Goal: Book appointment/travel/reservation

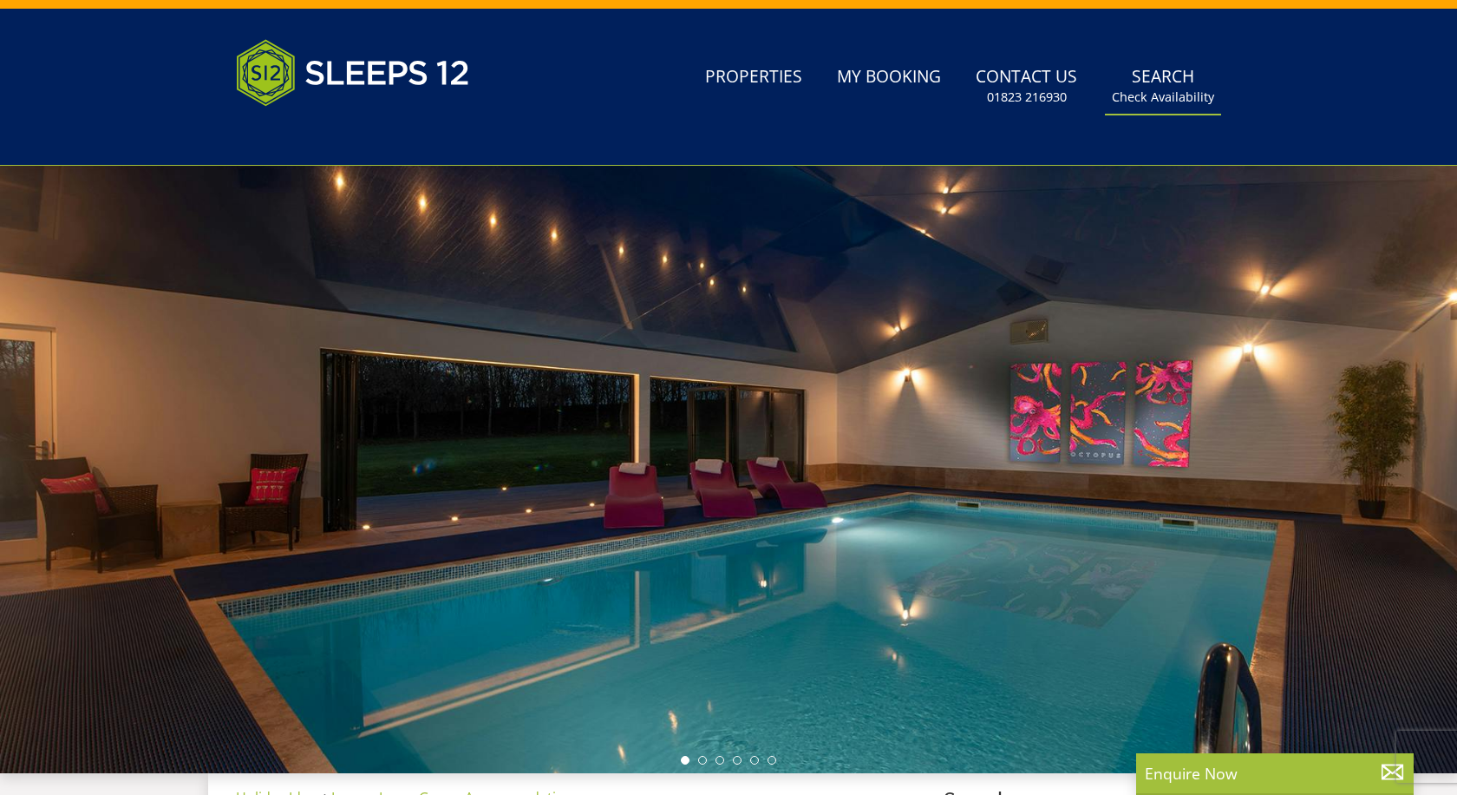
click at [1187, 80] on link "Search Check Availability" at bounding box center [1163, 86] width 116 height 56
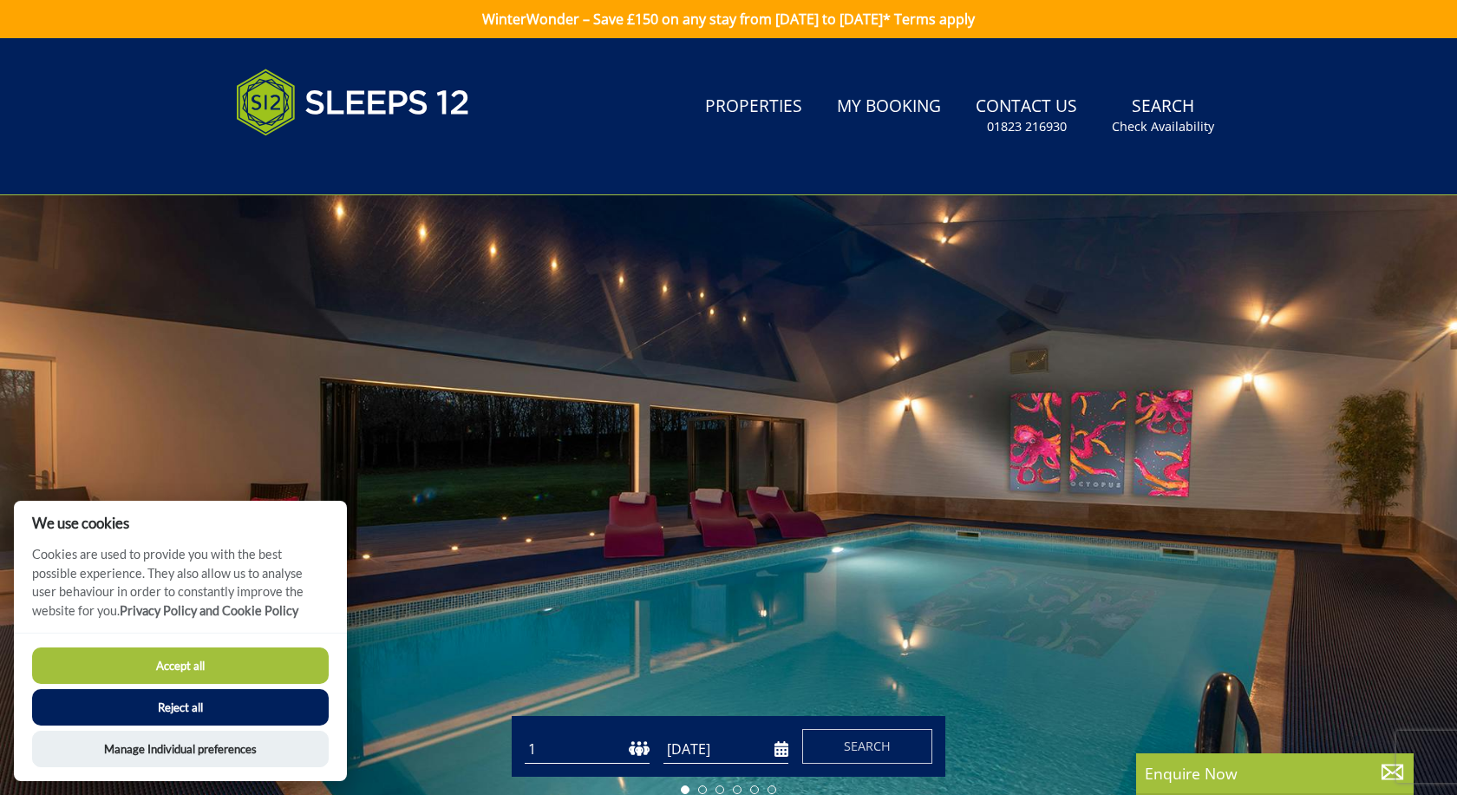
click at [214, 712] on button "Reject all" at bounding box center [180, 707] width 297 height 36
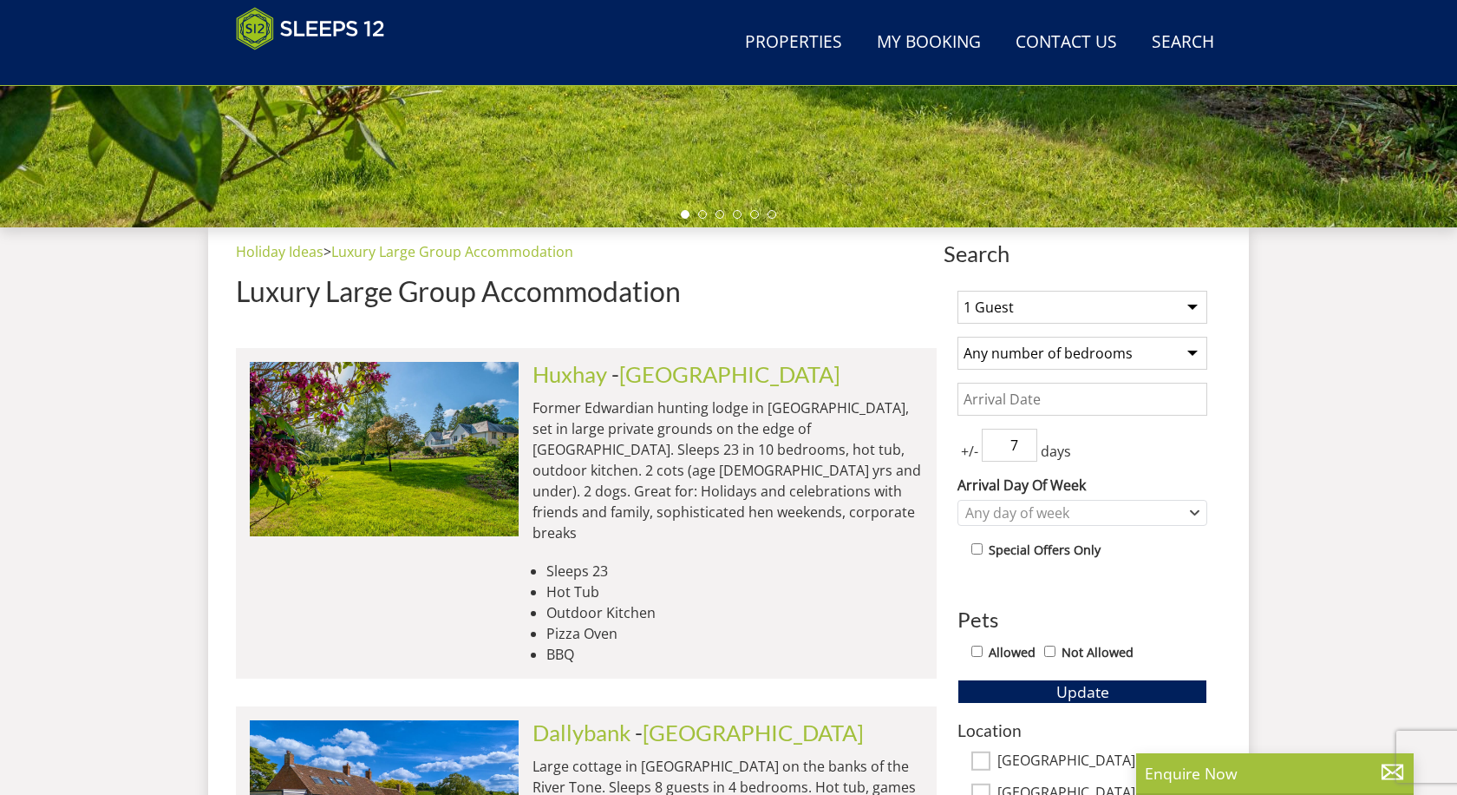
scroll to position [550, 0]
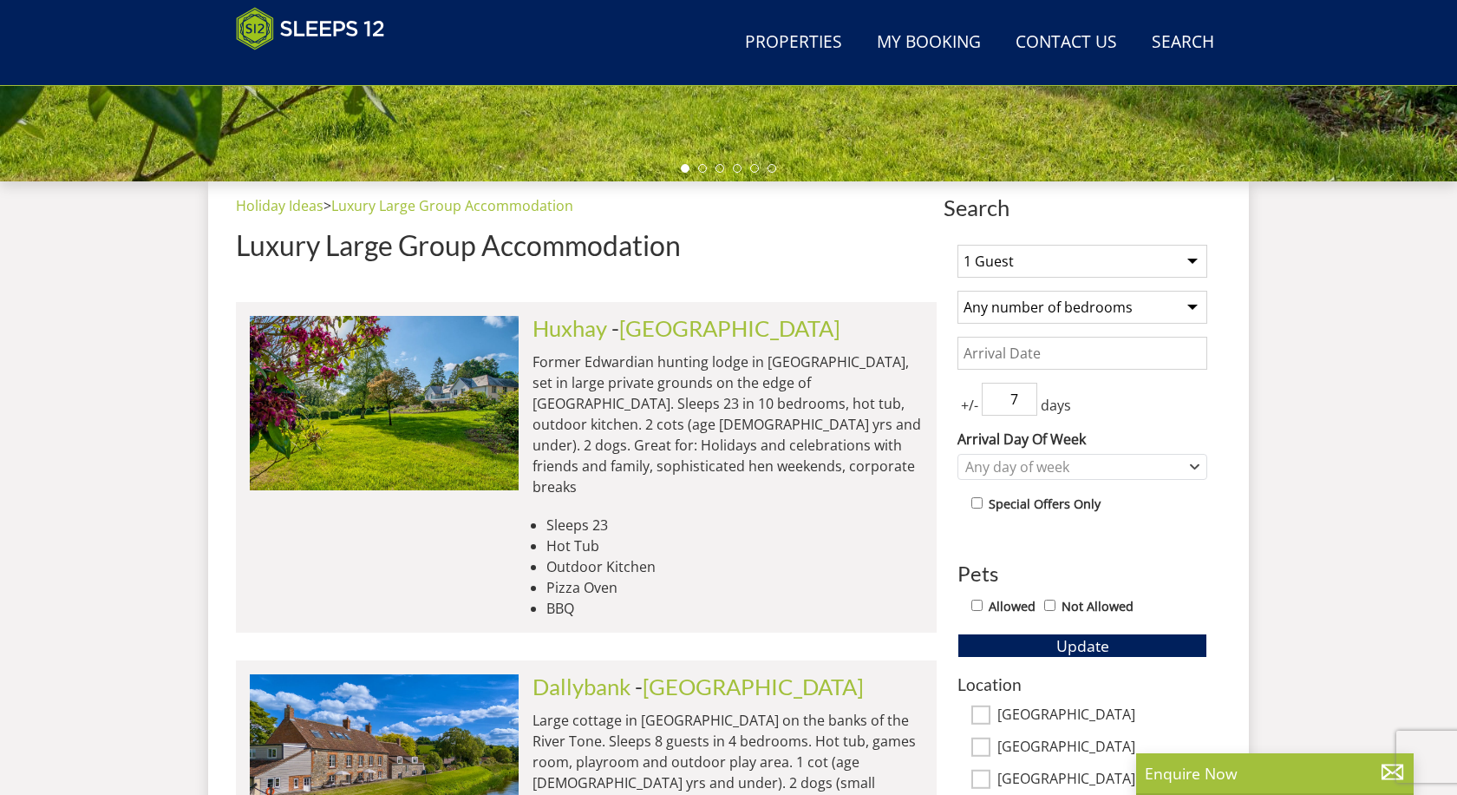
click at [1064, 270] on select "1 Guest 2 Guests 3 Guests 4 Guests 5 Guests 6 Guests 7 Guests 8 Guests 9 Guests…" at bounding box center [1083, 261] width 250 height 33
select select "14"
select select "7"
click at [1058, 354] on input "Date" at bounding box center [1083, 353] width 250 height 33
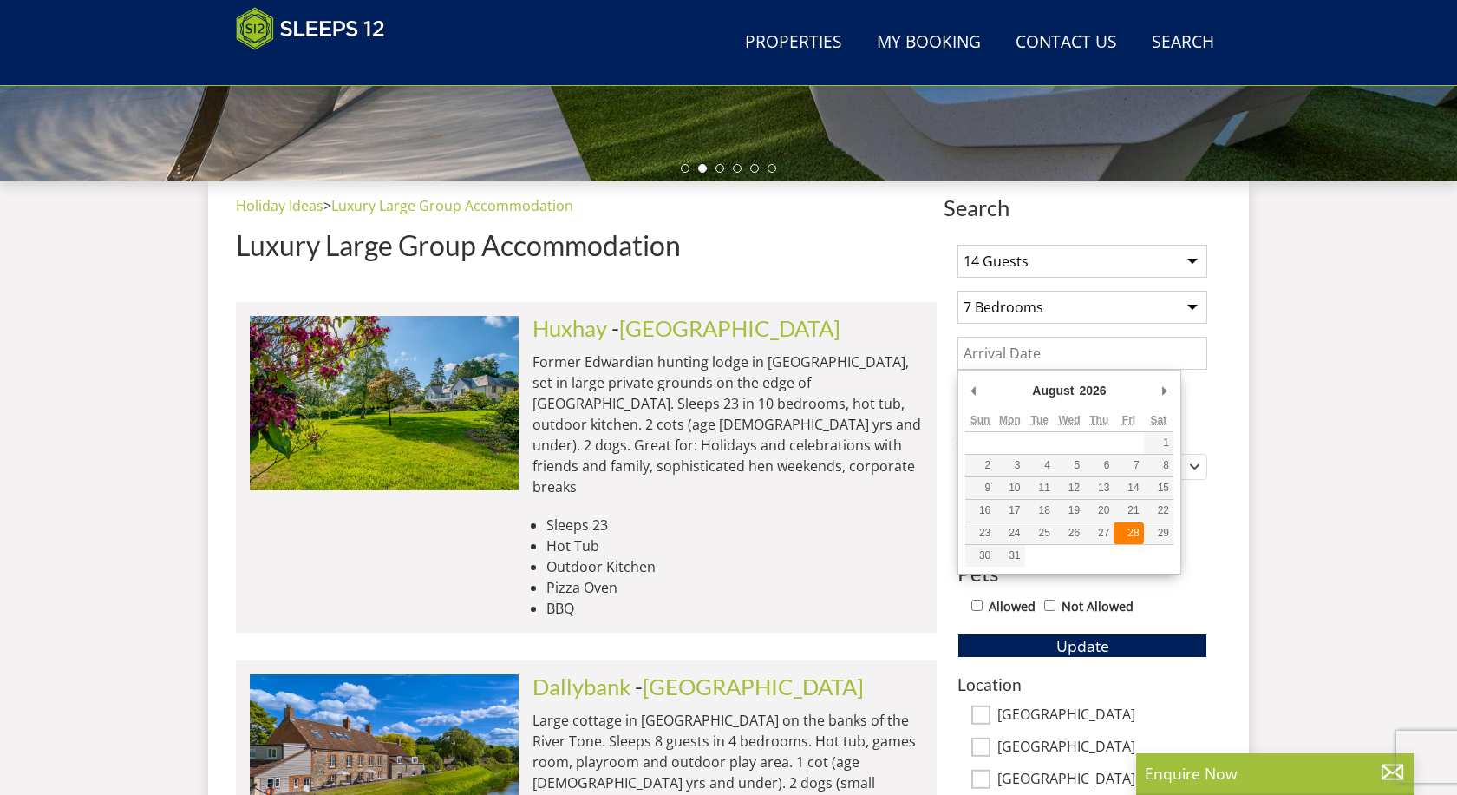
type input "[DATE]"
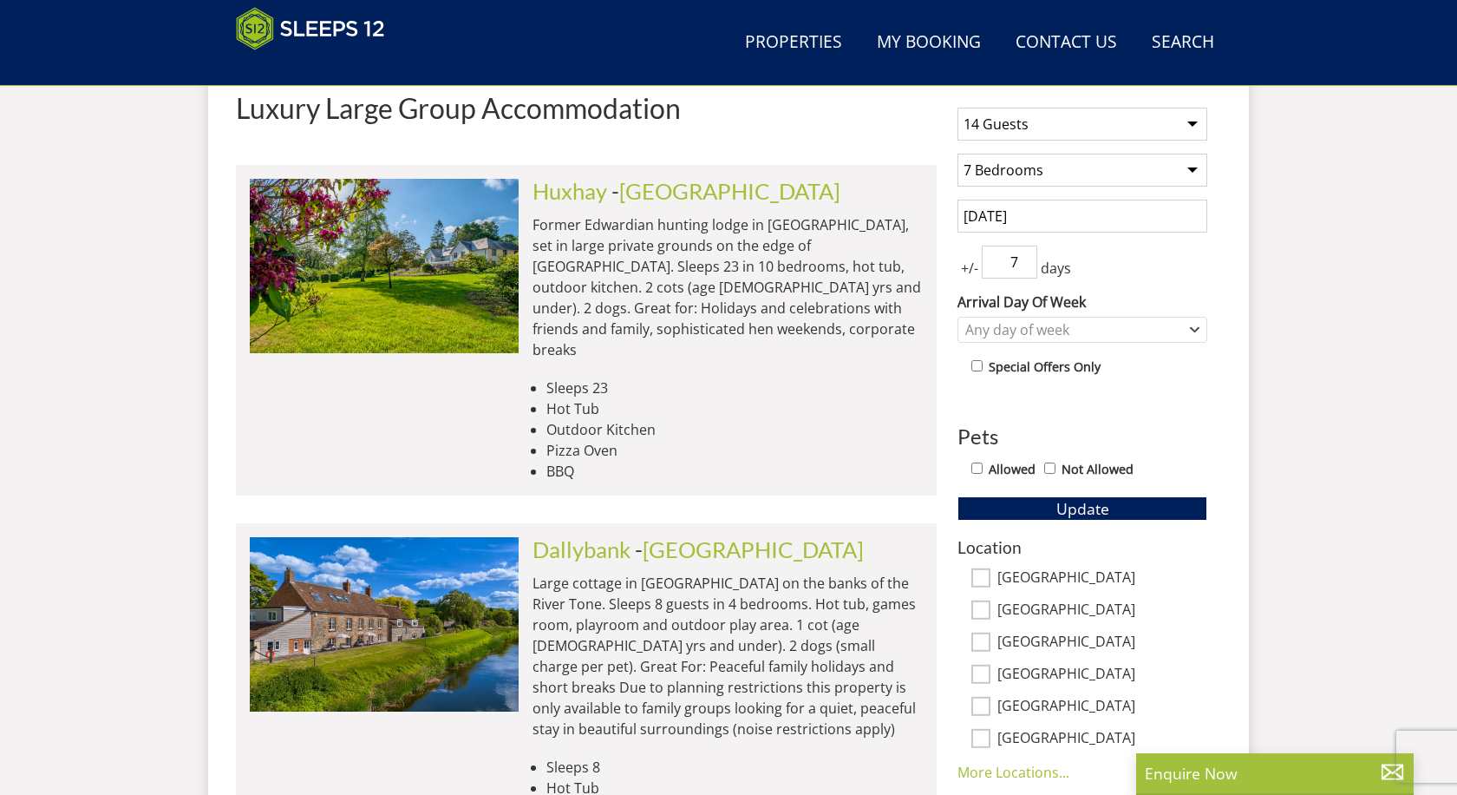
scroll to position [690, 0]
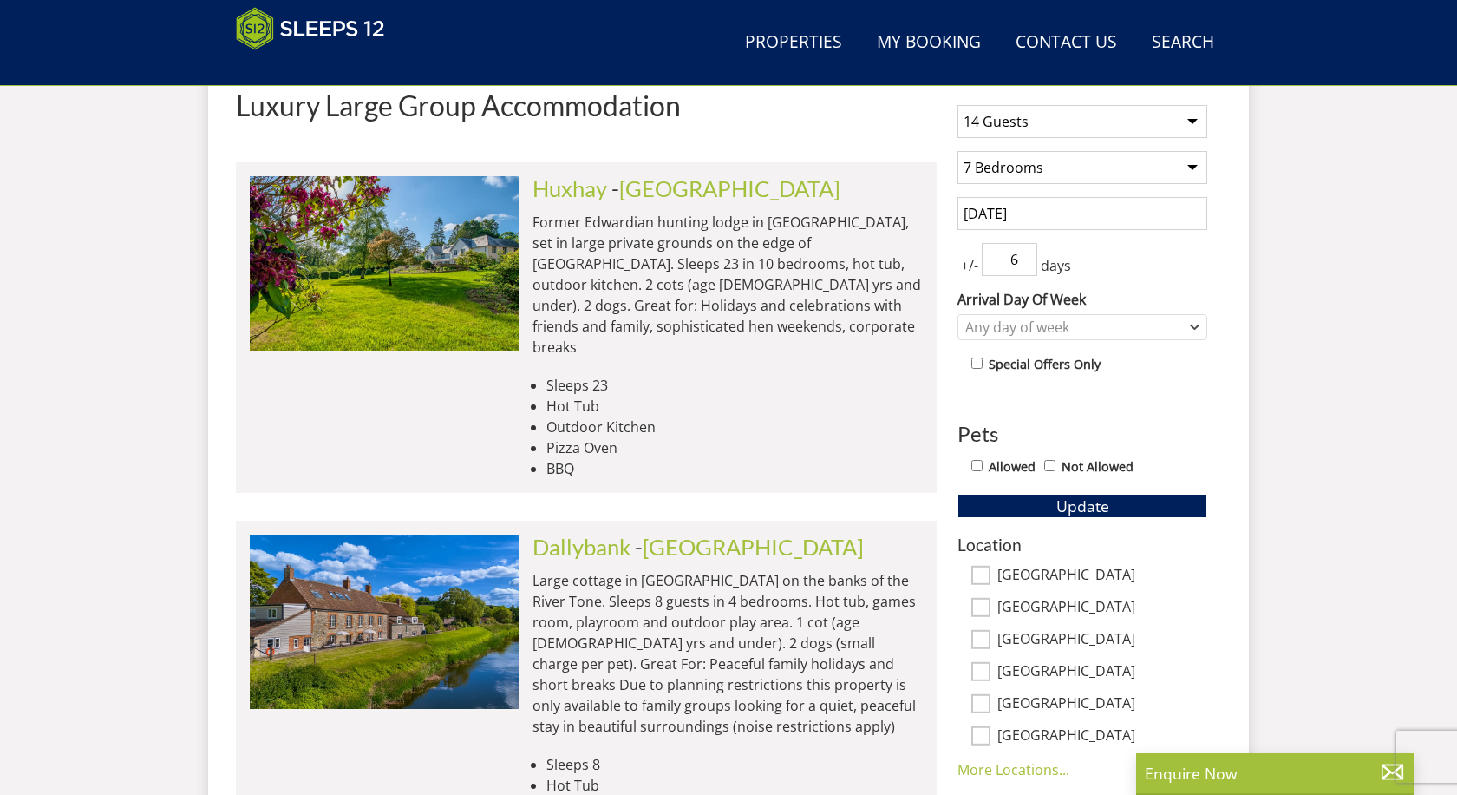
click at [1026, 265] on input "6" at bounding box center [1010, 259] width 56 height 33
click at [1026, 265] on input "5" at bounding box center [1010, 259] width 56 height 33
click at [1026, 265] on input "4" at bounding box center [1010, 259] width 56 height 33
click at [1026, 265] on input "3" at bounding box center [1010, 259] width 56 height 33
click at [1026, 265] on input "2" at bounding box center [1010, 259] width 56 height 33
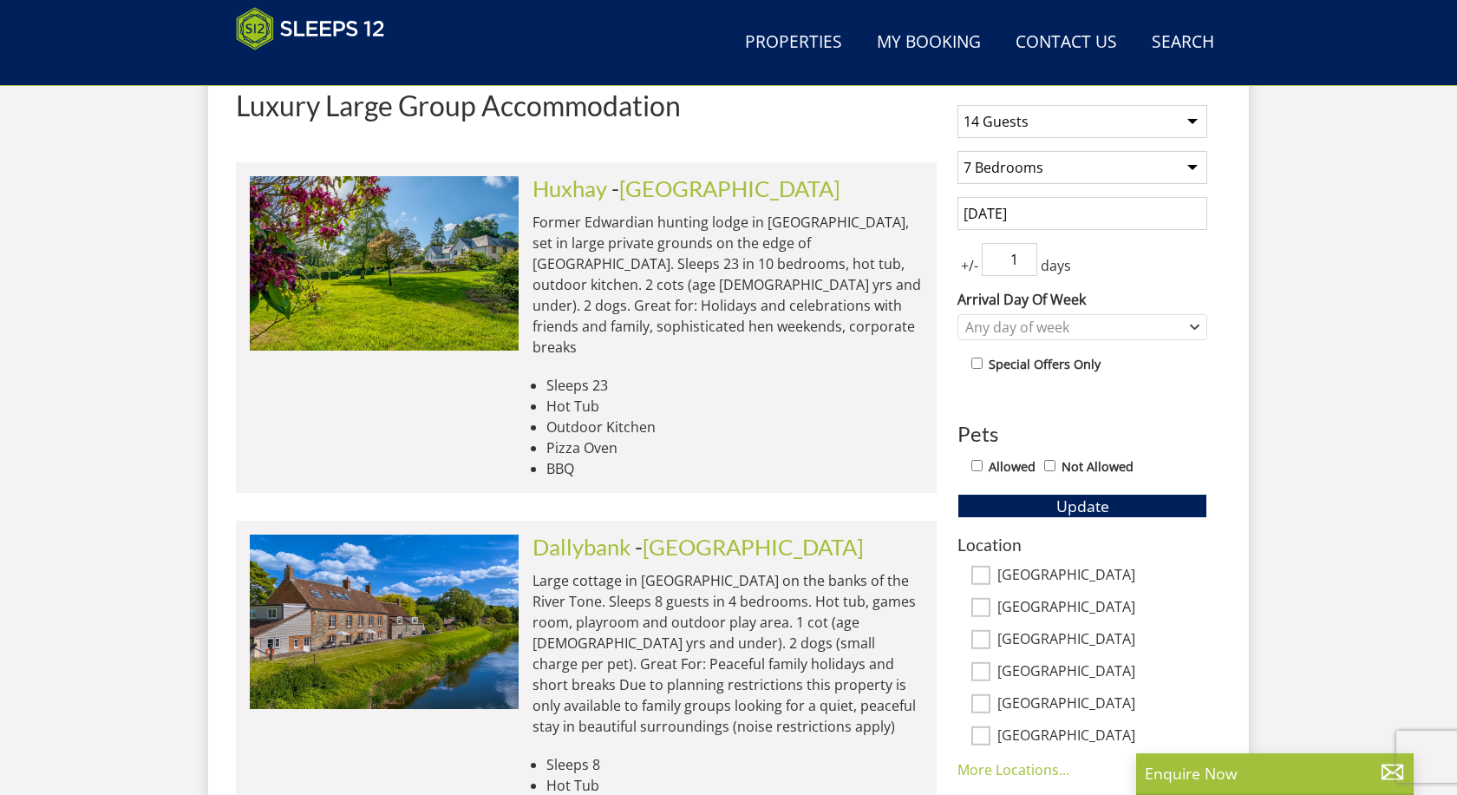
click at [1026, 265] on input "1" at bounding box center [1010, 259] width 56 height 33
type input "0"
click at [1026, 265] on input "0" at bounding box center [1010, 259] width 56 height 33
click at [1074, 330] on div "Any day of week" at bounding box center [1073, 327] width 225 height 19
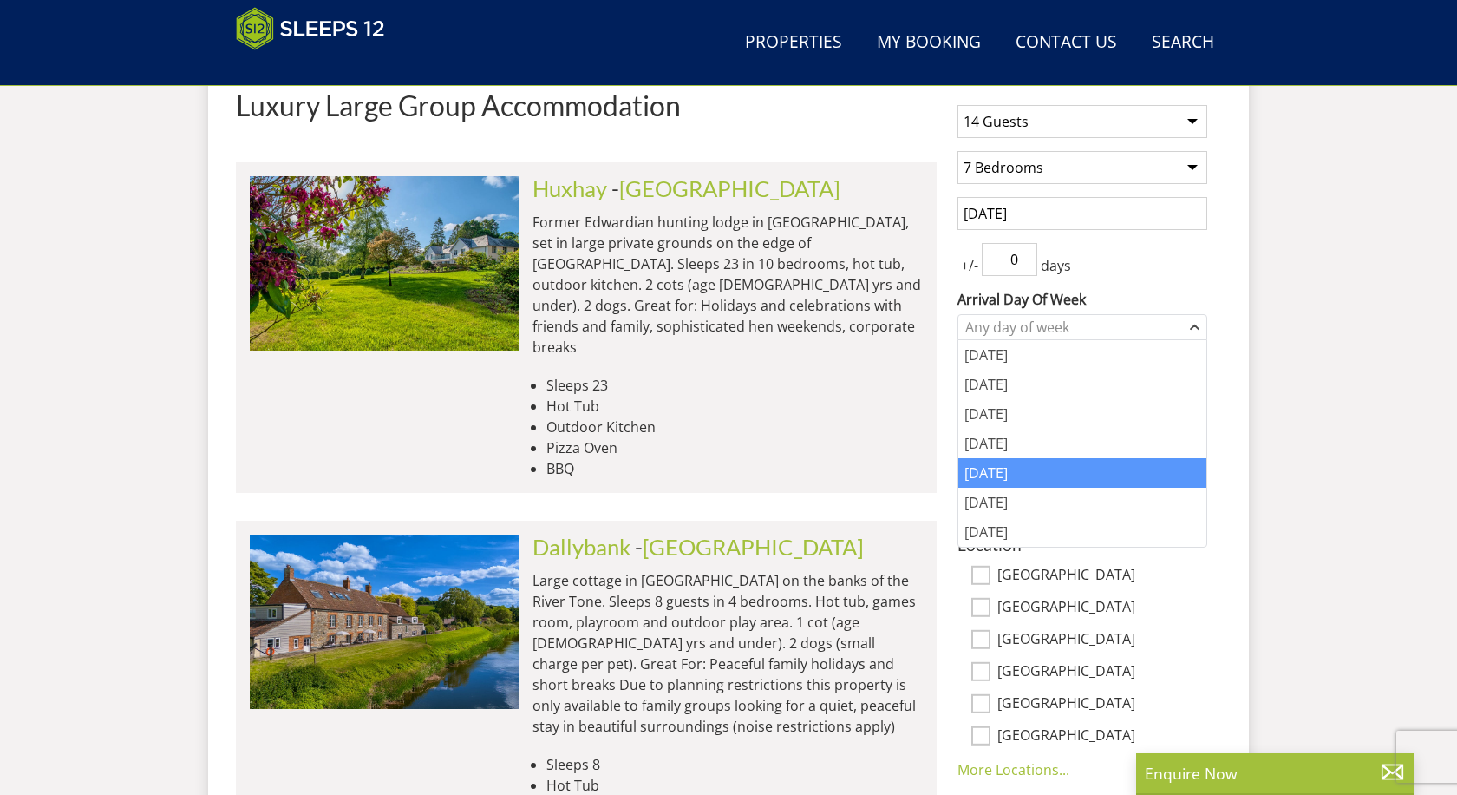
click at [1069, 475] on div "[DATE]" at bounding box center [1083, 472] width 248 height 29
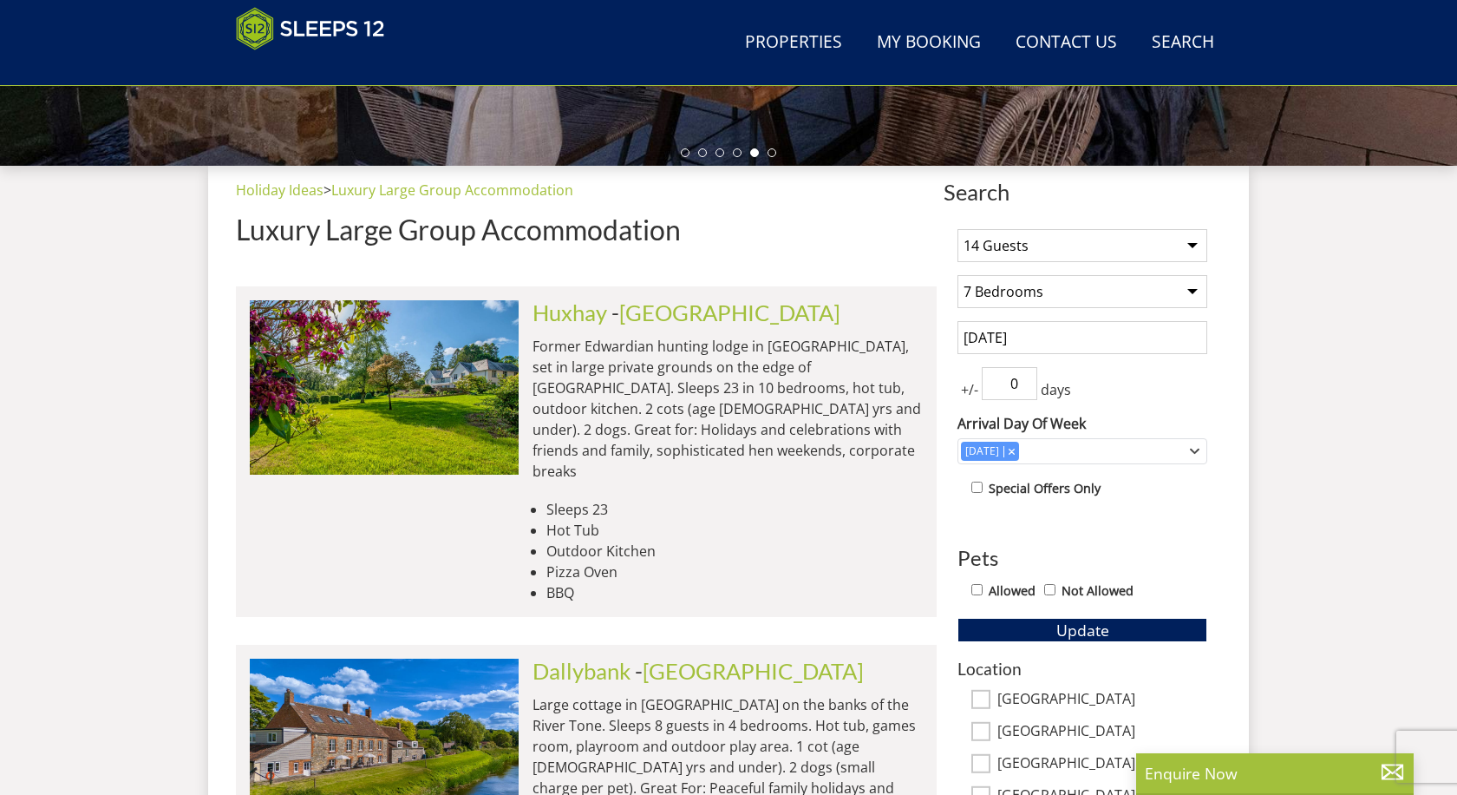
scroll to position [569, 0]
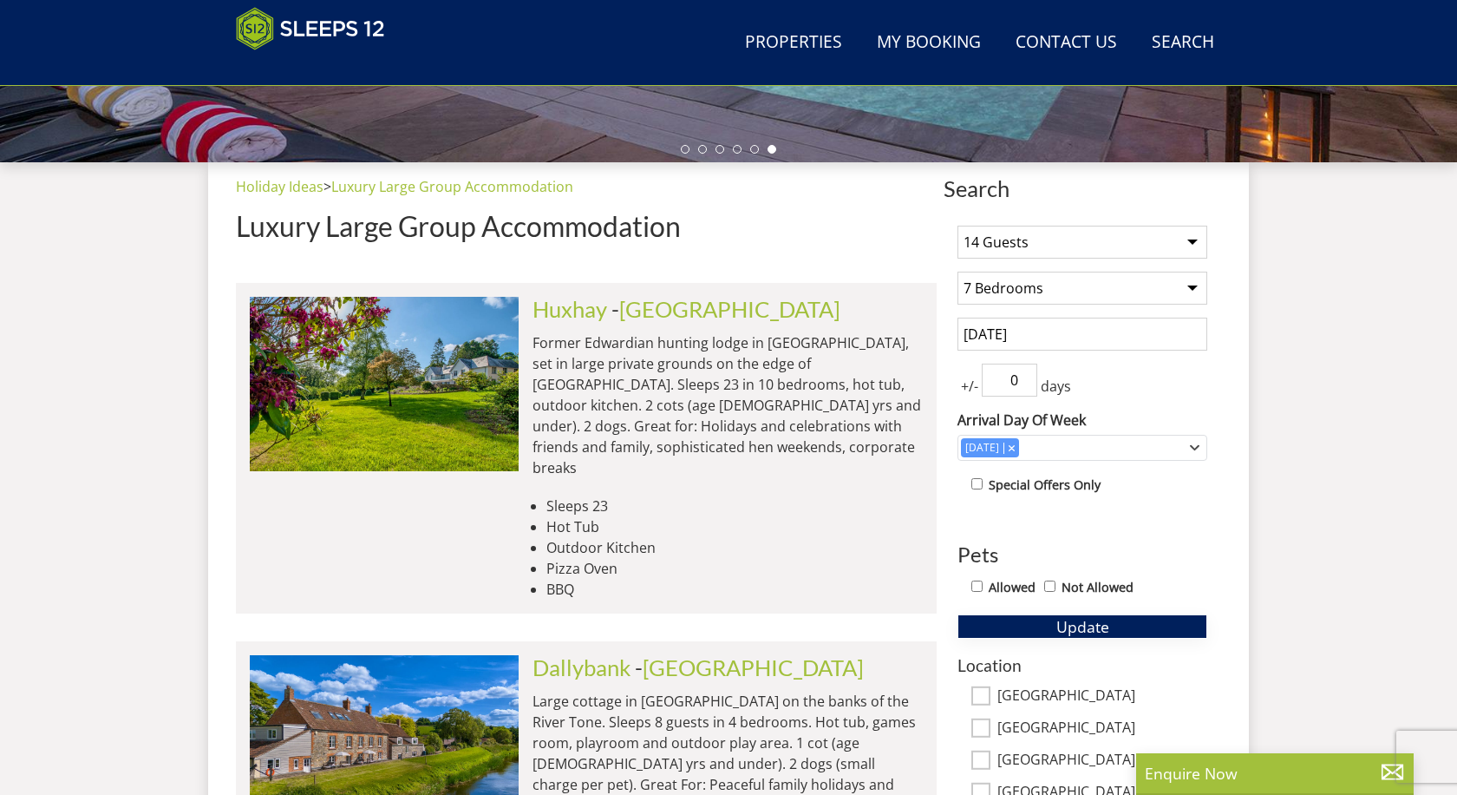
click at [1108, 629] on span "Update" at bounding box center [1083, 626] width 53 height 21
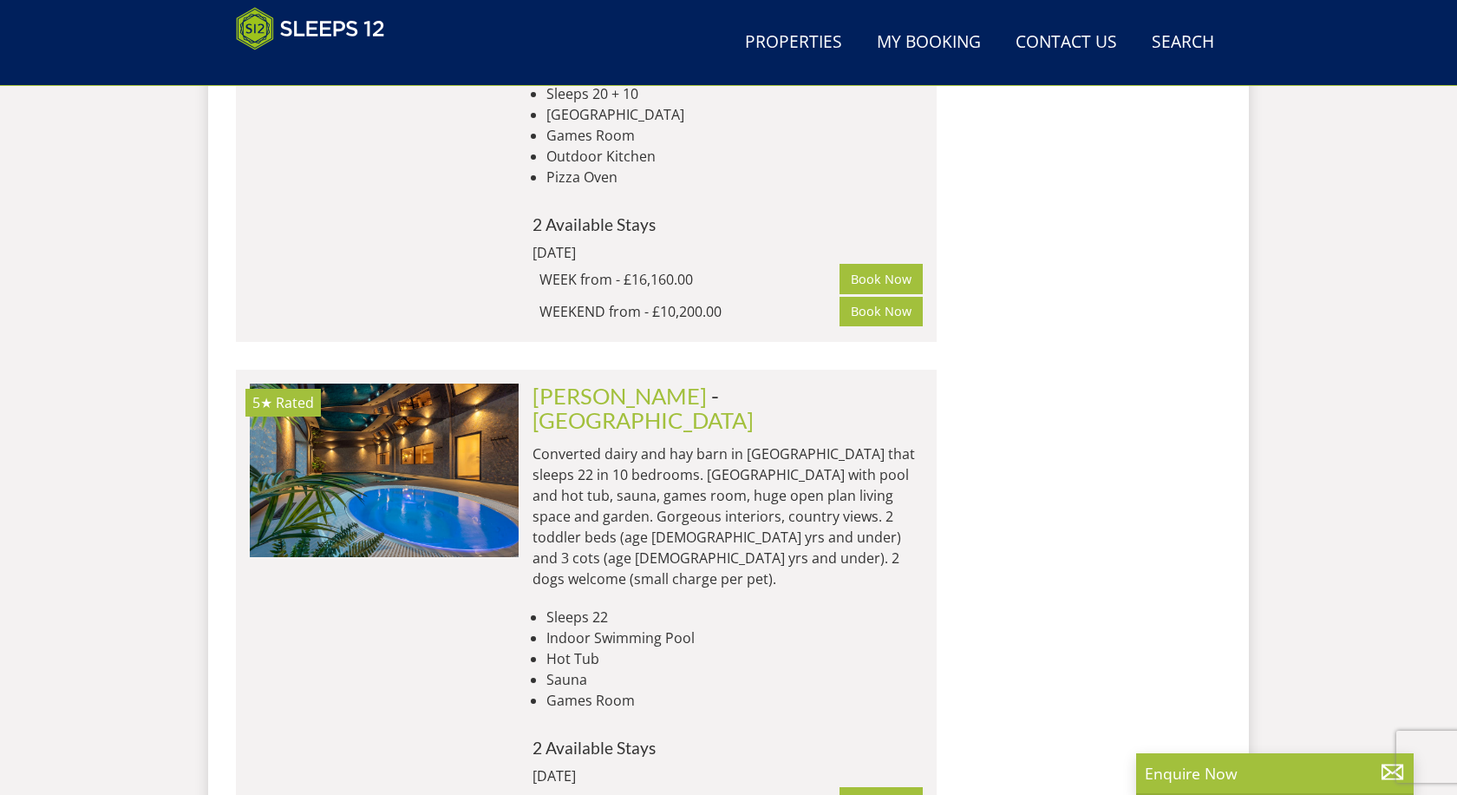
scroll to position [8891, 0]
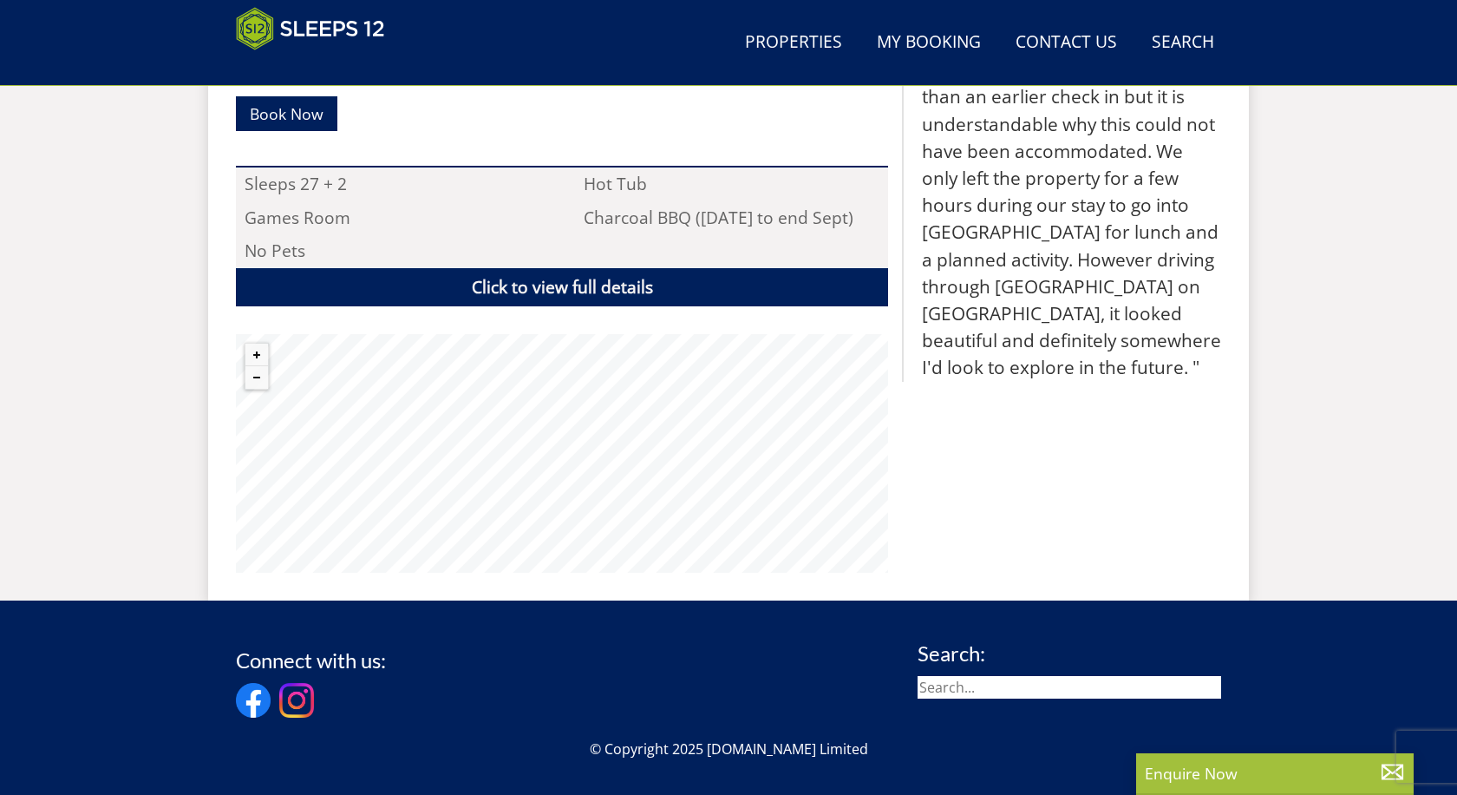
scroll to position [1025, 0]
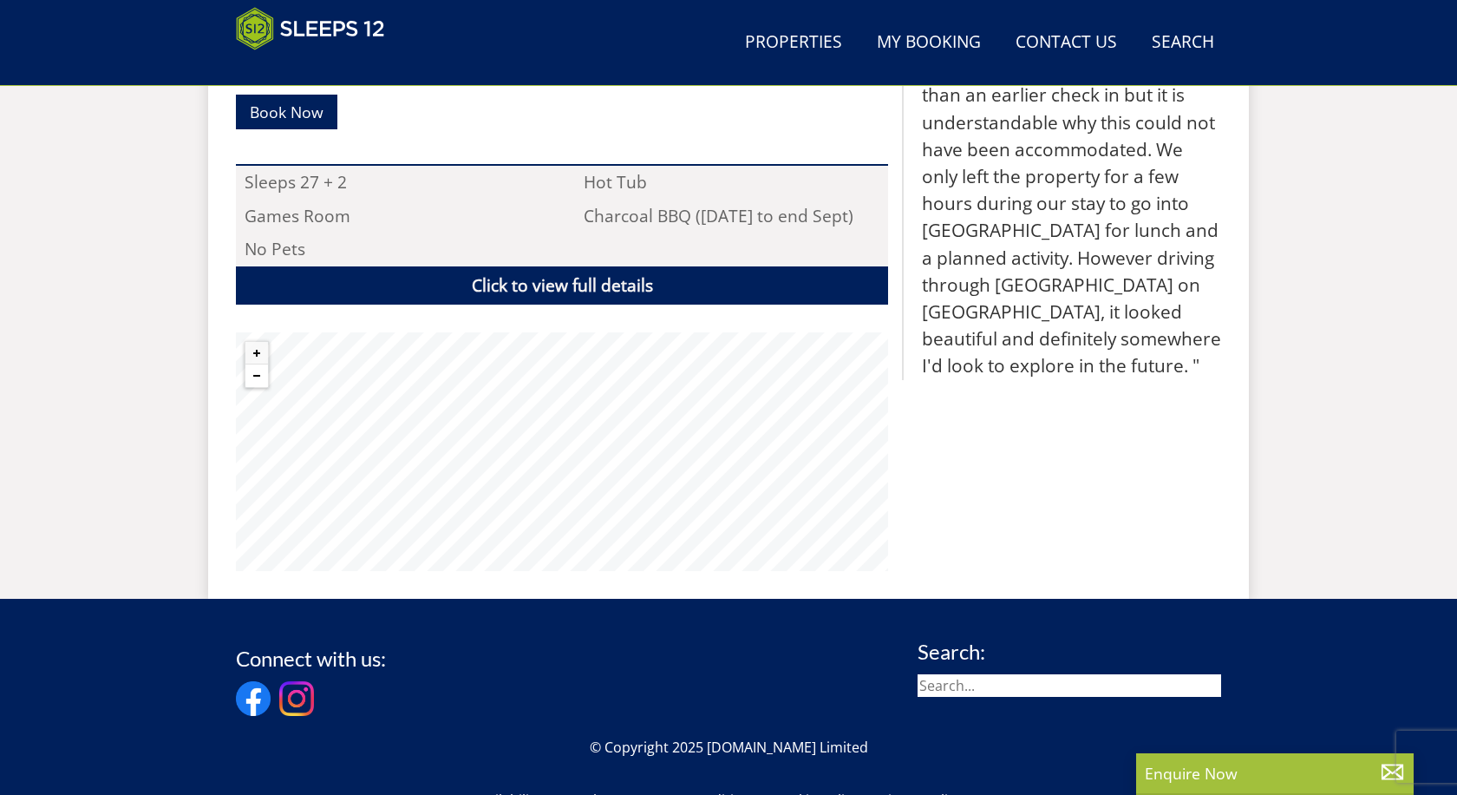
click at [259, 373] on button "Zoom out" at bounding box center [257, 375] width 23 height 23
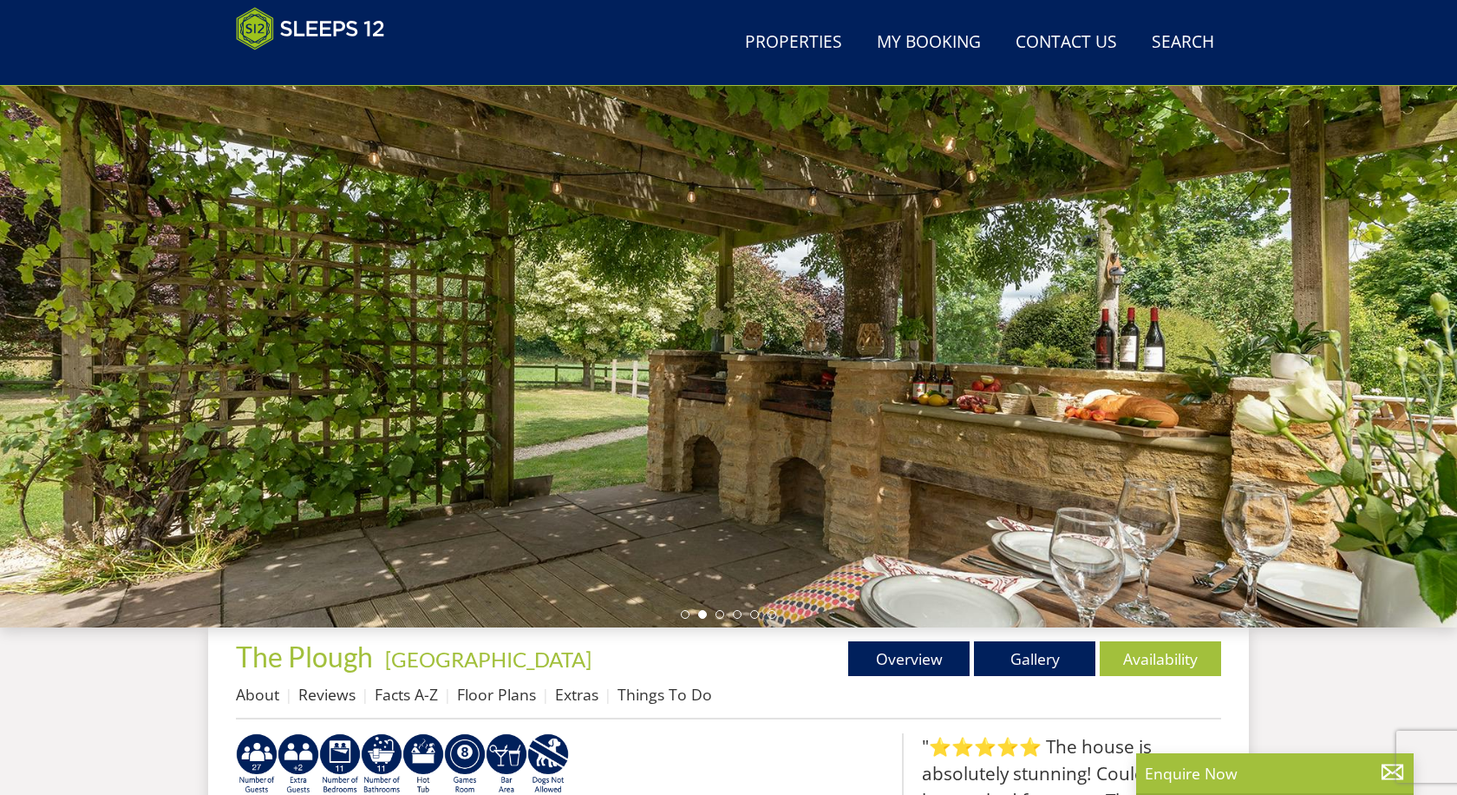
scroll to position [102, 0]
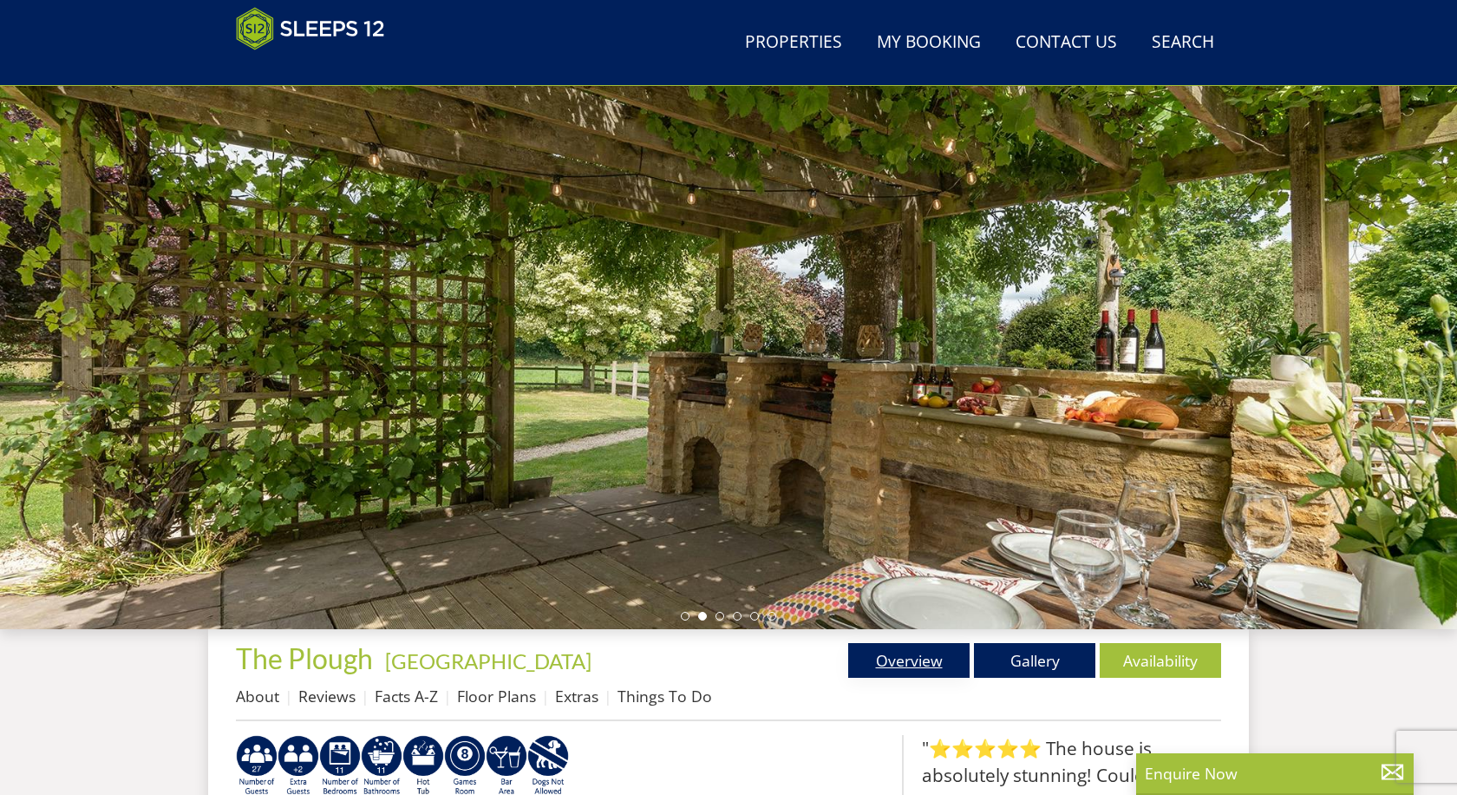
click at [907, 661] on link "Overview" at bounding box center [908, 660] width 121 height 35
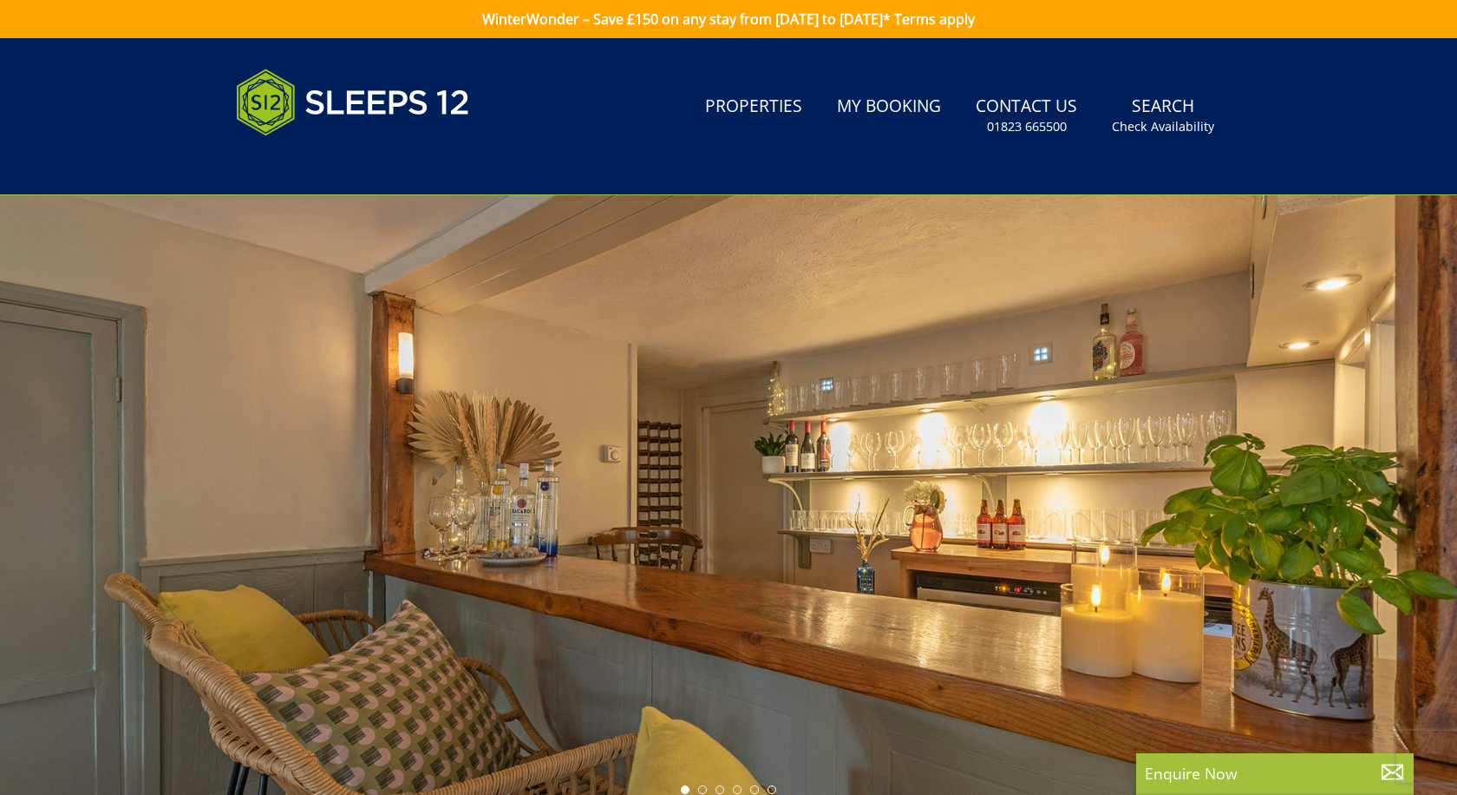
scroll to position [145, 0]
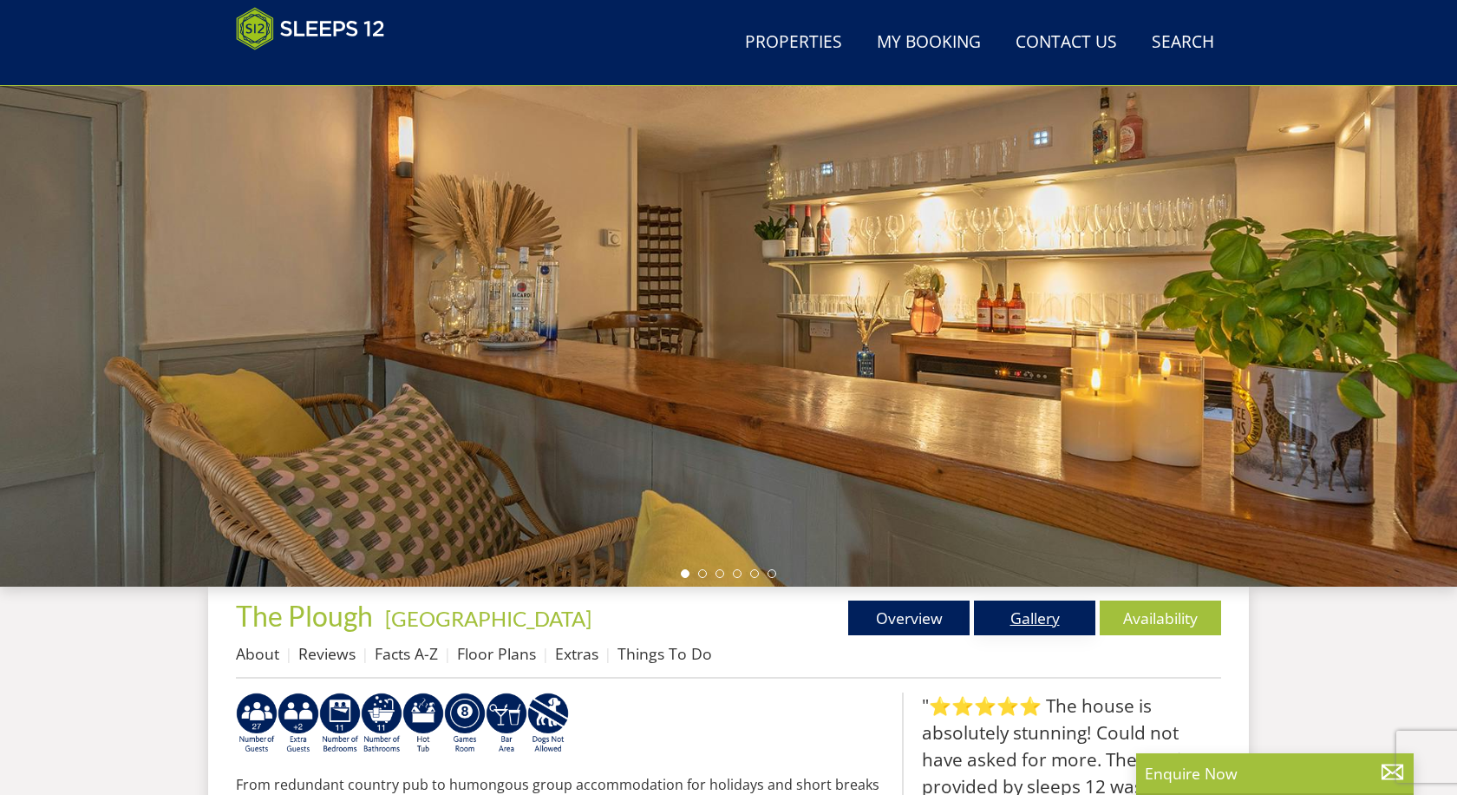
click at [1057, 632] on link "Gallery" at bounding box center [1034, 617] width 121 height 35
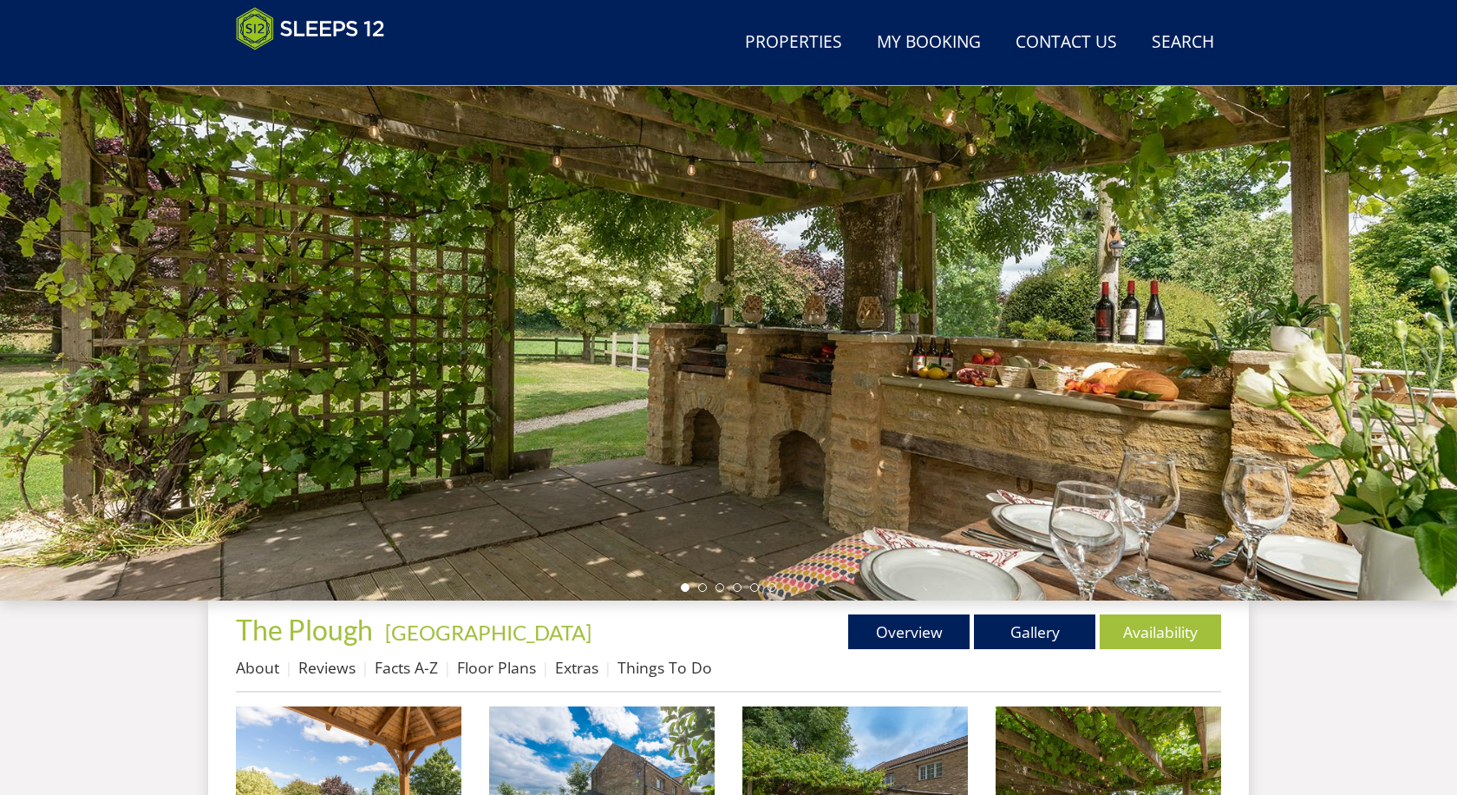
scroll to position [92, 0]
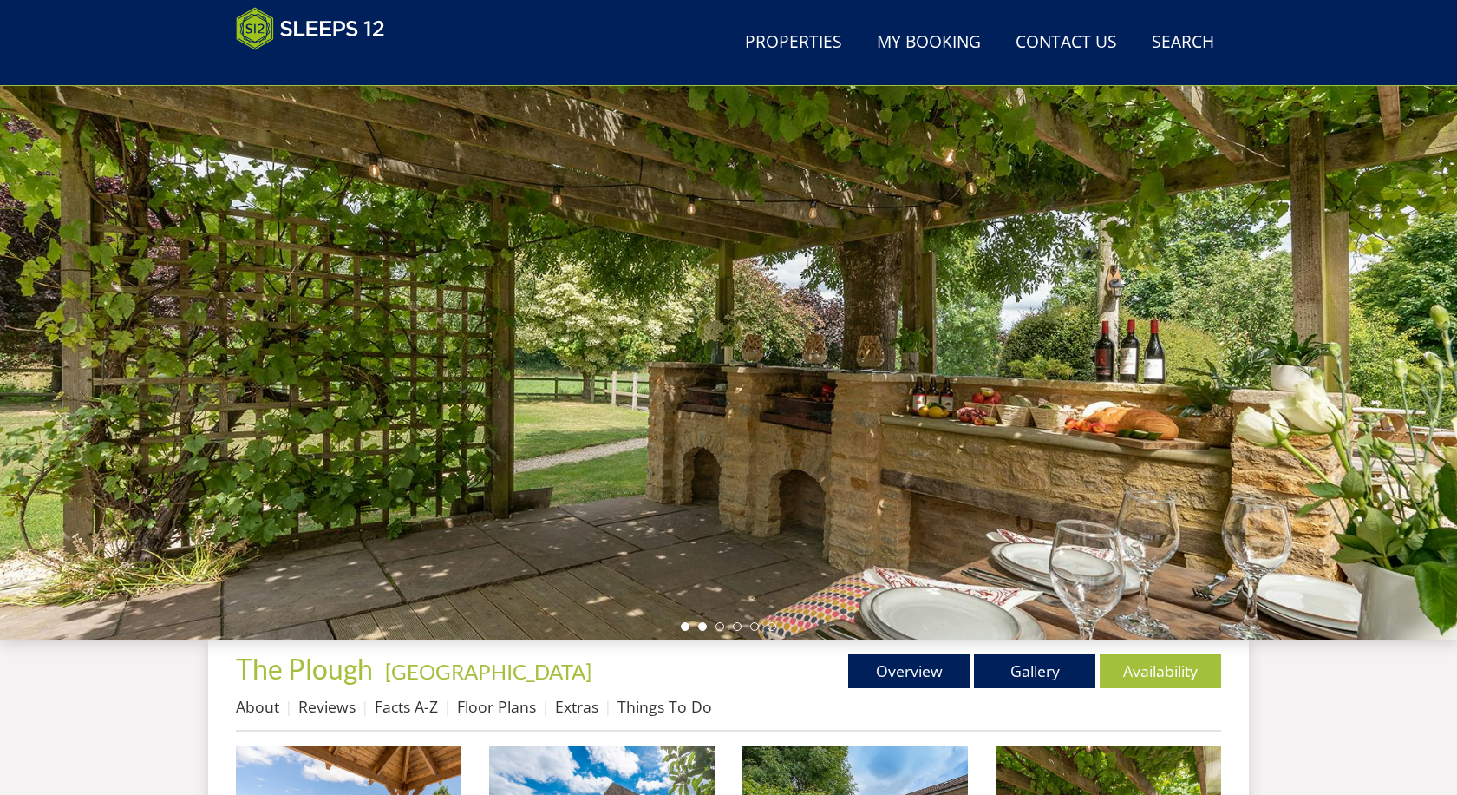
click at [703, 629] on li at bounding box center [702, 626] width 9 height 9
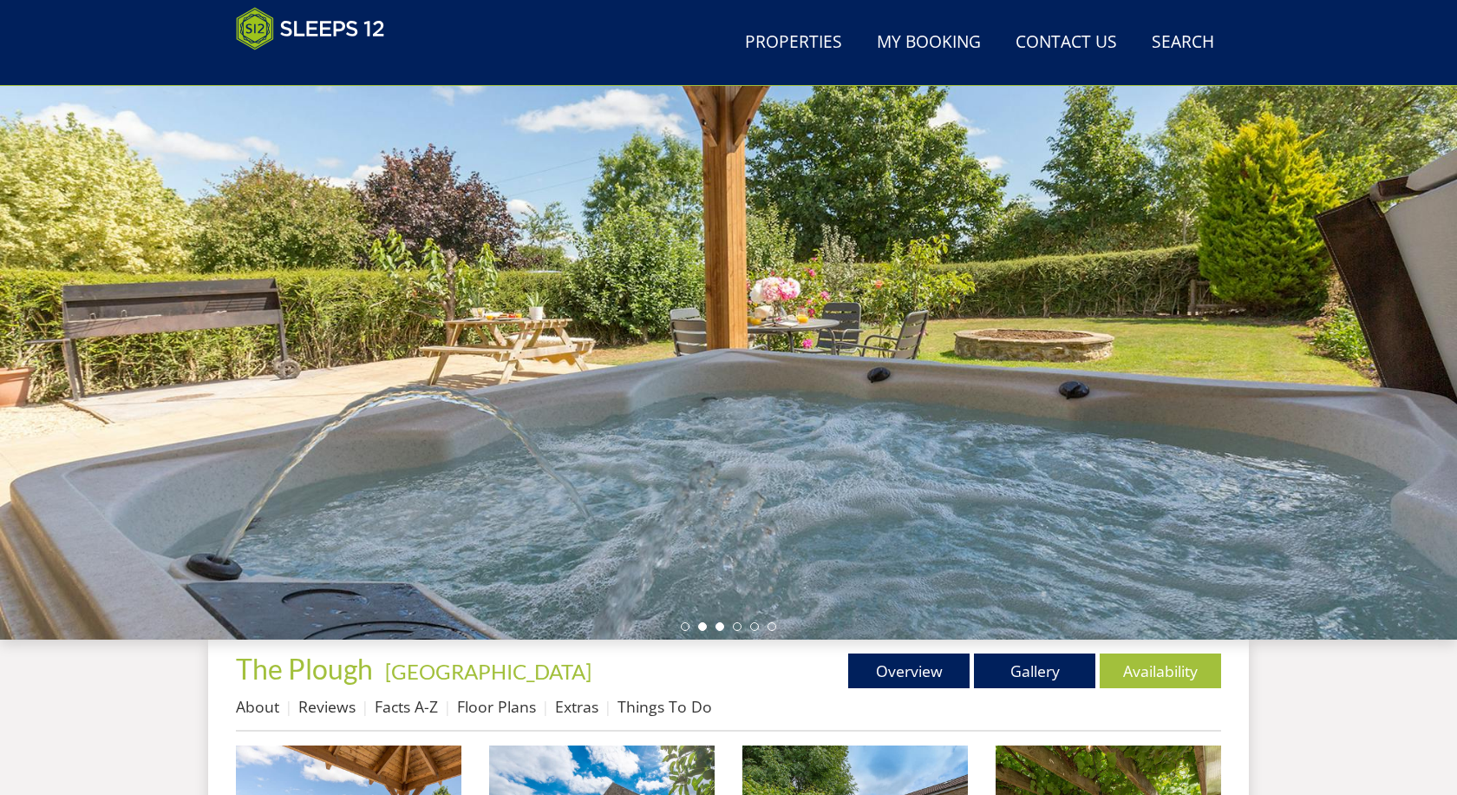
click at [722, 627] on li at bounding box center [720, 626] width 9 height 9
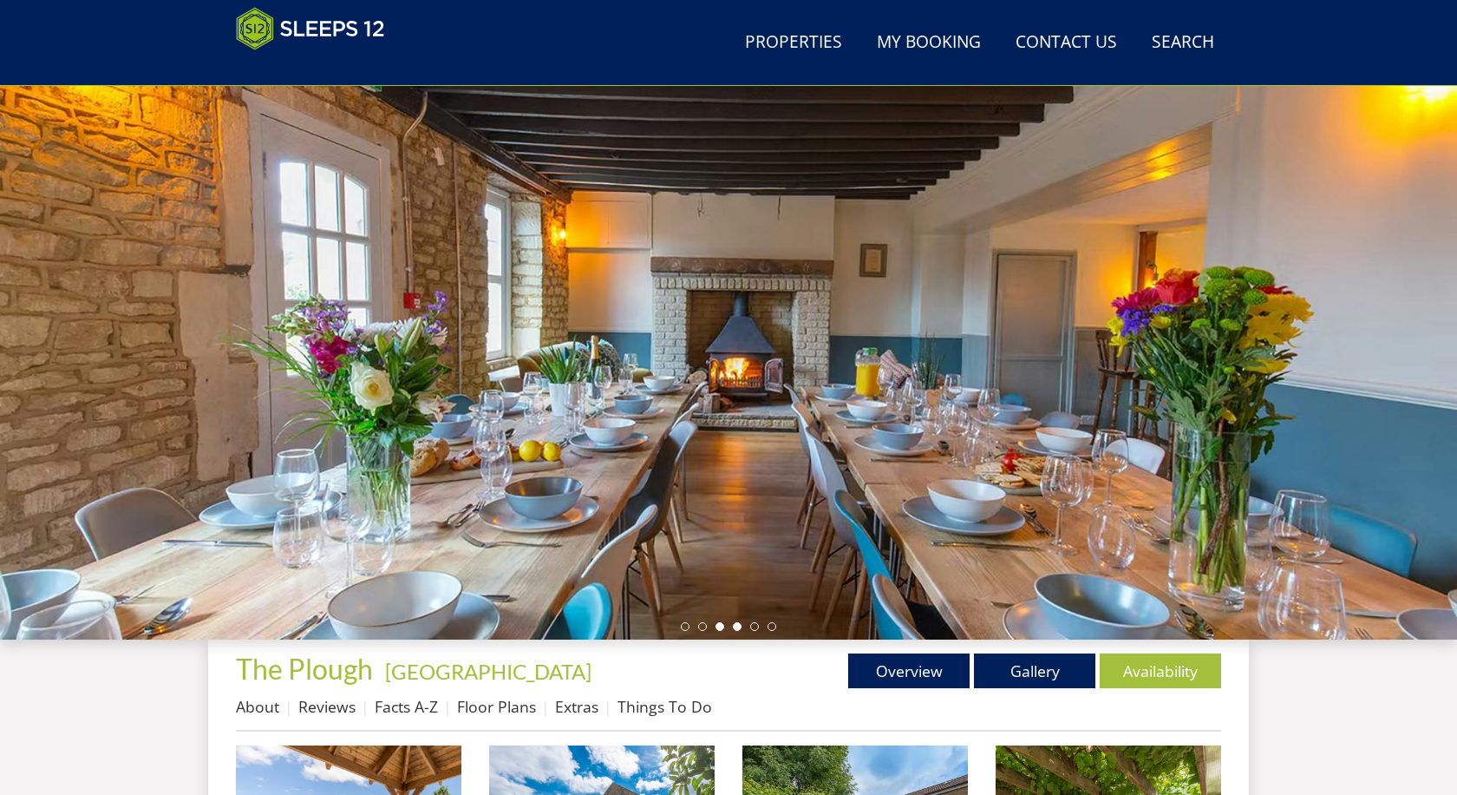
click at [737, 630] on li at bounding box center [737, 626] width 9 height 9
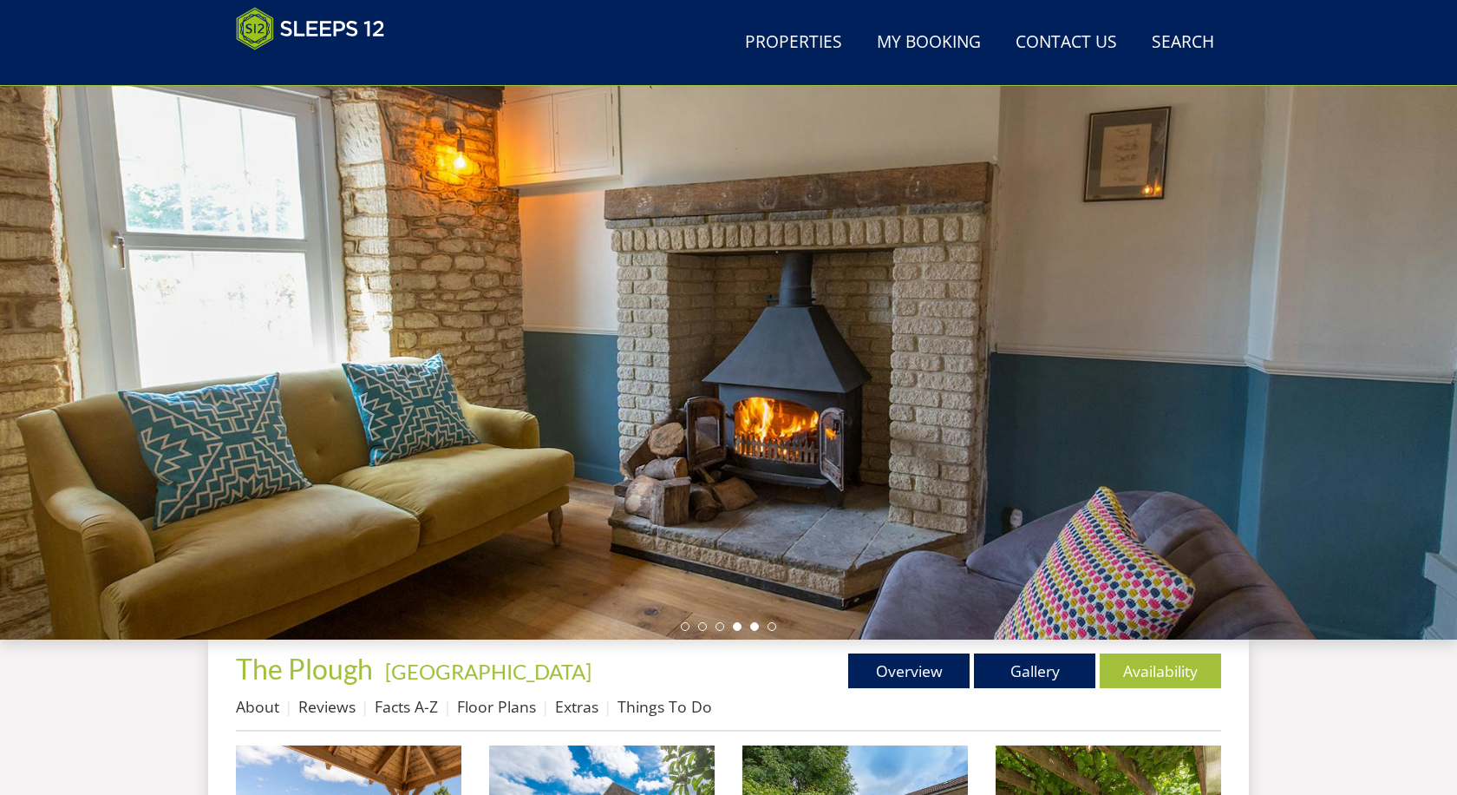
click at [755, 629] on li at bounding box center [754, 626] width 9 height 9
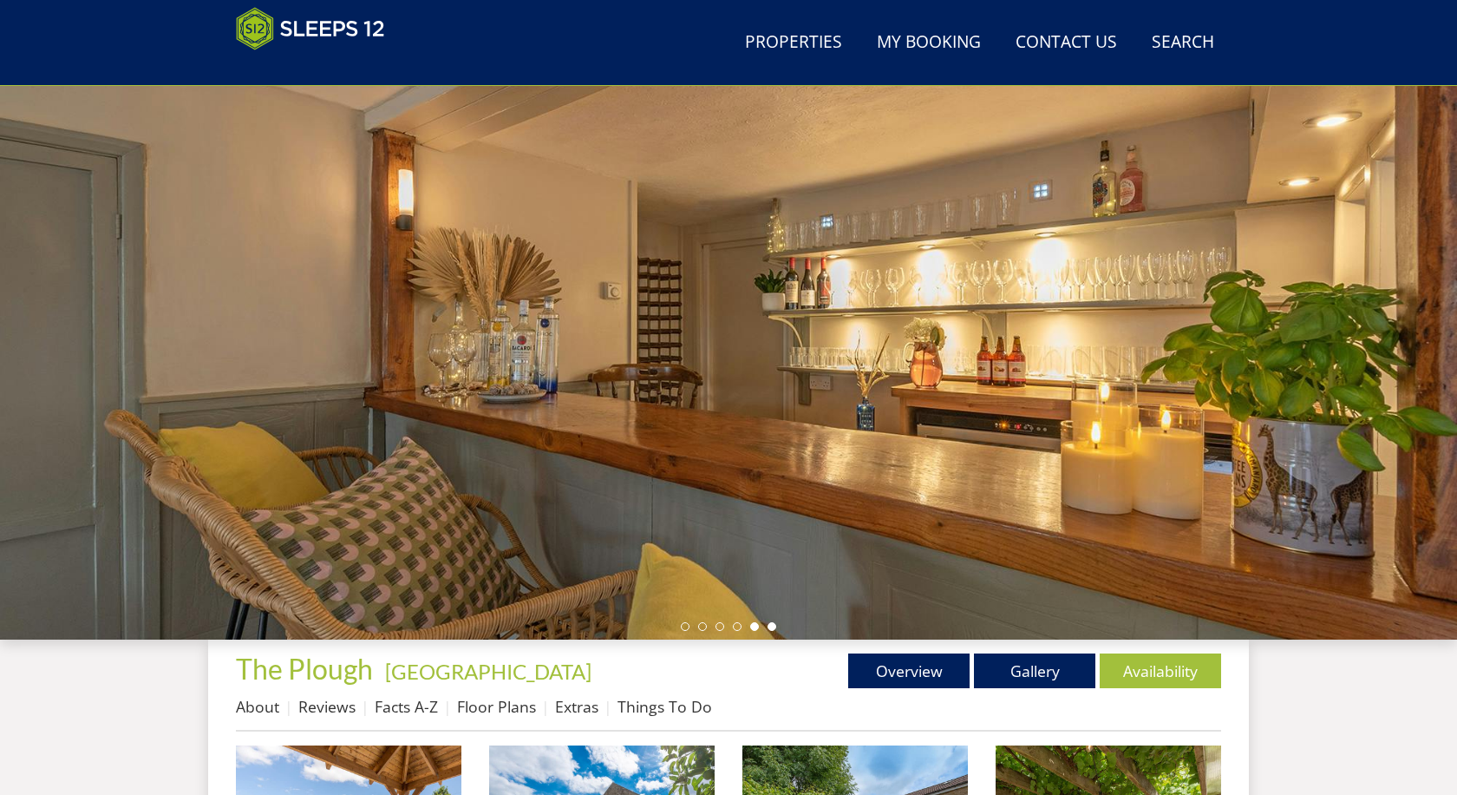
click at [772, 628] on li at bounding box center [772, 626] width 9 height 9
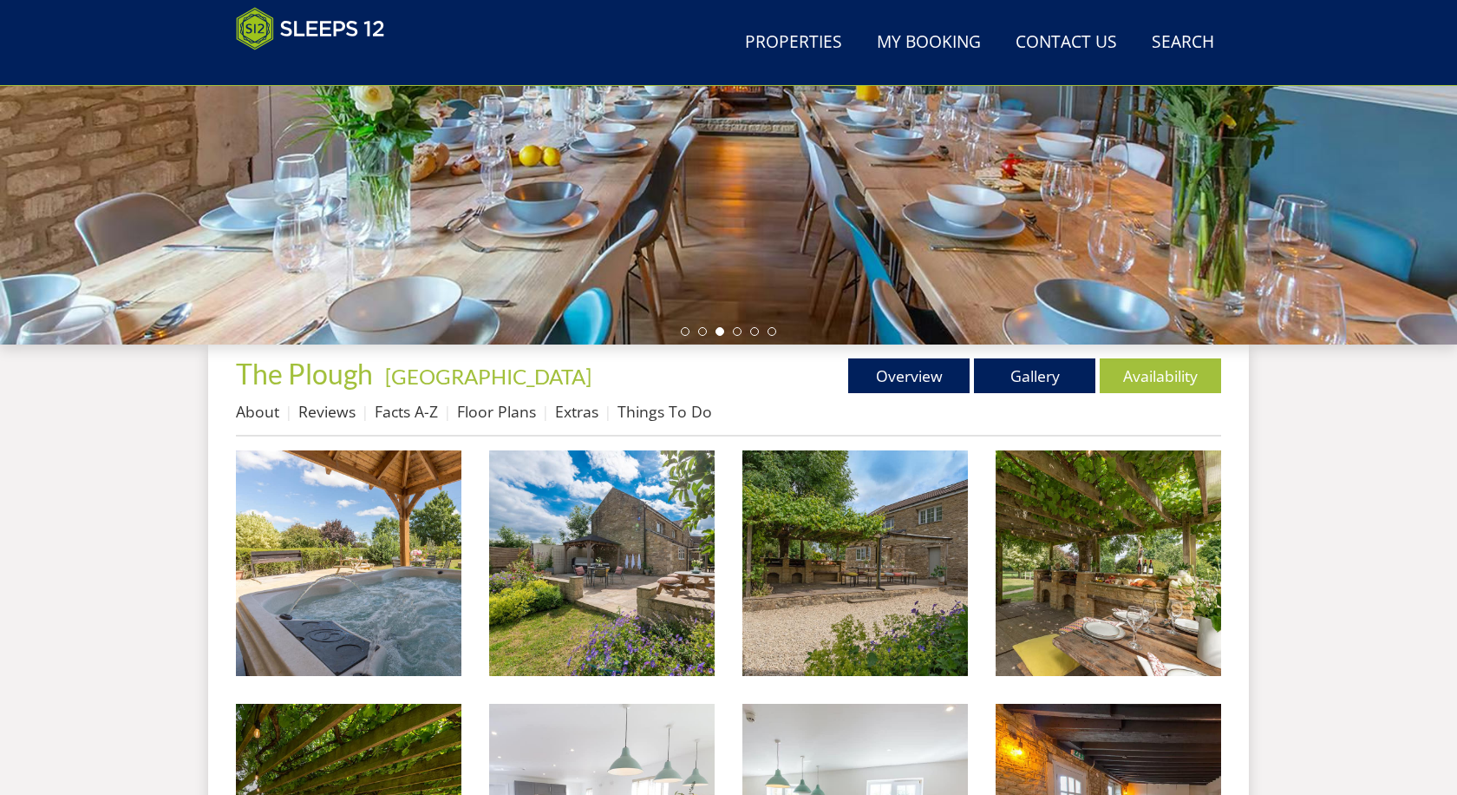
scroll to position [562, 0]
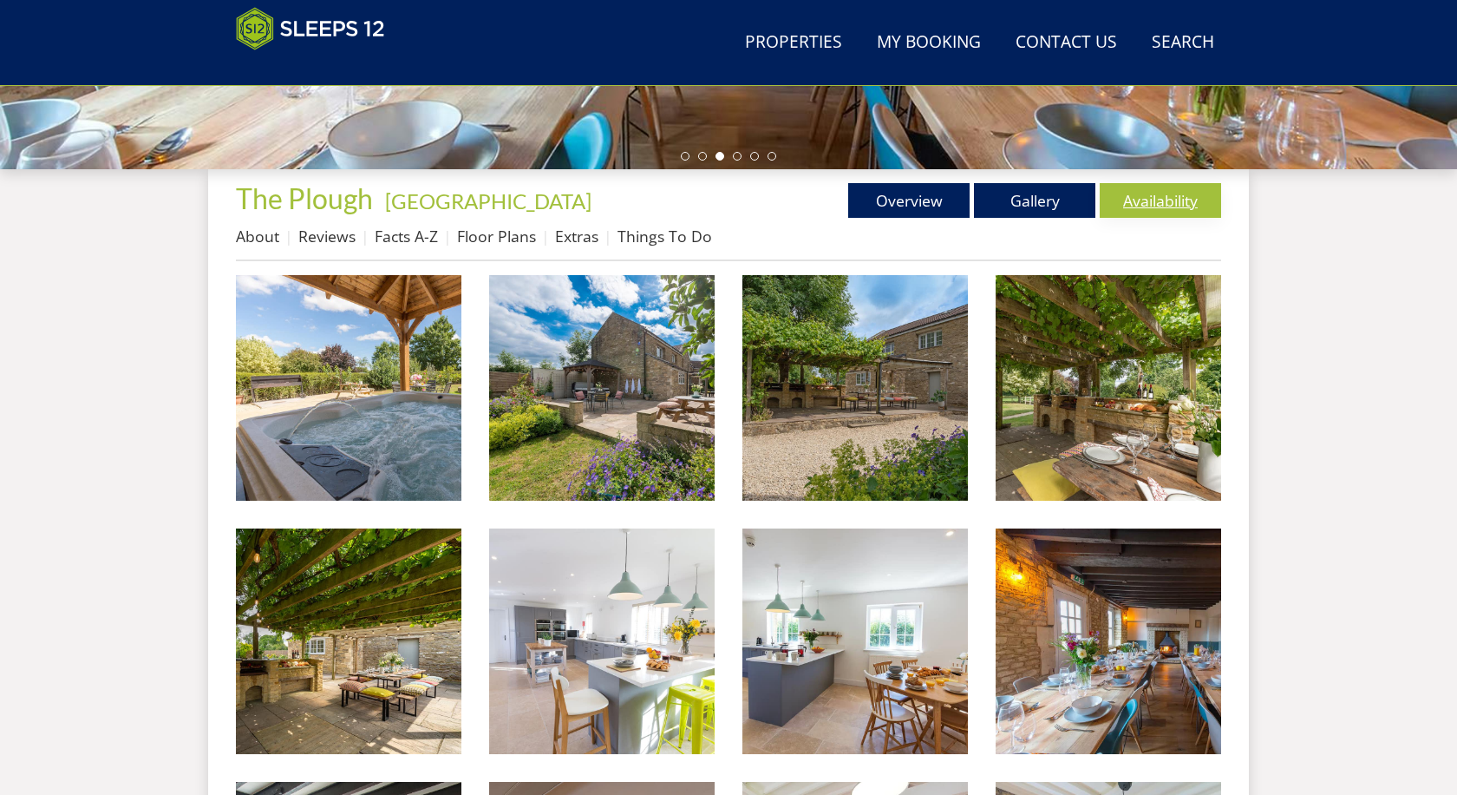
click at [1168, 213] on link "Availability" at bounding box center [1160, 200] width 121 height 35
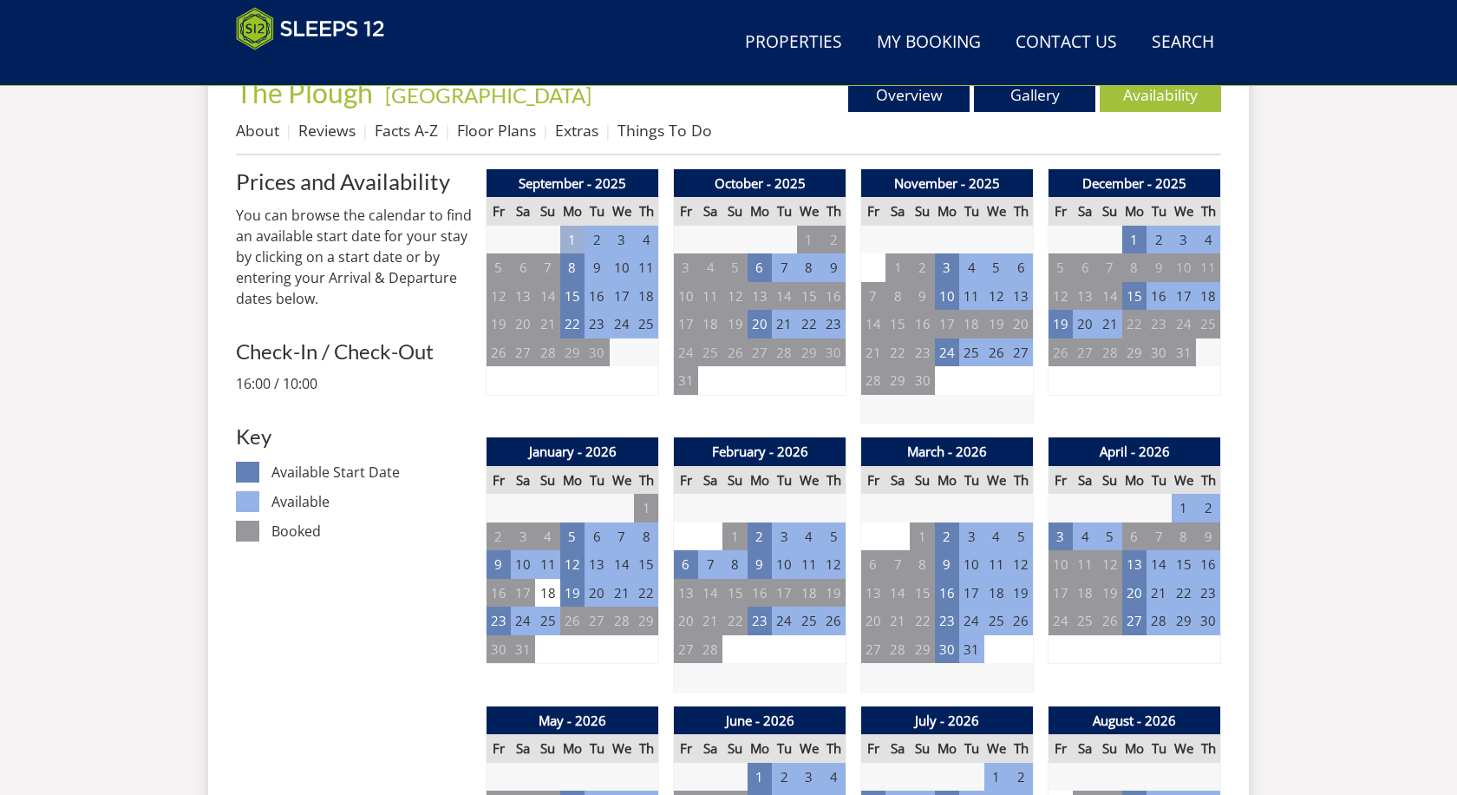
scroll to position [671, 0]
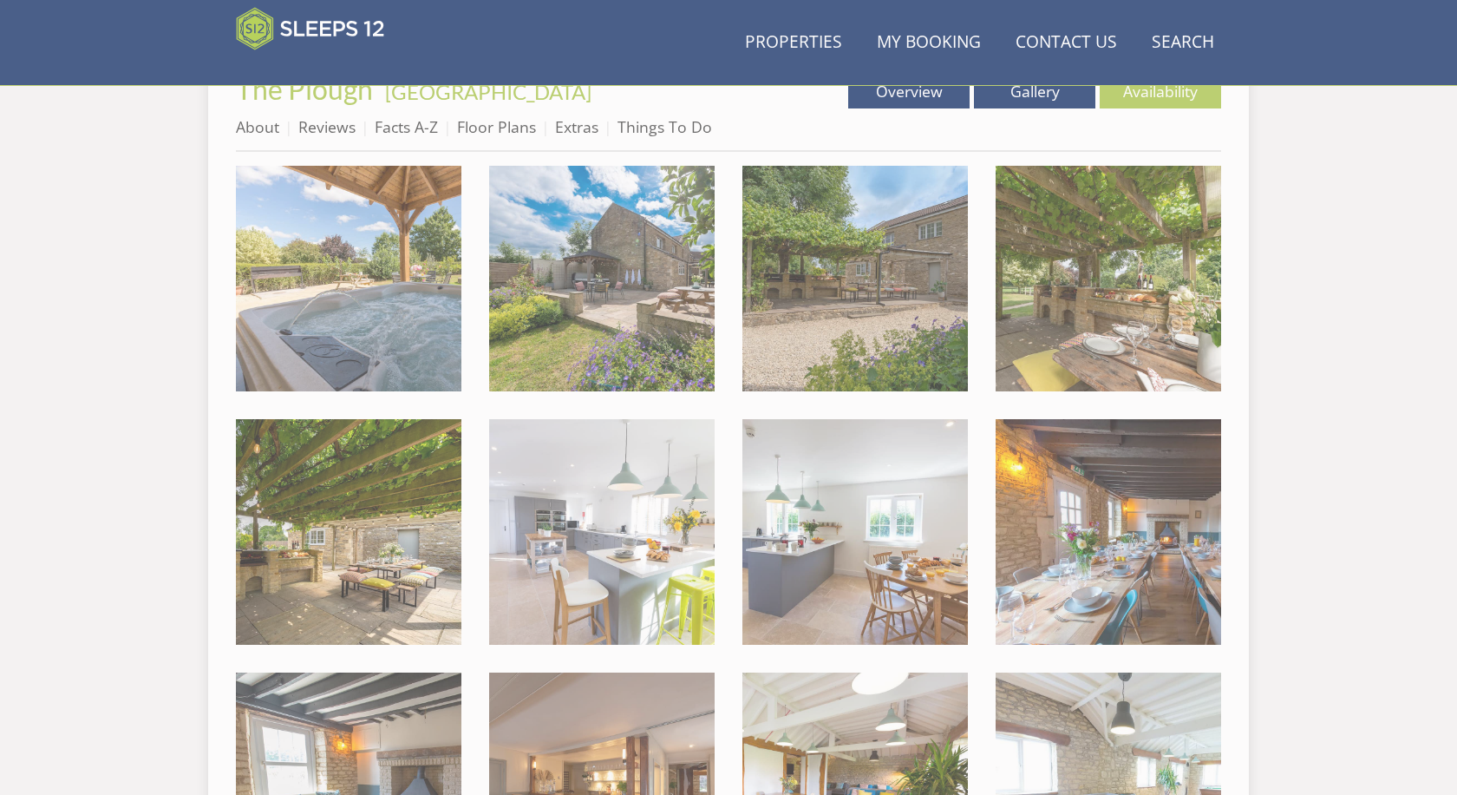
scroll to position [562, 0]
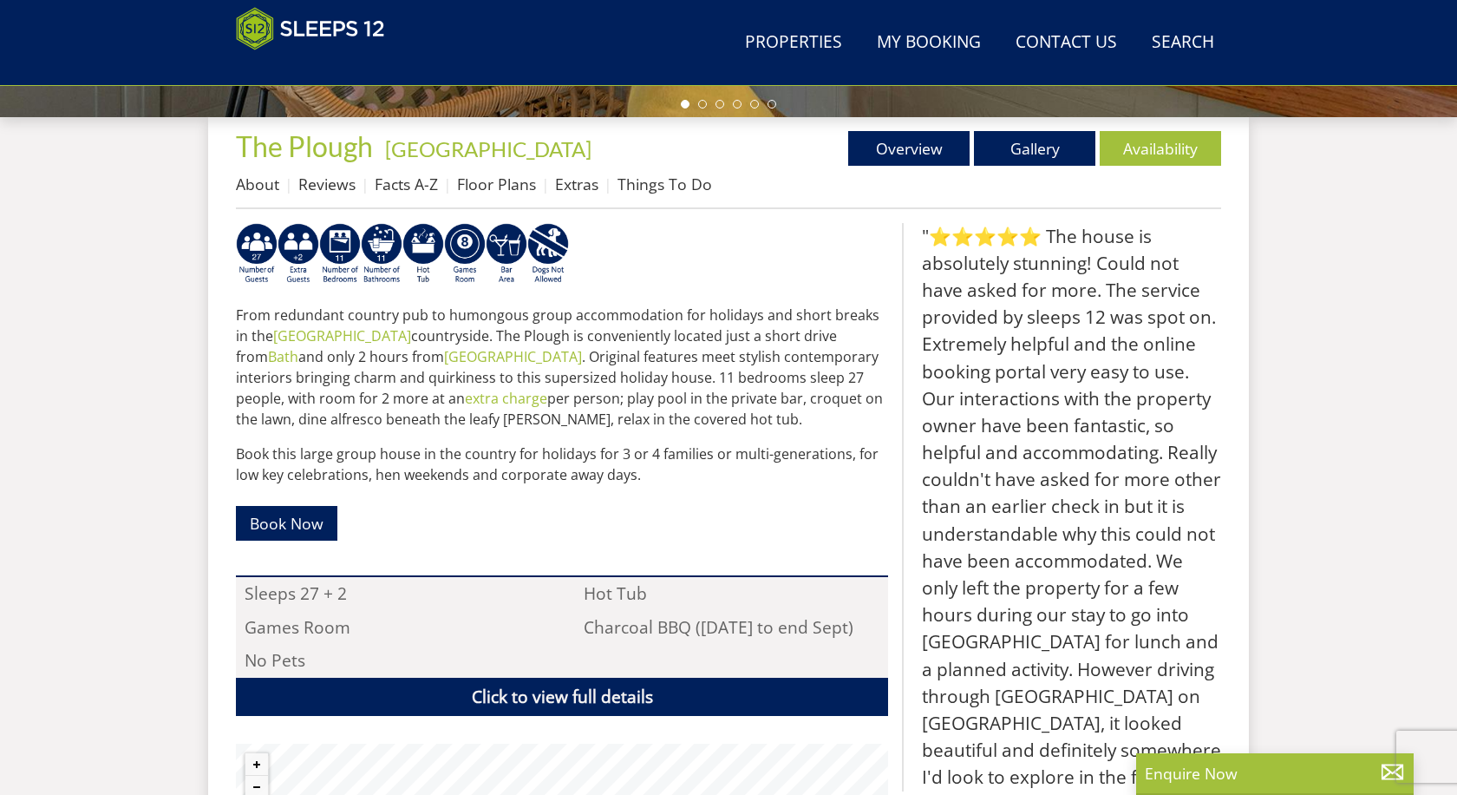
scroll to position [611, 0]
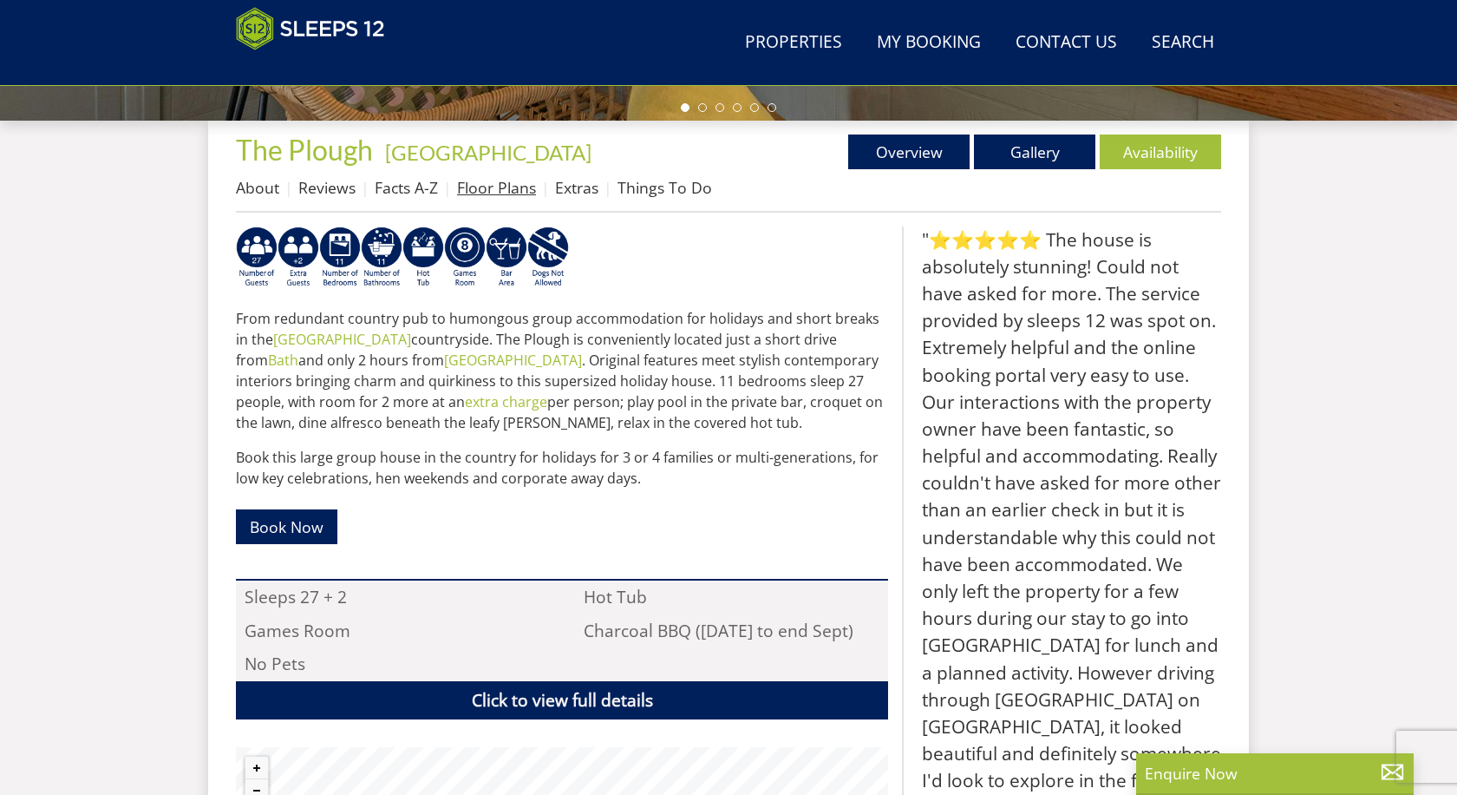
click at [491, 188] on link "Floor Plans" at bounding box center [496, 187] width 79 height 21
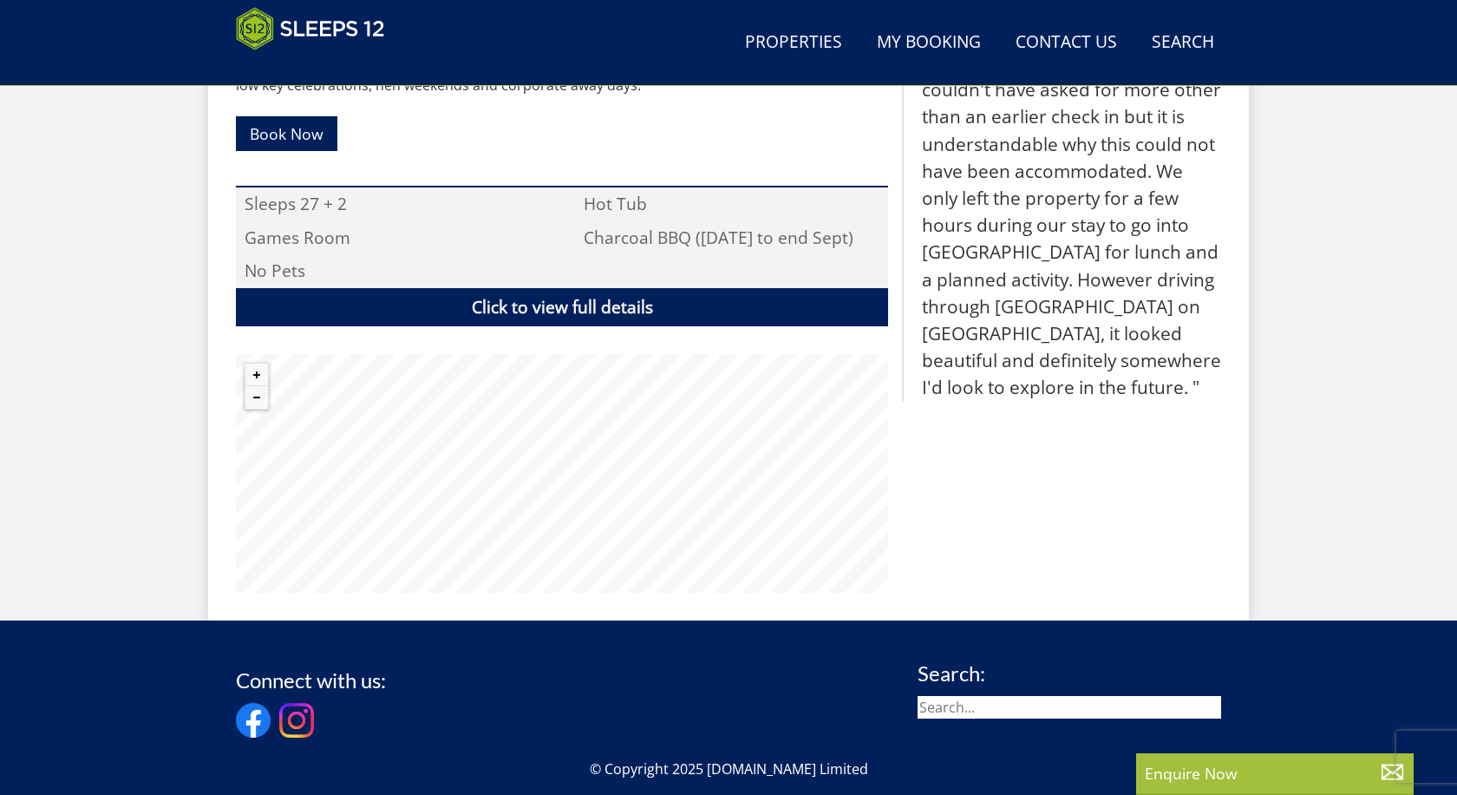
scroll to position [1006, 0]
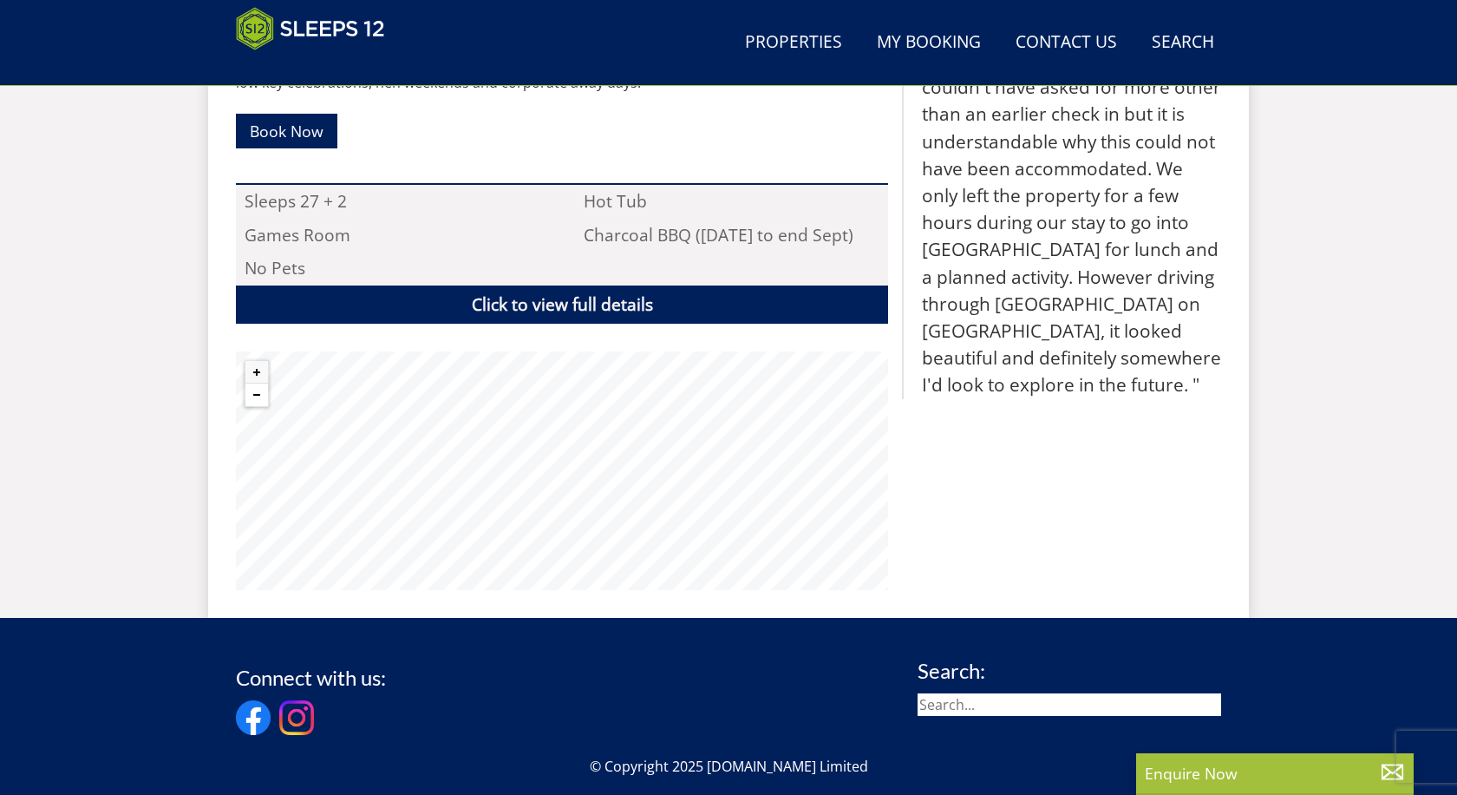
click at [253, 389] on button "Zoom out" at bounding box center [257, 394] width 23 height 23
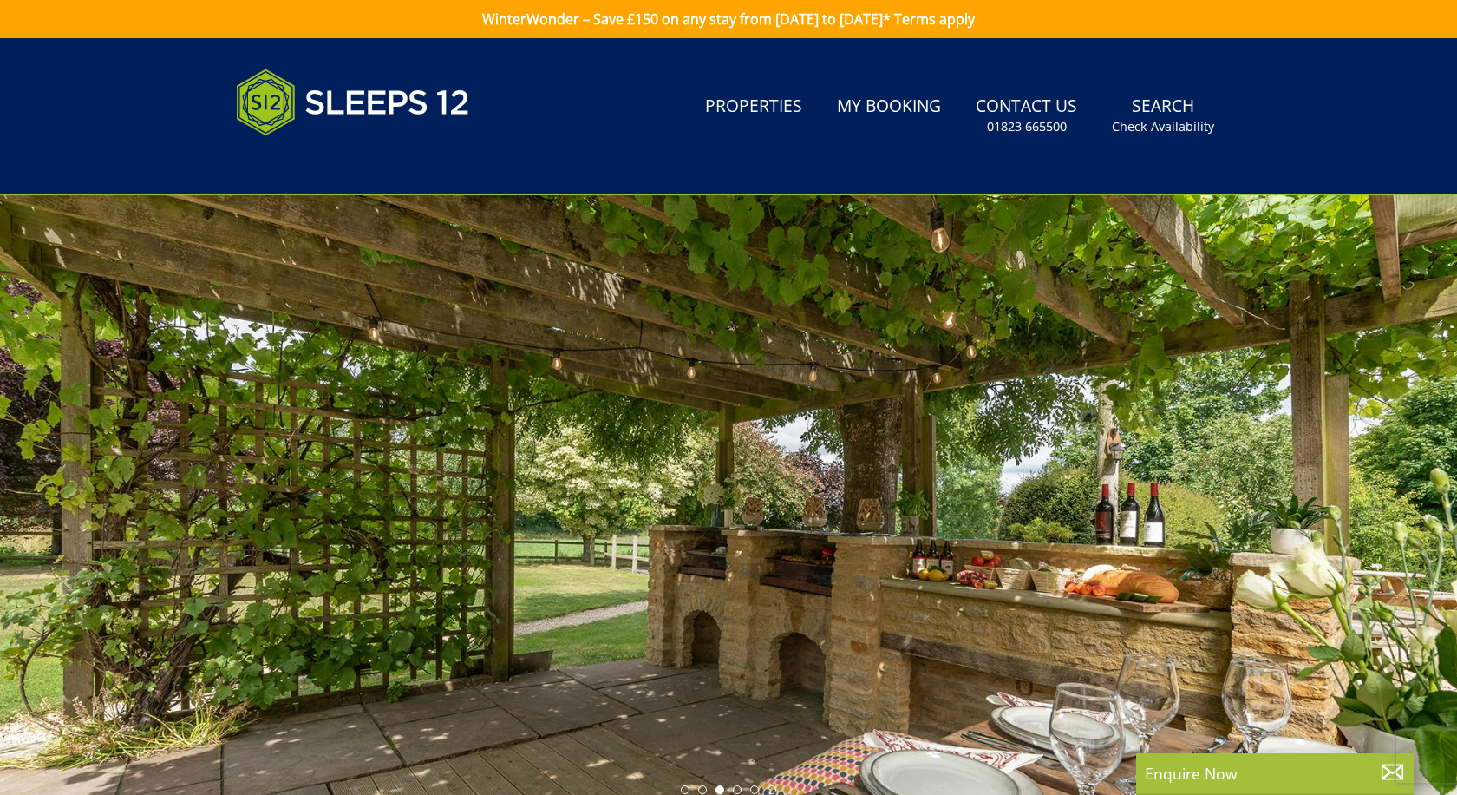
scroll to position [0, 0]
select select "14"
select select "7"
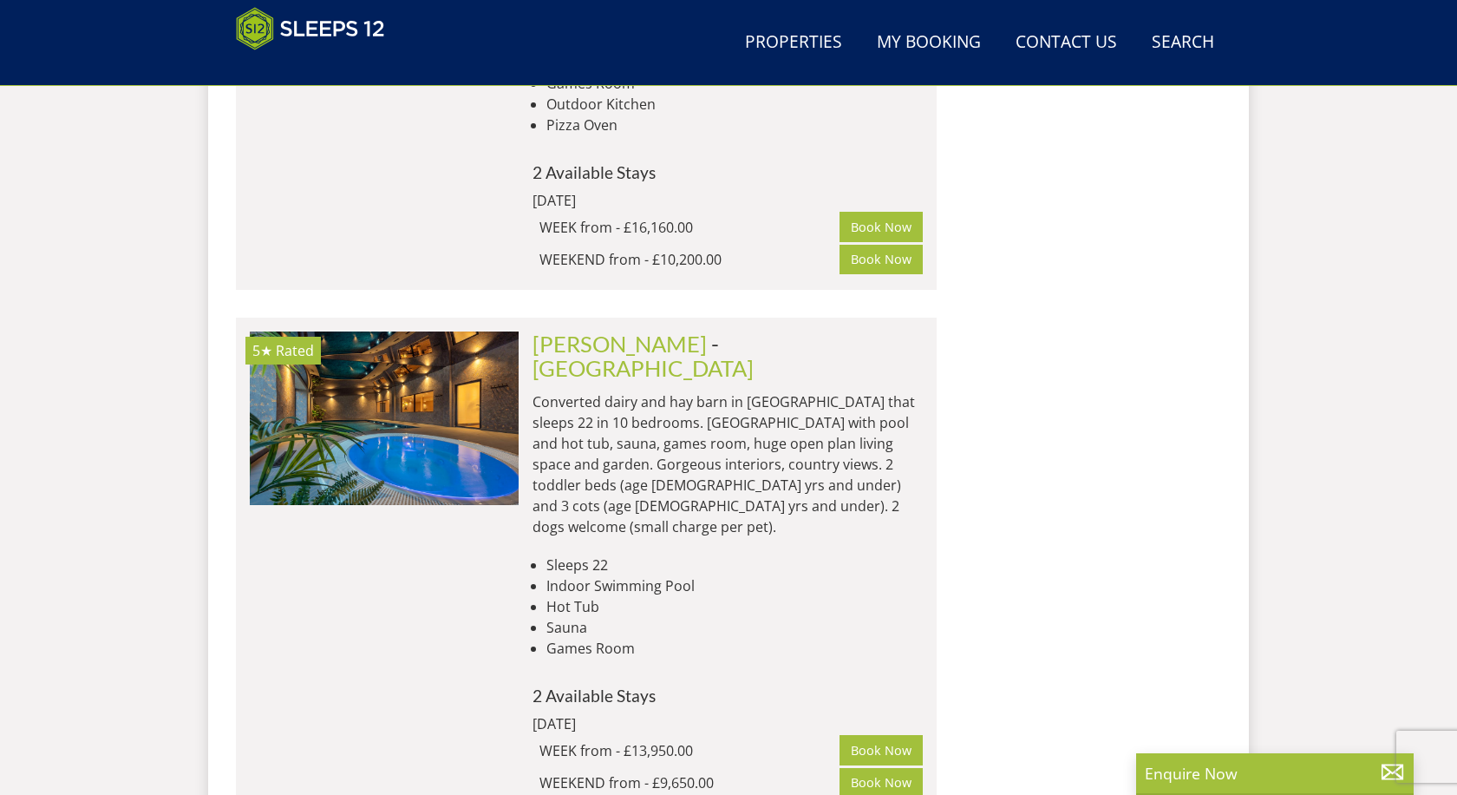
scroll to position [0, 6193]
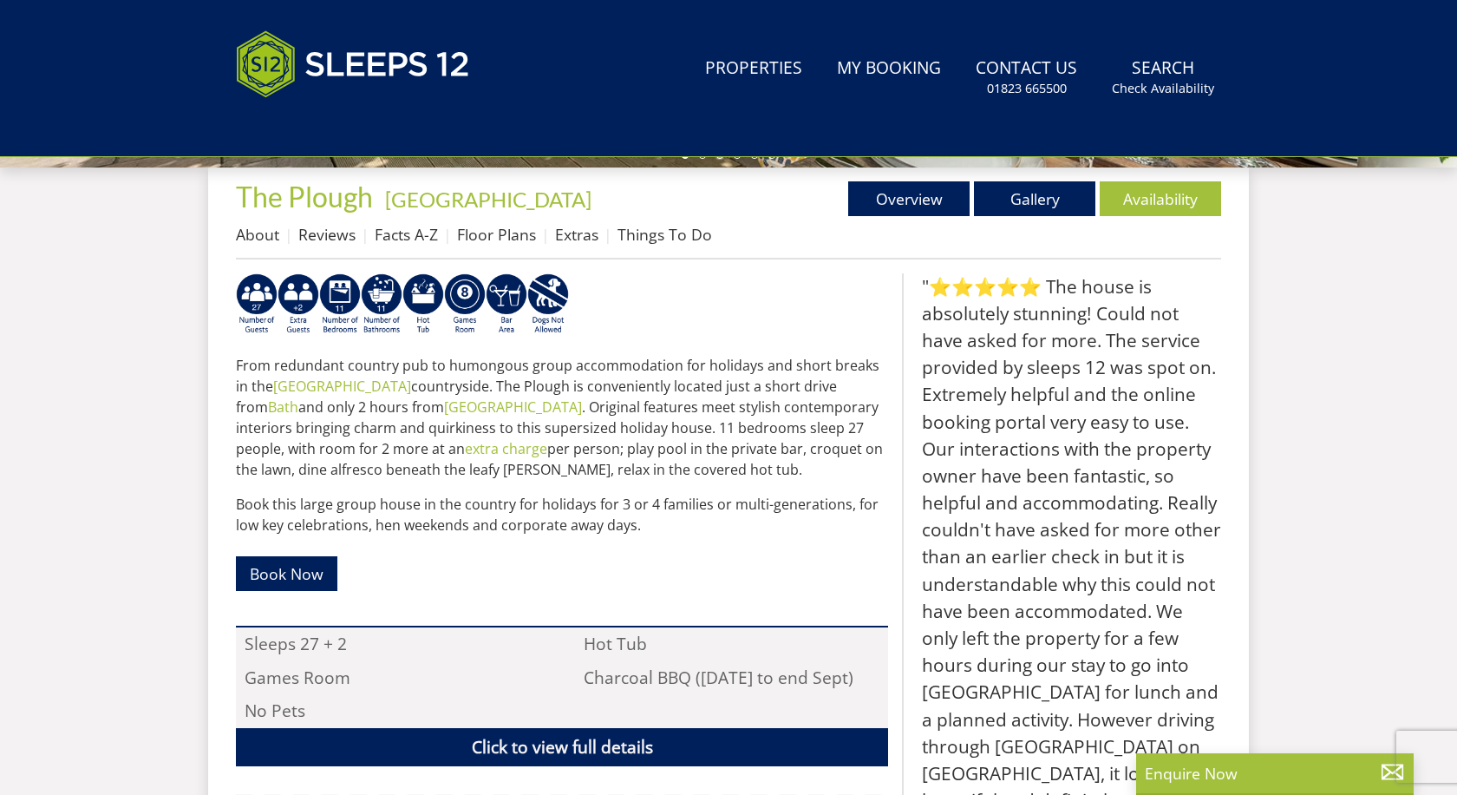
scroll to position [643, 0]
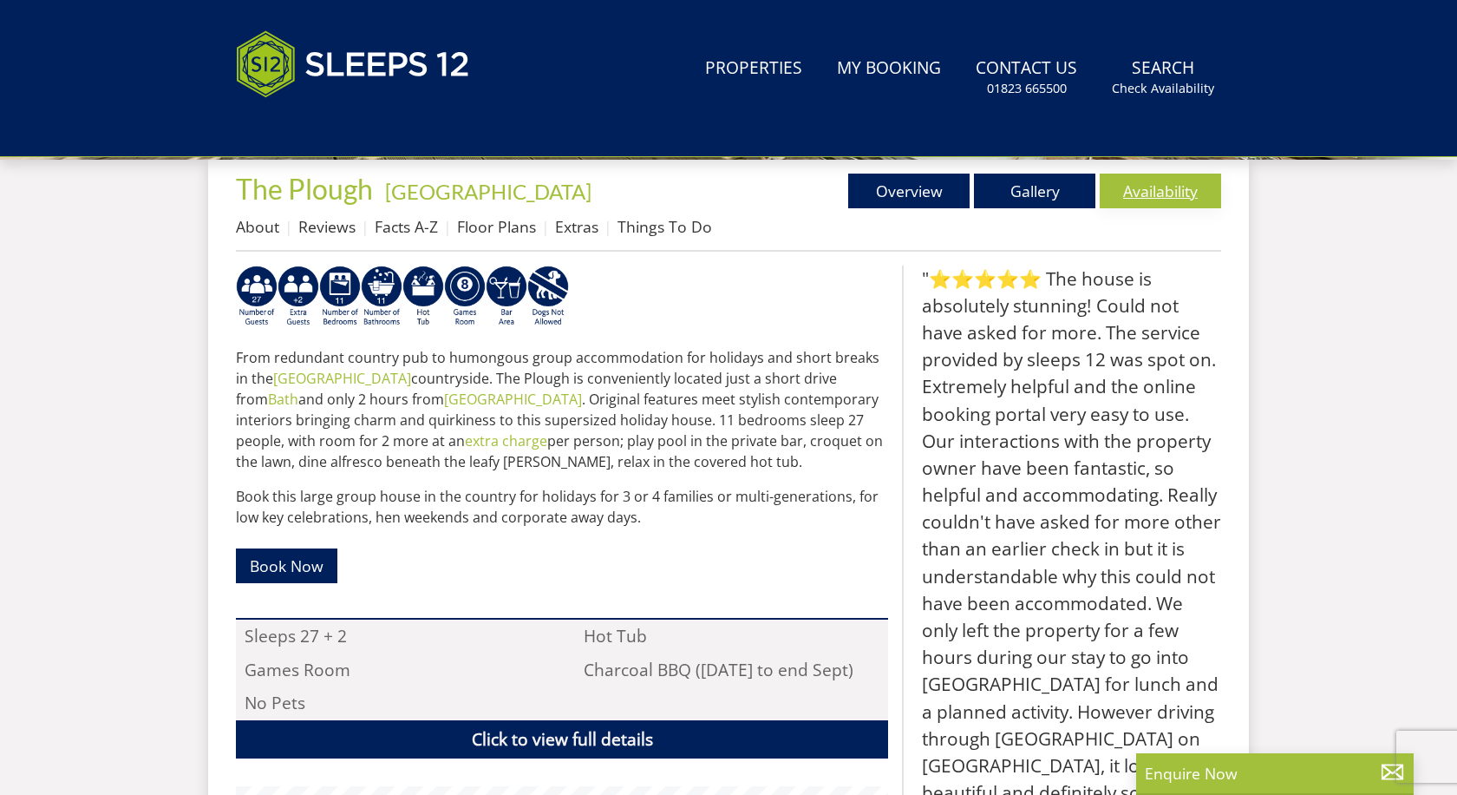
click at [1152, 196] on link "Availability" at bounding box center [1160, 191] width 121 height 35
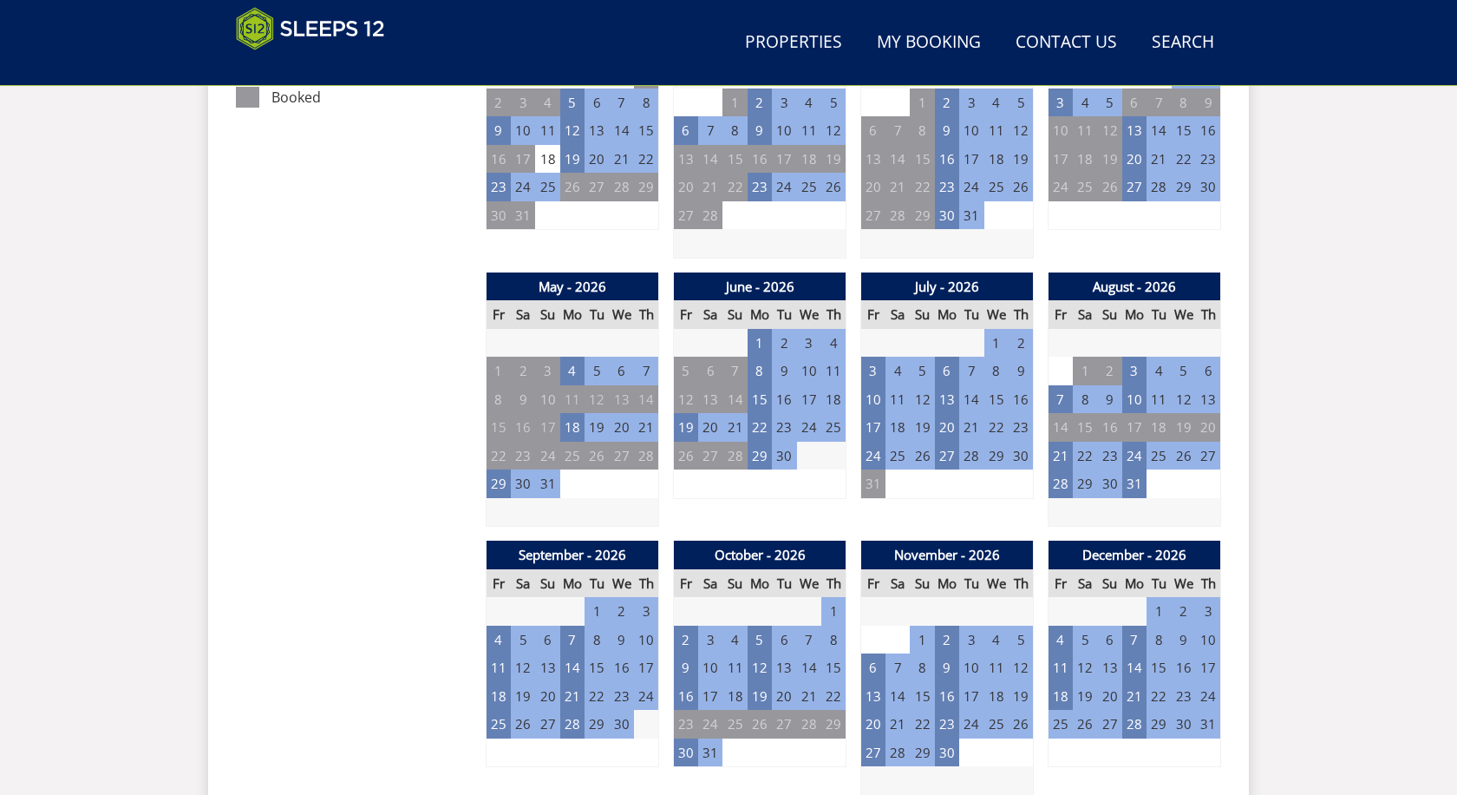
scroll to position [1103, 0]
click at [1058, 475] on td "28" at bounding box center [1061, 482] width 24 height 29
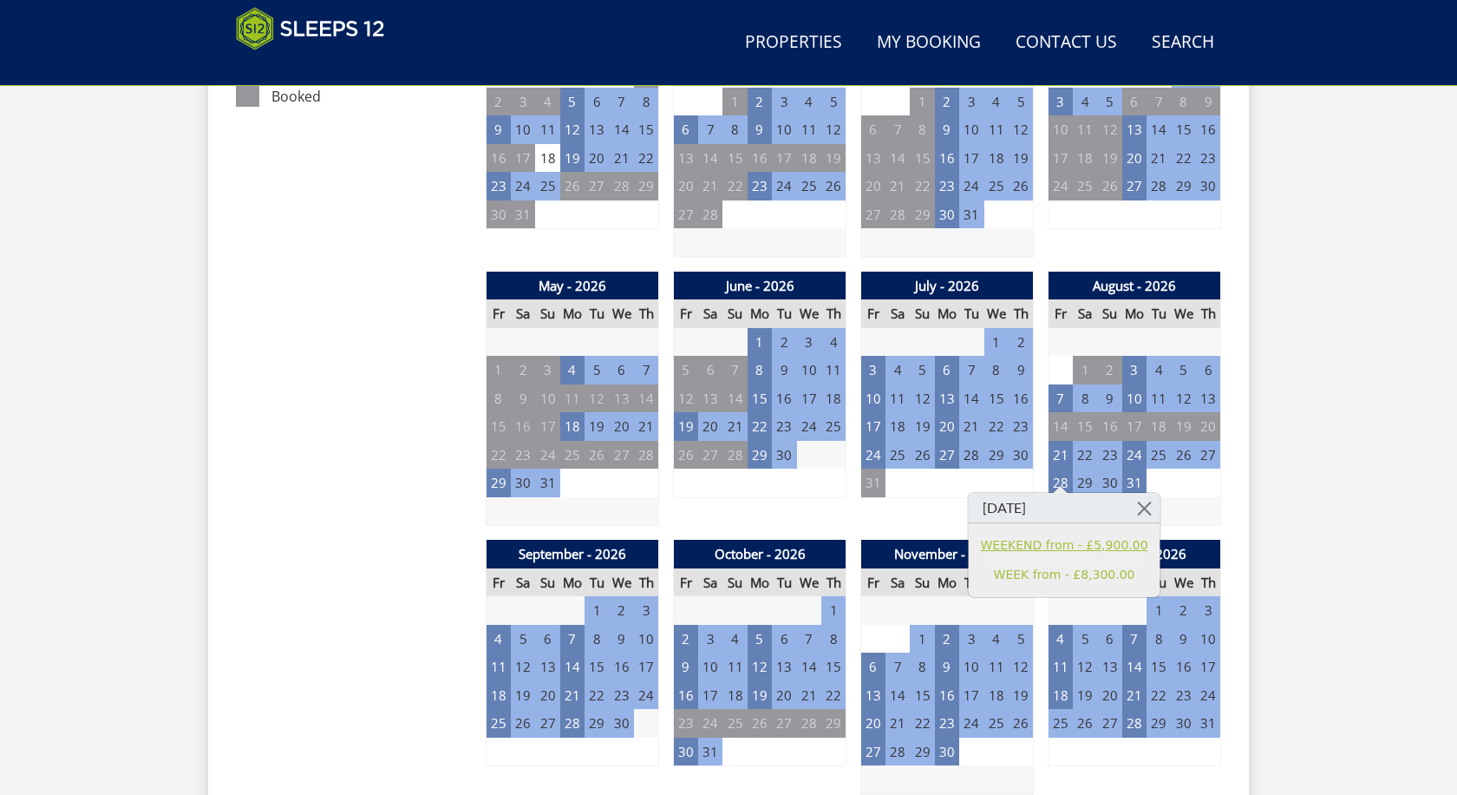
click at [1062, 546] on link "WEEKEND from - £5,900.00" at bounding box center [1064, 545] width 167 height 18
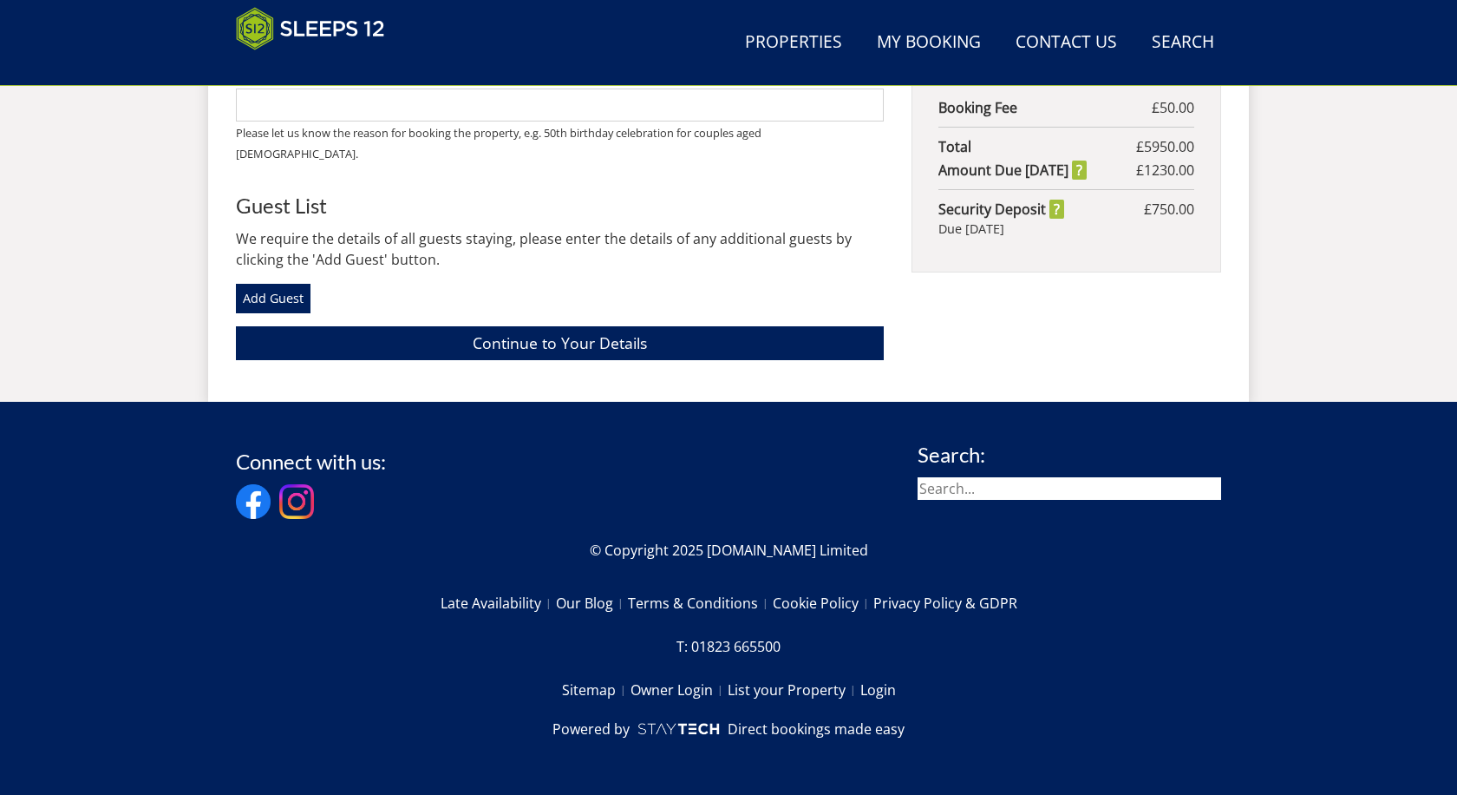
scroll to position [816, 0]
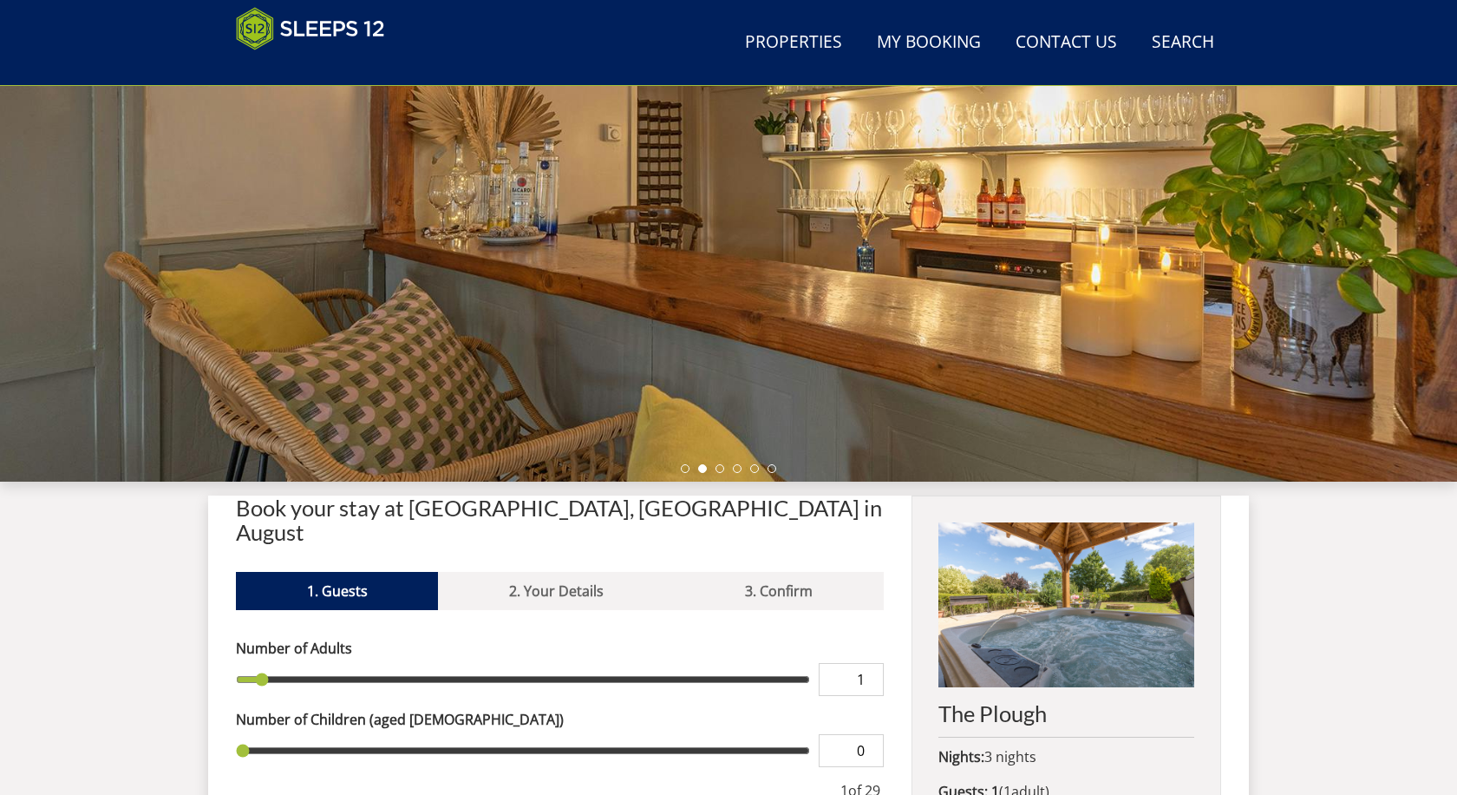
scroll to position [596, 0]
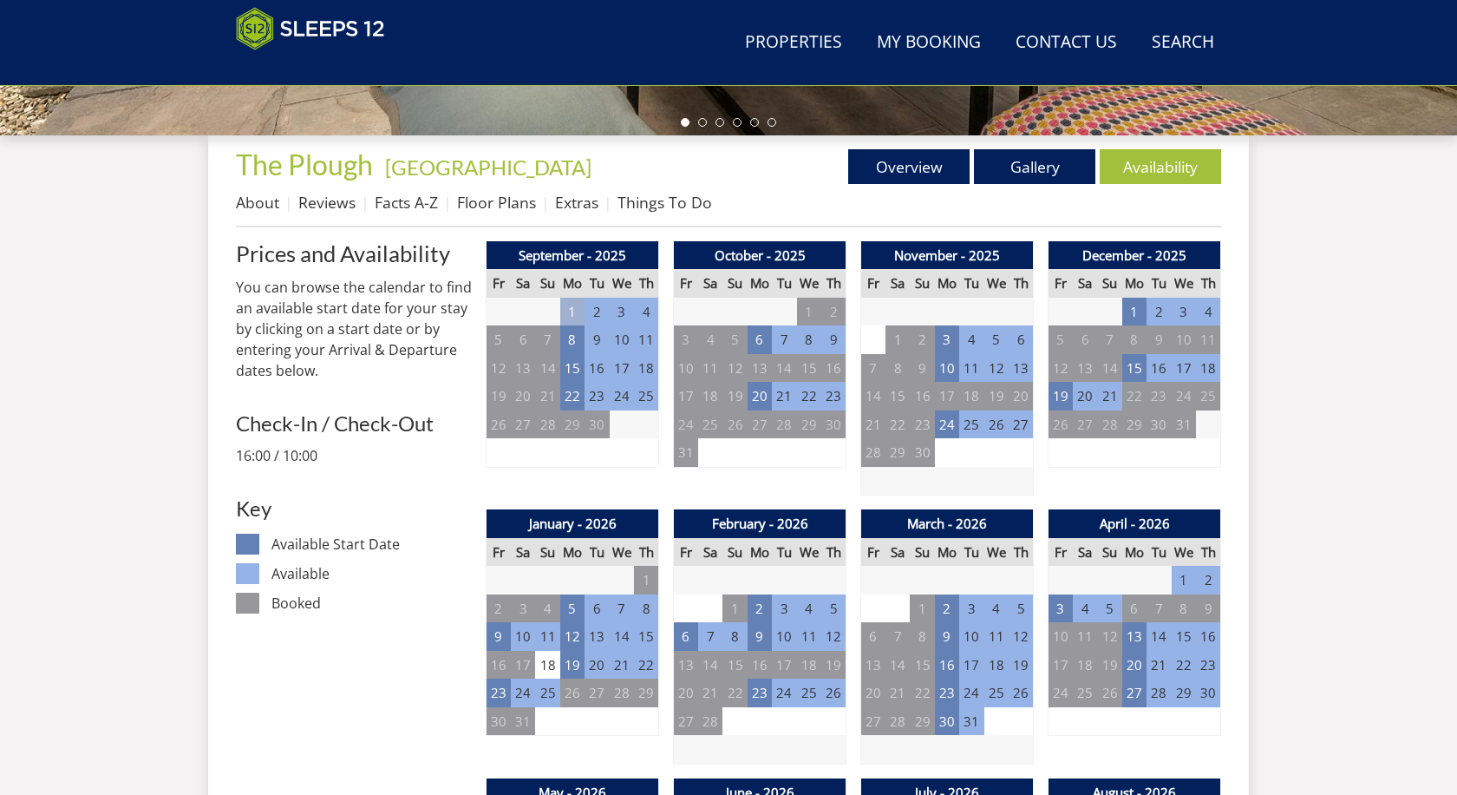
scroll to position [1103, 0]
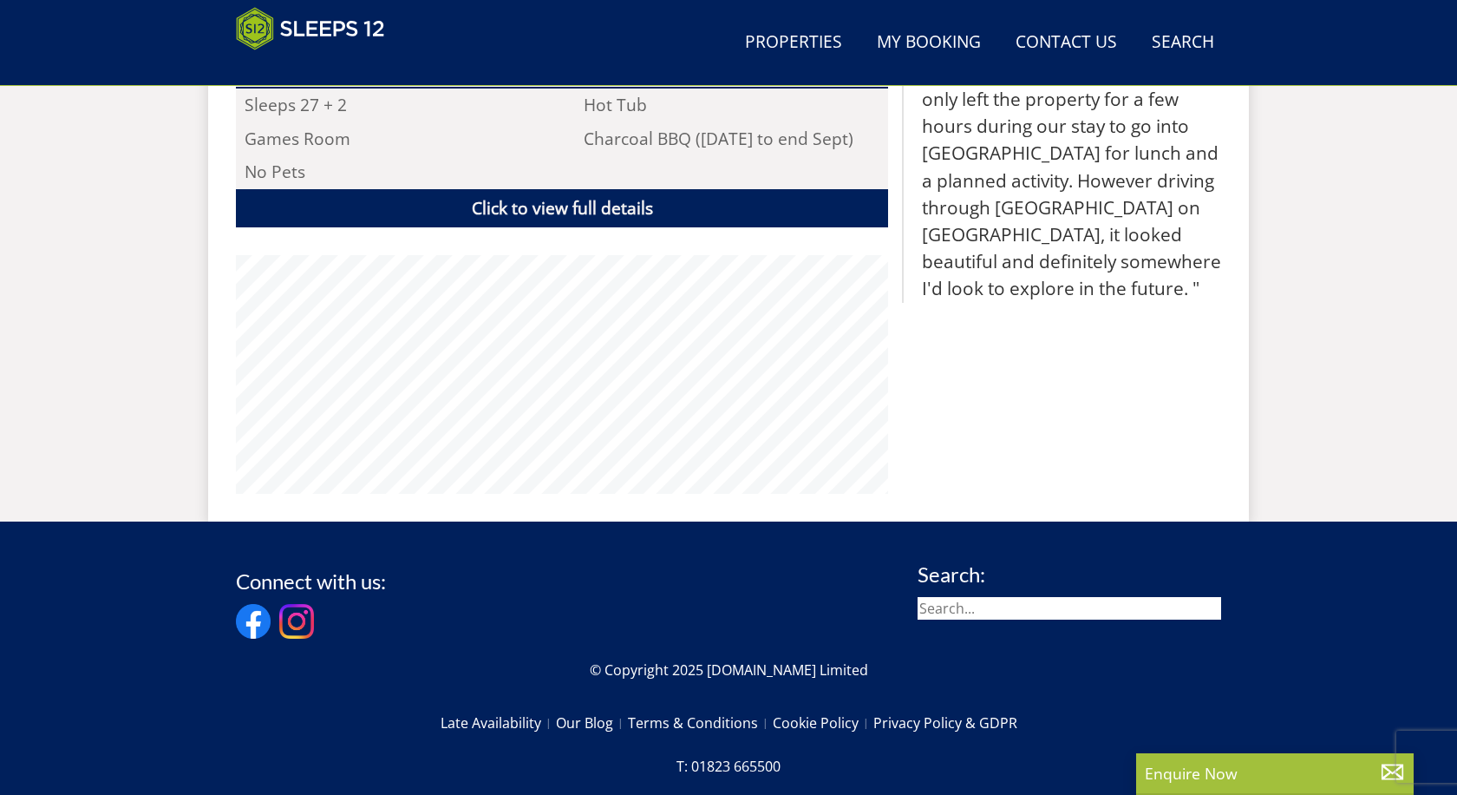
scroll to position [643, 0]
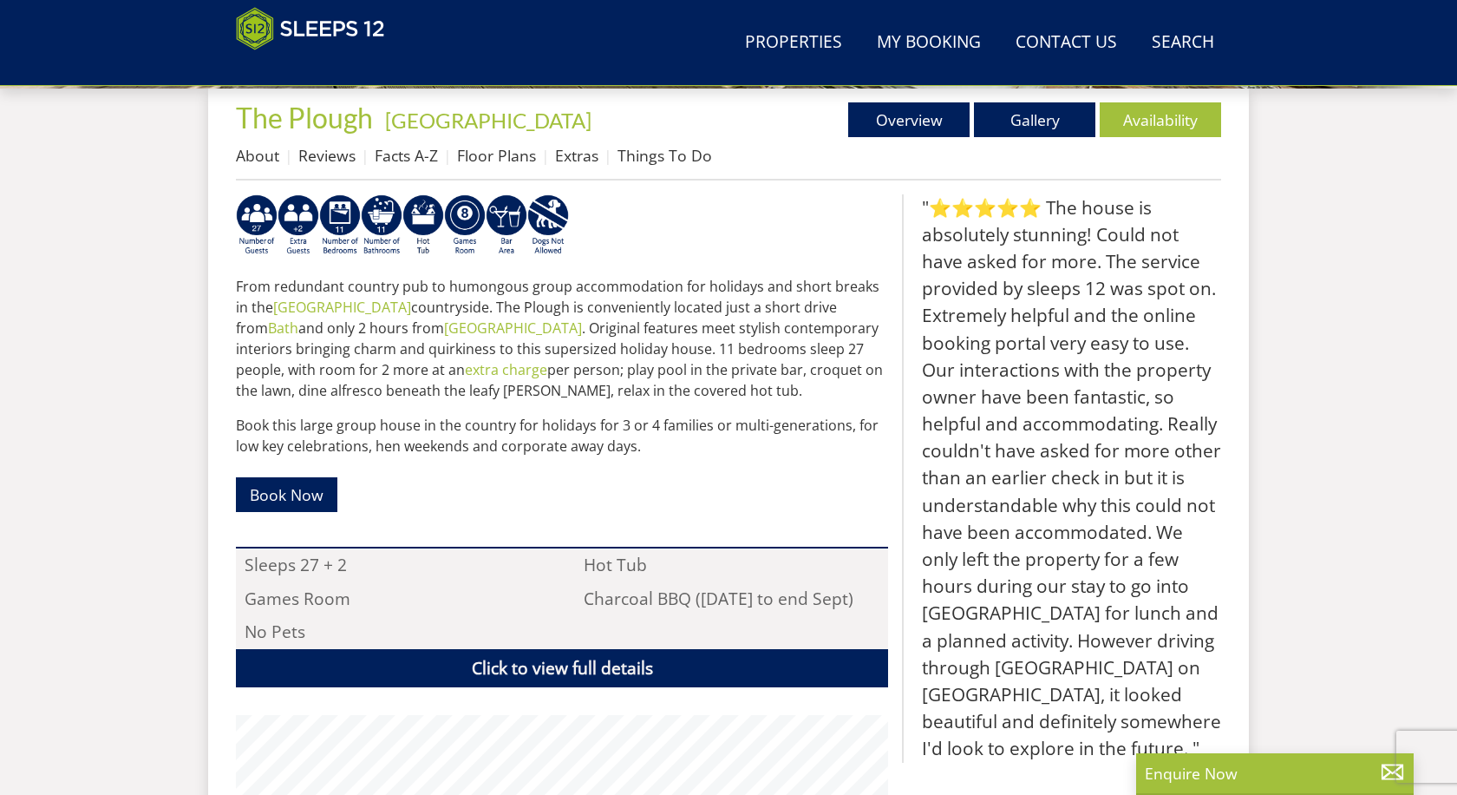
select select "14"
select select "7"
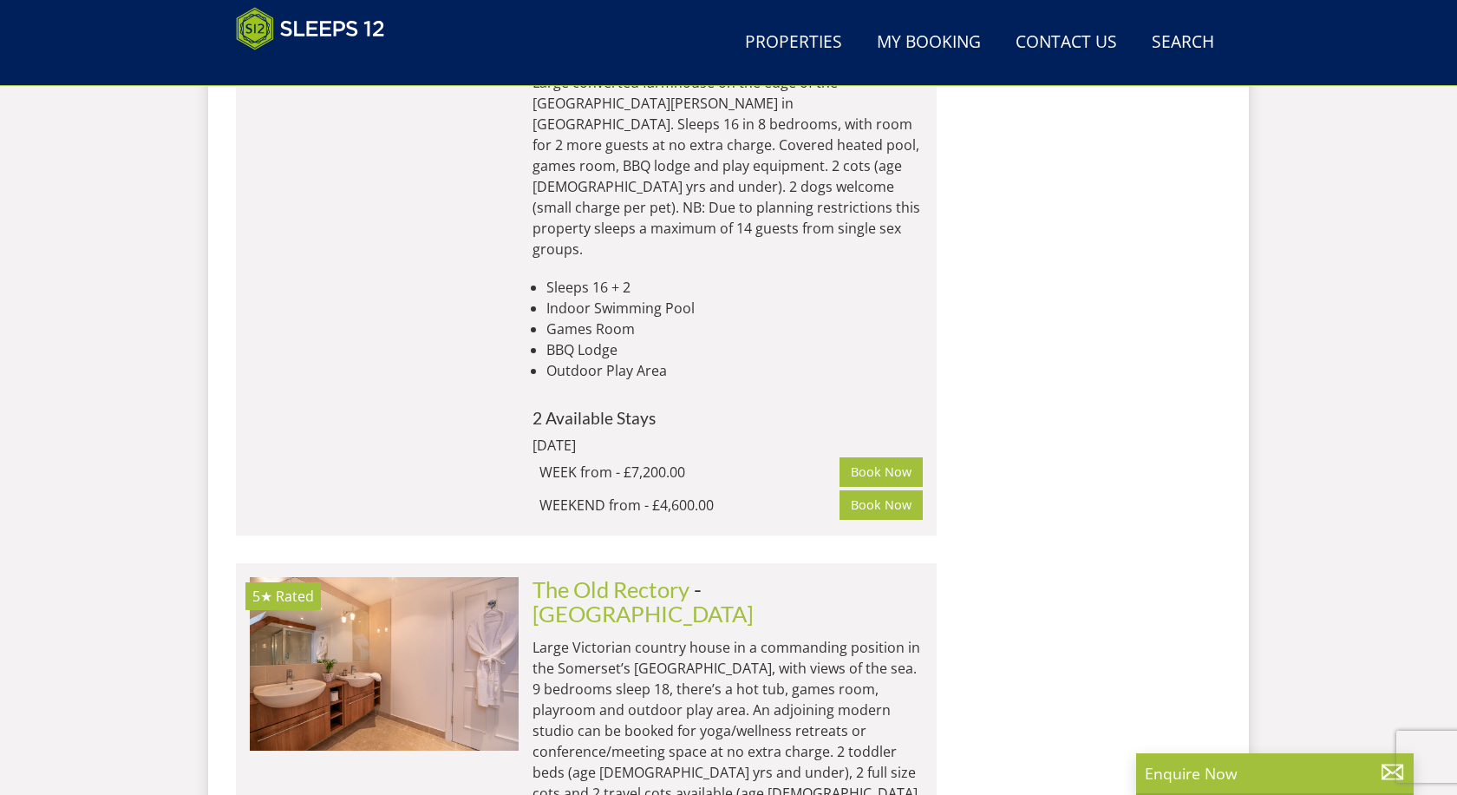
scroll to position [5936, 0]
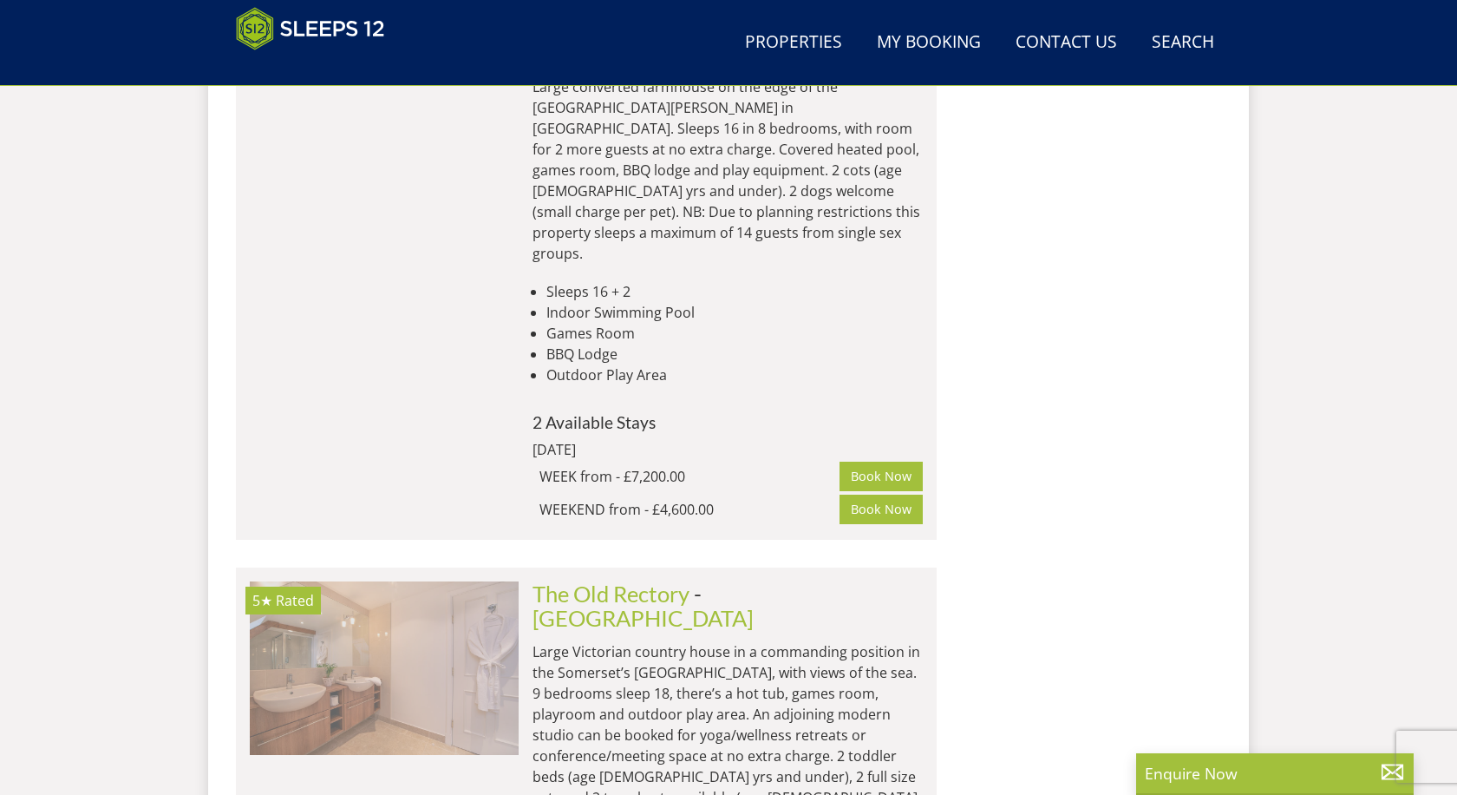
click at [381, 581] on img at bounding box center [384, 668] width 269 height 174
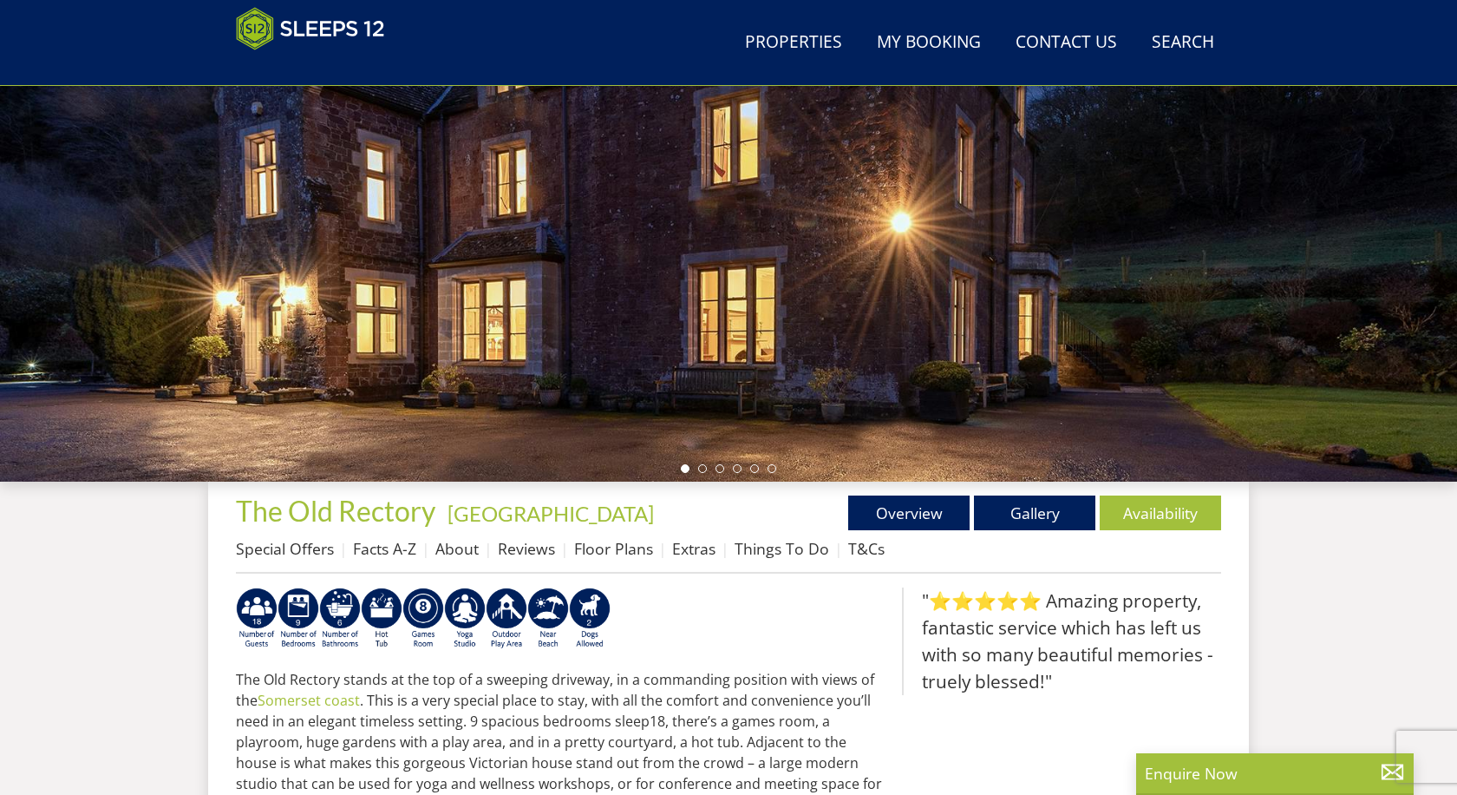
scroll to position [248, 0]
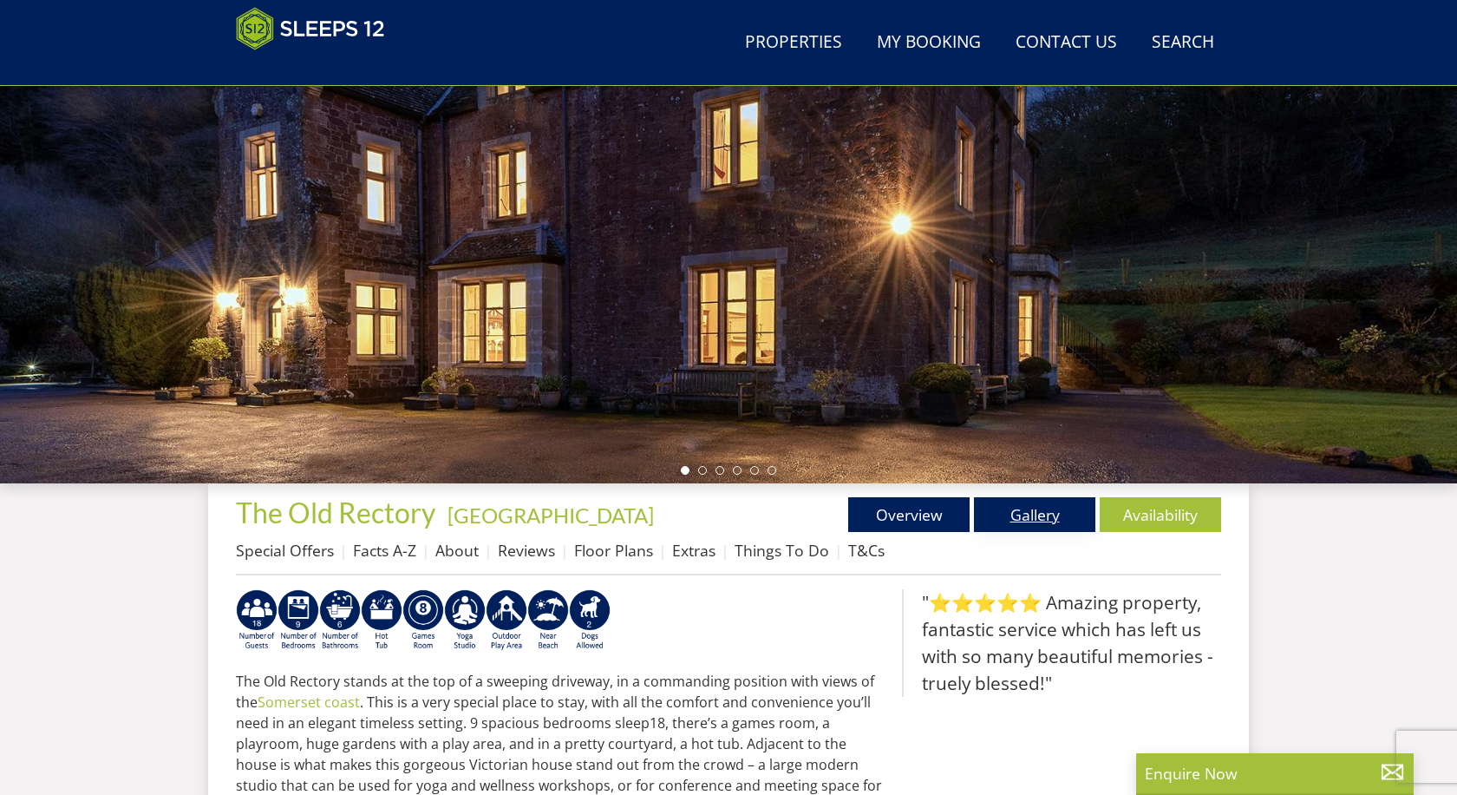
click at [1048, 513] on link "Gallery" at bounding box center [1034, 514] width 121 height 35
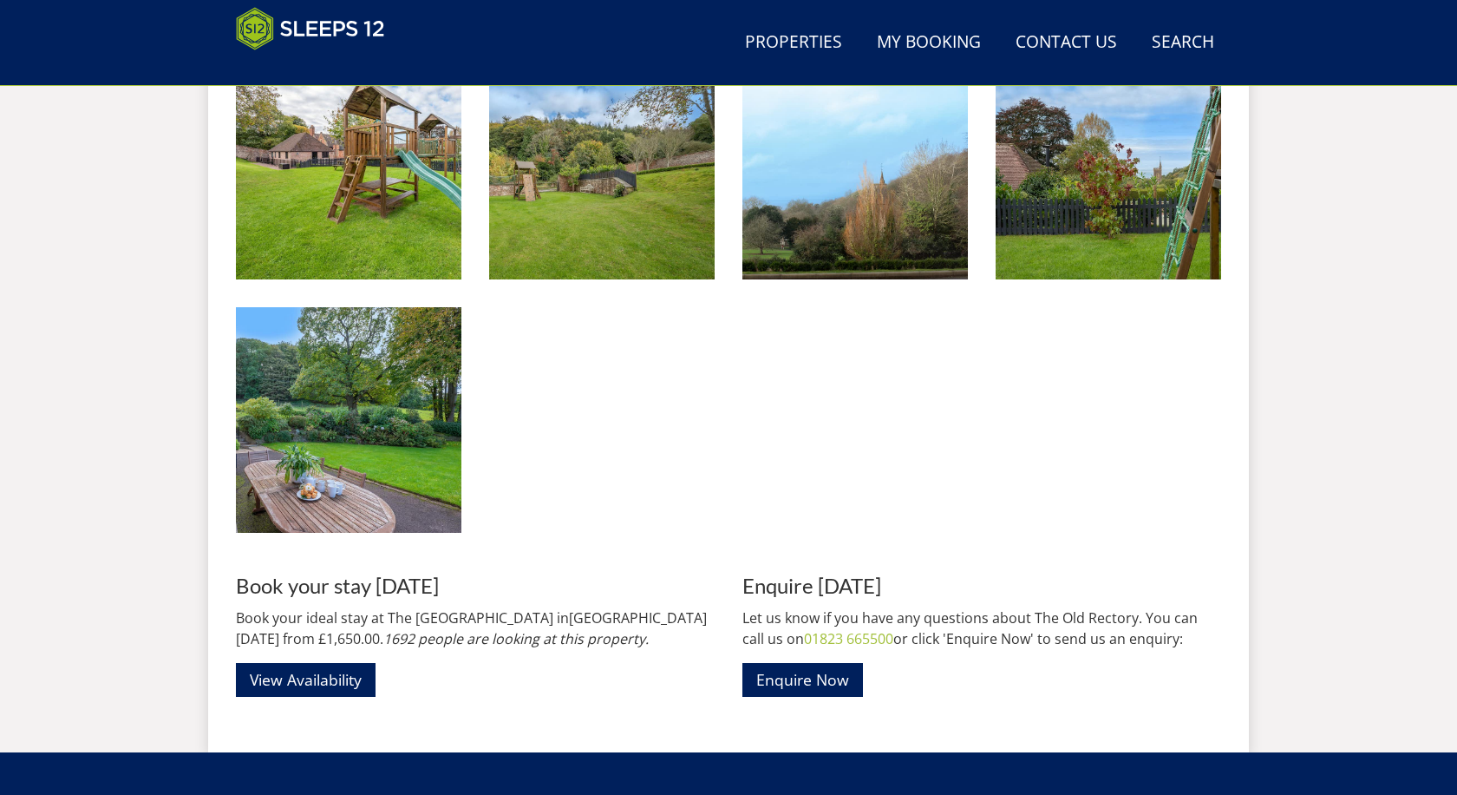
scroll to position [3317, 0]
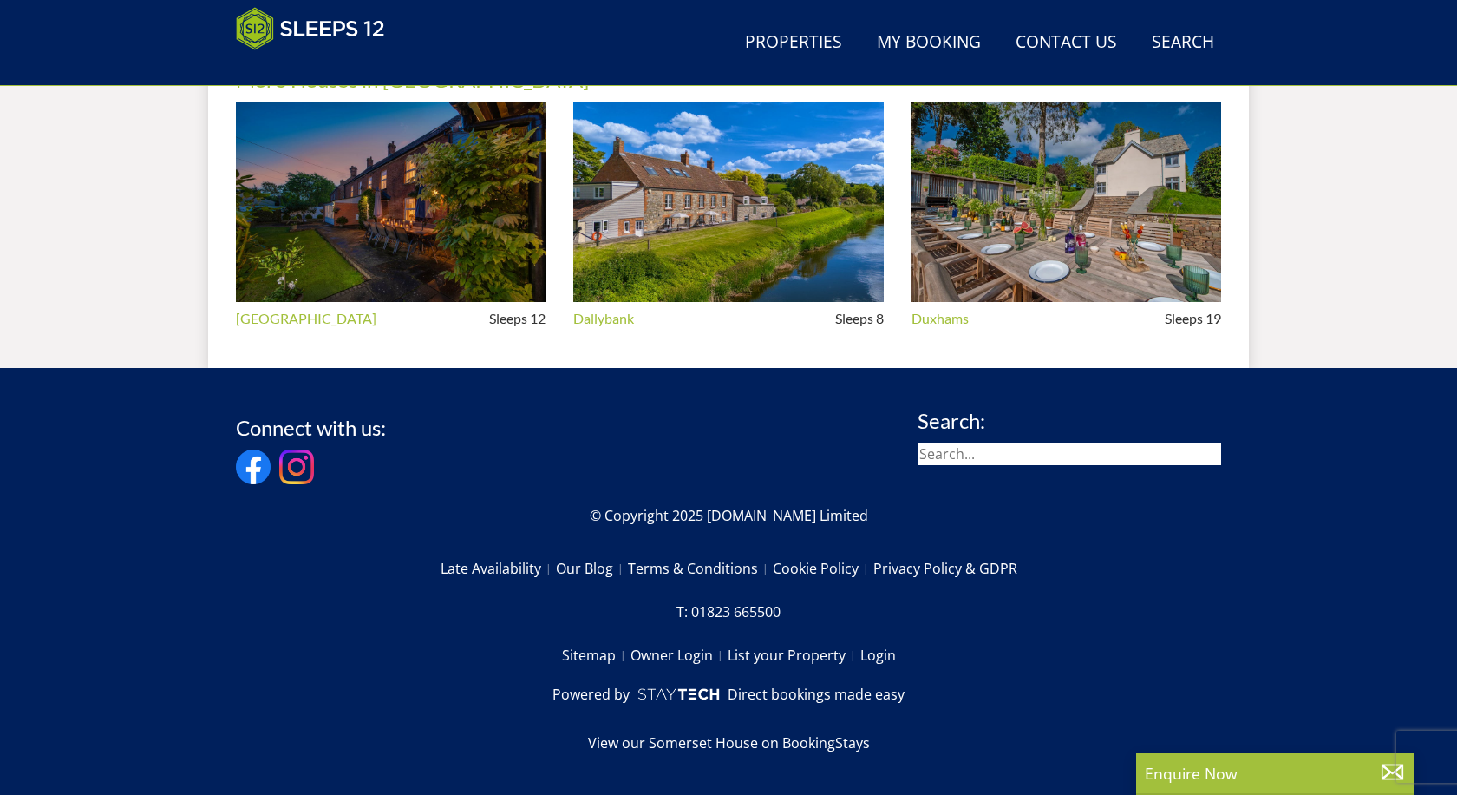
scroll to position [248, 0]
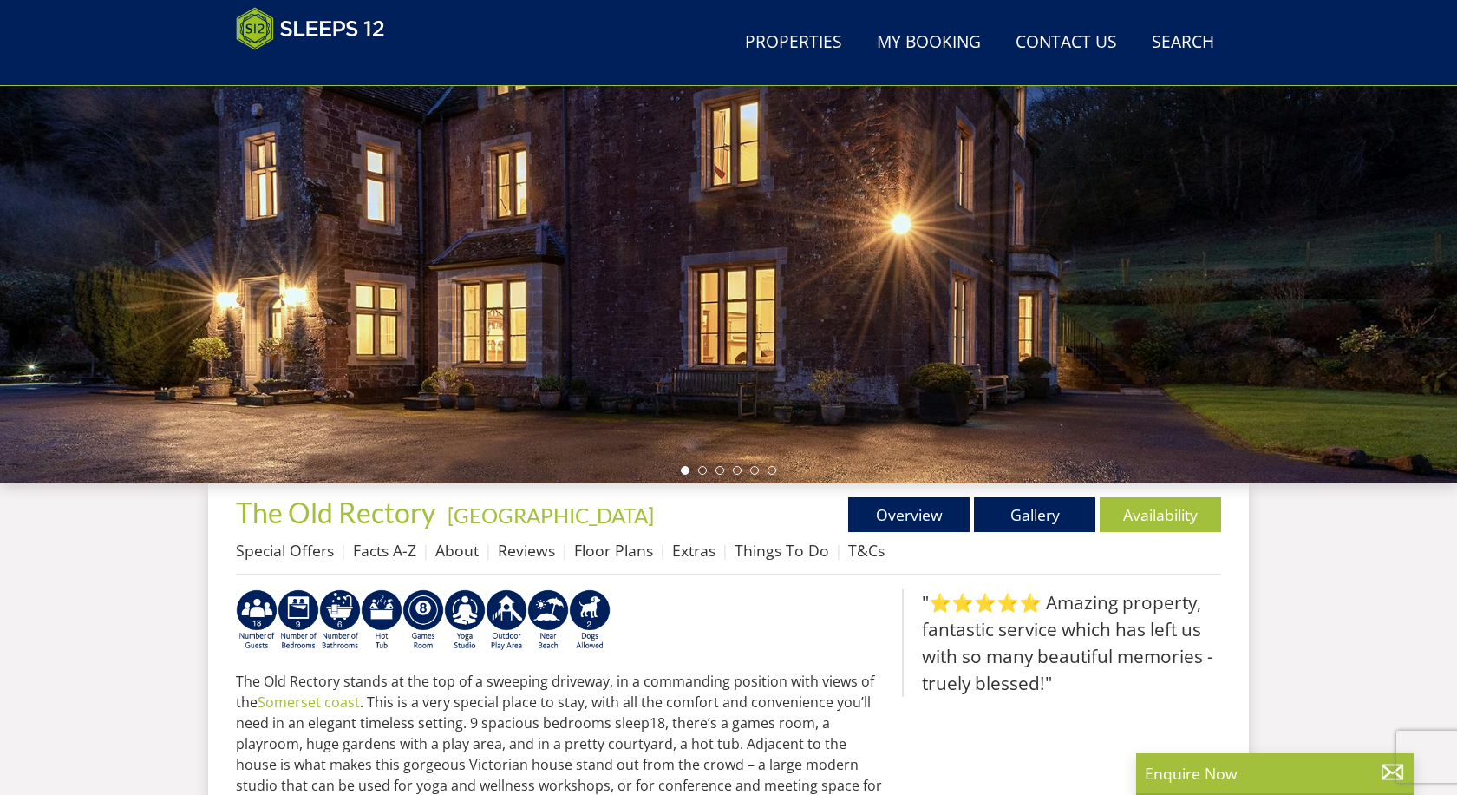
scroll to position [5936, 0]
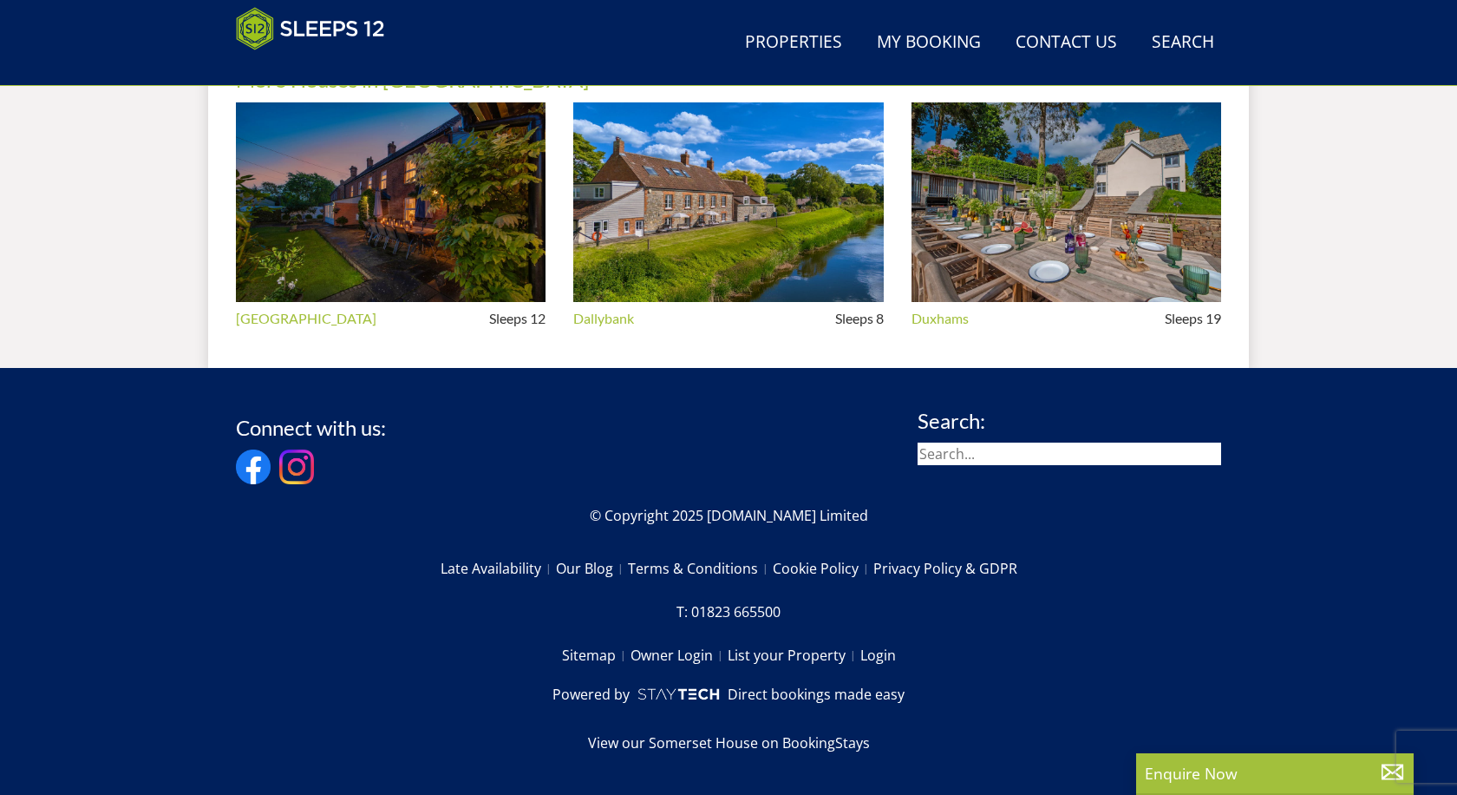
select select "14"
select select "7"
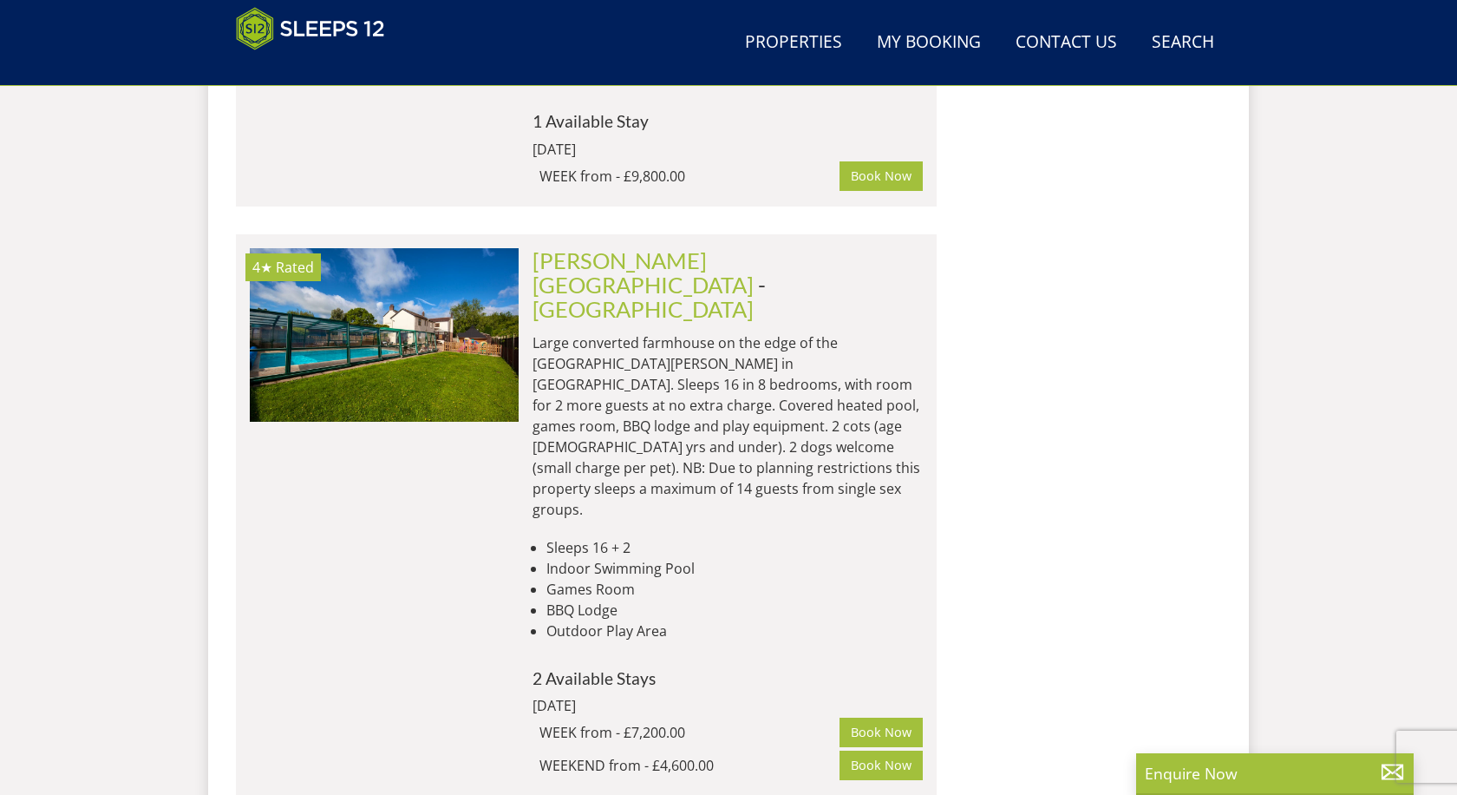
scroll to position [0, 0]
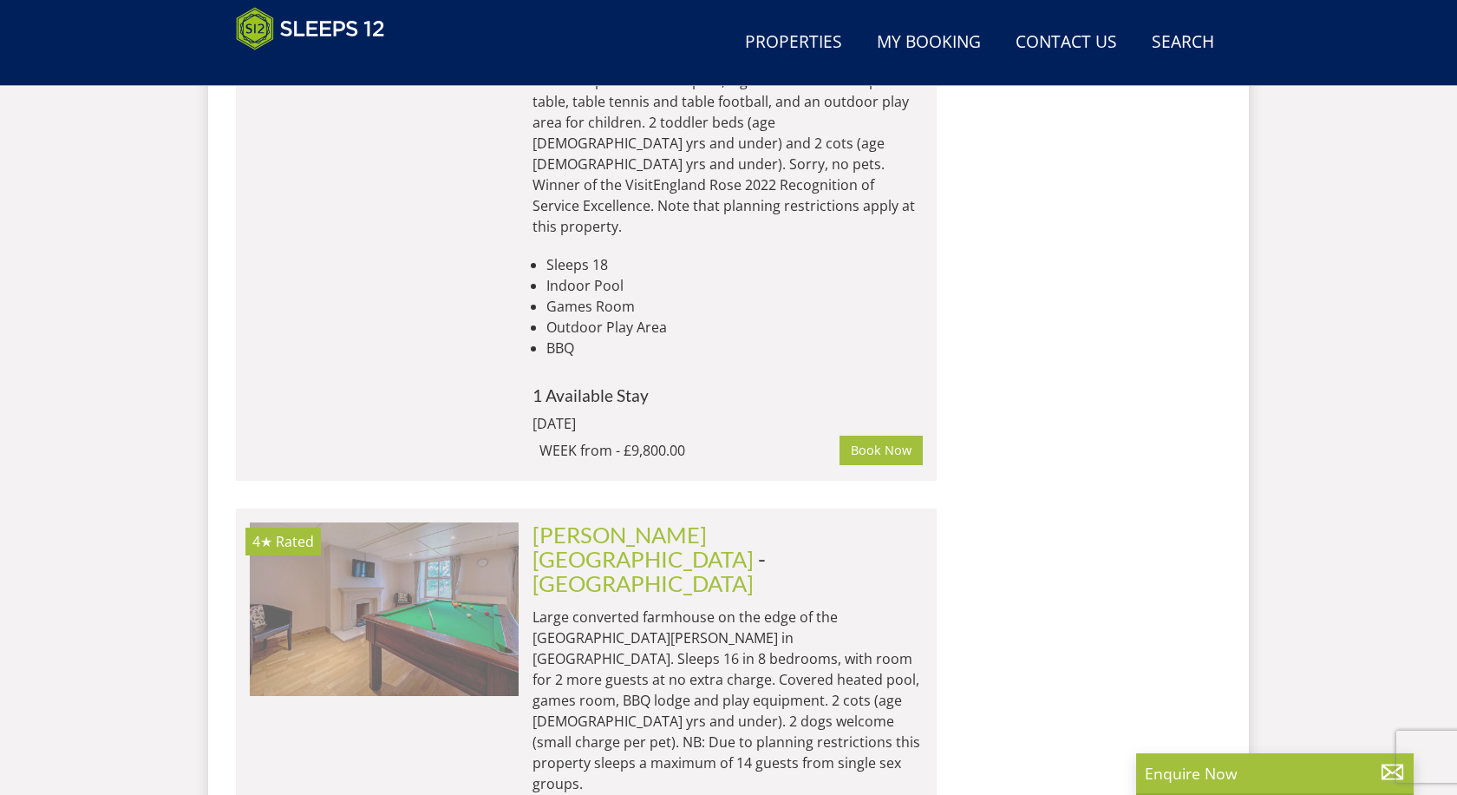
click at [348, 522] on img at bounding box center [384, 609] width 269 height 174
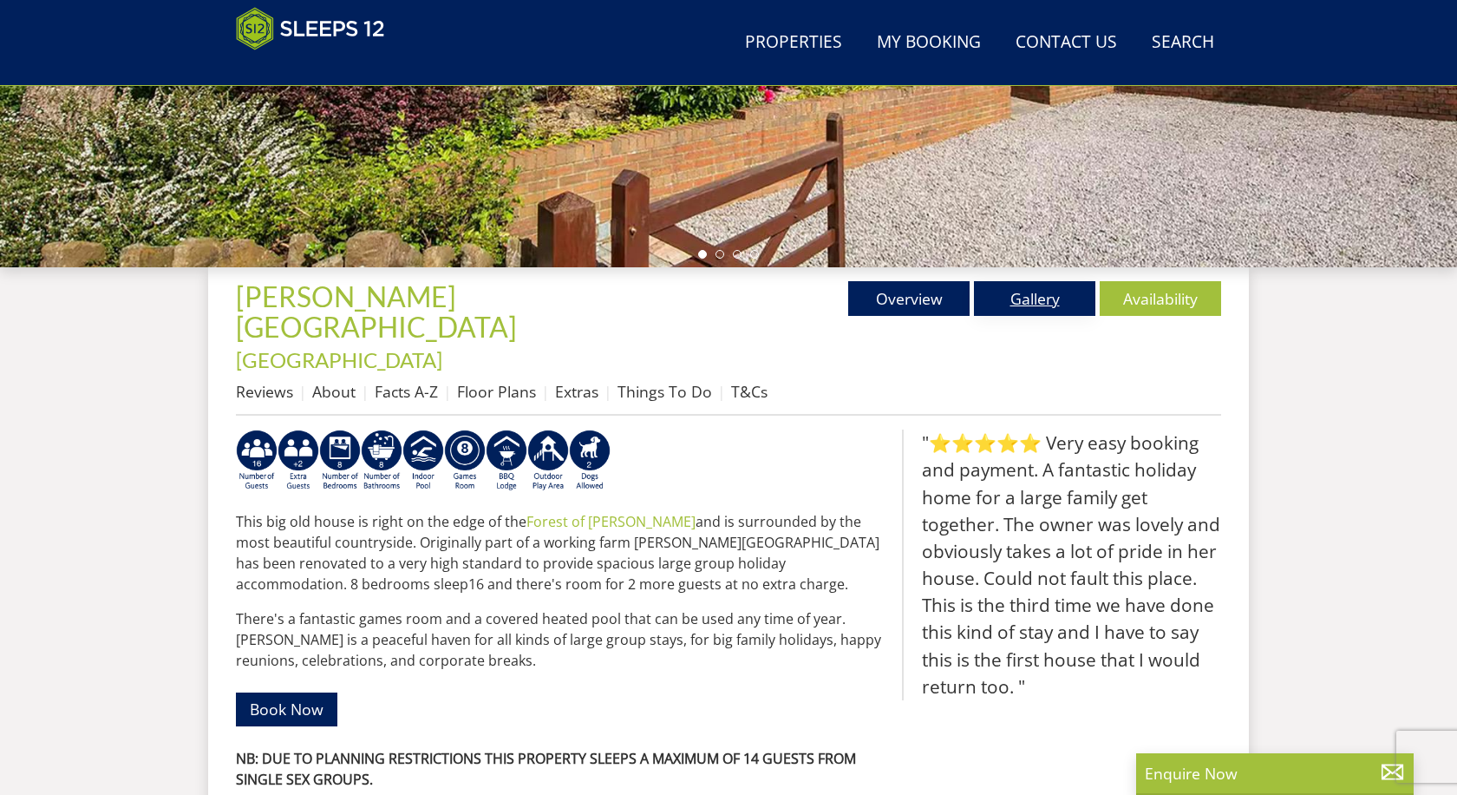
click at [1035, 296] on link "Gallery" at bounding box center [1034, 298] width 121 height 35
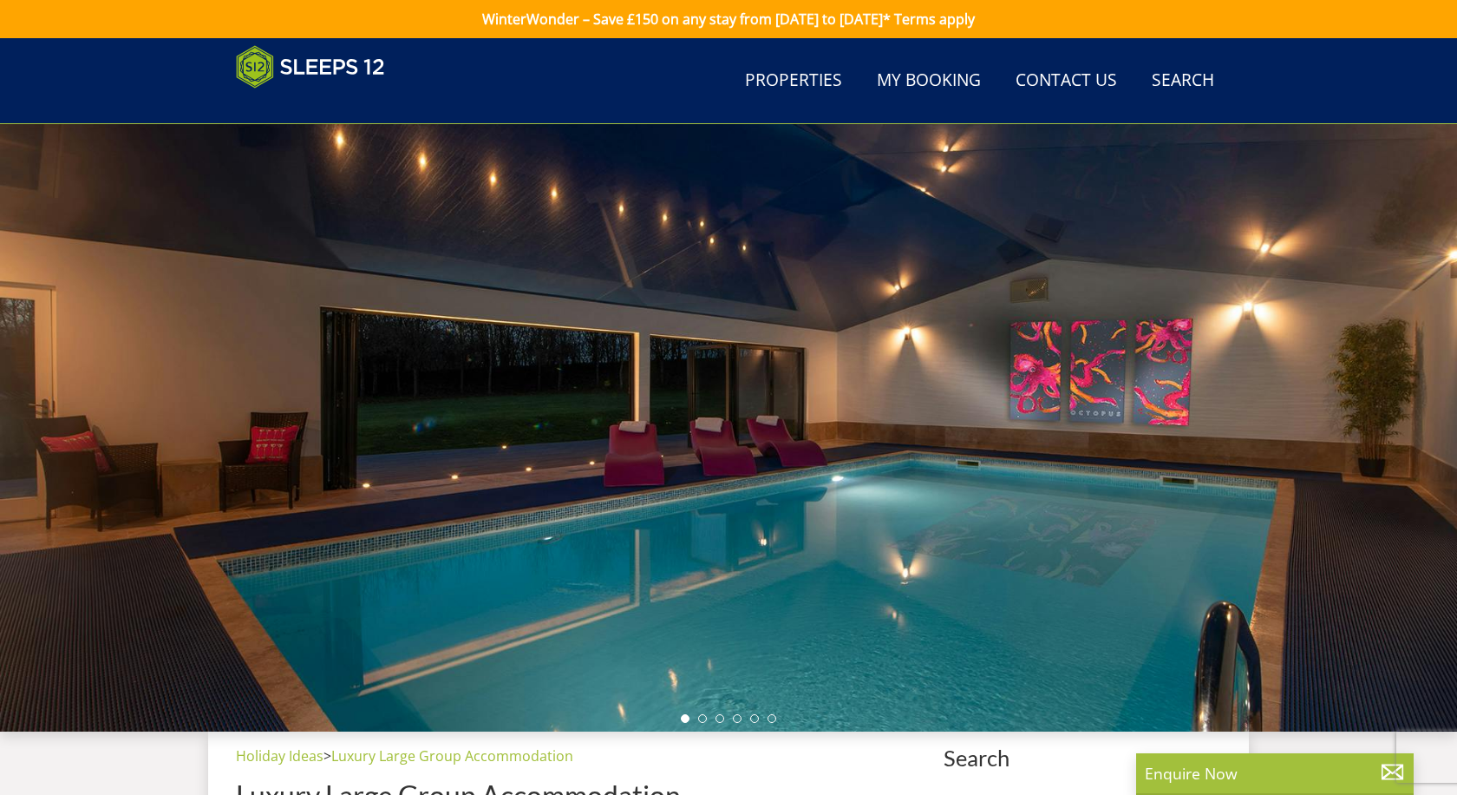
select select "14"
select select "7"
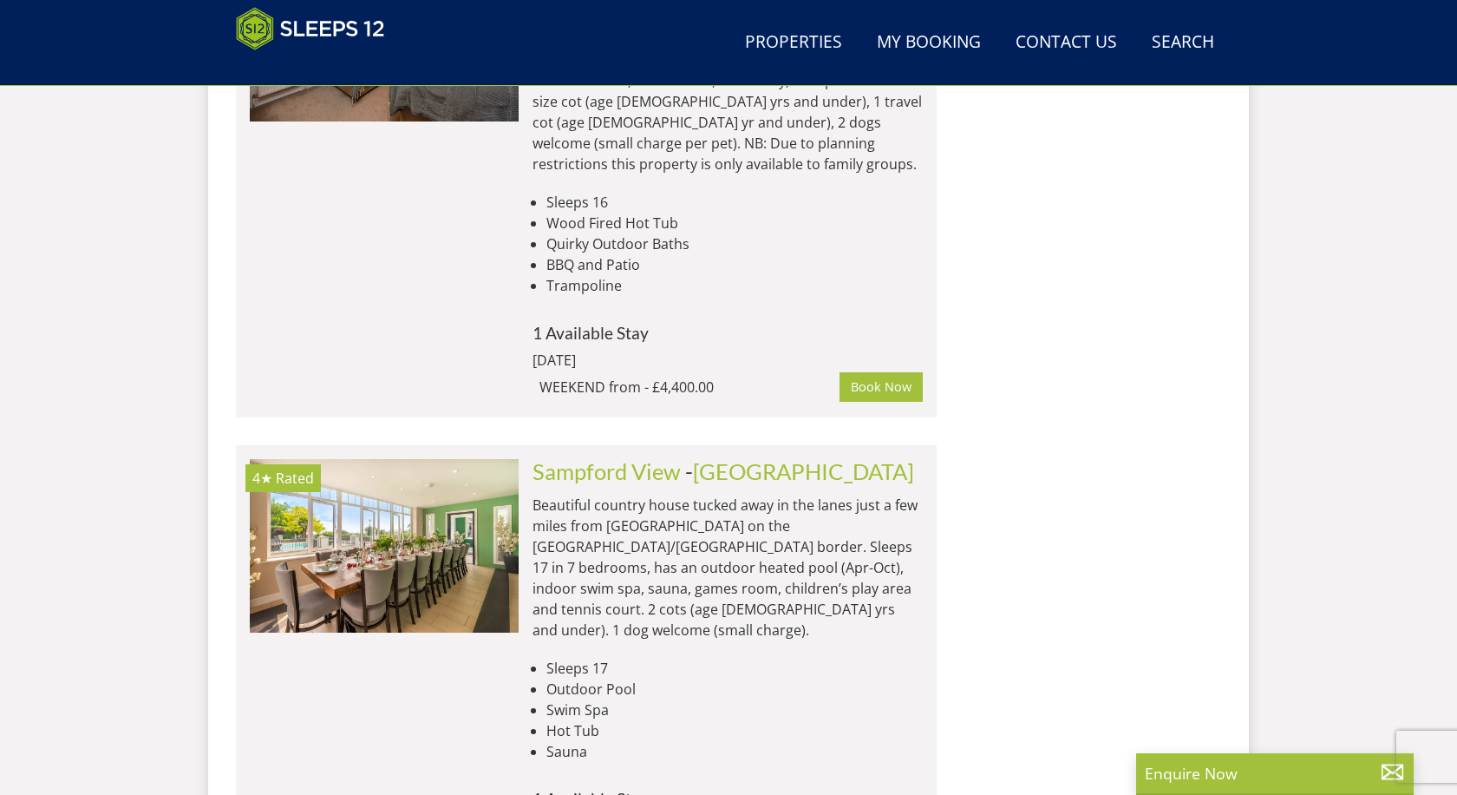
scroll to position [4436, 0]
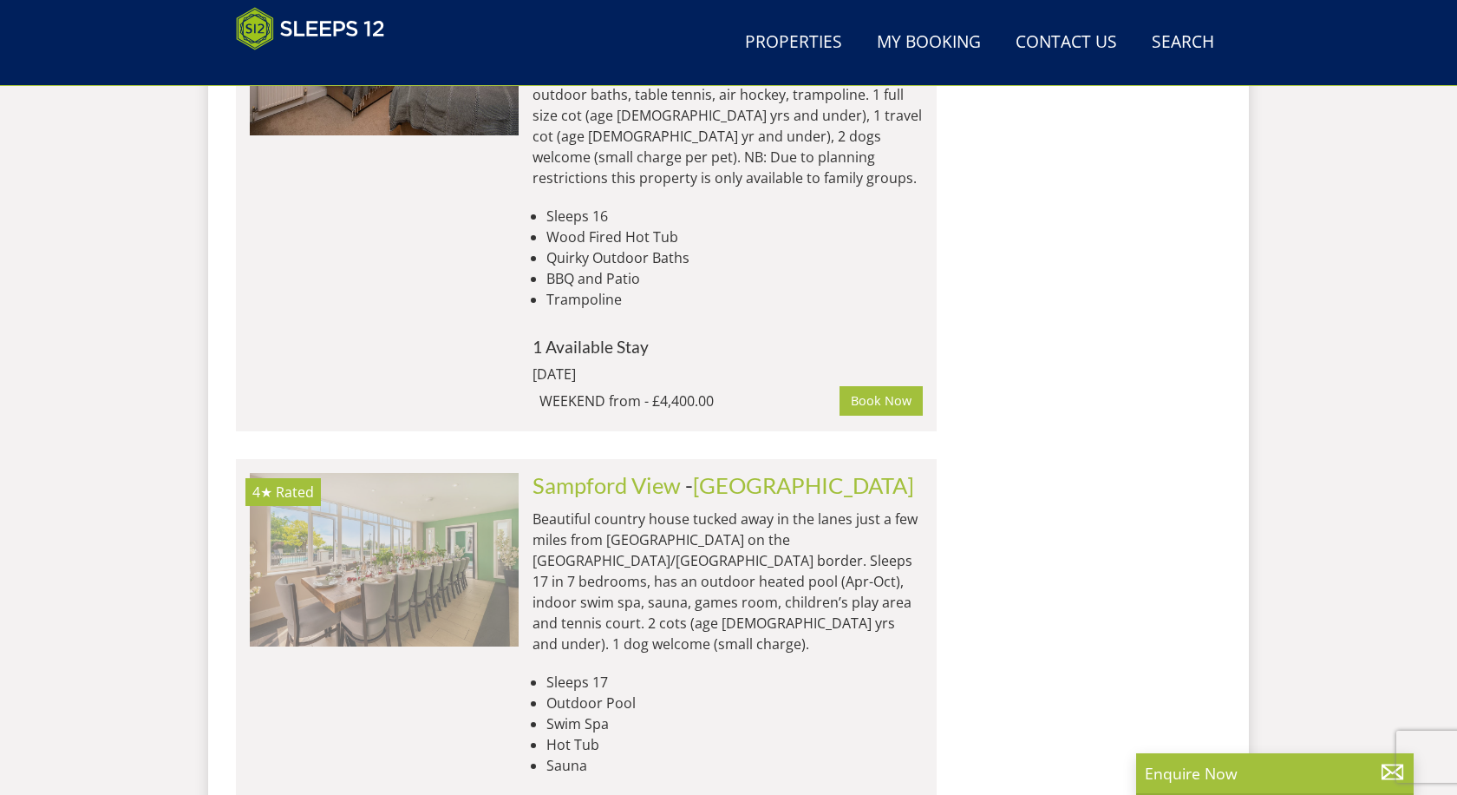
click at [342, 473] on img at bounding box center [384, 560] width 269 height 174
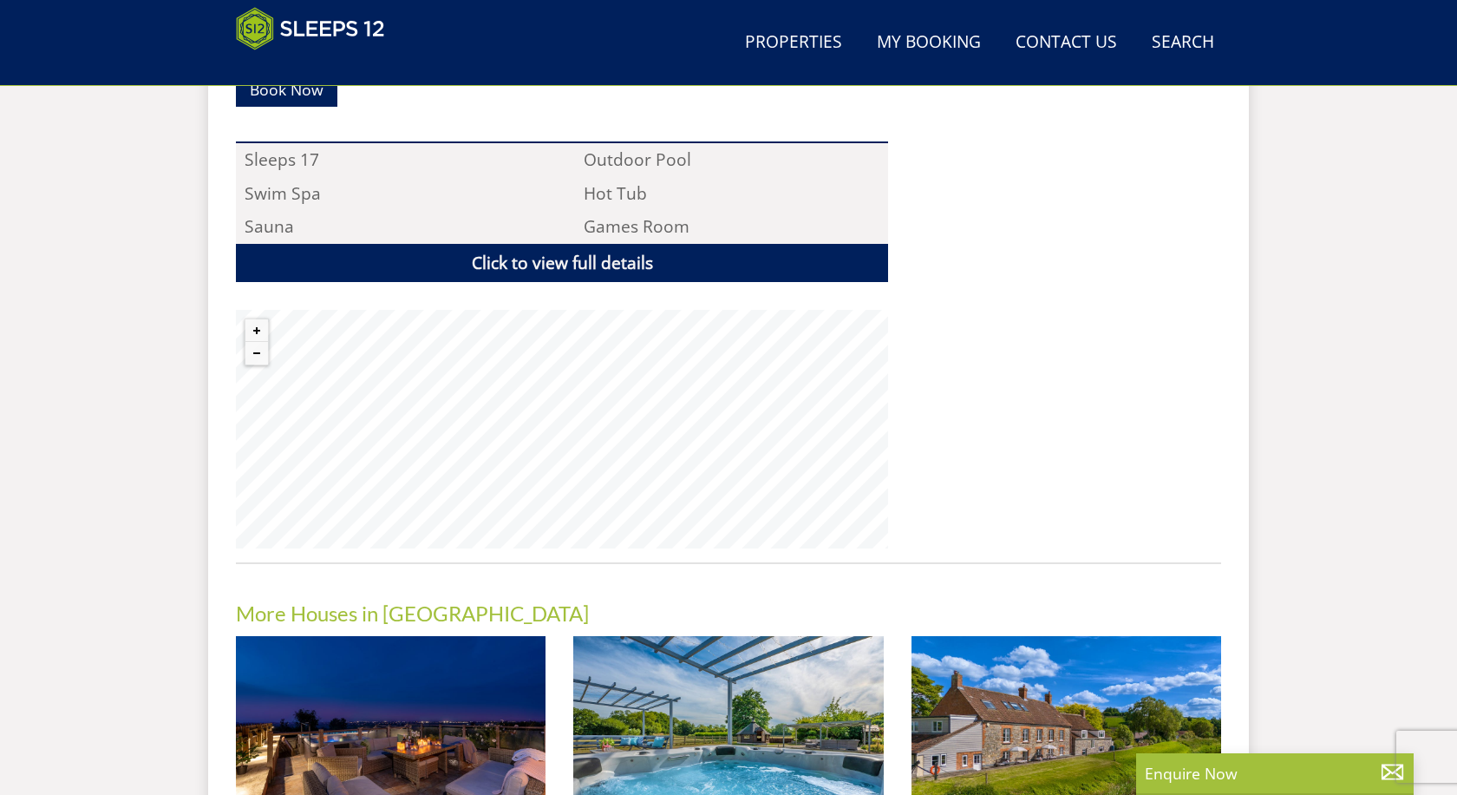
scroll to position [1153, 0]
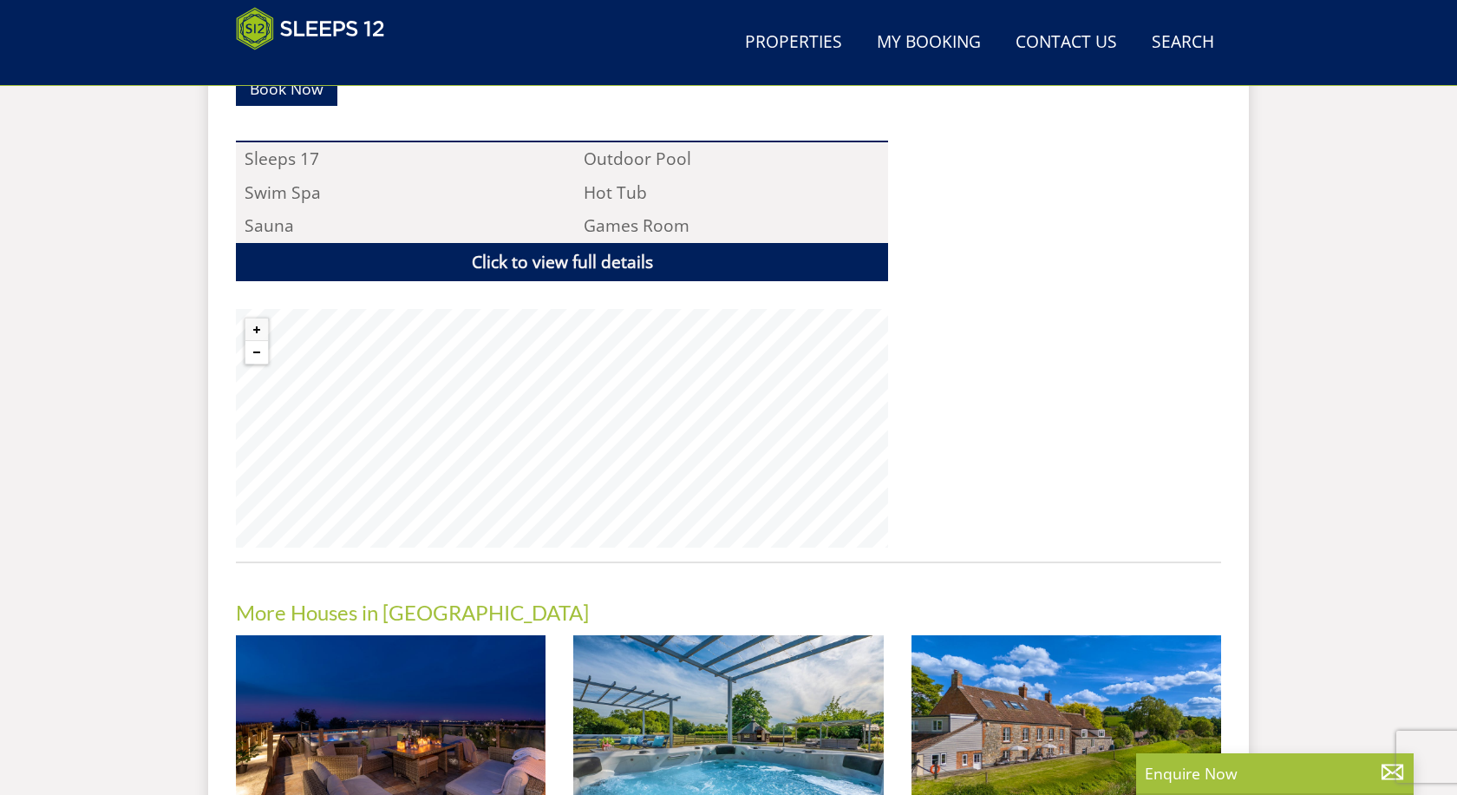
click at [258, 341] on button "Zoom out" at bounding box center [257, 352] width 23 height 23
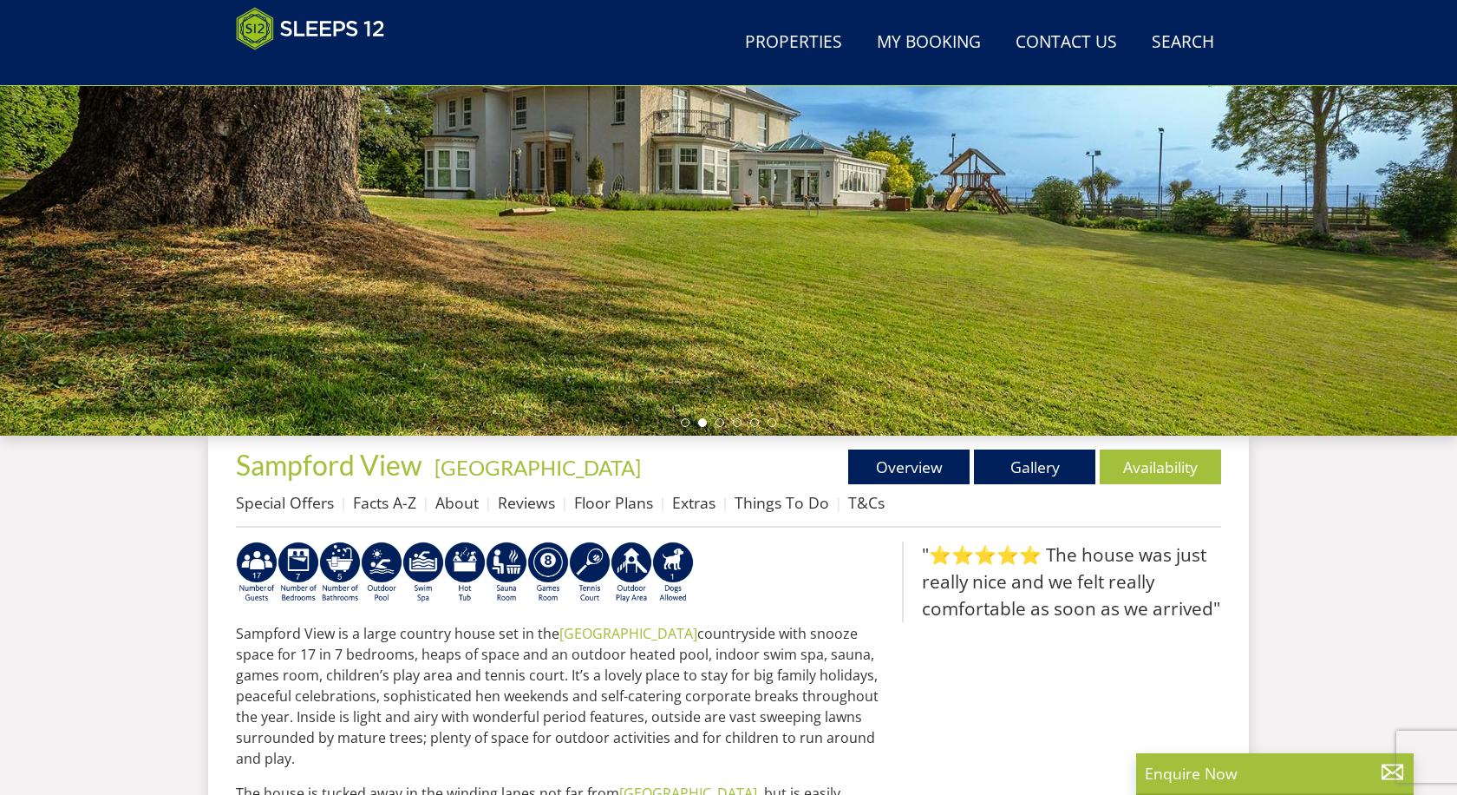
scroll to position [296, 0]
click at [1035, 465] on link "Gallery" at bounding box center [1034, 466] width 121 height 35
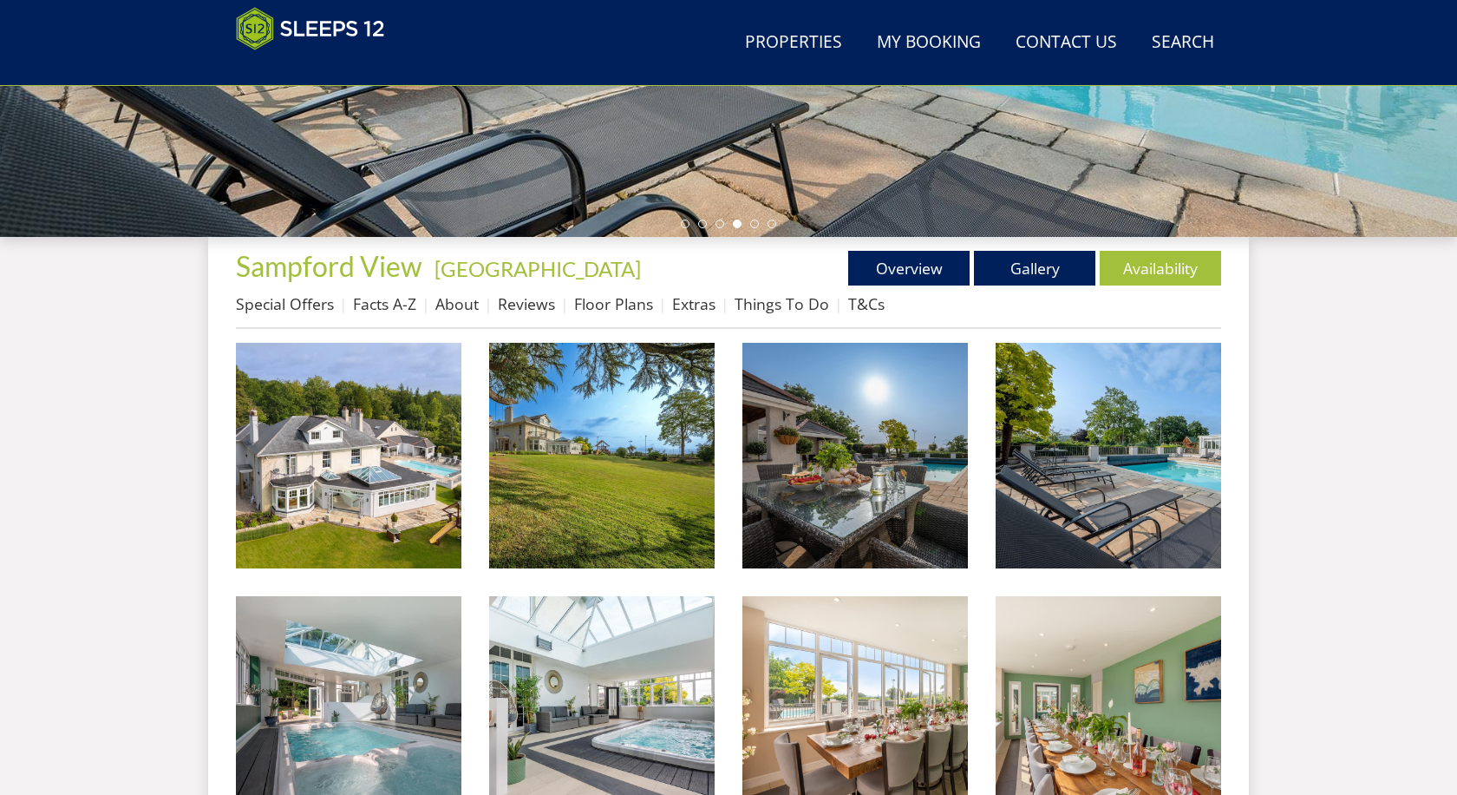
scroll to position [496, 0]
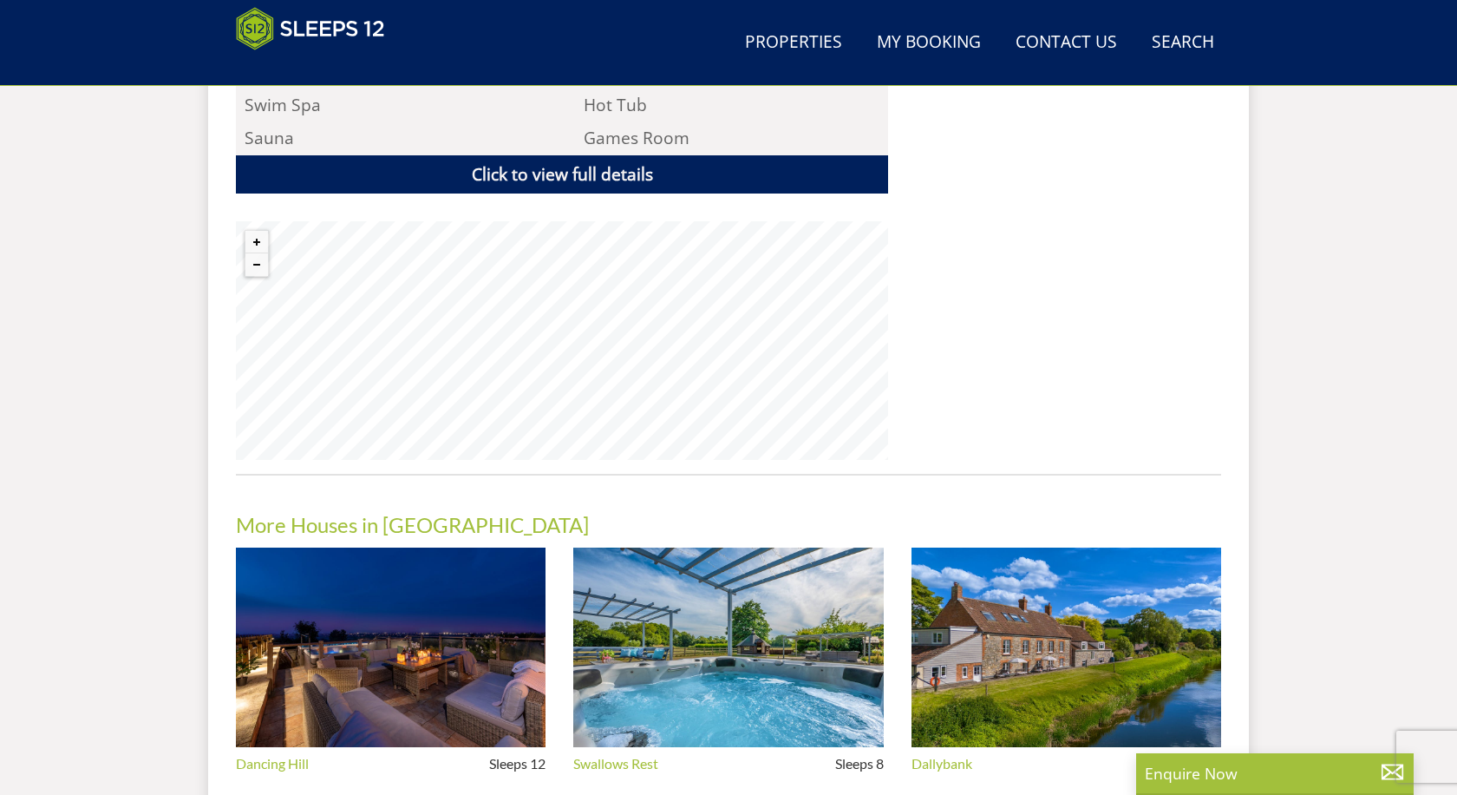
scroll to position [1234, 0]
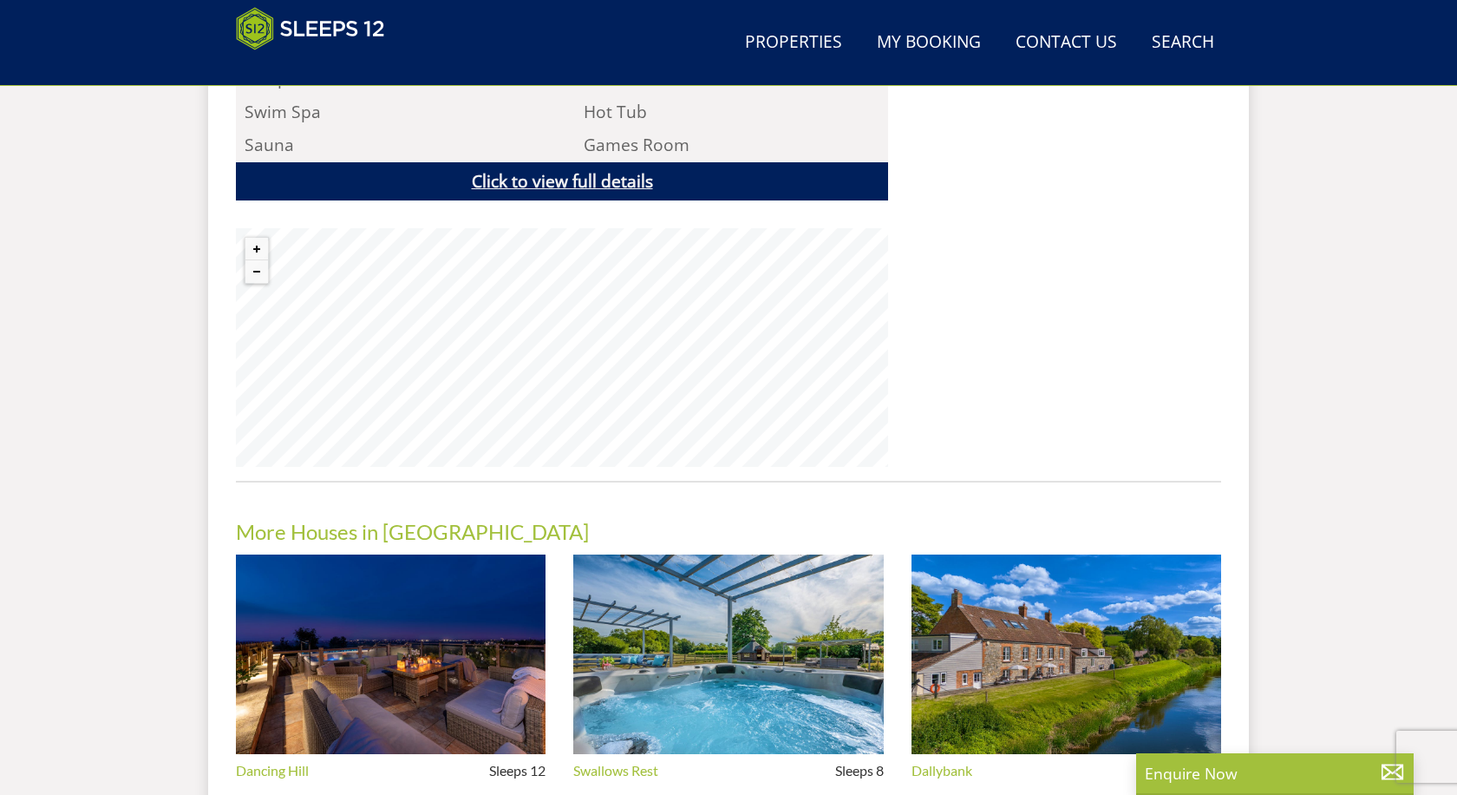
click at [373, 162] on link "Click to view full details" at bounding box center [562, 181] width 652 height 39
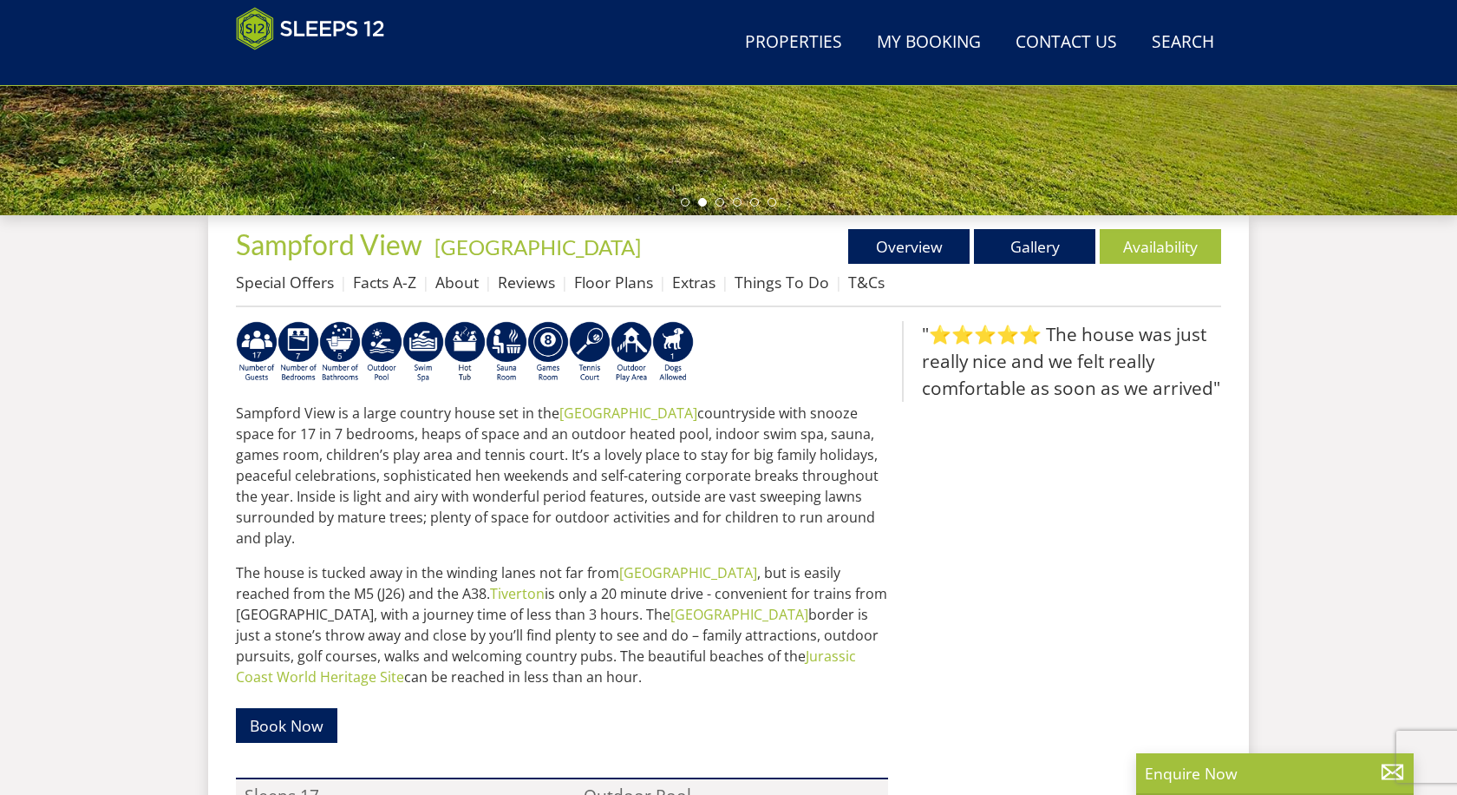
scroll to position [511, 0]
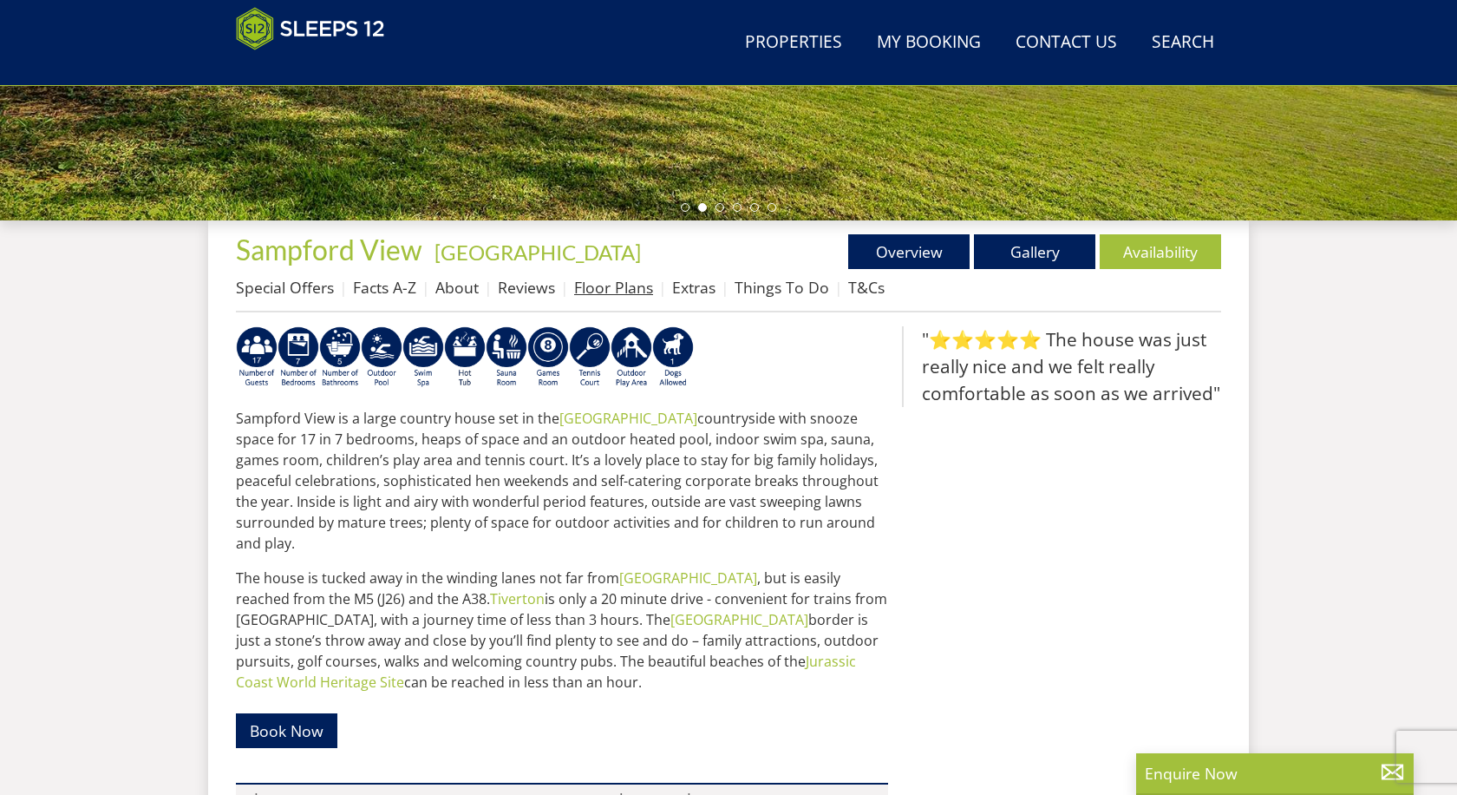
click at [620, 290] on link "Floor Plans" at bounding box center [613, 287] width 79 height 21
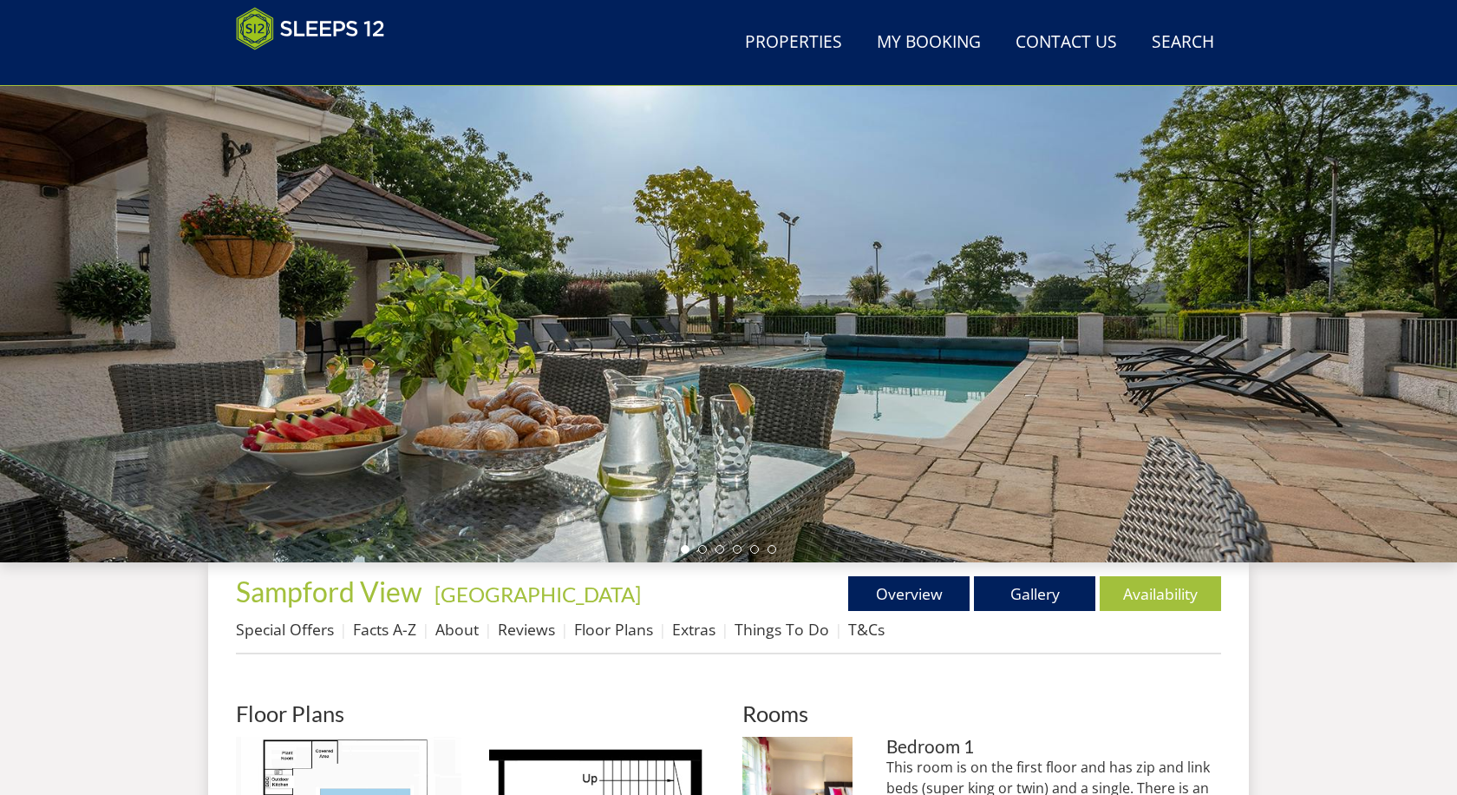
scroll to position [99, 0]
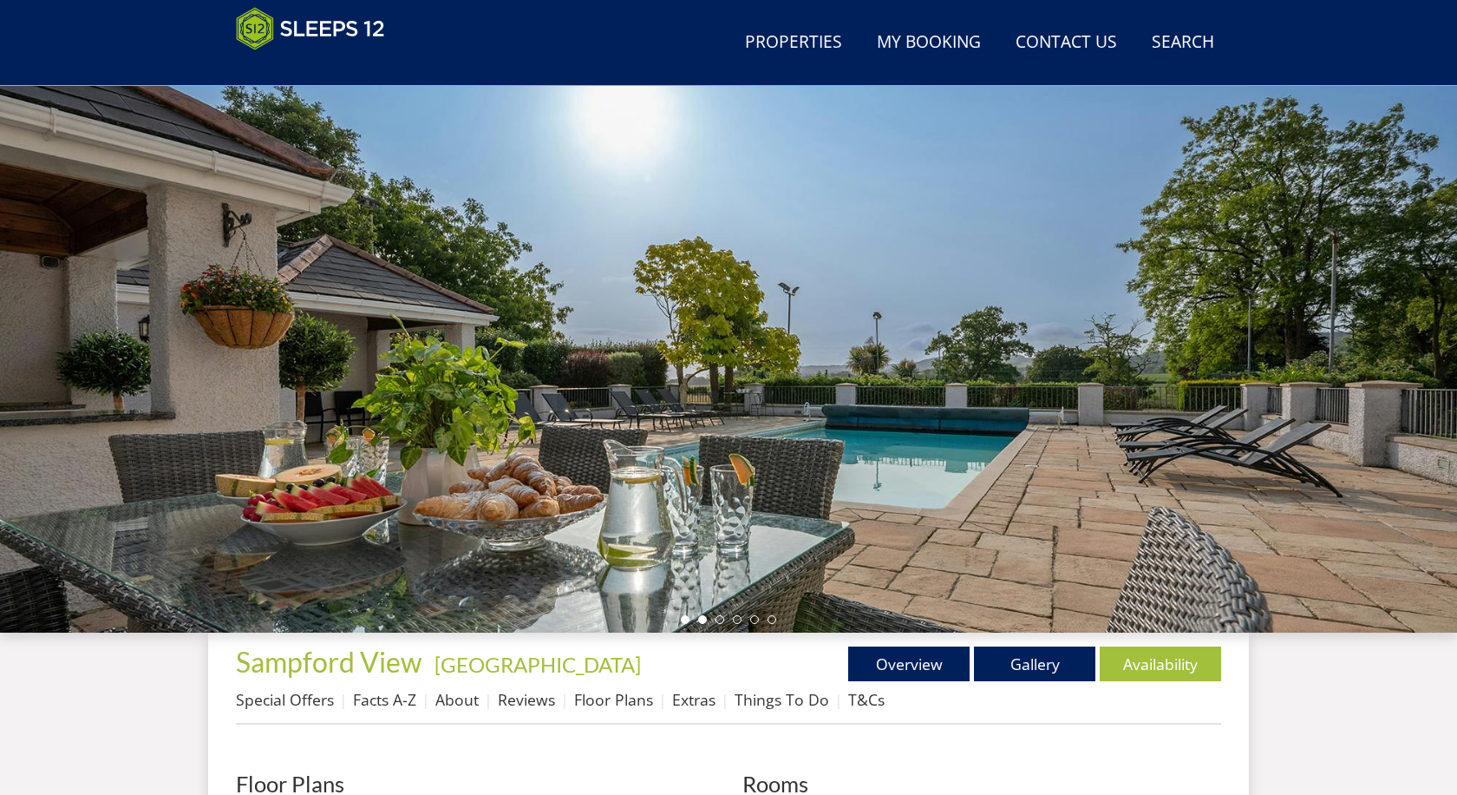
click at [703, 620] on li at bounding box center [702, 619] width 9 height 9
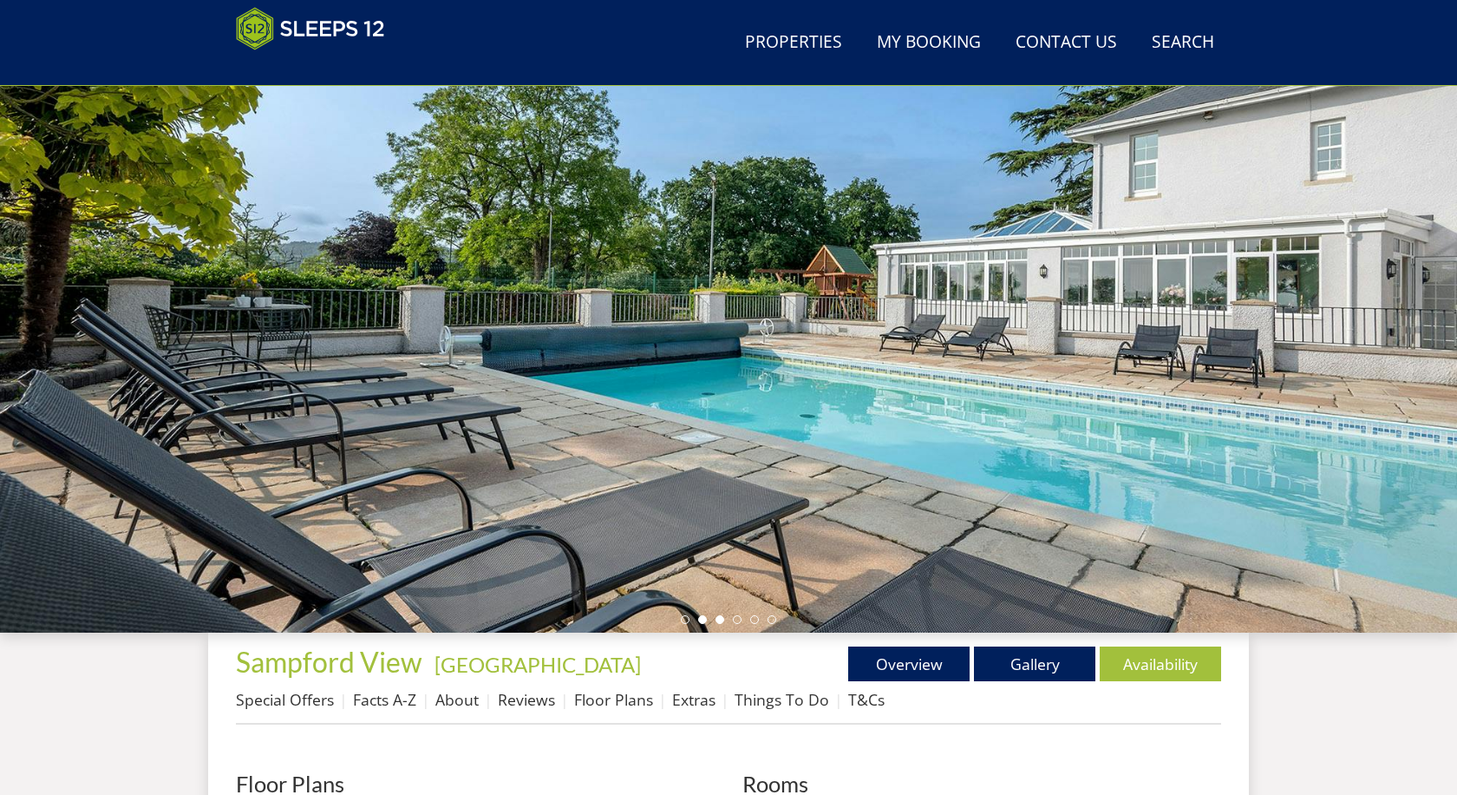
click at [724, 619] on li at bounding box center [720, 619] width 9 height 9
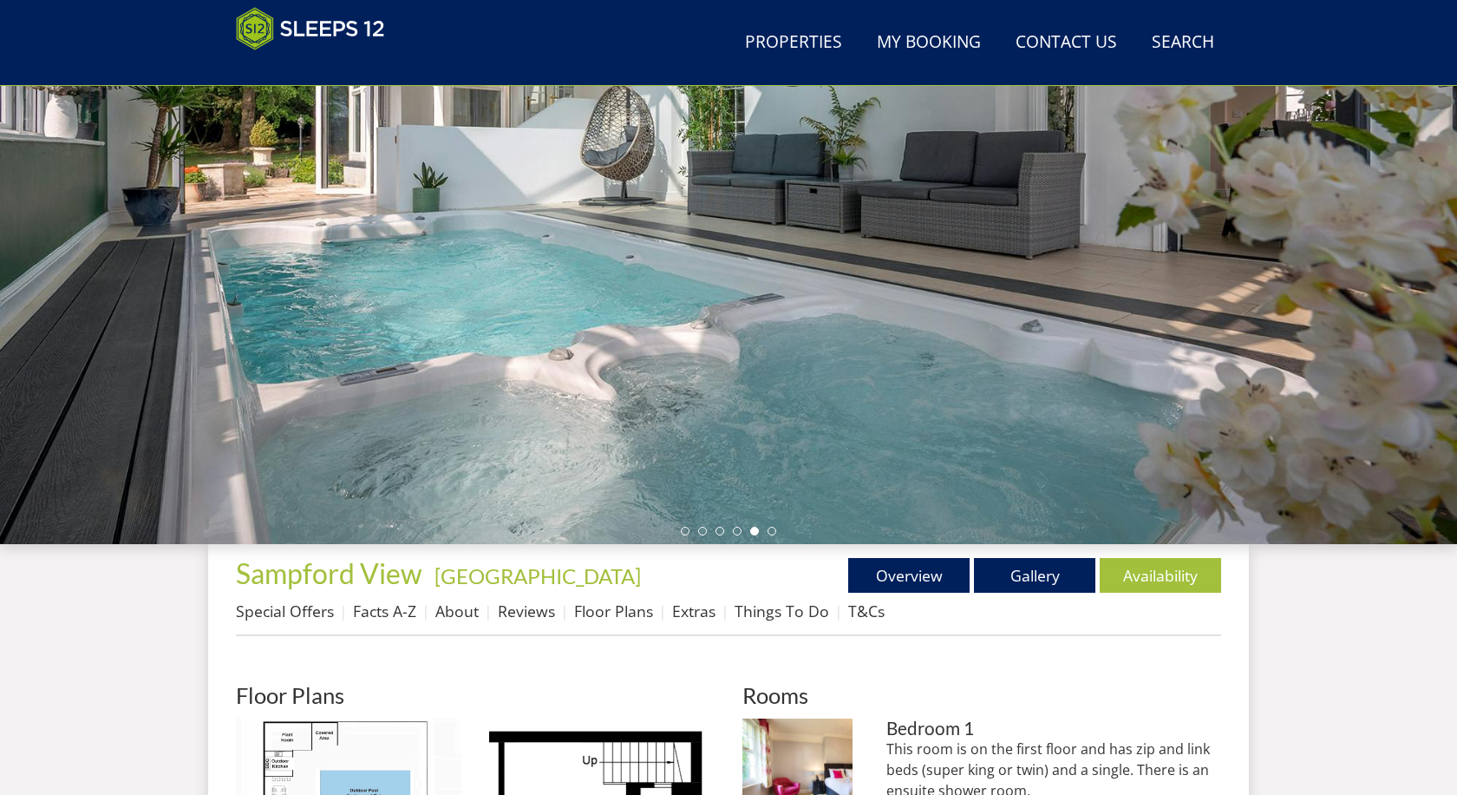
scroll to position [198, 0]
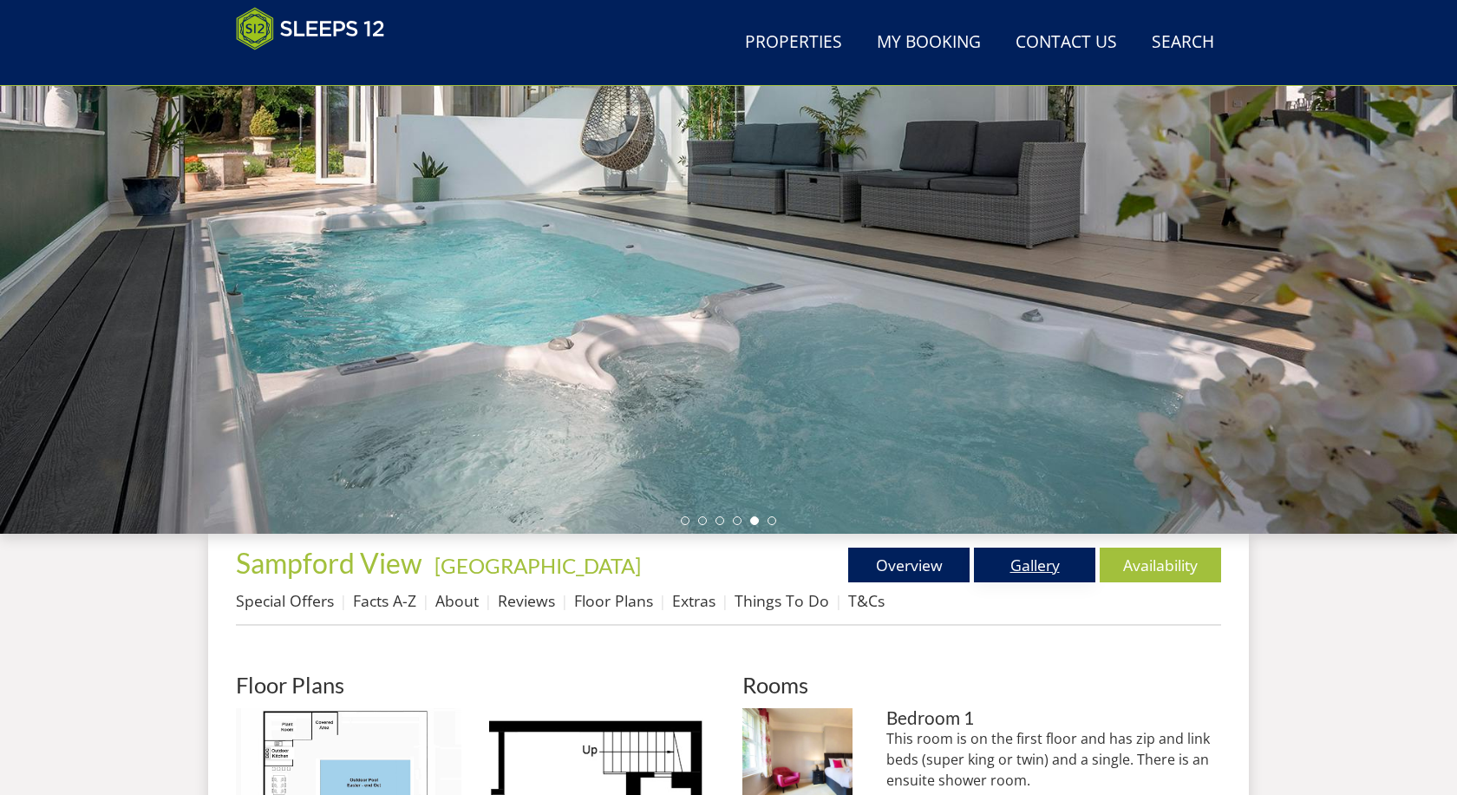
click at [1034, 566] on link "Gallery" at bounding box center [1034, 564] width 121 height 35
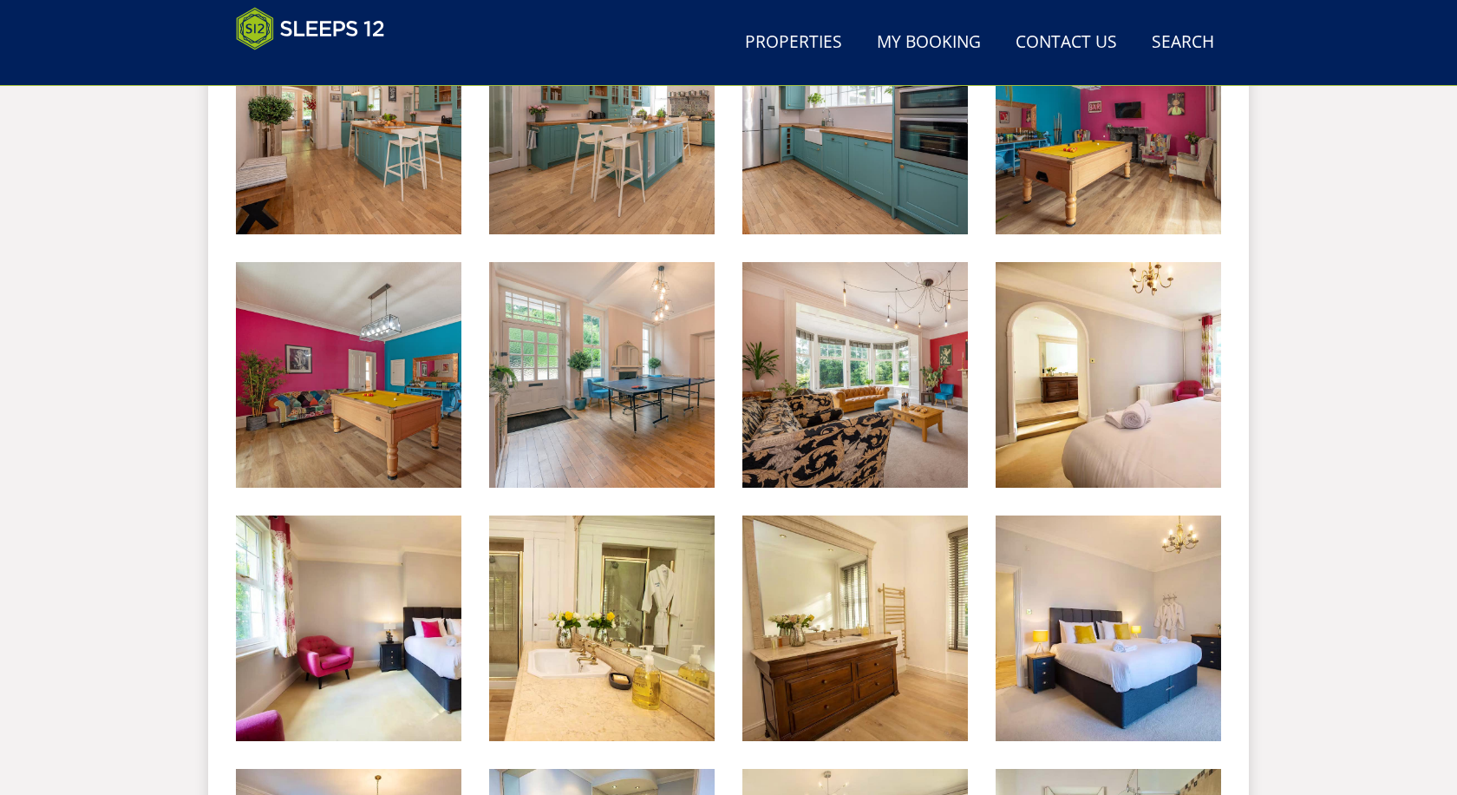
scroll to position [1340, 0]
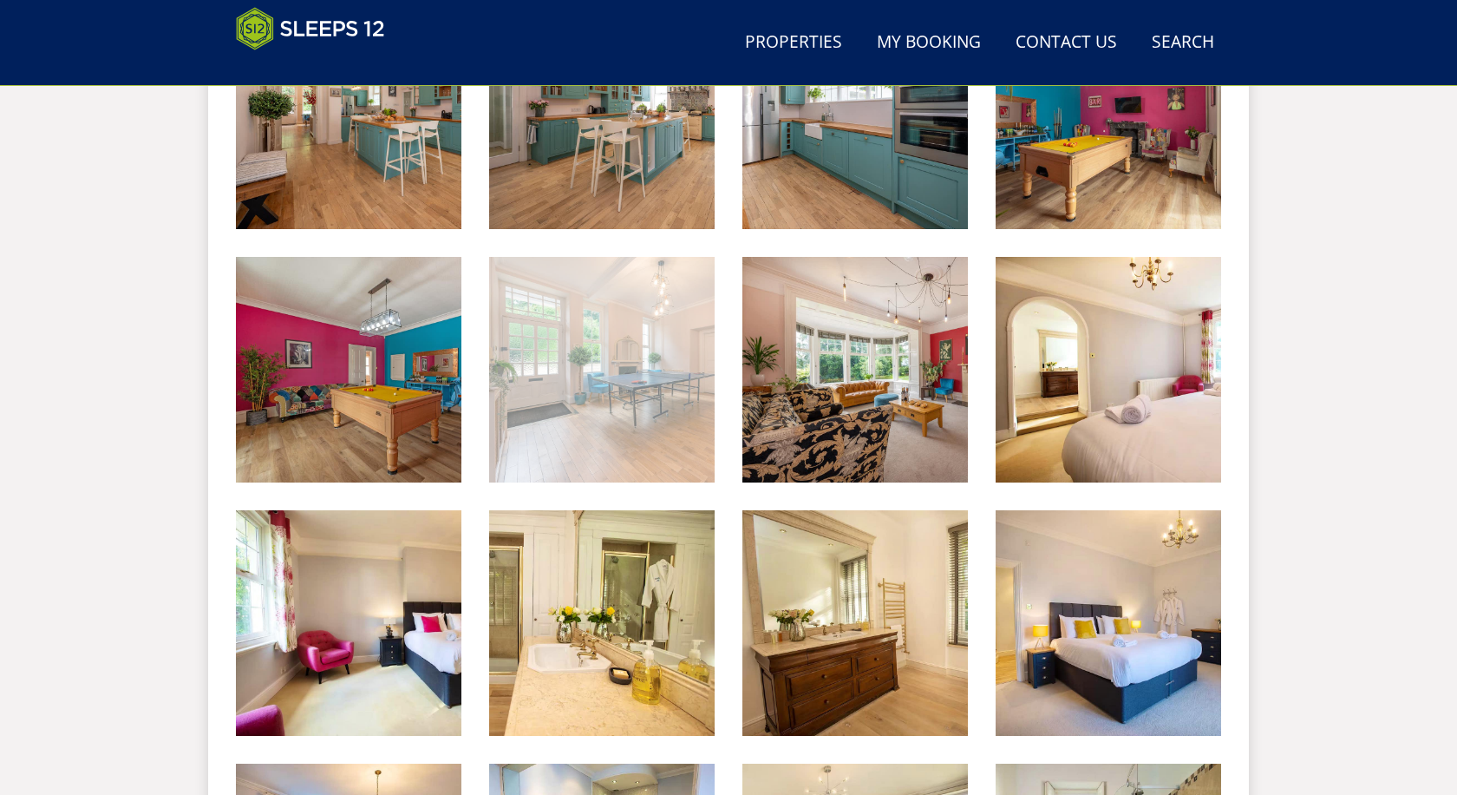
click at [553, 416] on img at bounding box center [602, 370] width 226 height 226
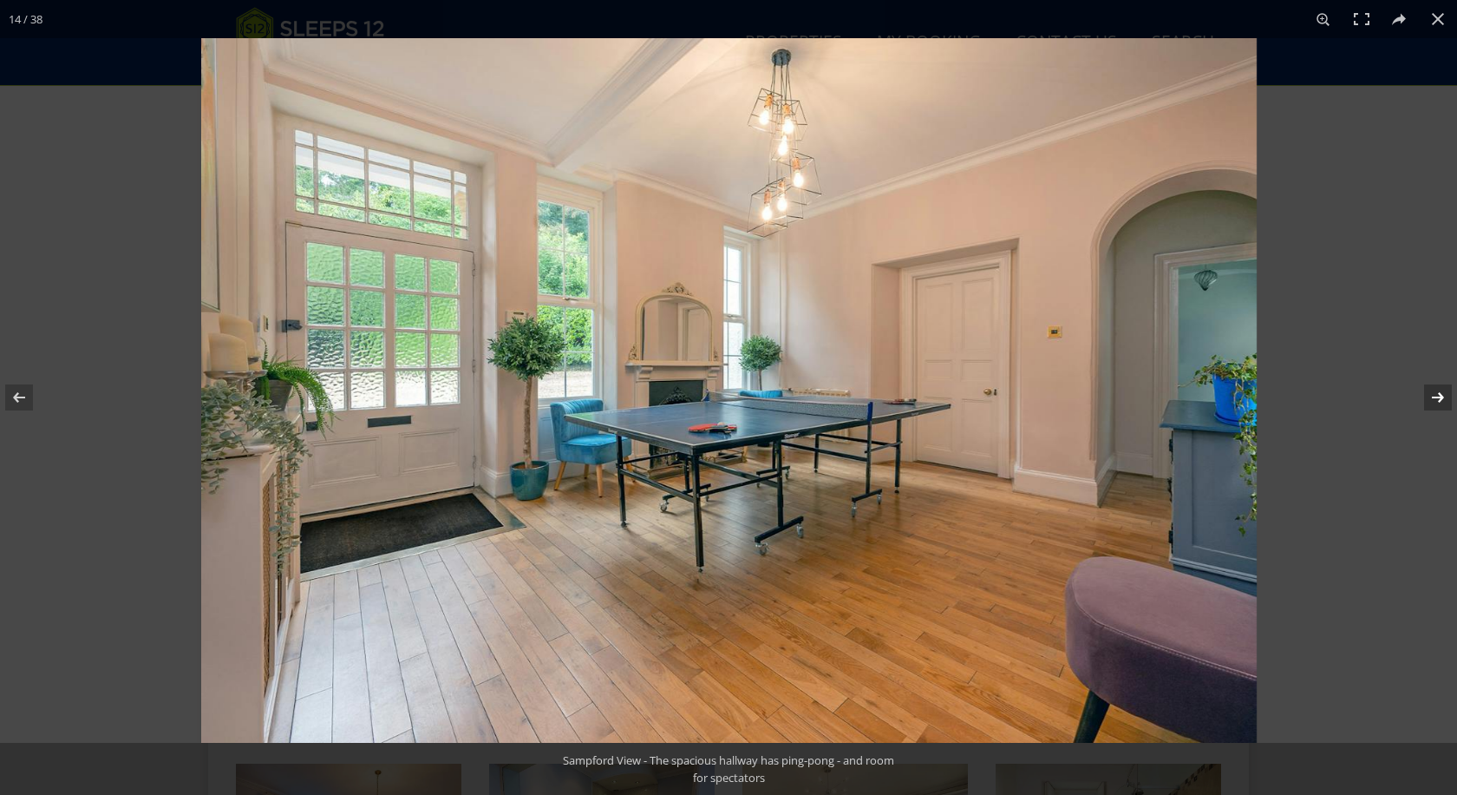
click at [1438, 396] on button at bounding box center [1427, 397] width 61 height 87
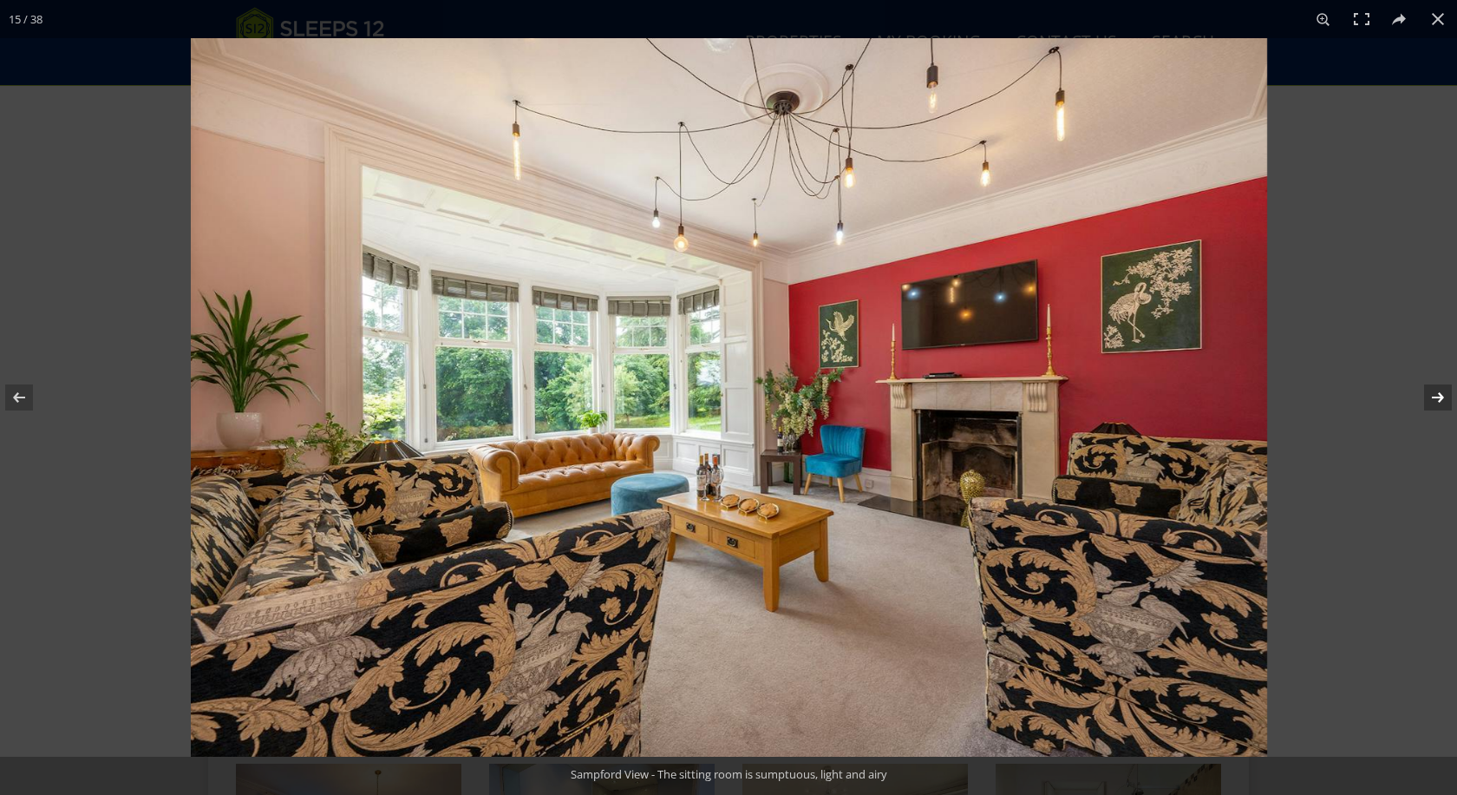
click at [1438, 396] on button at bounding box center [1427, 397] width 61 height 87
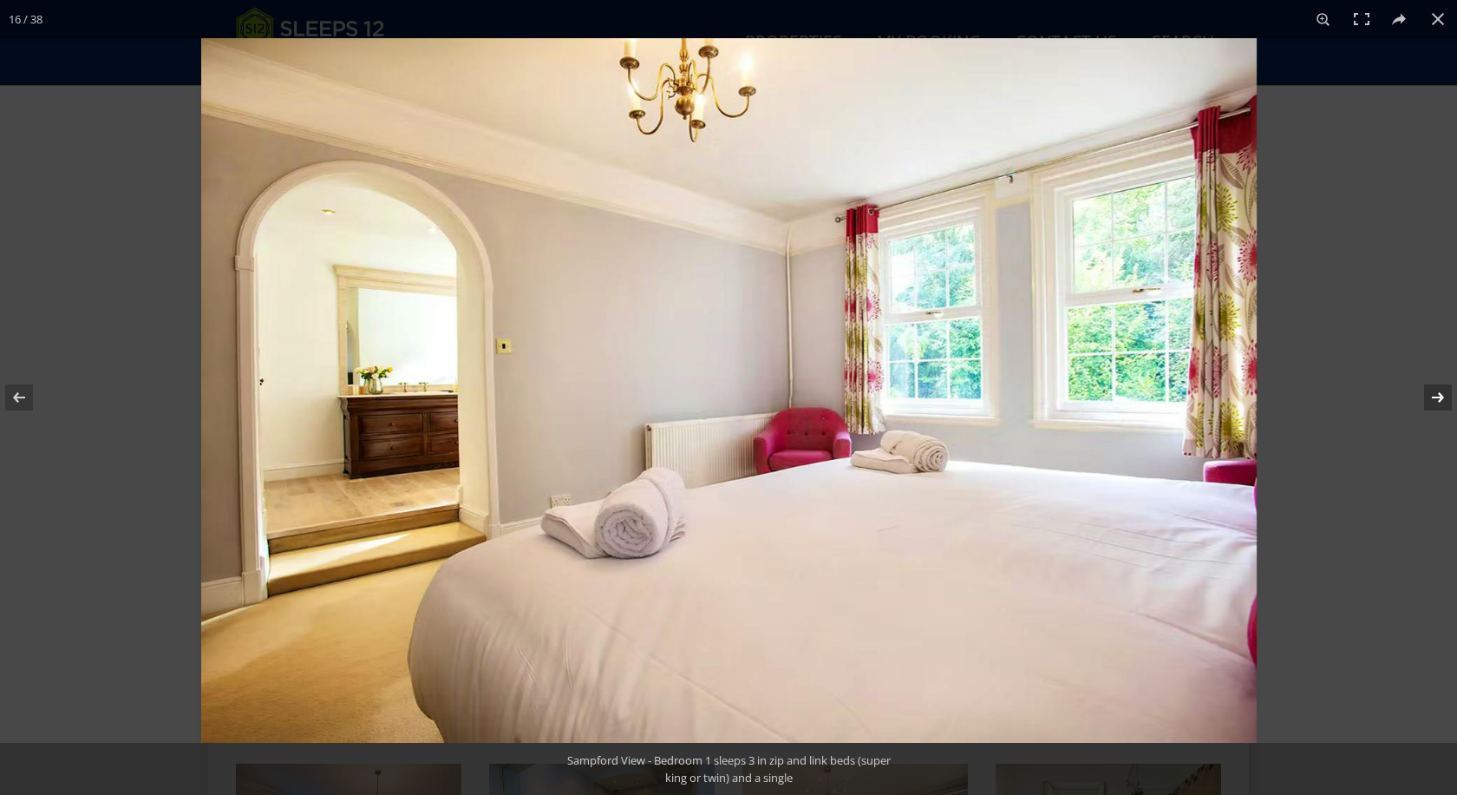
click at [1438, 396] on button at bounding box center [1427, 397] width 61 height 87
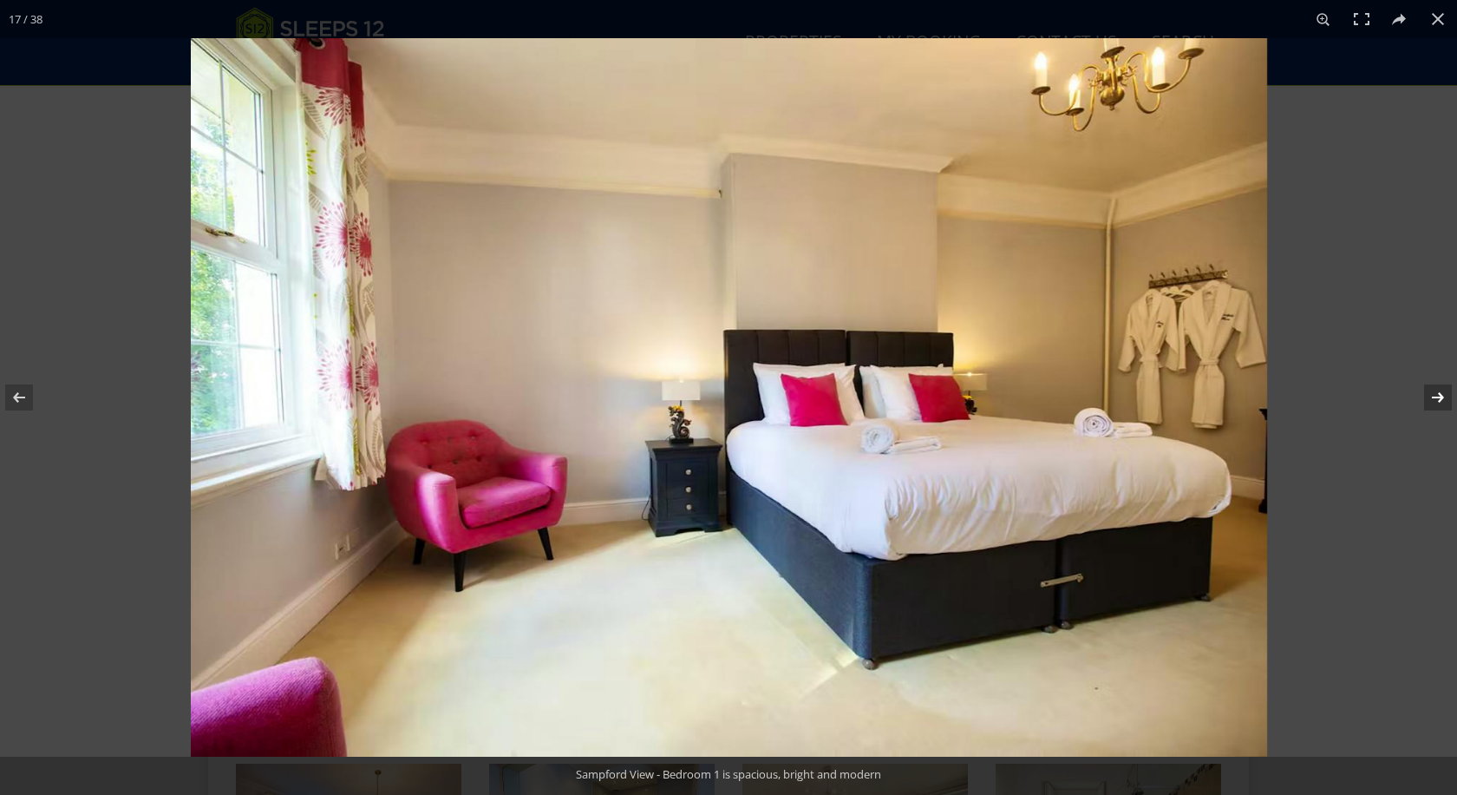
click at [1438, 396] on button at bounding box center [1427, 397] width 61 height 87
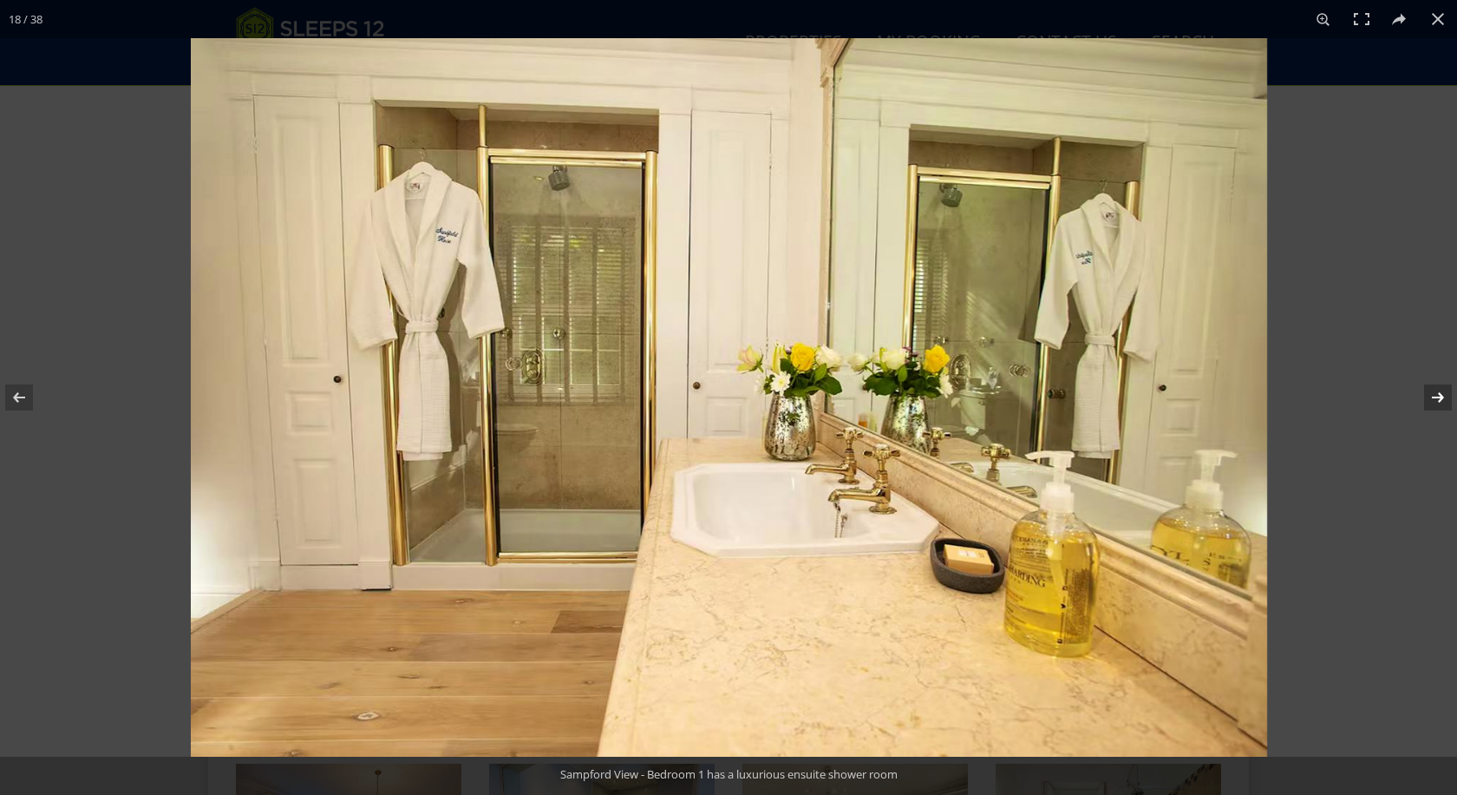
click at [1438, 396] on button at bounding box center [1427, 397] width 61 height 87
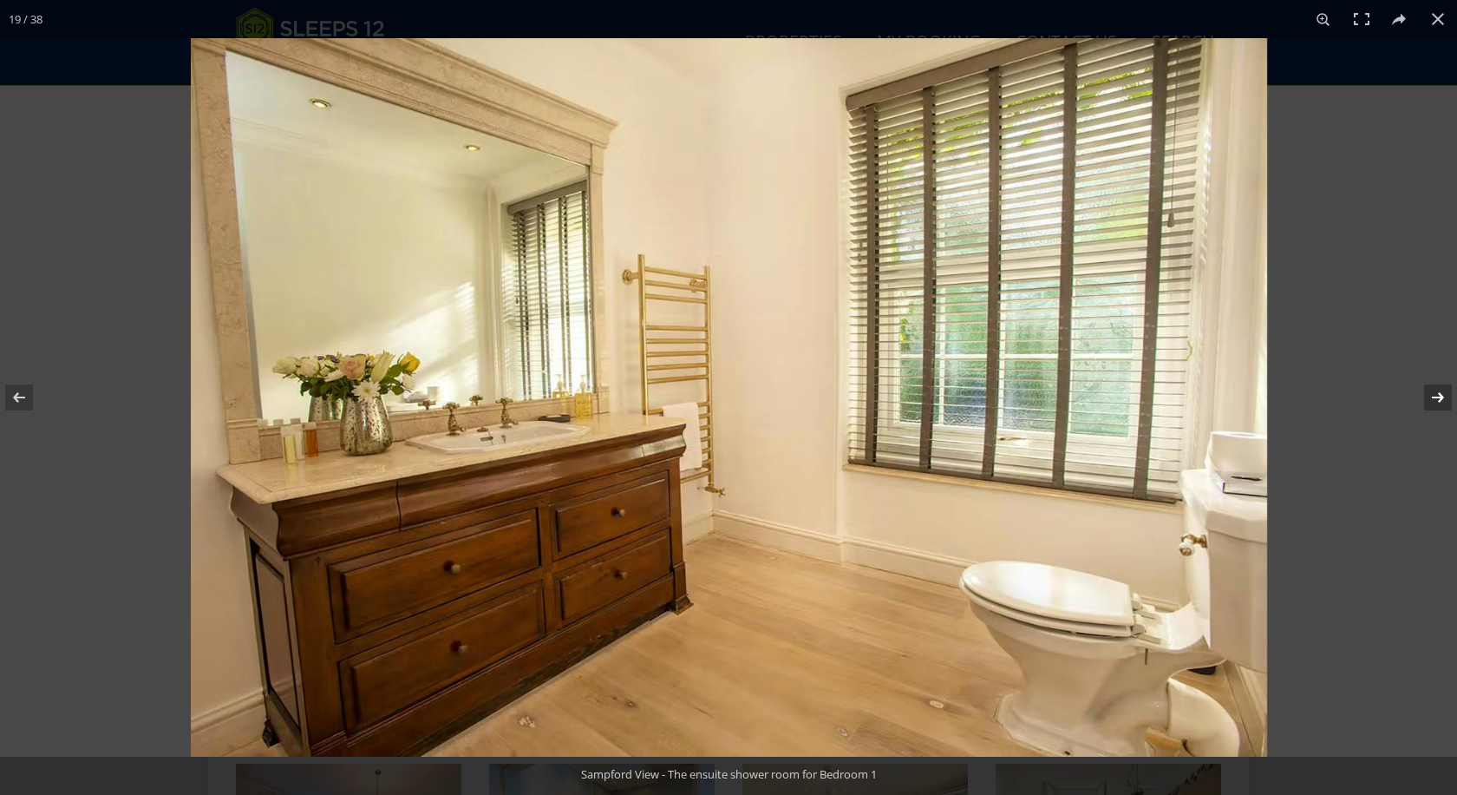
click at [1438, 396] on button at bounding box center [1427, 397] width 61 height 87
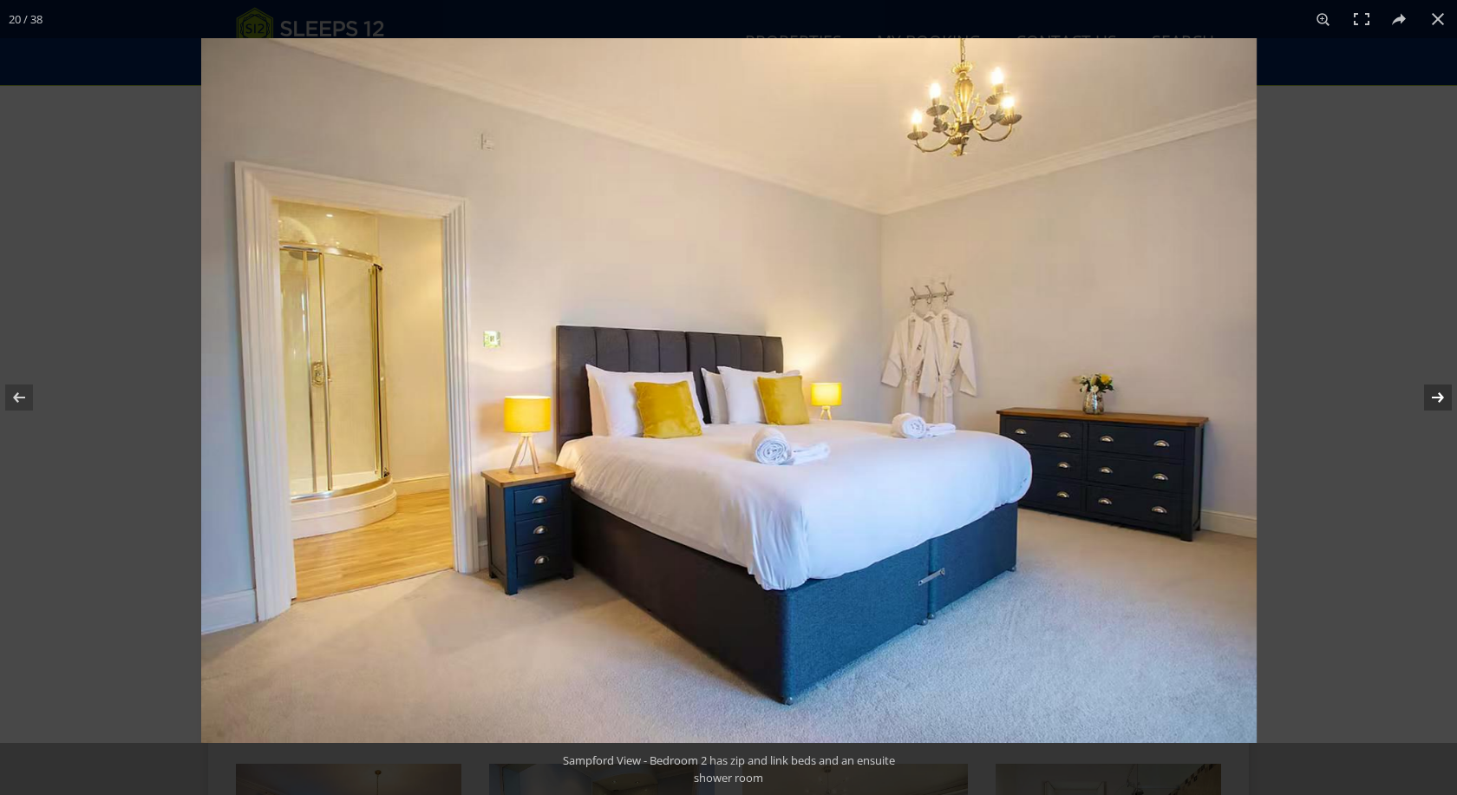
click at [1438, 396] on button at bounding box center [1427, 397] width 61 height 87
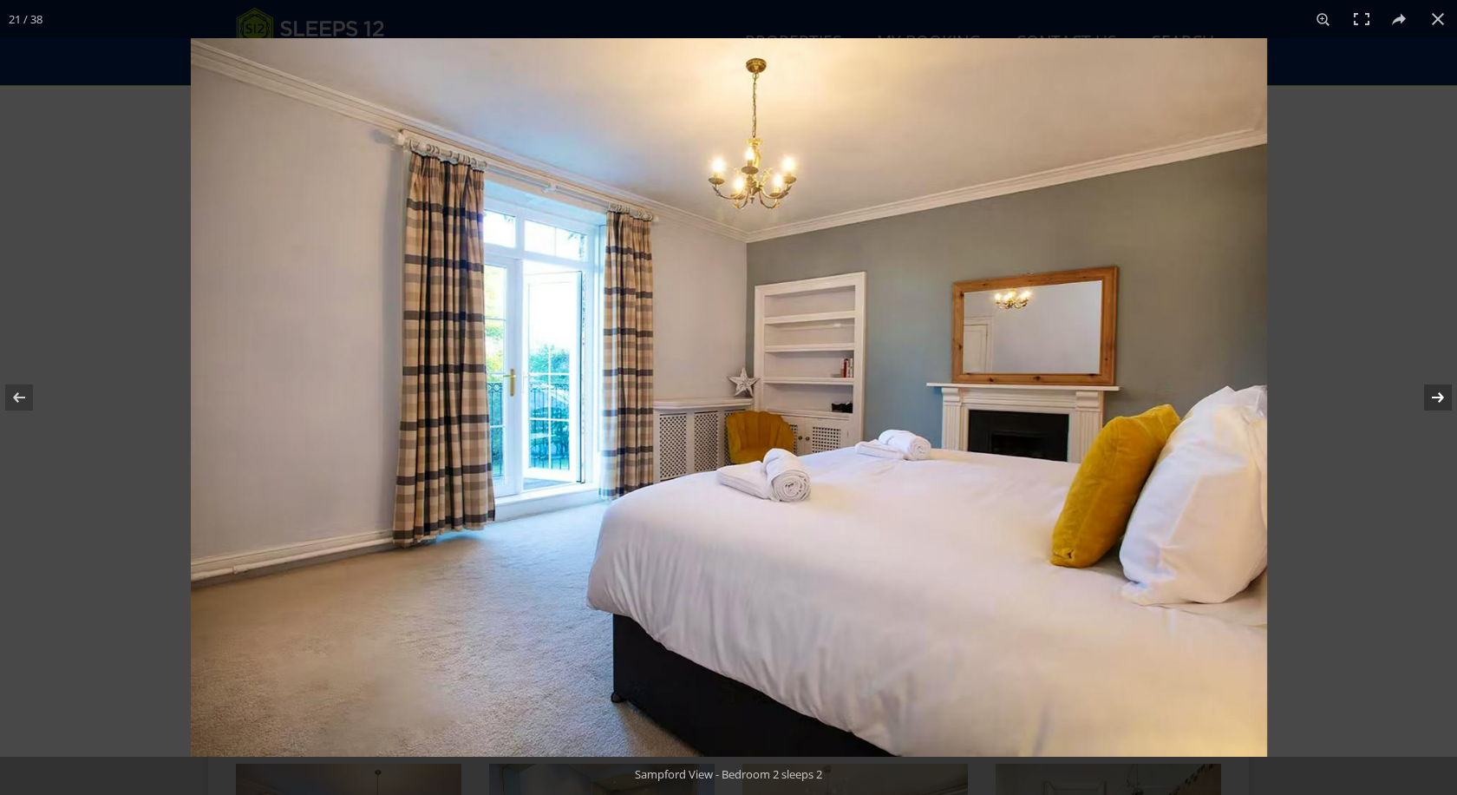
click at [1438, 396] on button at bounding box center [1427, 397] width 61 height 87
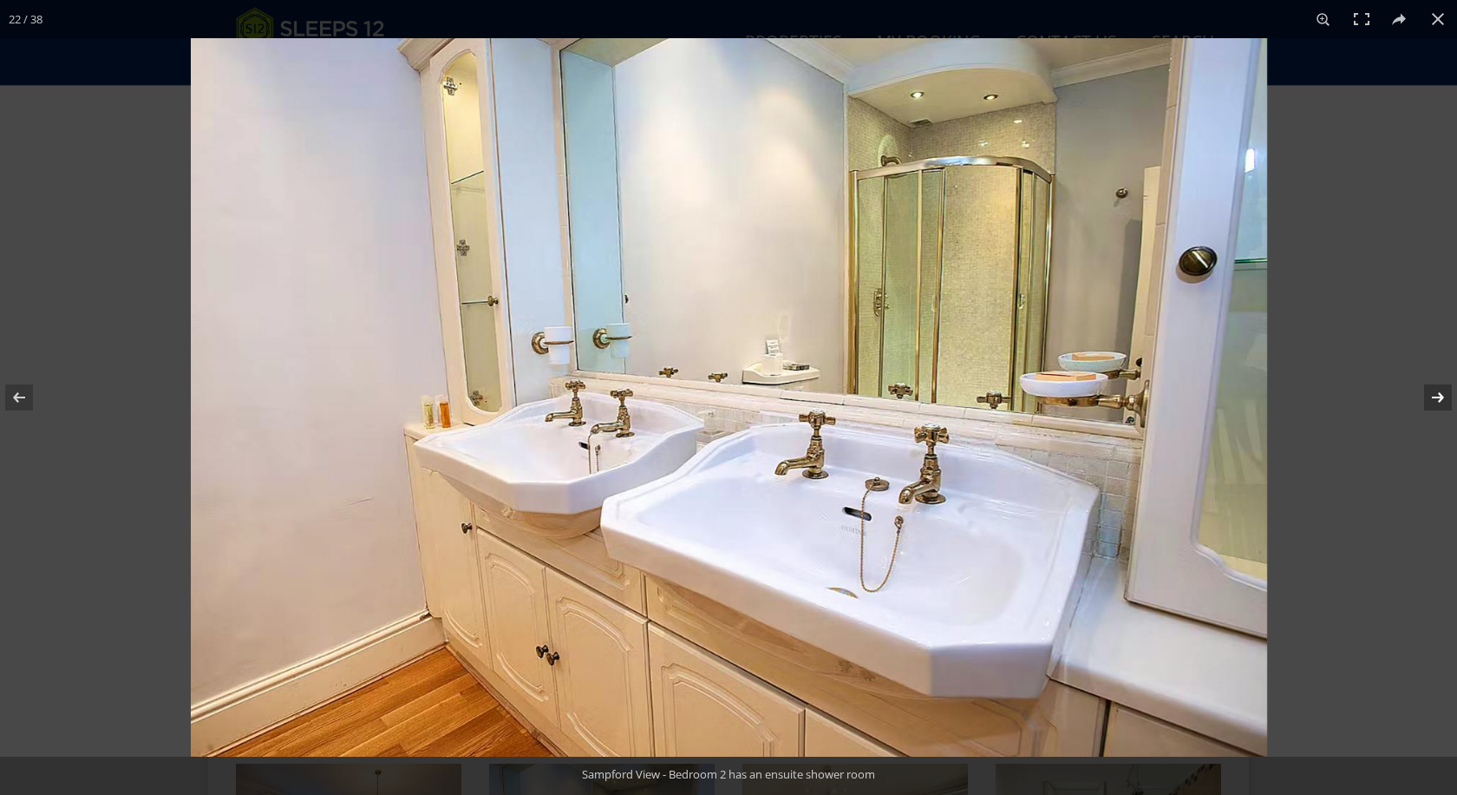
click at [1438, 396] on button at bounding box center [1427, 397] width 61 height 87
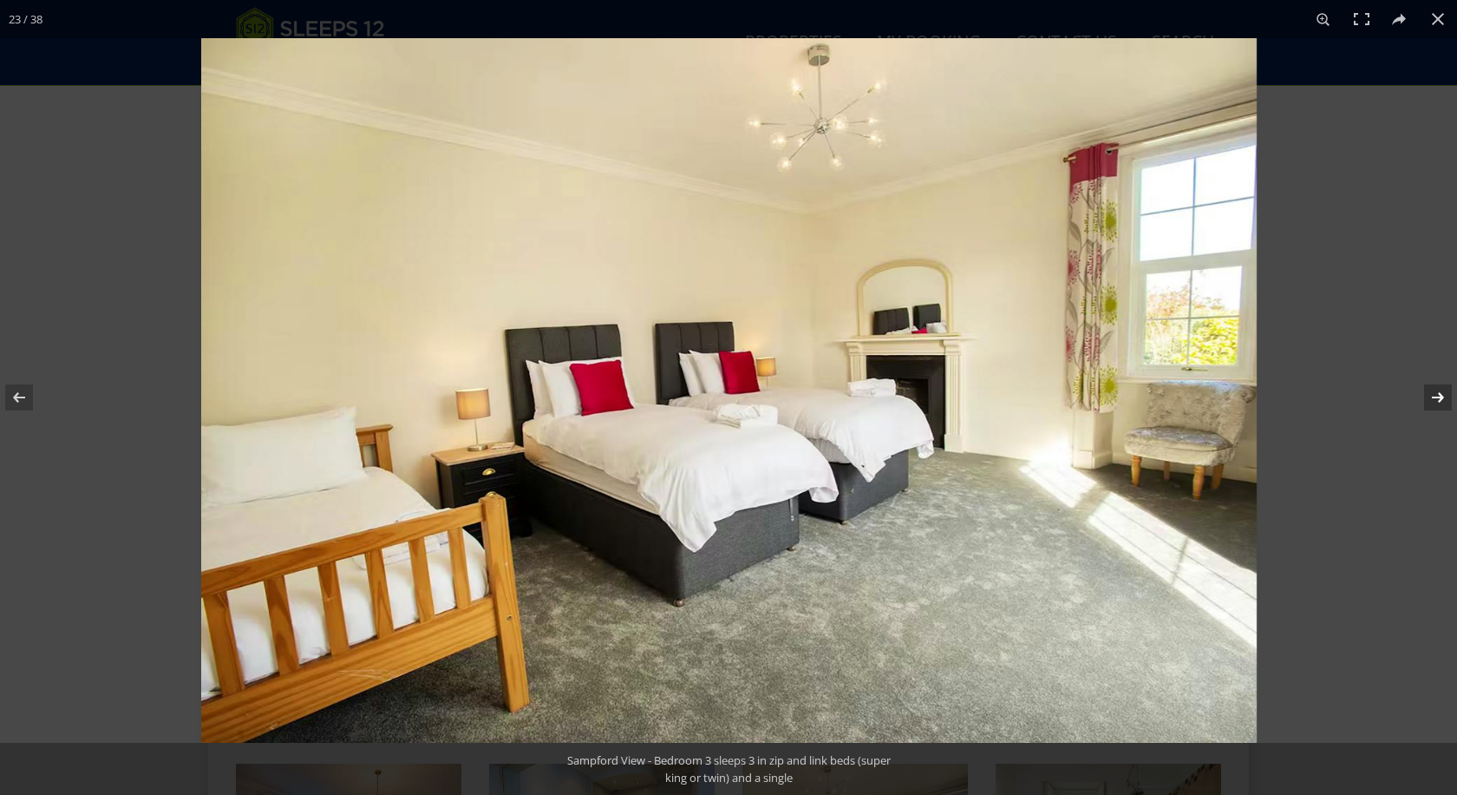
click at [1438, 396] on button at bounding box center [1427, 397] width 61 height 87
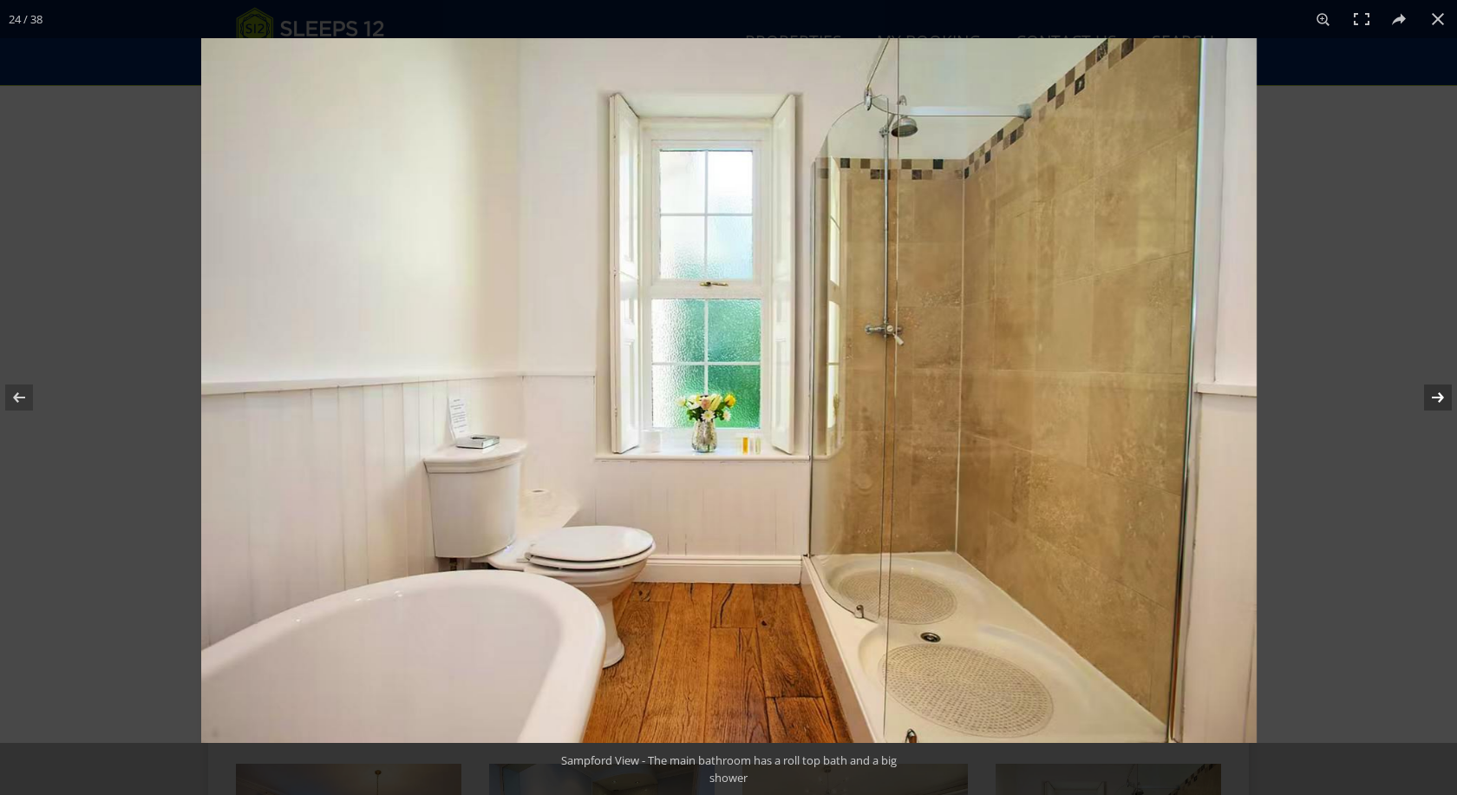
click at [1438, 396] on button at bounding box center [1427, 397] width 61 height 87
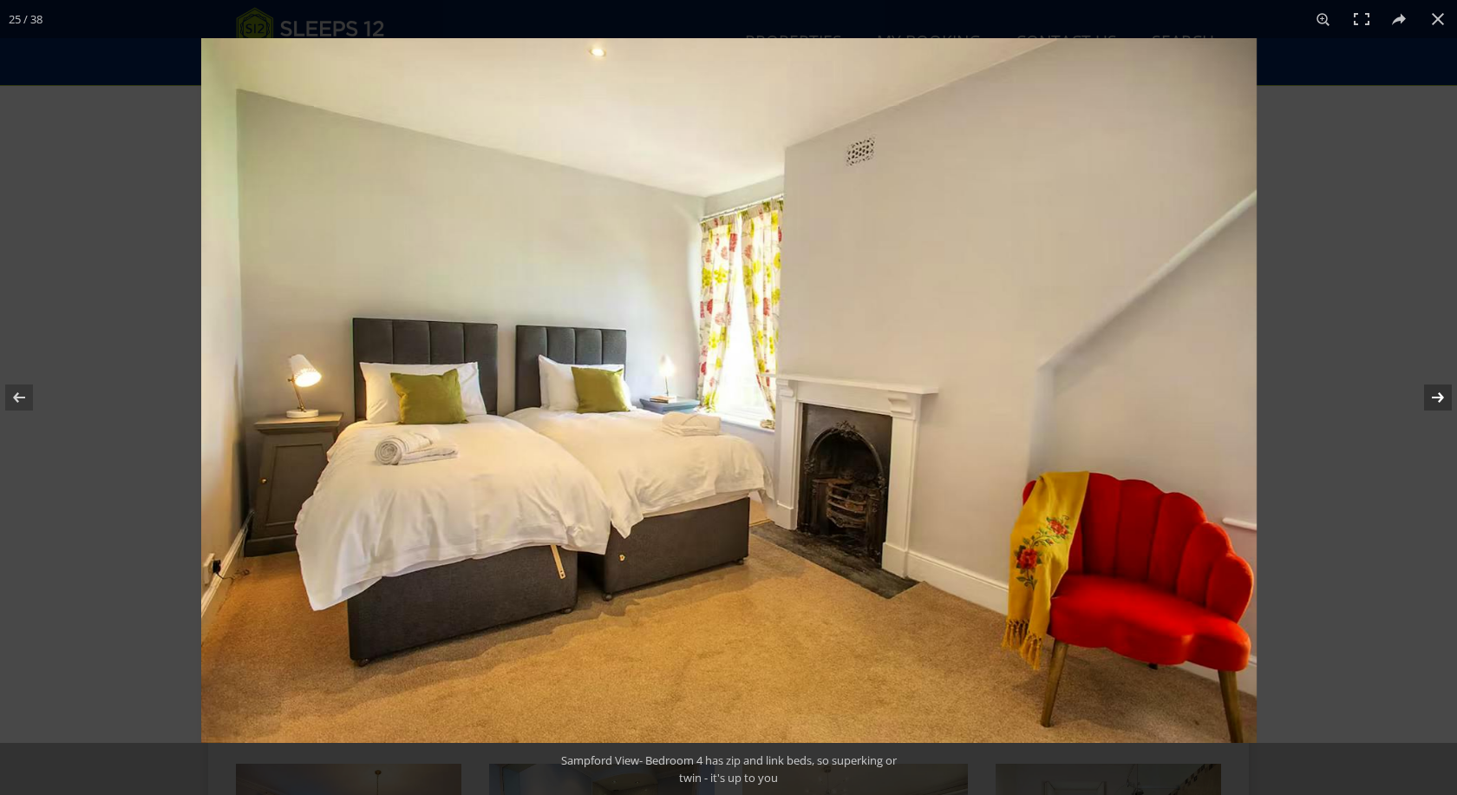
click at [1438, 396] on button at bounding box center [1427, 397] width 61 height 87
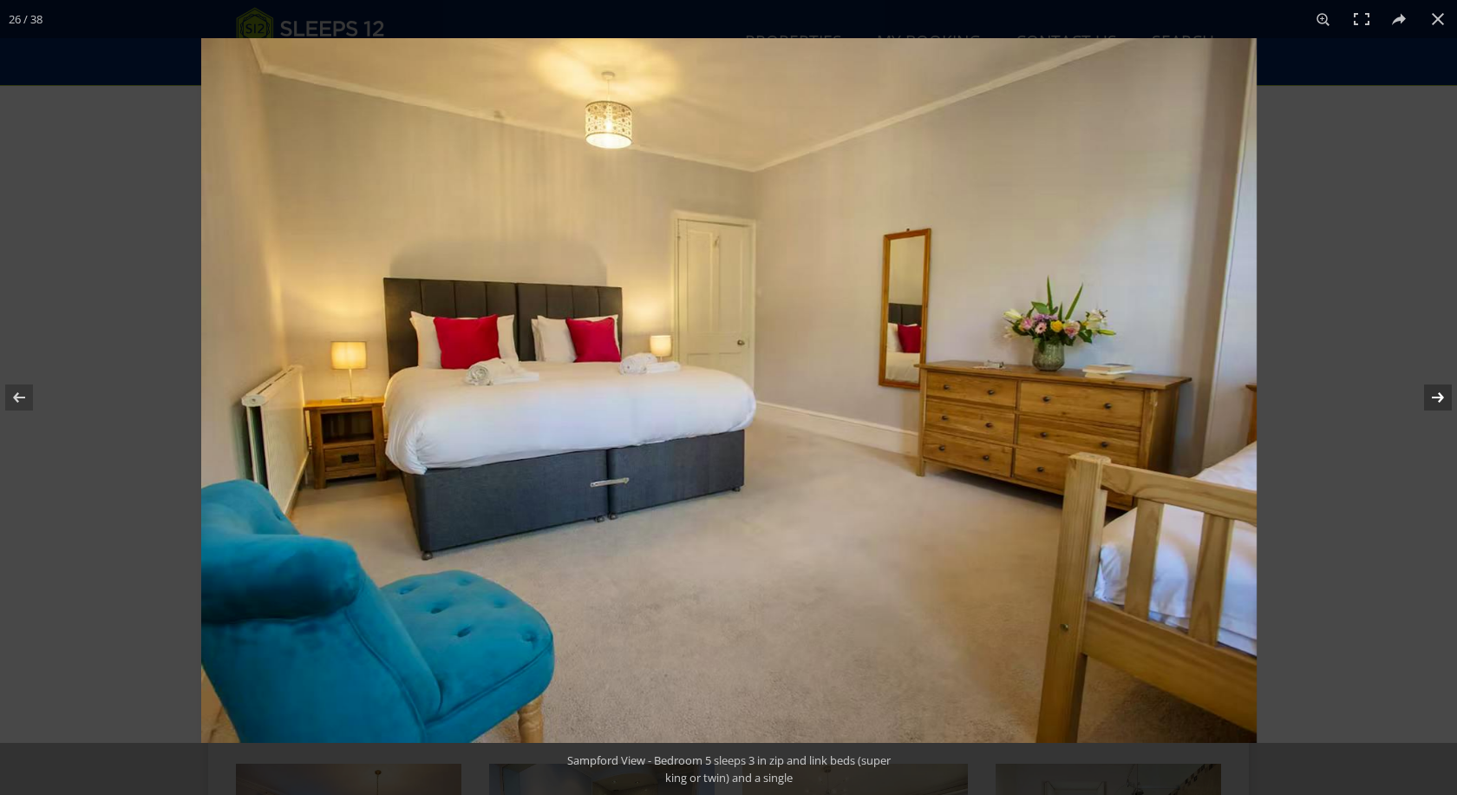
click at [1438, 396] on button at bounding box center [1427, 397] width 61 height 87
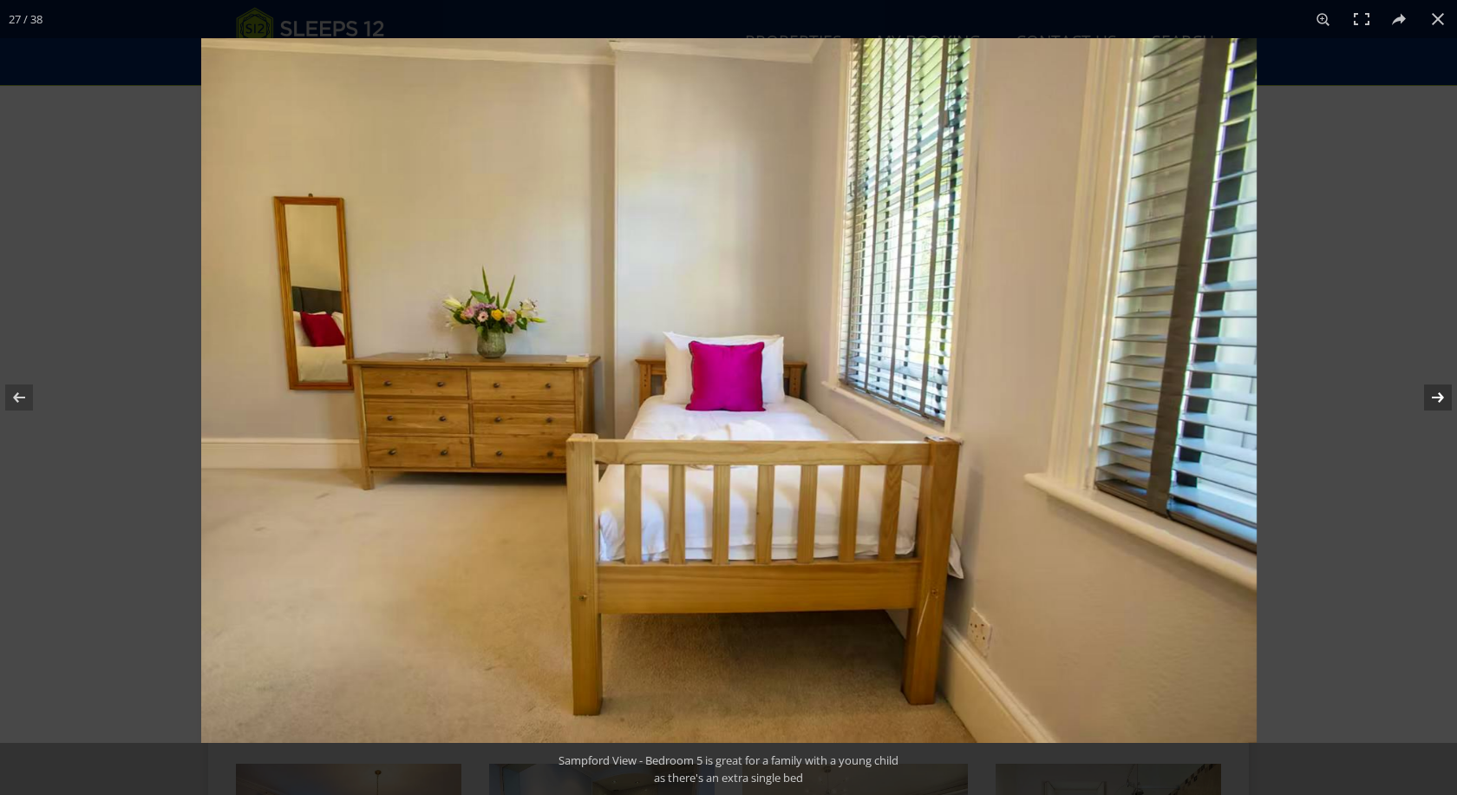
click at [1438, 396] on button at bounding box center [1427, 397] width 61 height 87
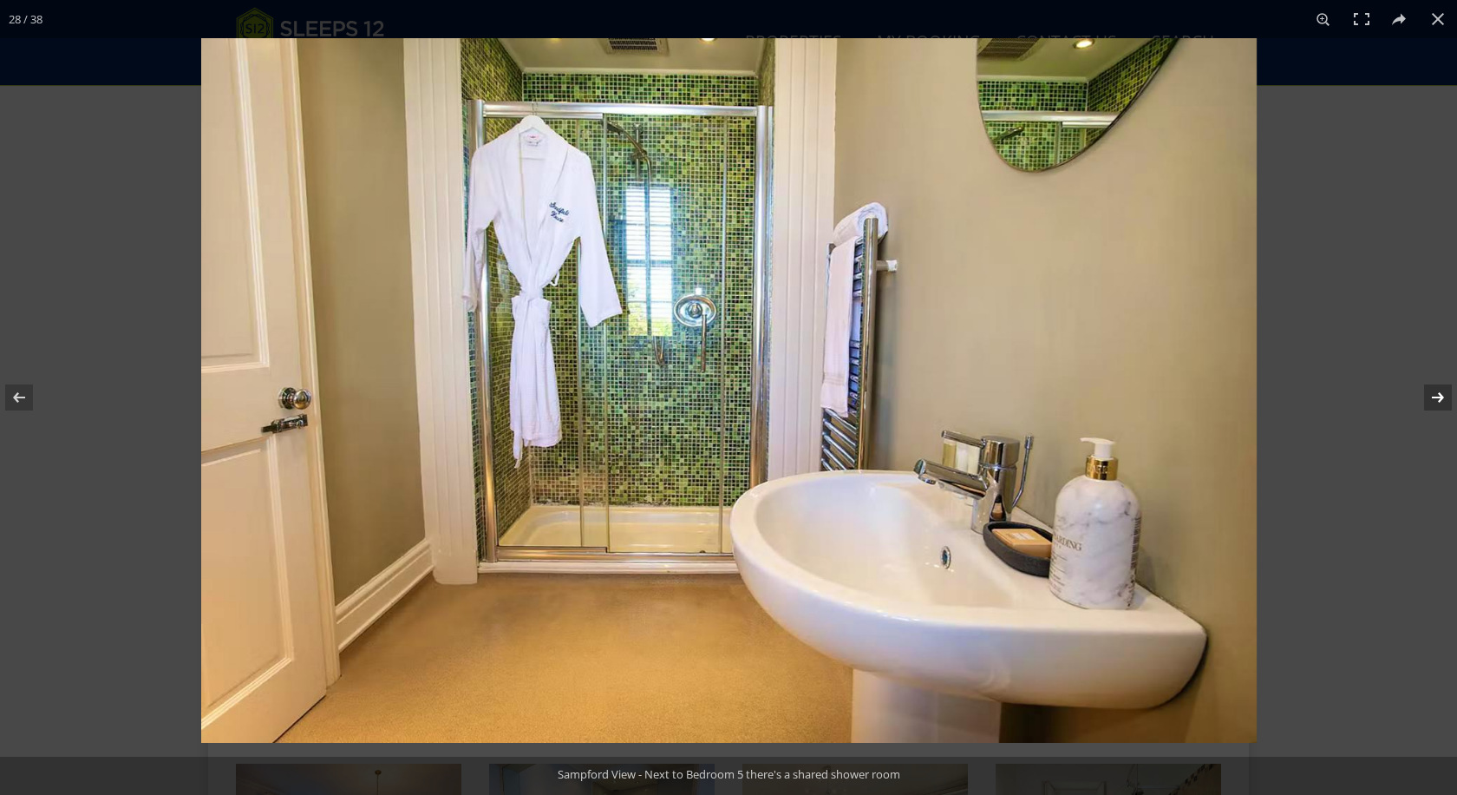
click at [1438, 396] on button at bounding box center [1427, 397] width 61 height 87
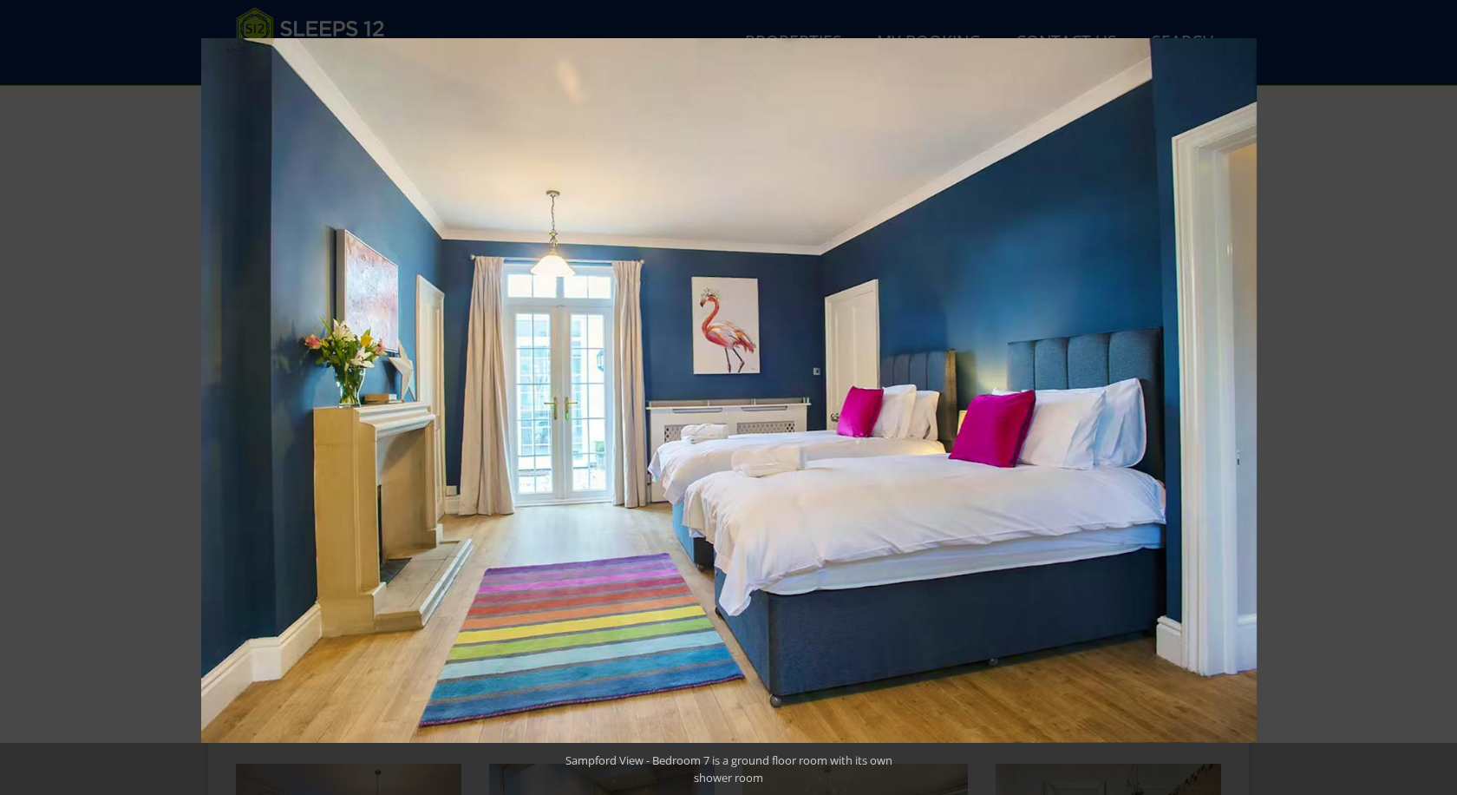
click at [1438, 396] on button at bounding box center [1427, 397] width 61 height 87
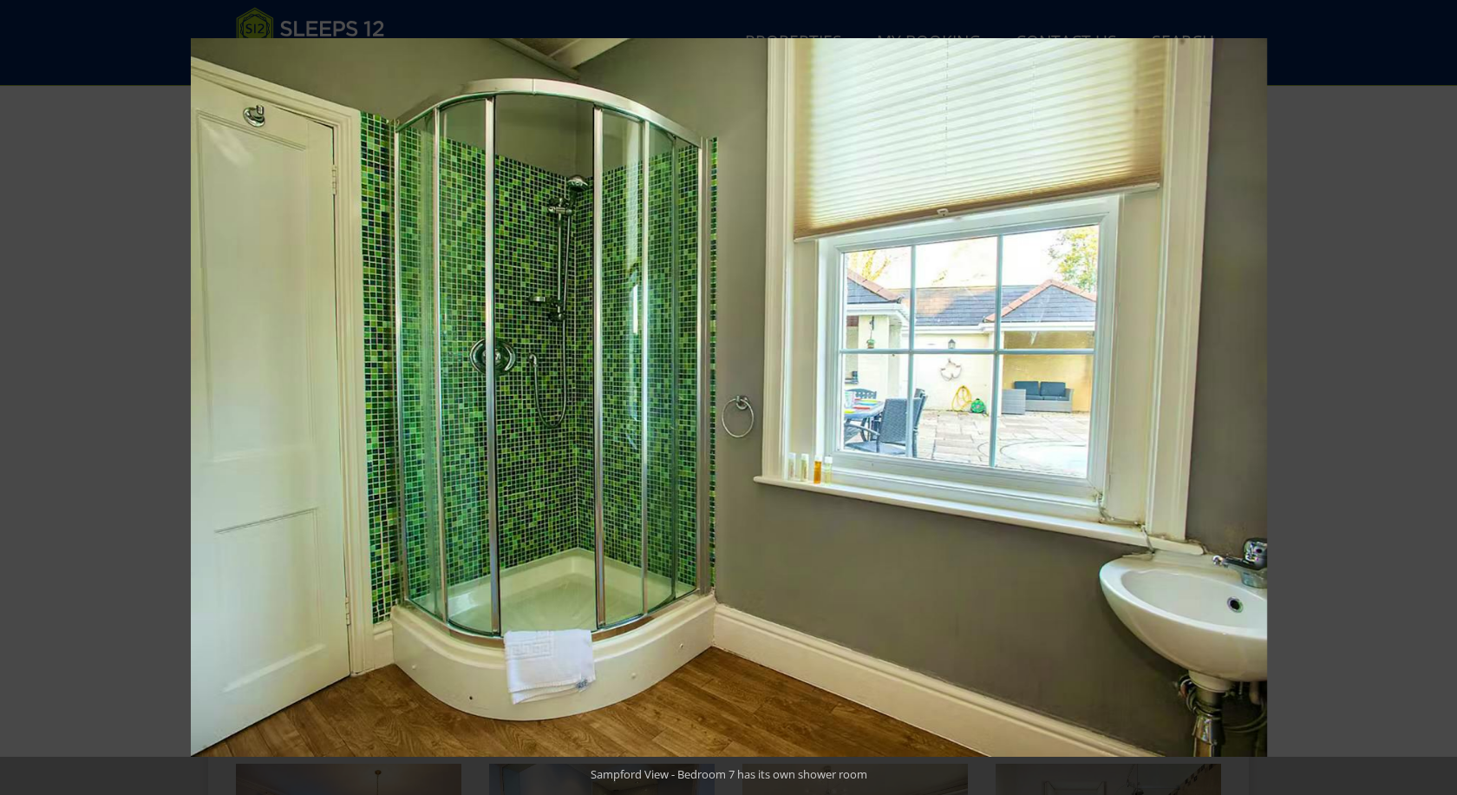
click at [1438, 396] on button at bounding box center [1427, 397] width 61 height 87
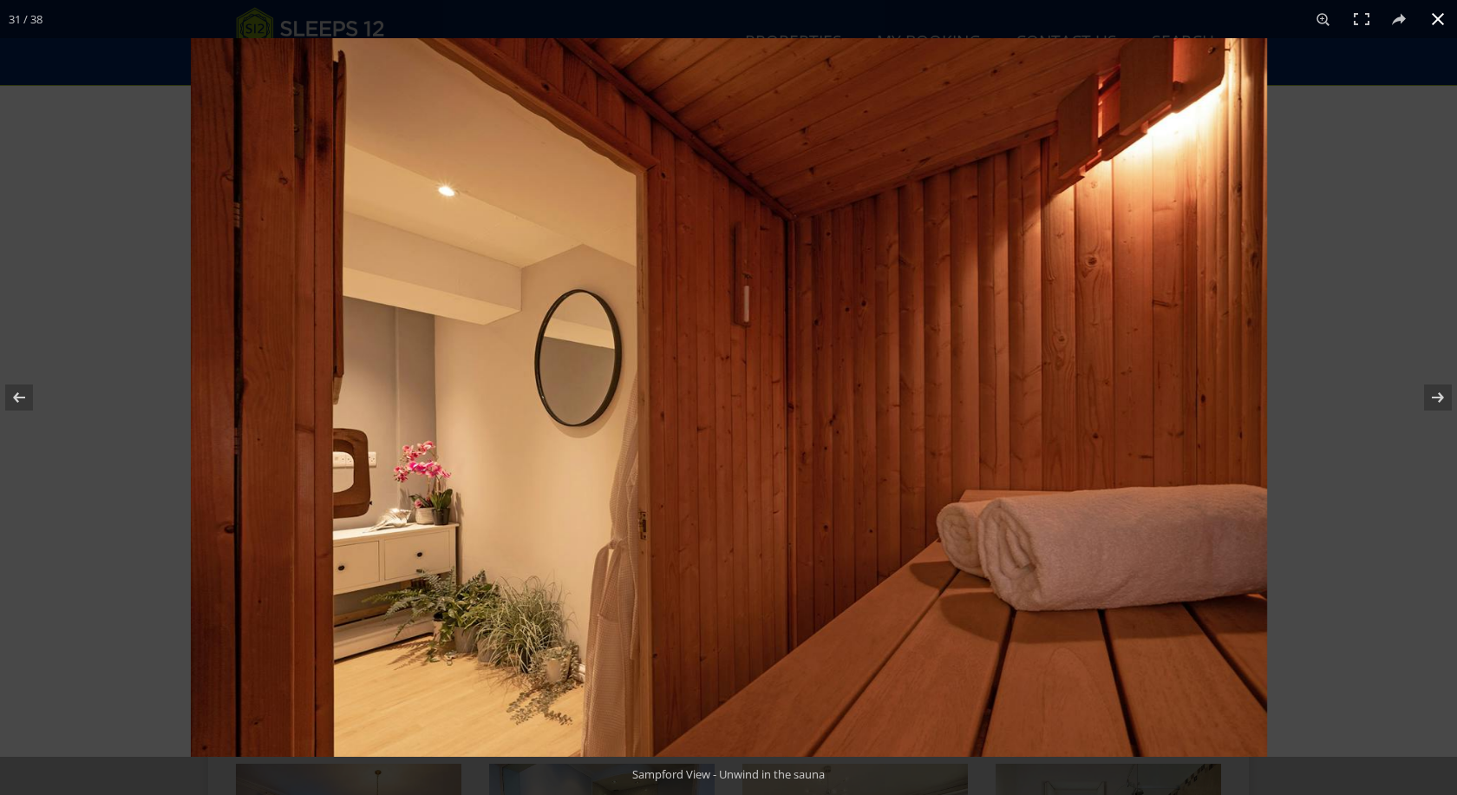
click at [1438, 19] on button at bounding box center [1438, 19] width 38 height 38
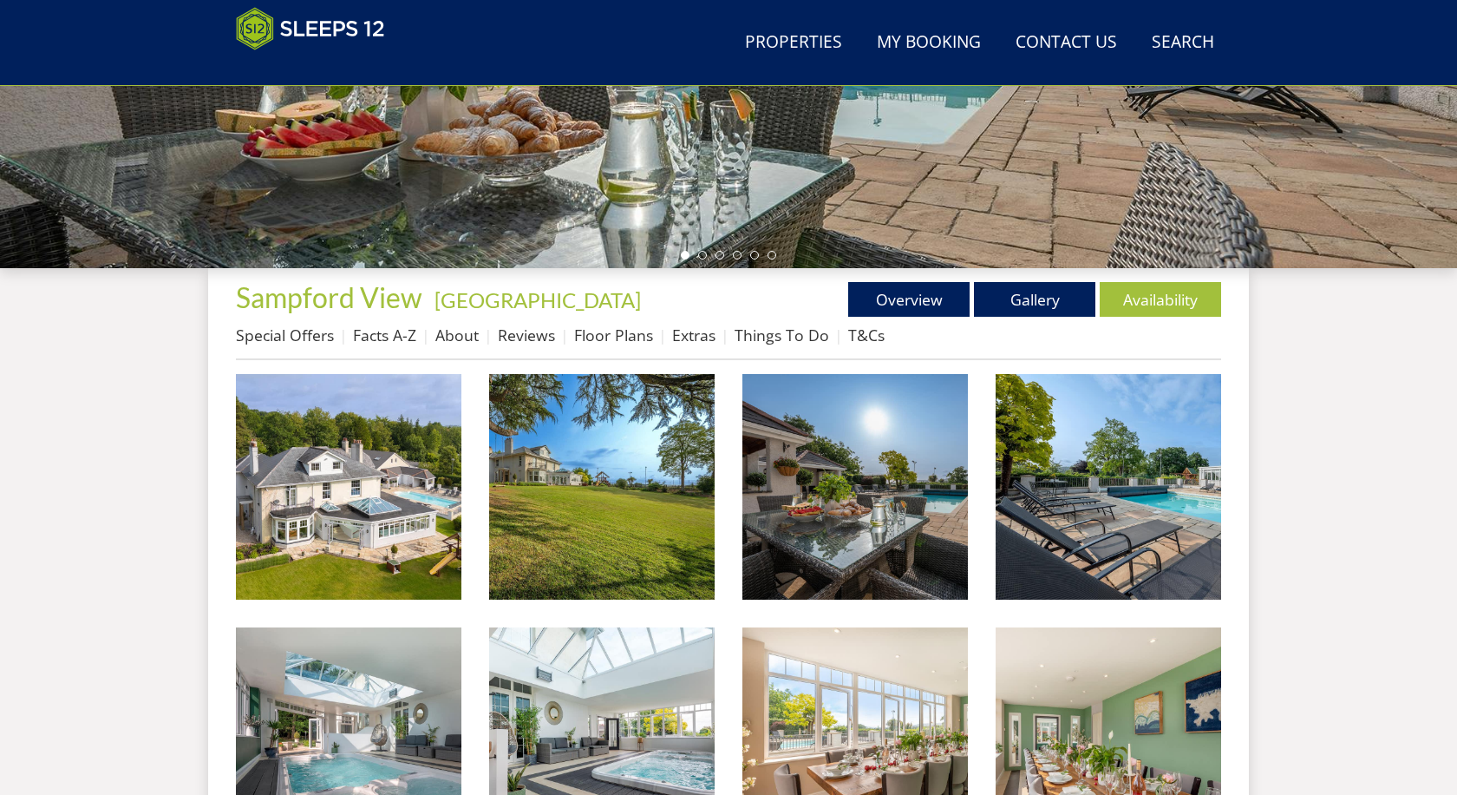
scroll to position [457, 0]
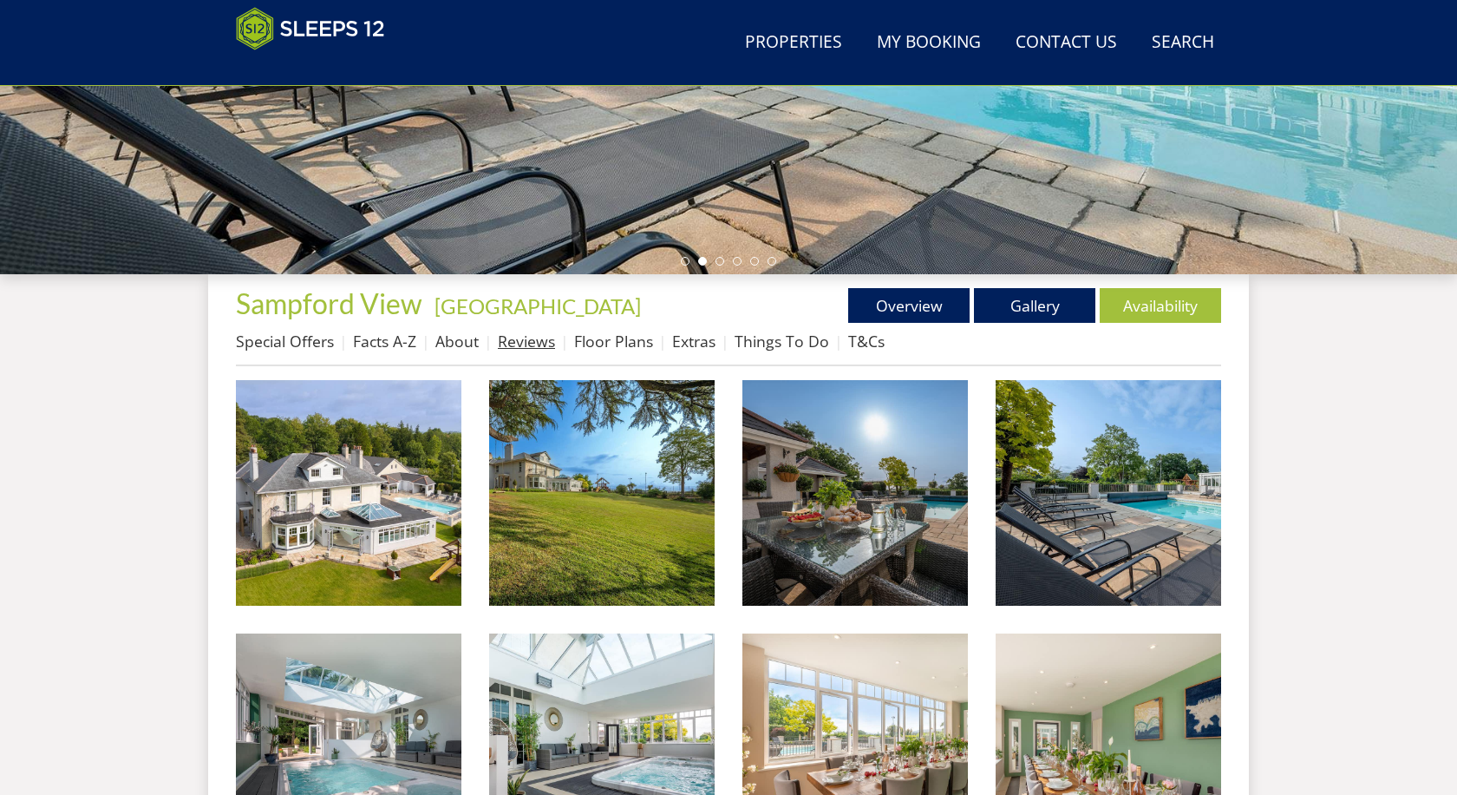
click at [528, 350] on link "Reviews" at bounding box center [526, 341] width 57 height 21
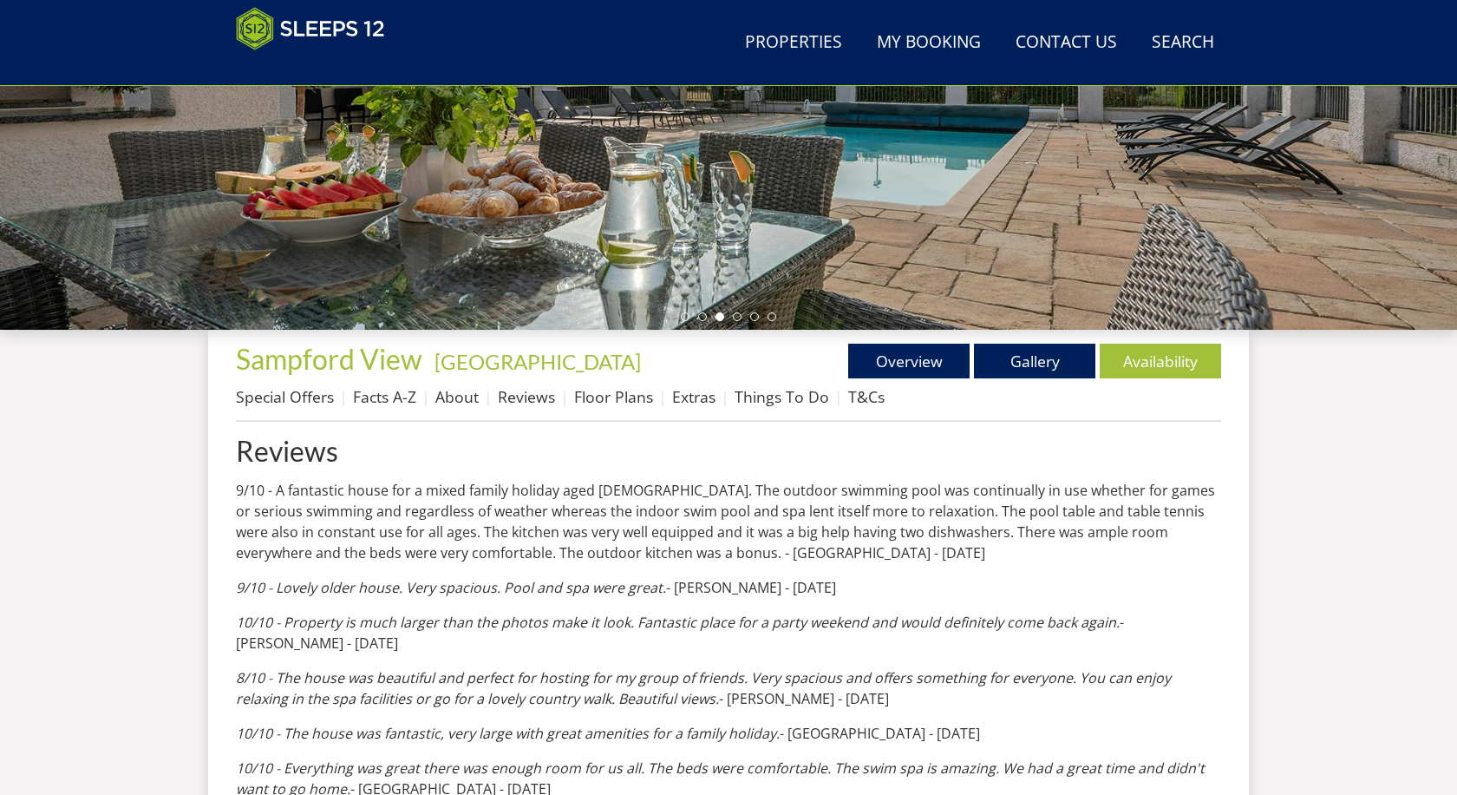
scroll to position [403, 0]
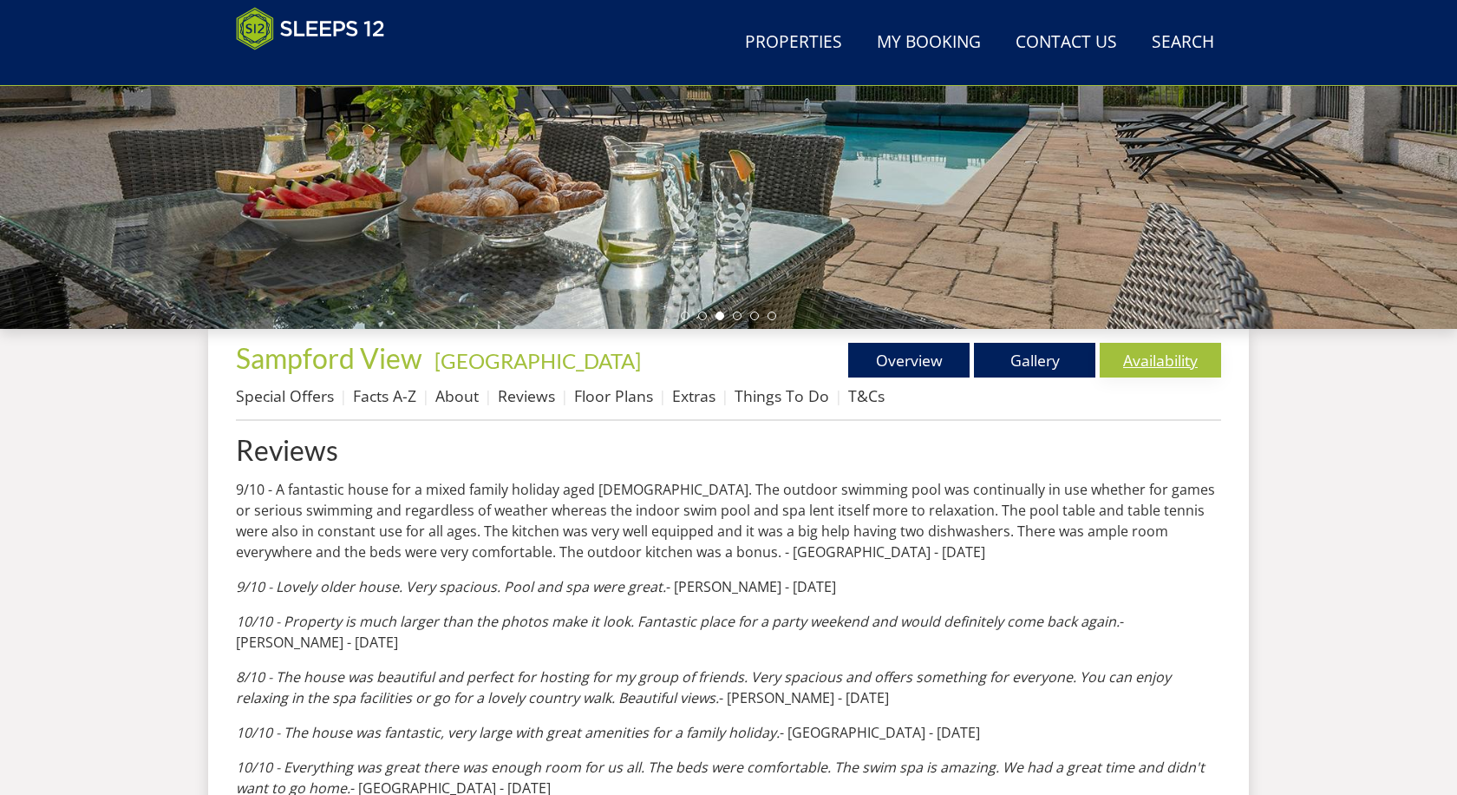
click at [1163, 370] on link "Availability" at bounding box center [1160, 360] width 121 height 35
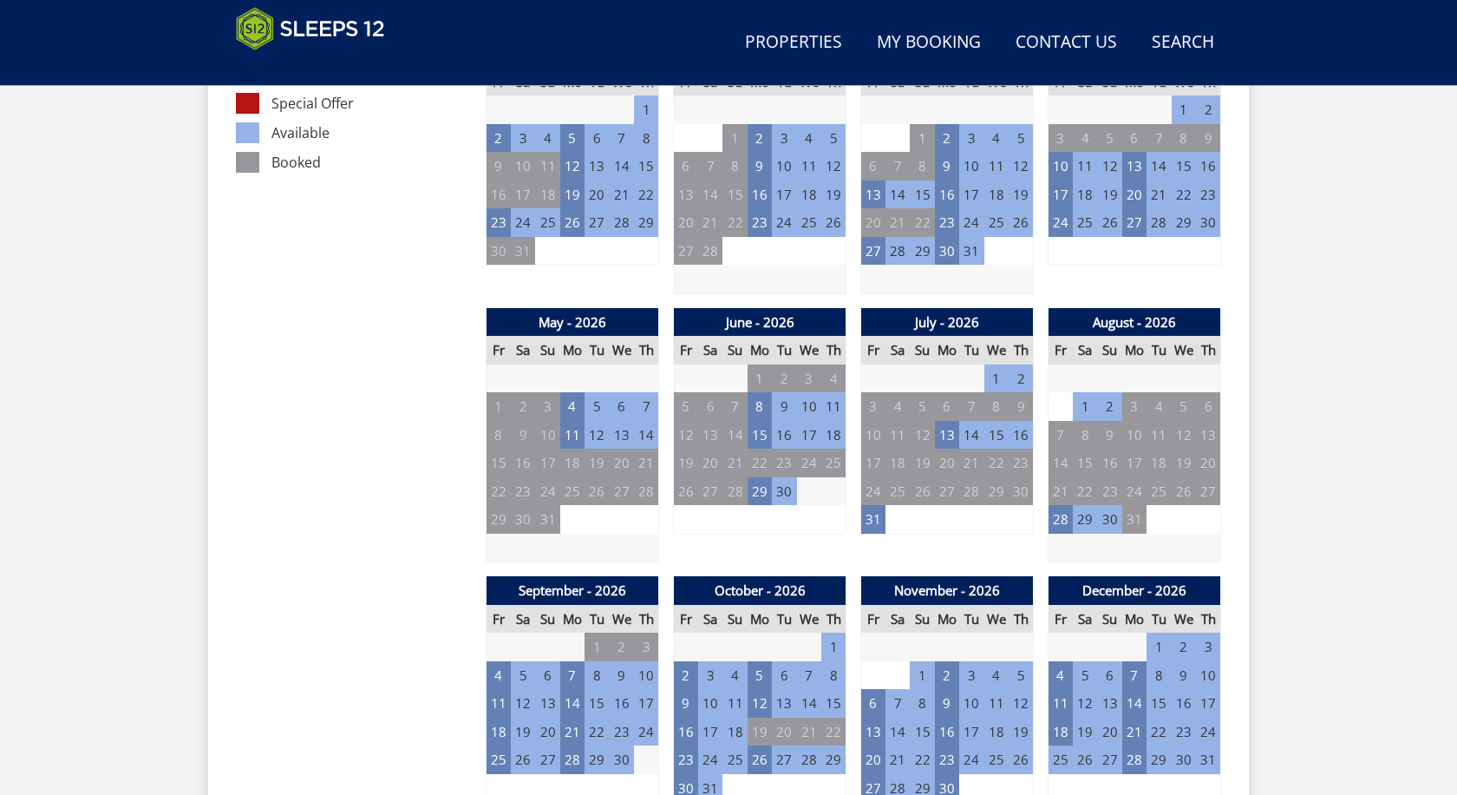
scroll to position [1067, 0]
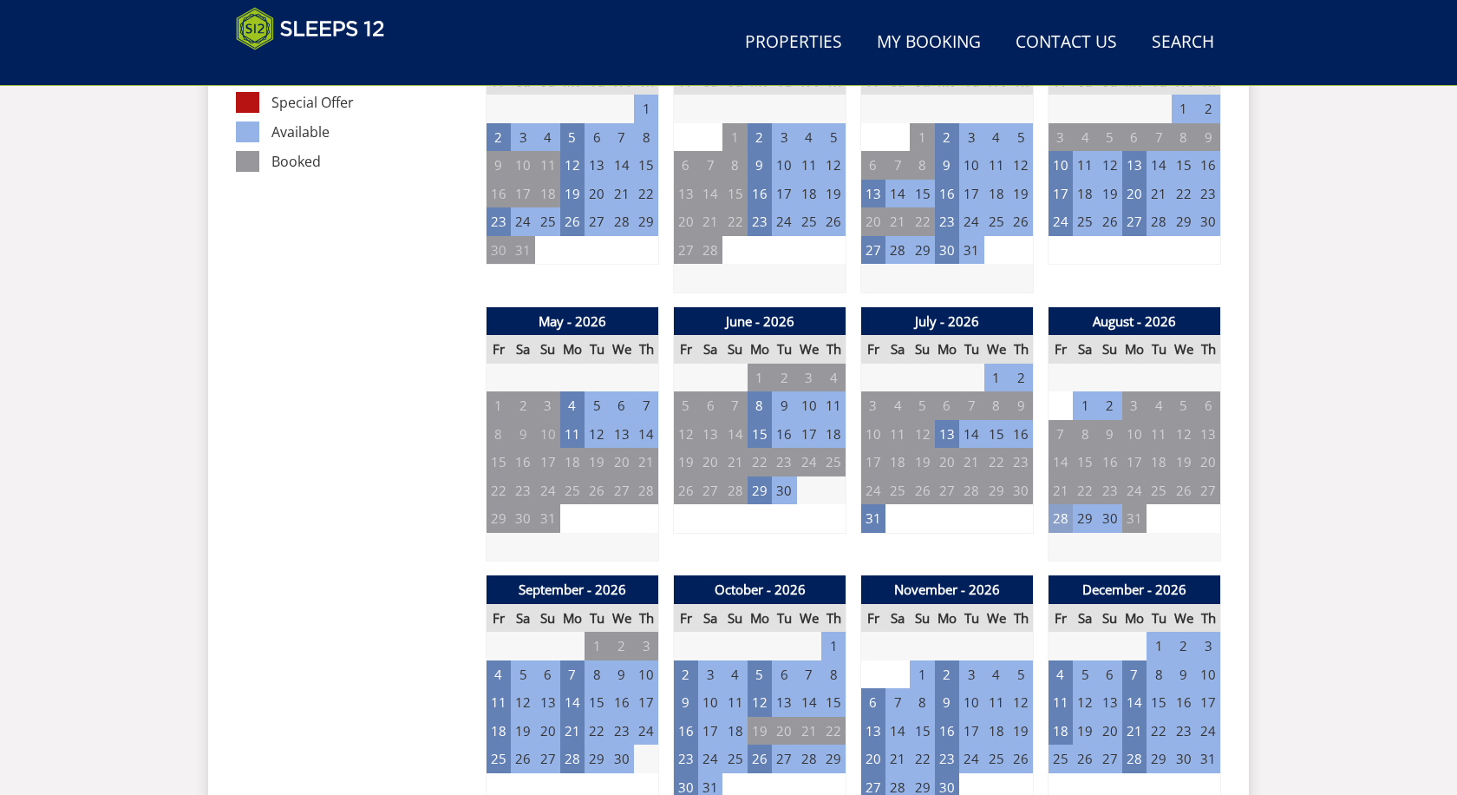
click at [1065, 505] on td "28" at bounding box center [1061, 518] width 24 height 29
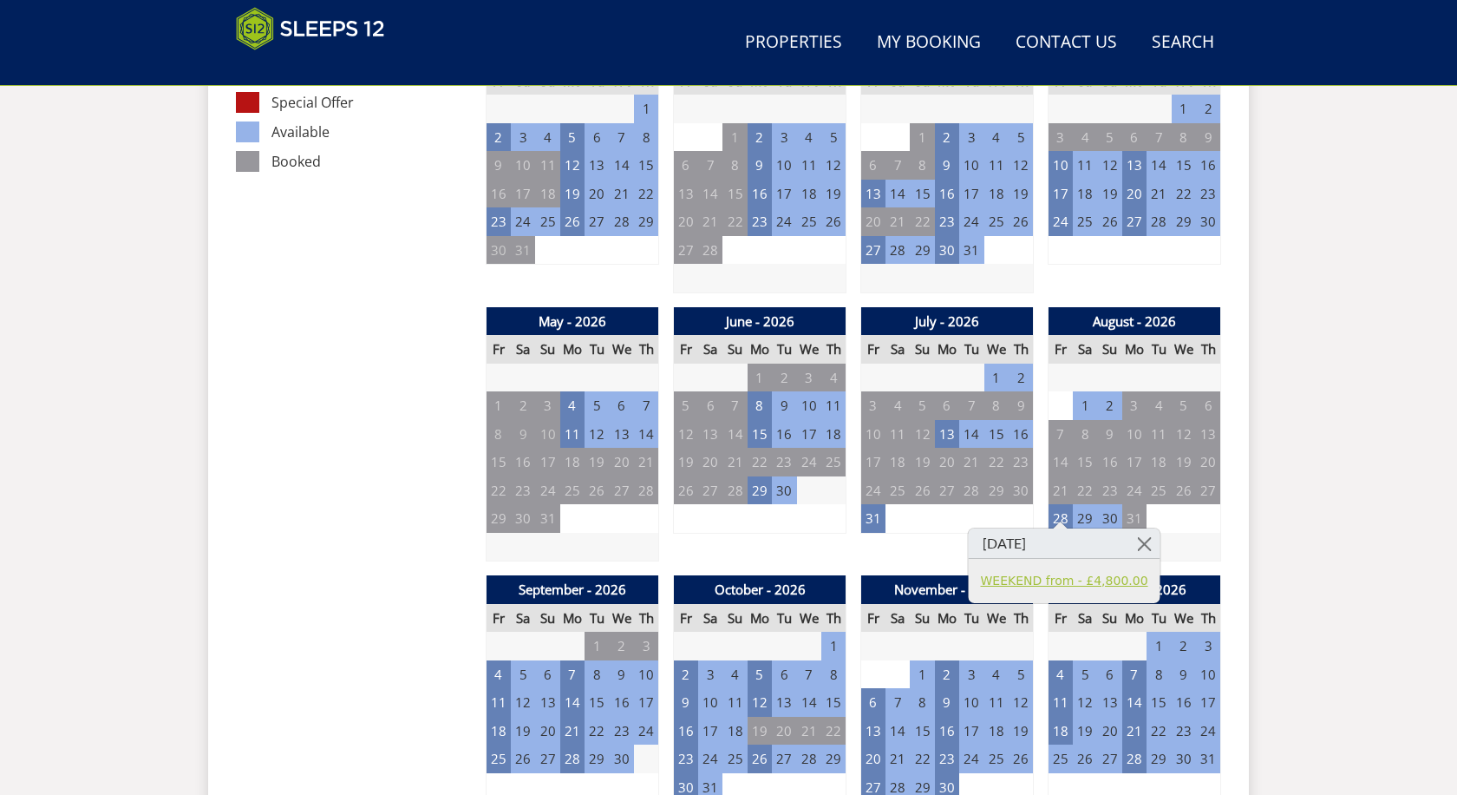
click at [1071, 581] on link "WEEKEND from - £4,800.00" at bounding box center [1064, 581] width 167 height 18
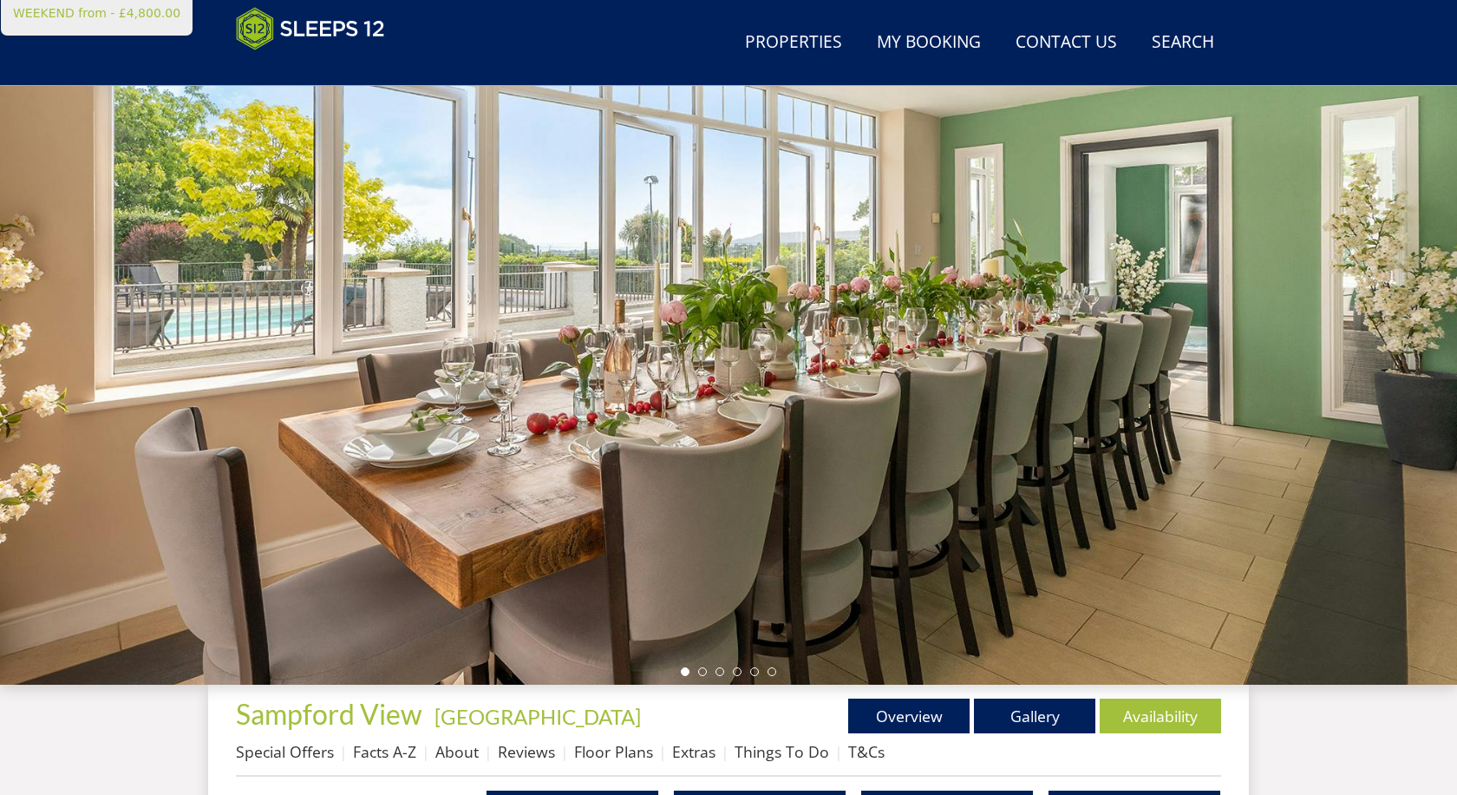
scroll to position [253, 0]
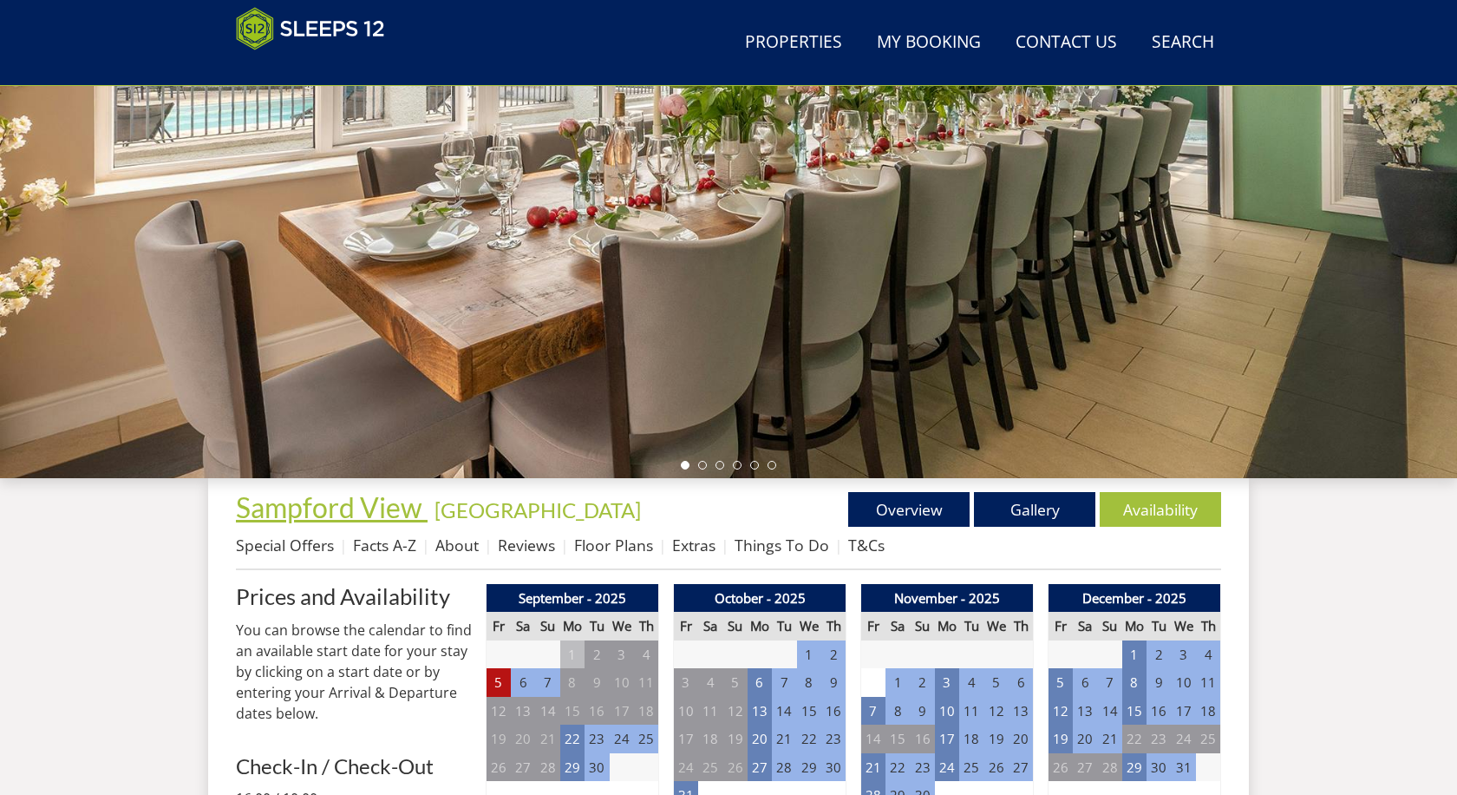
click at [312, 523] on span "Sampford View" at bounding box center [329, 507] width 187 height 34
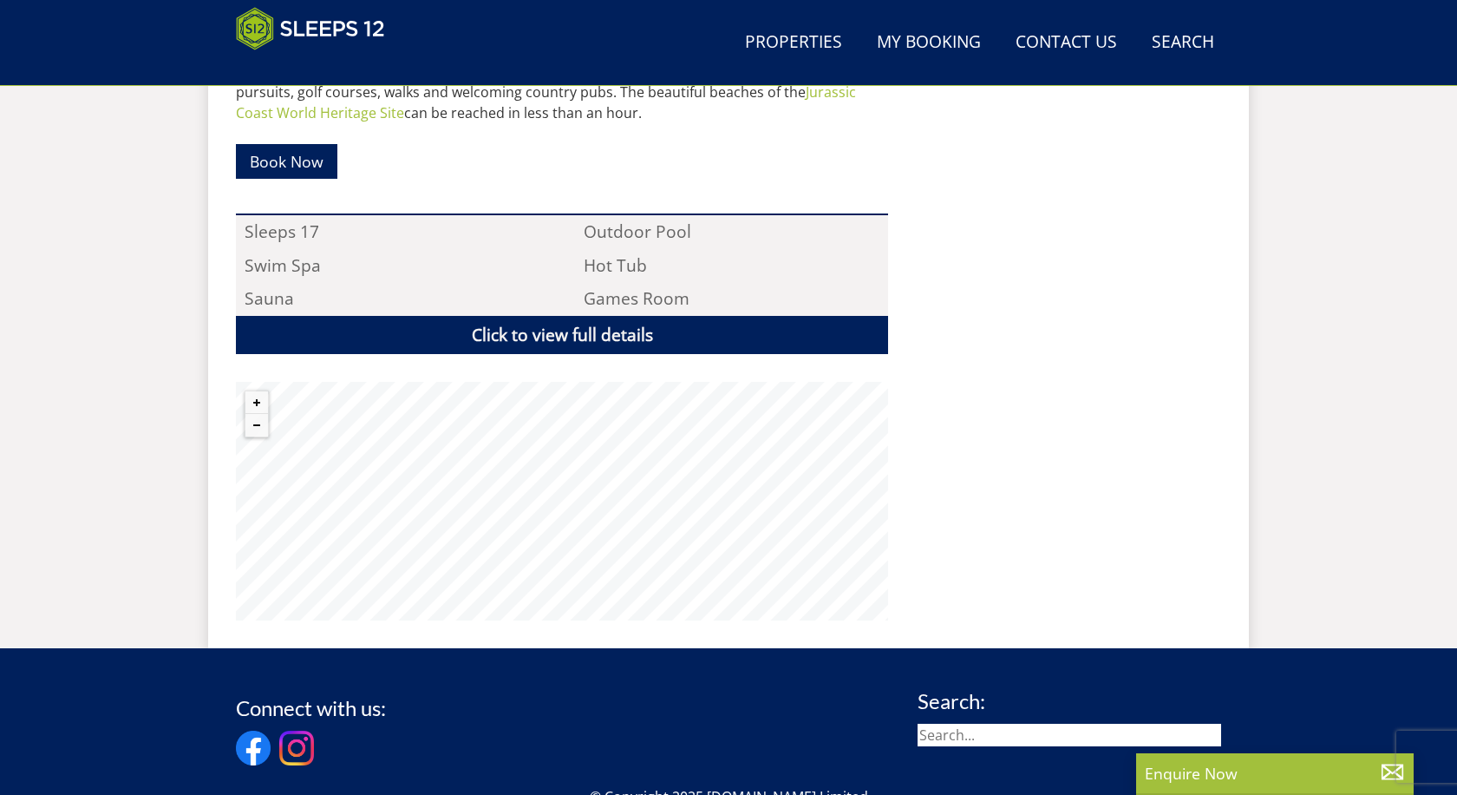
scroll to position [1097, 0]
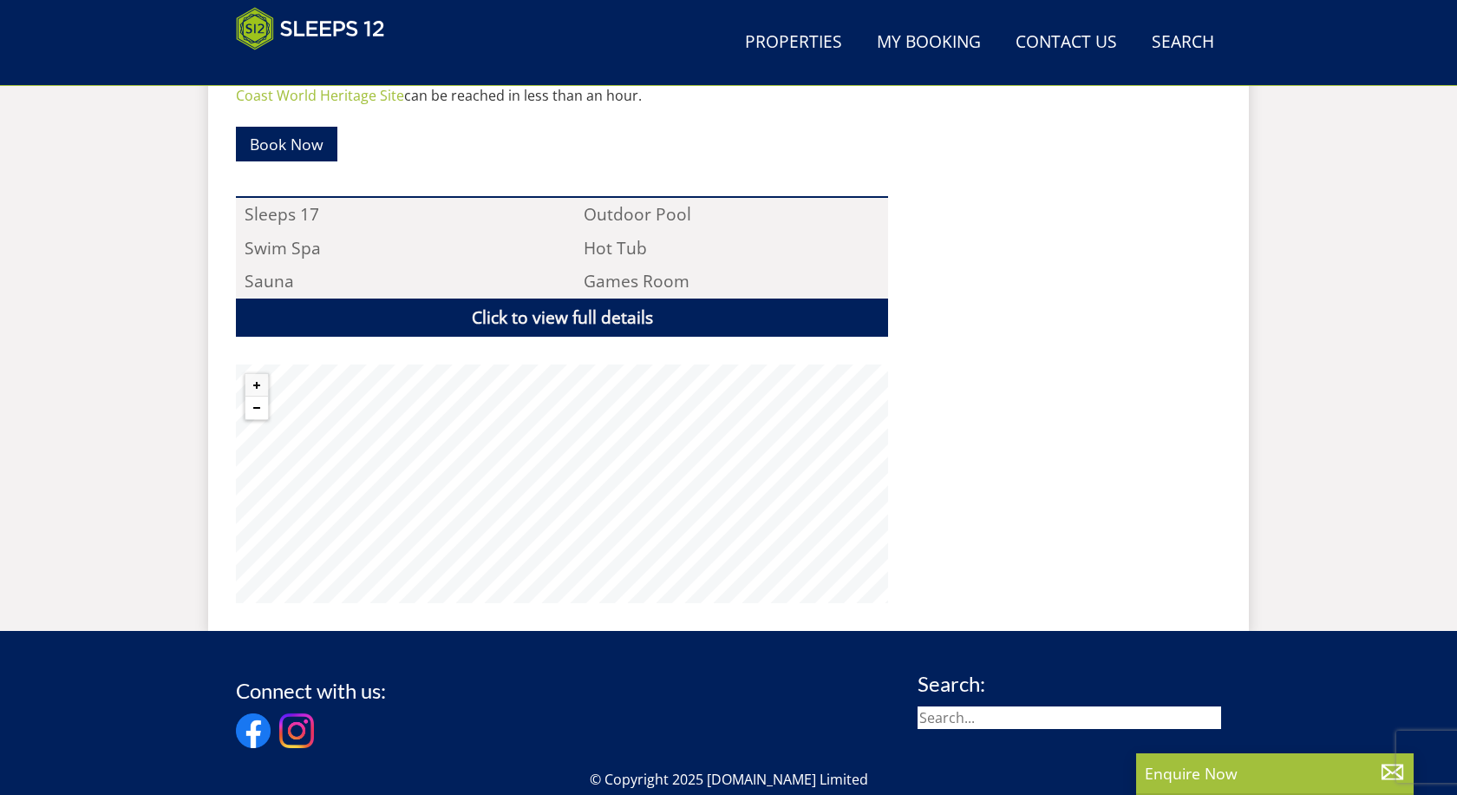
click at [257, 396] on button "Zoom out" at bounding box center [257, 407] width 23 height 23
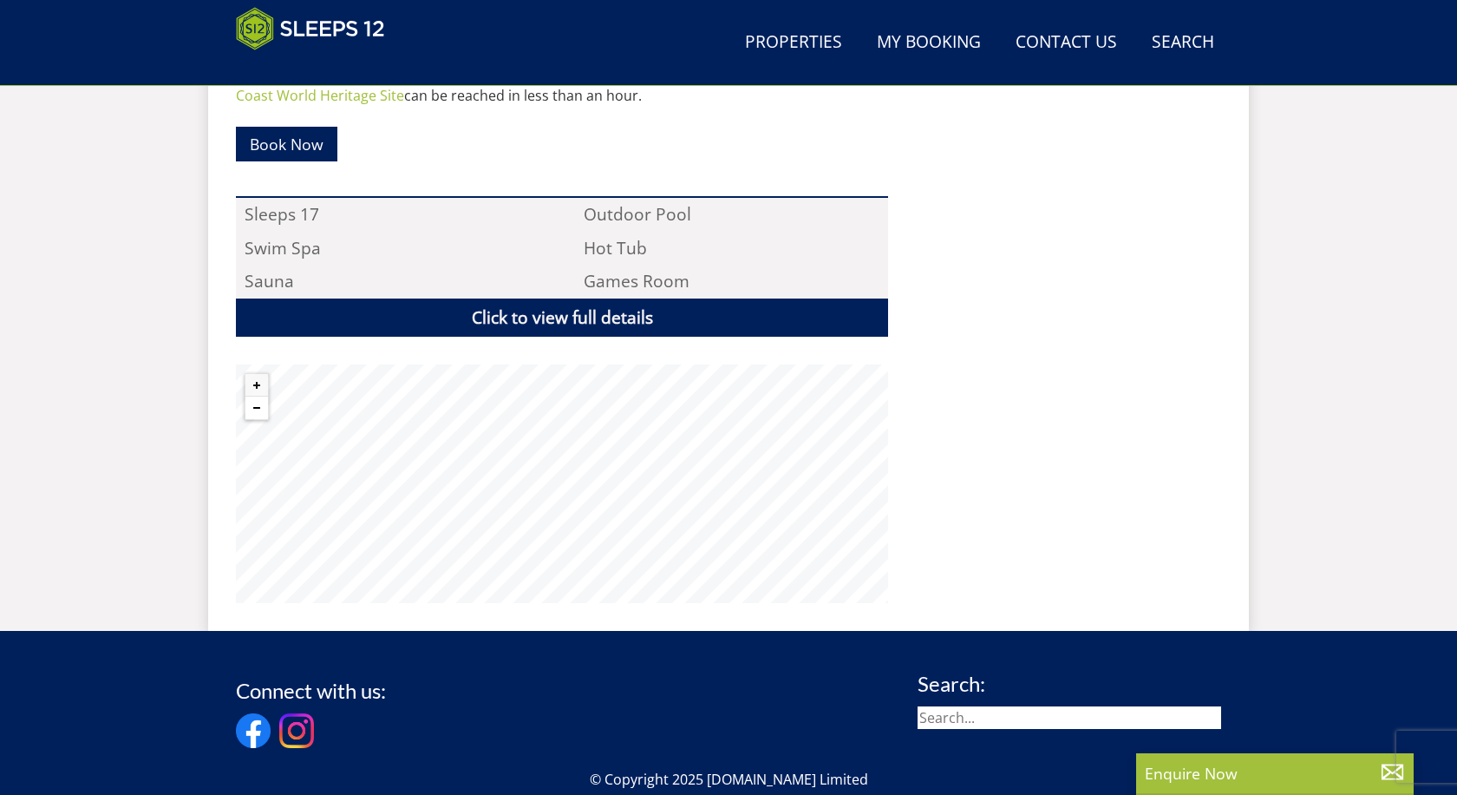
click at [257, 396] on button "Zoom out" at bounding box center [257, 407] width 23 height 23
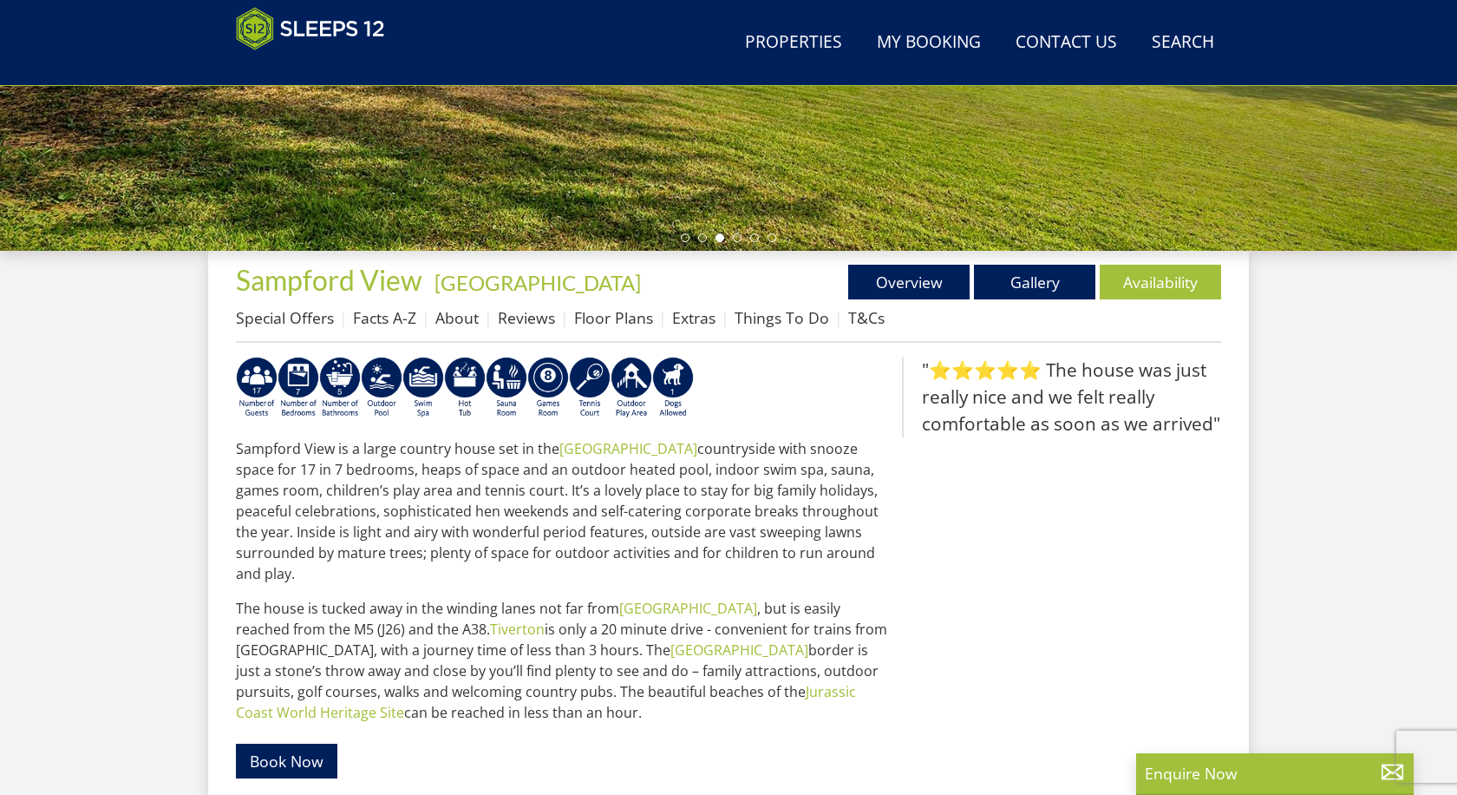
scroll to position [481, 0]
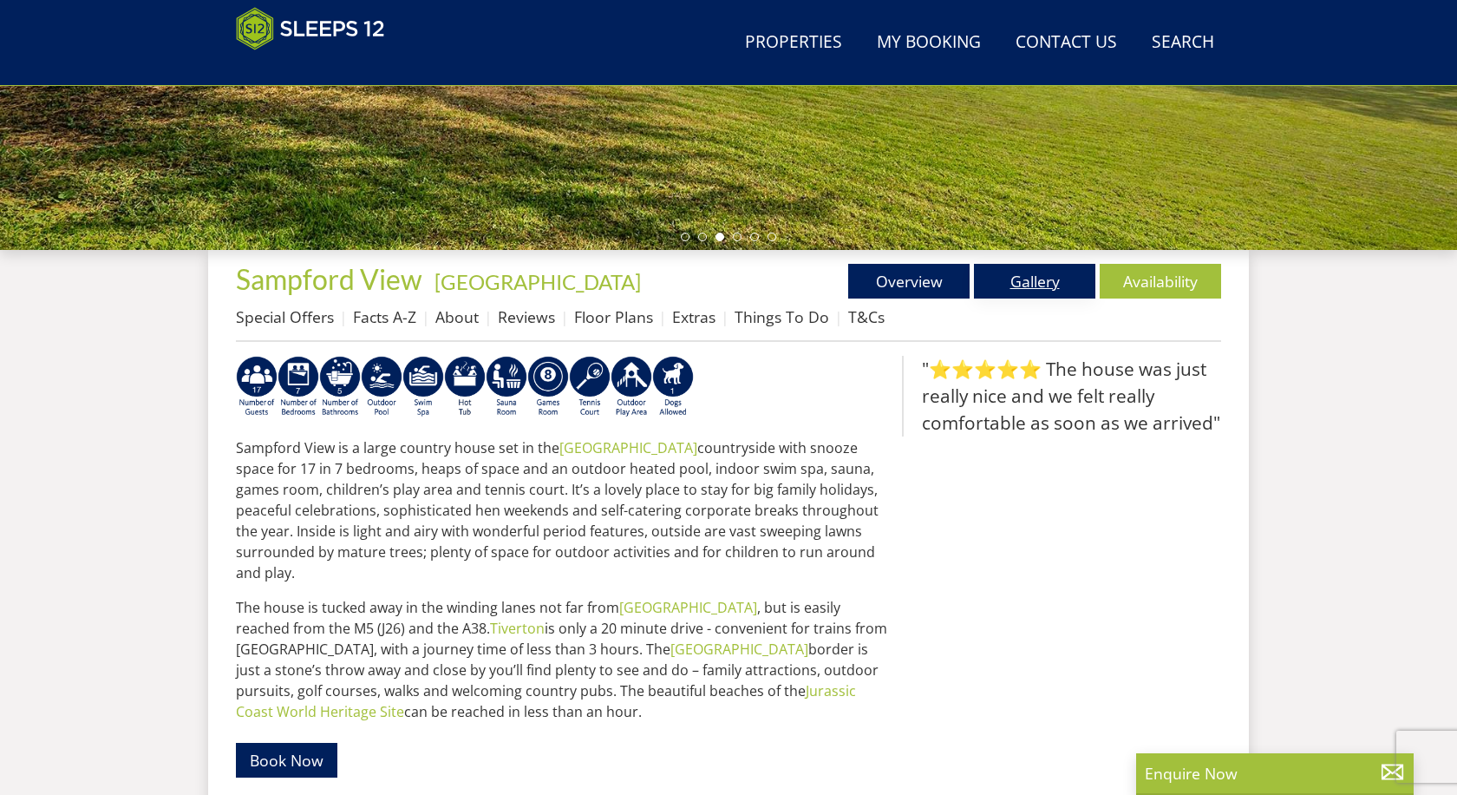
click at [1055, 283] on link "Gallery" at bounding box center [1034, 281] width 121 height 35
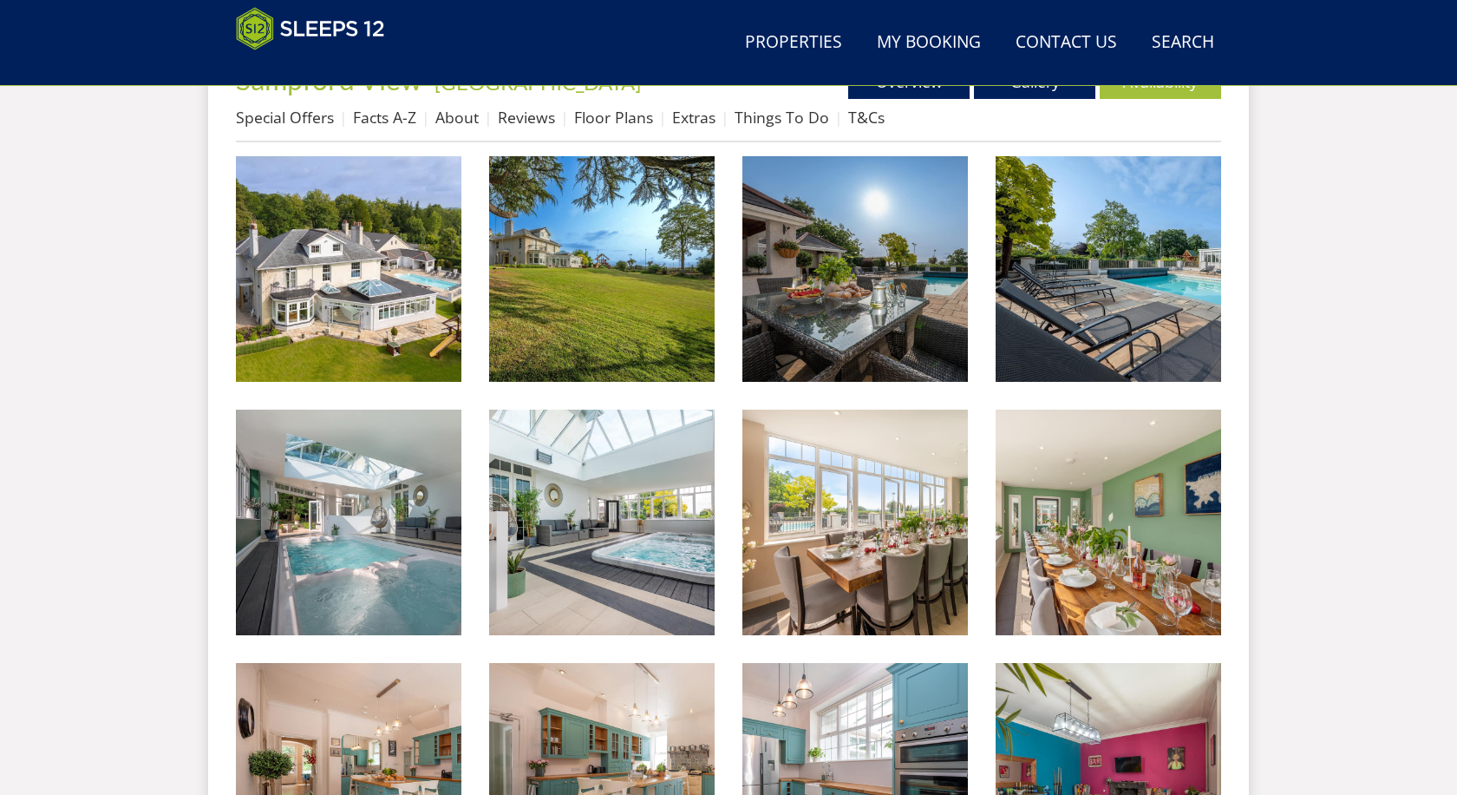
scroll to position [706, 0]
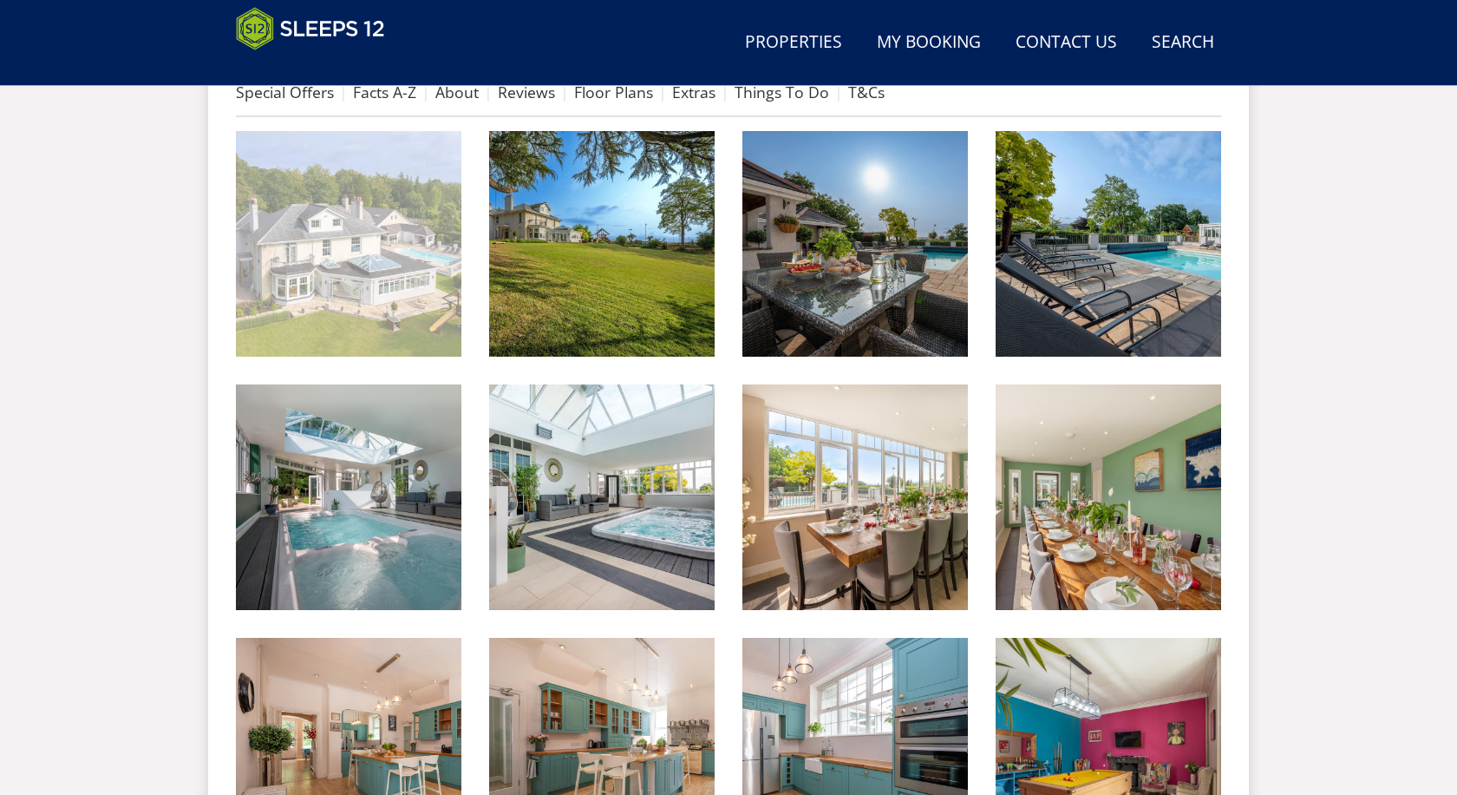
click at [353, 299] on img at bounding box center [349, 244] width 226 height 226
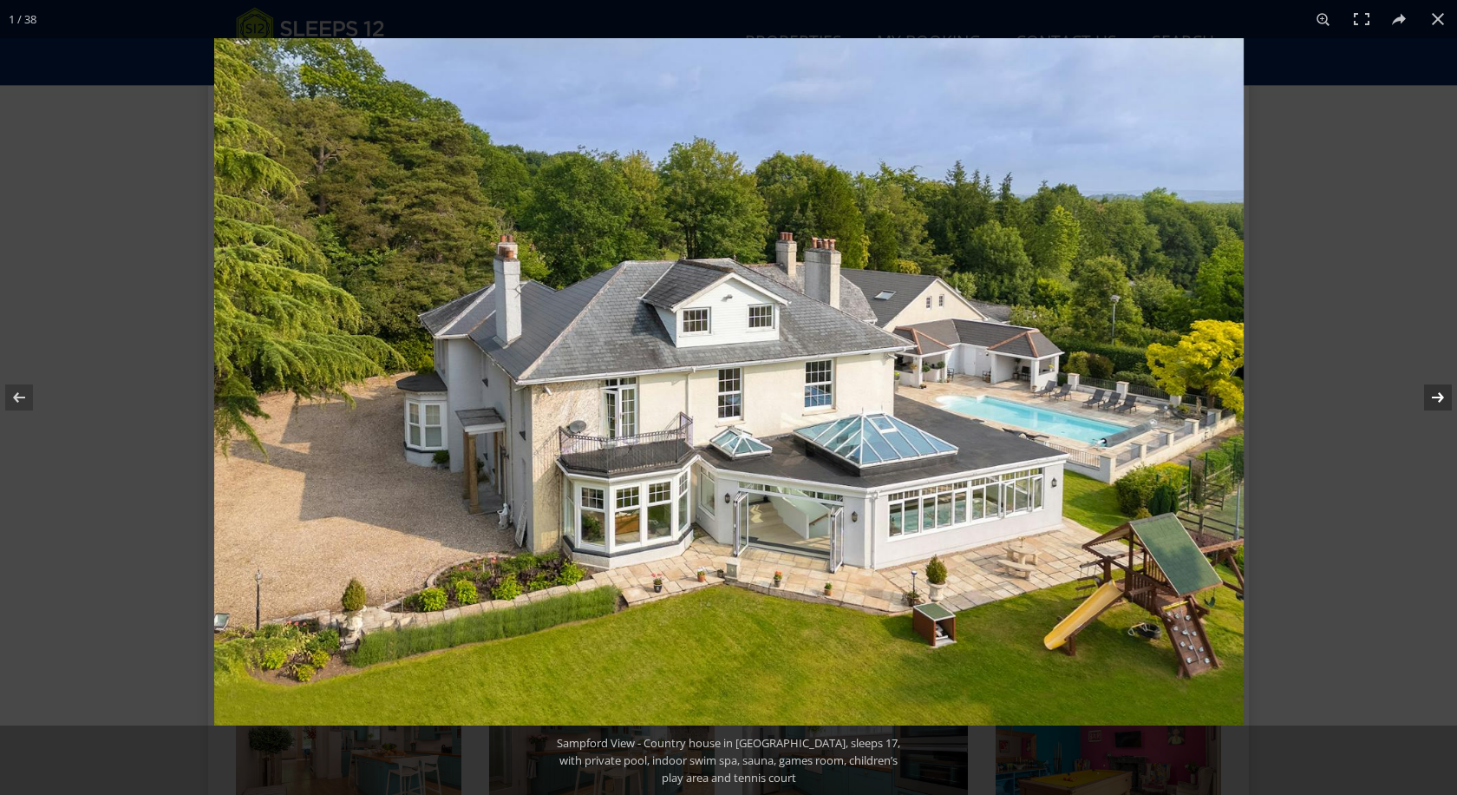
click at [1438, 400] on button at bounding box center [1427, 397] width 61 height 87
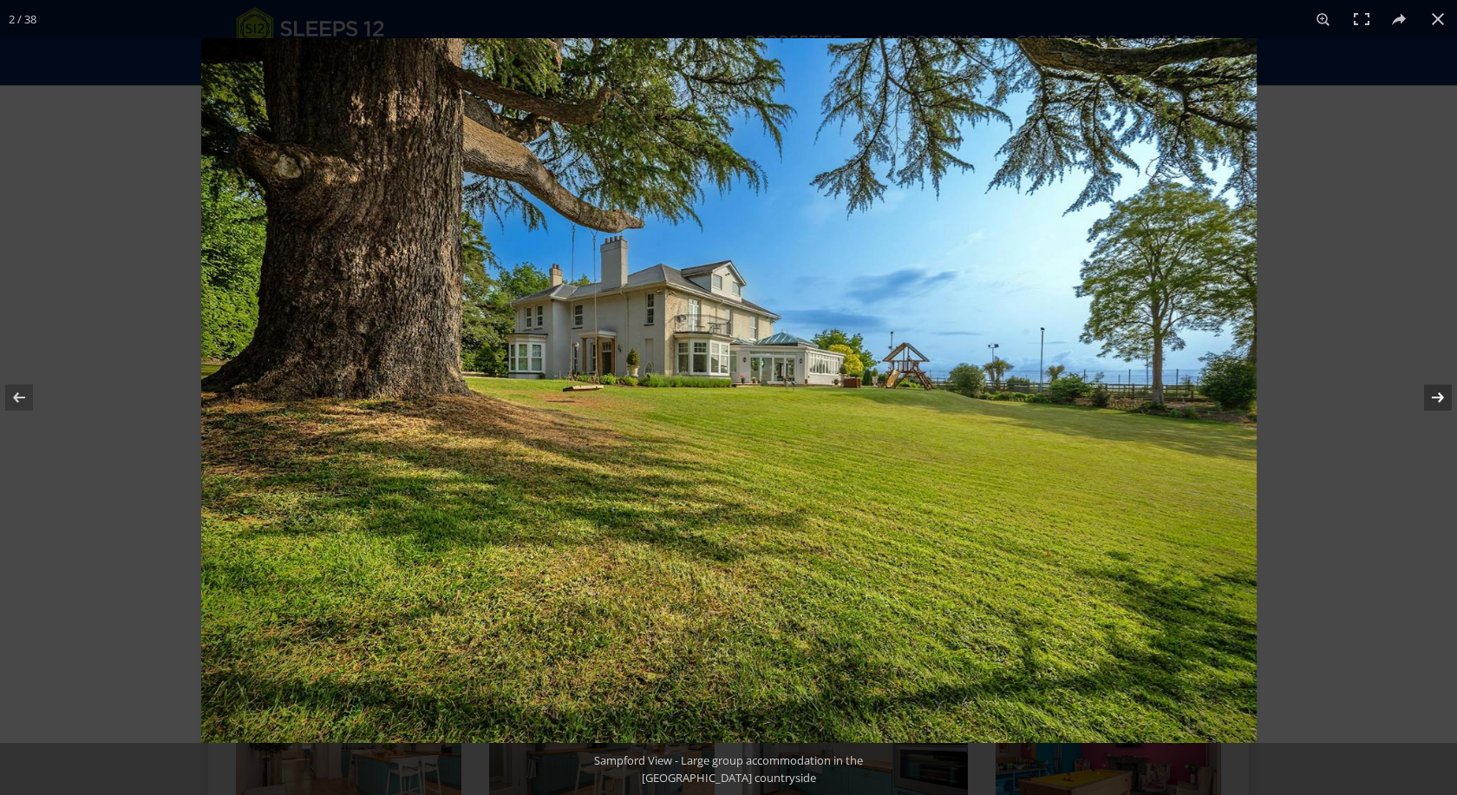
click at [1438, 400] on button at bounding box center [1427, 397] width 61 height 87
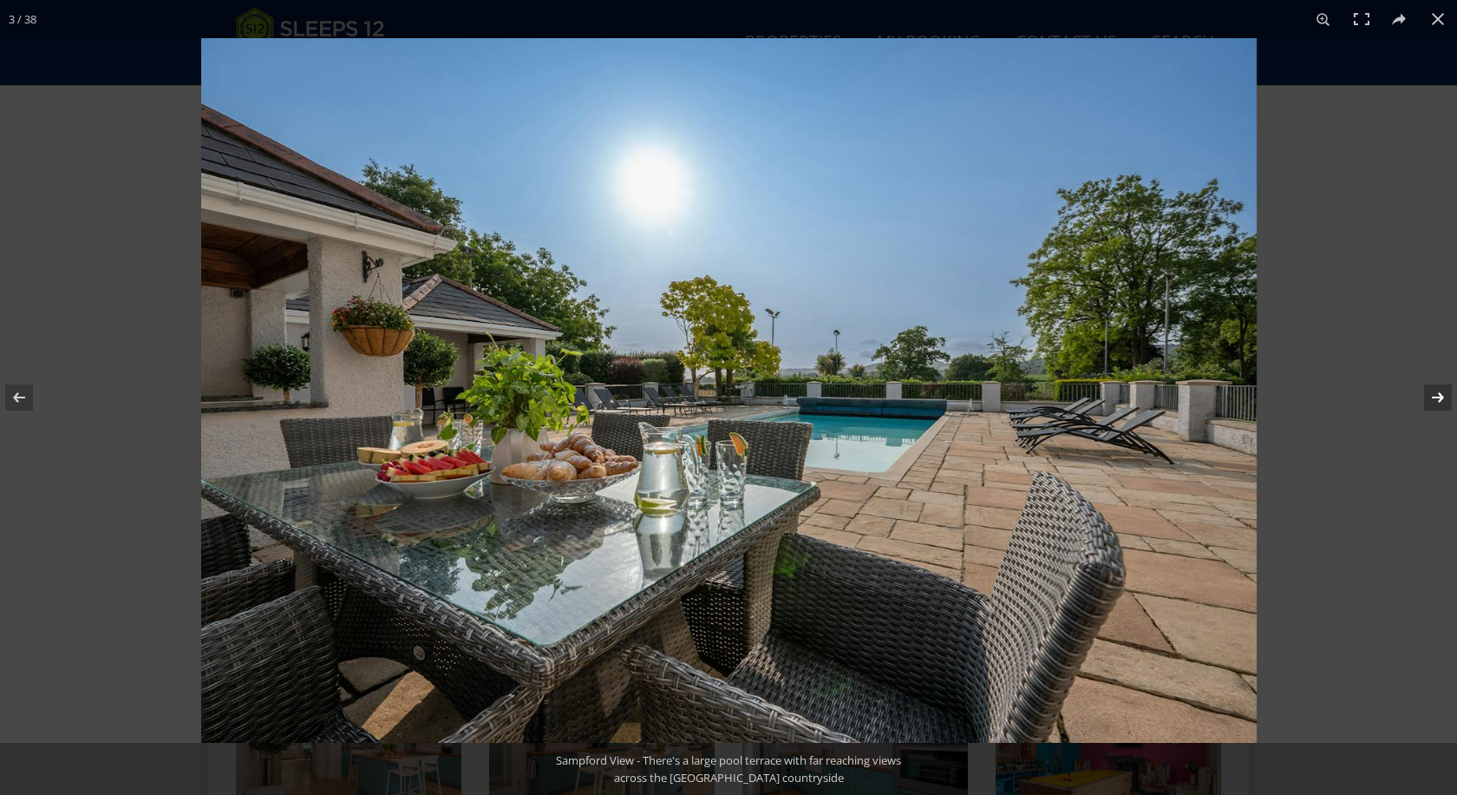
click at [1438, 400] on button at bounding box center [1427, 397] width 61 height 87
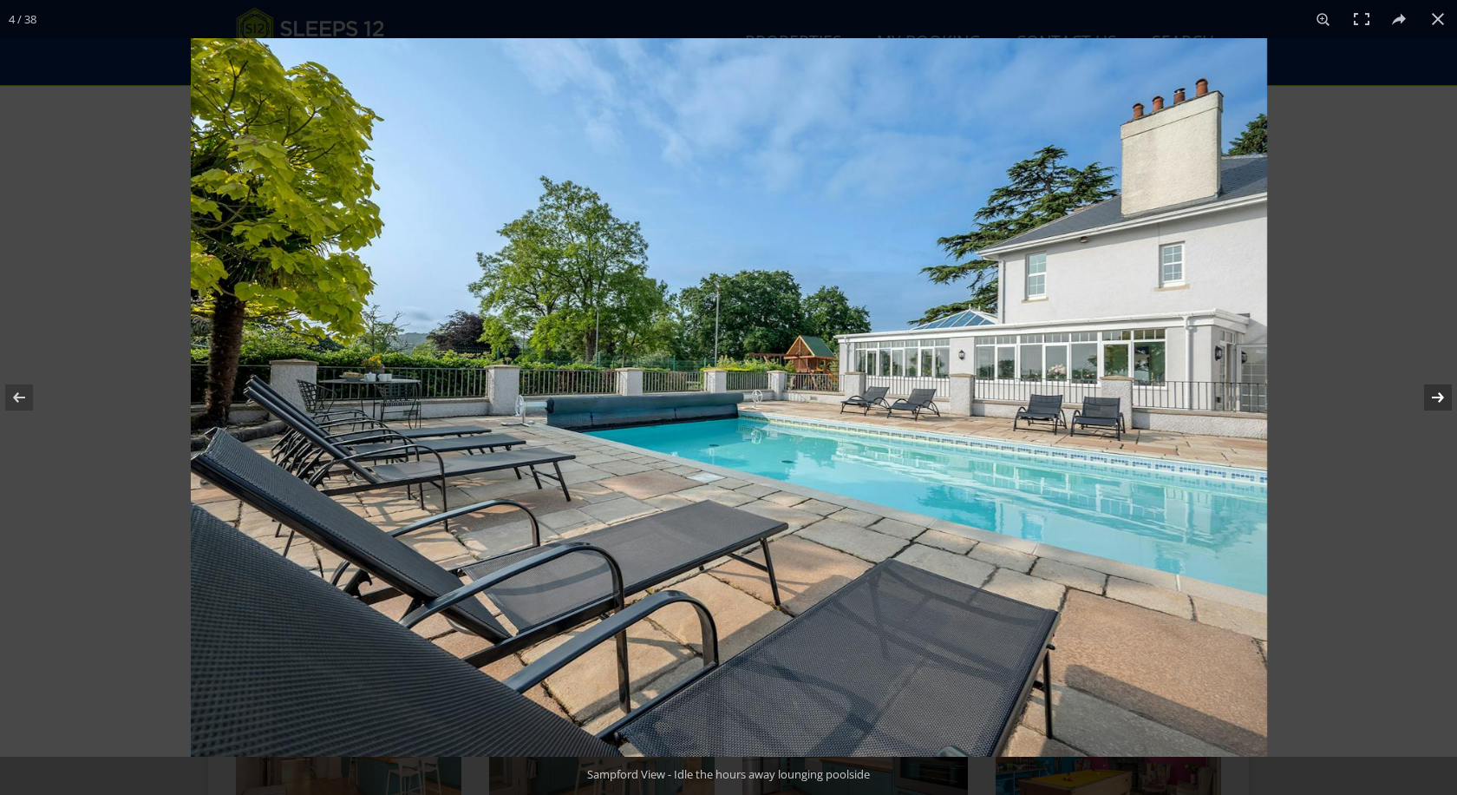
click at [1438, 400] on button at bounding box center [1427, 397] width 61 height 87
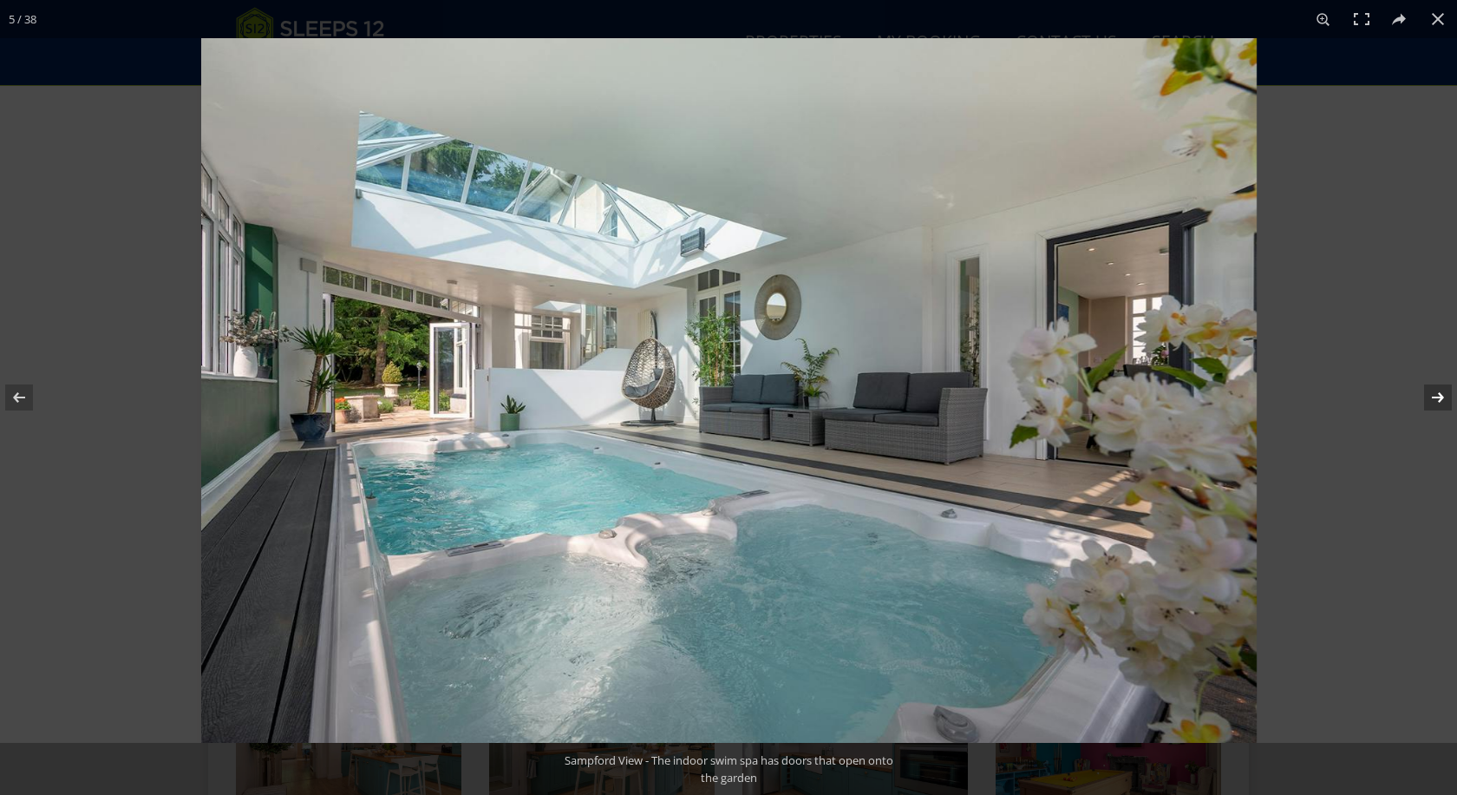
click at [1438, 400] on button at bounding box center [1427, 397] width 61 height 87
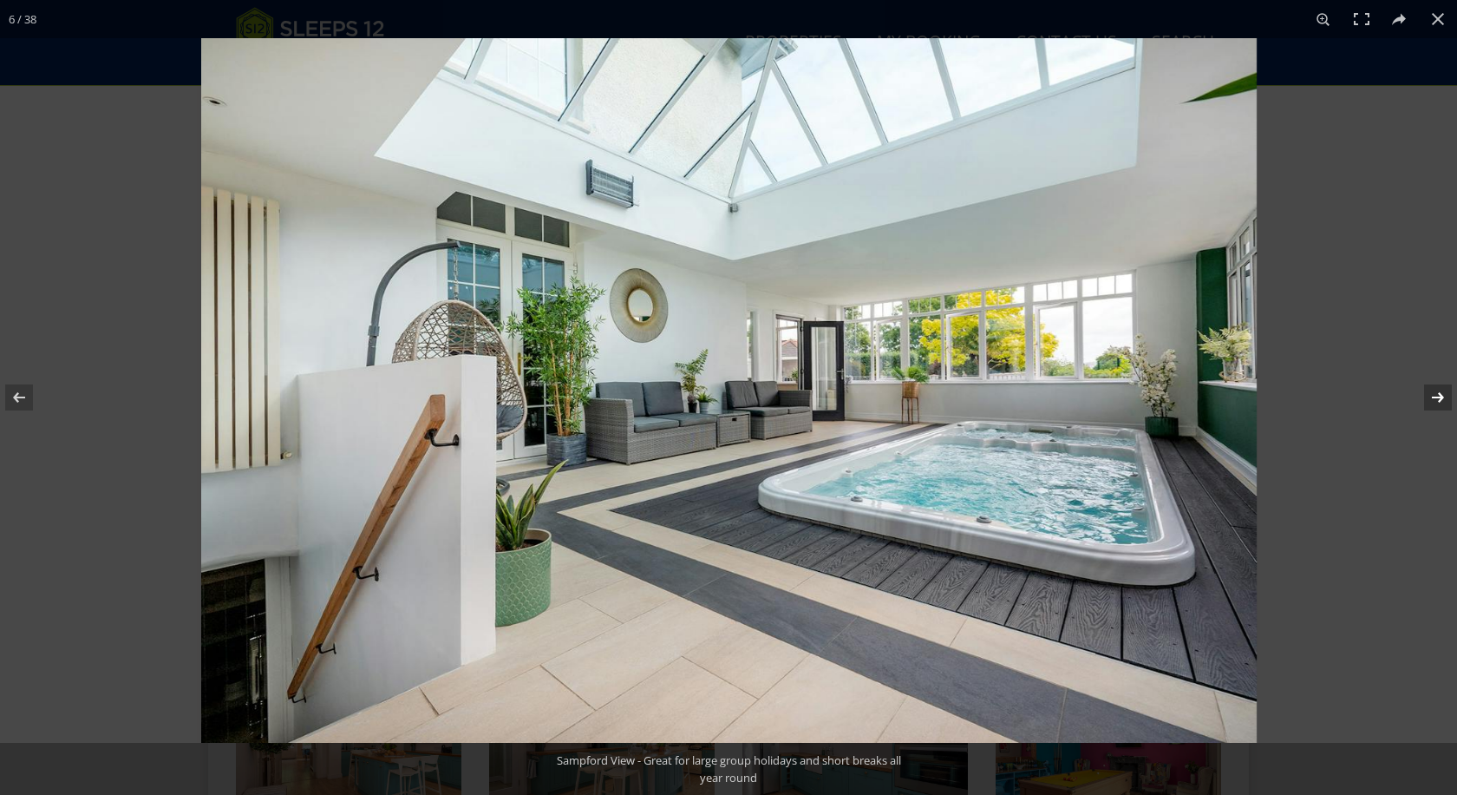
click at [1438, 400] on button at bounding box center [1427, 397] width 61 height 87
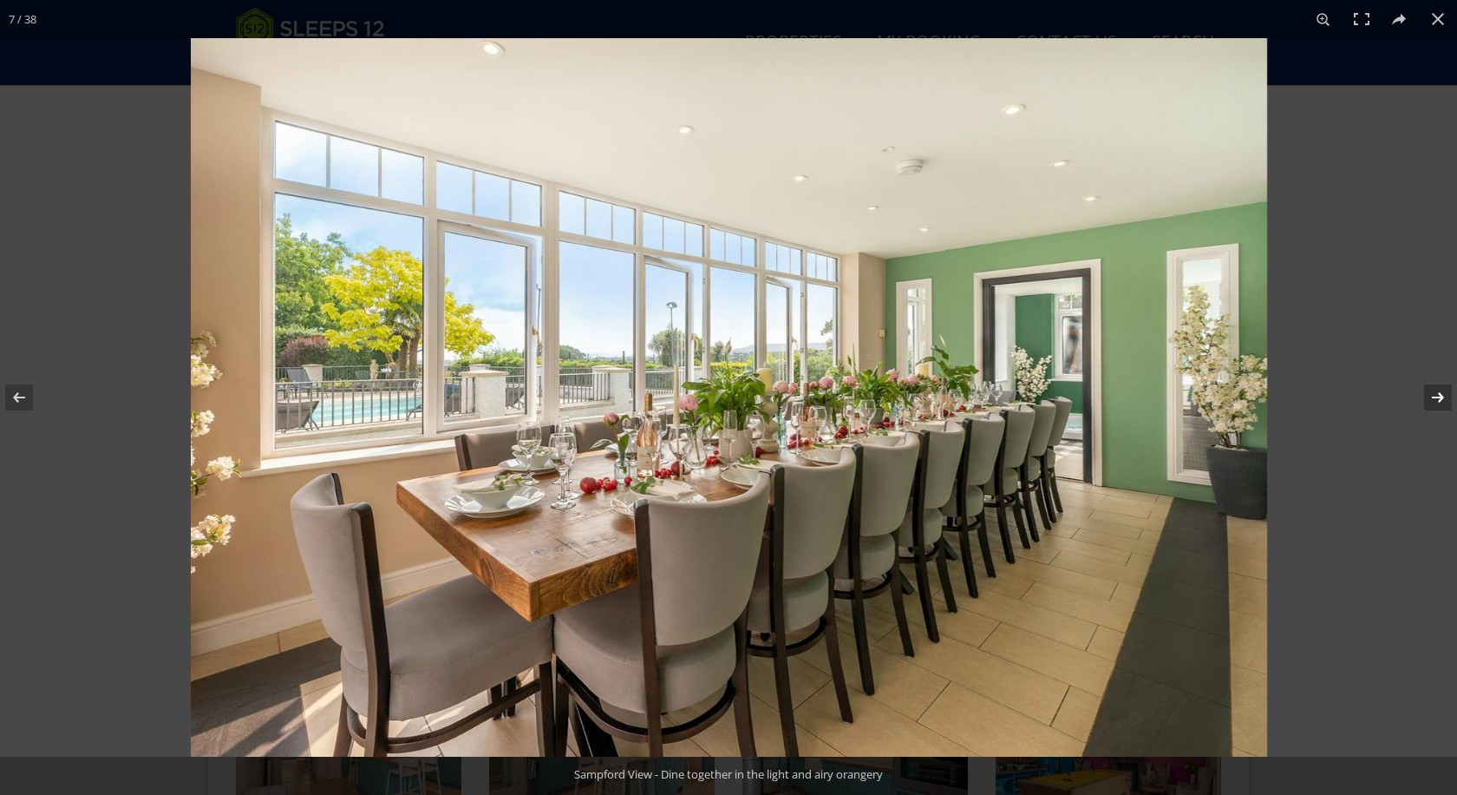
click at [1438, 400] on button at bounding box center [1427, 397] width 61 height 87
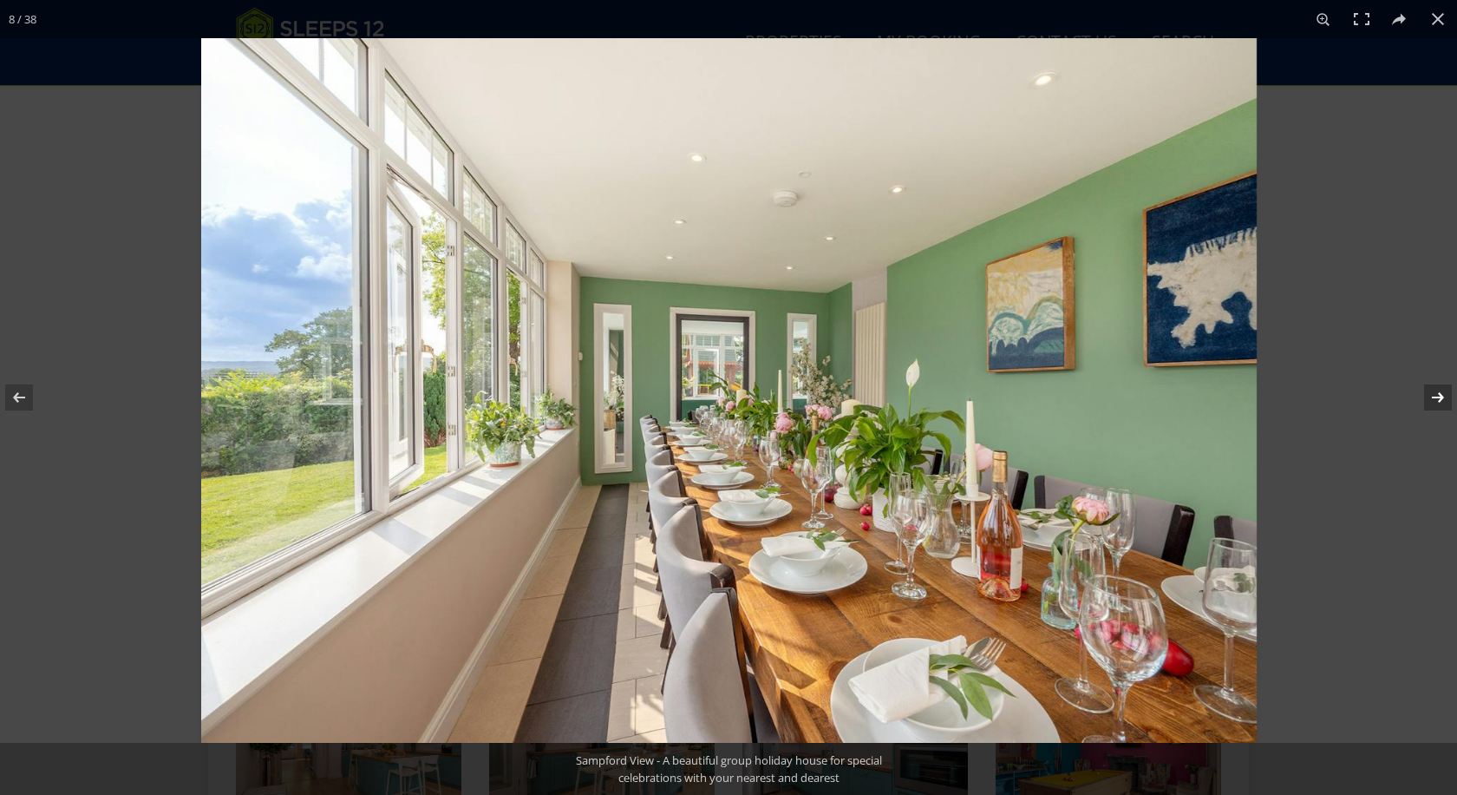
click at [1438, 400] on button at bounding box center [1427, 397] width 61 height 87
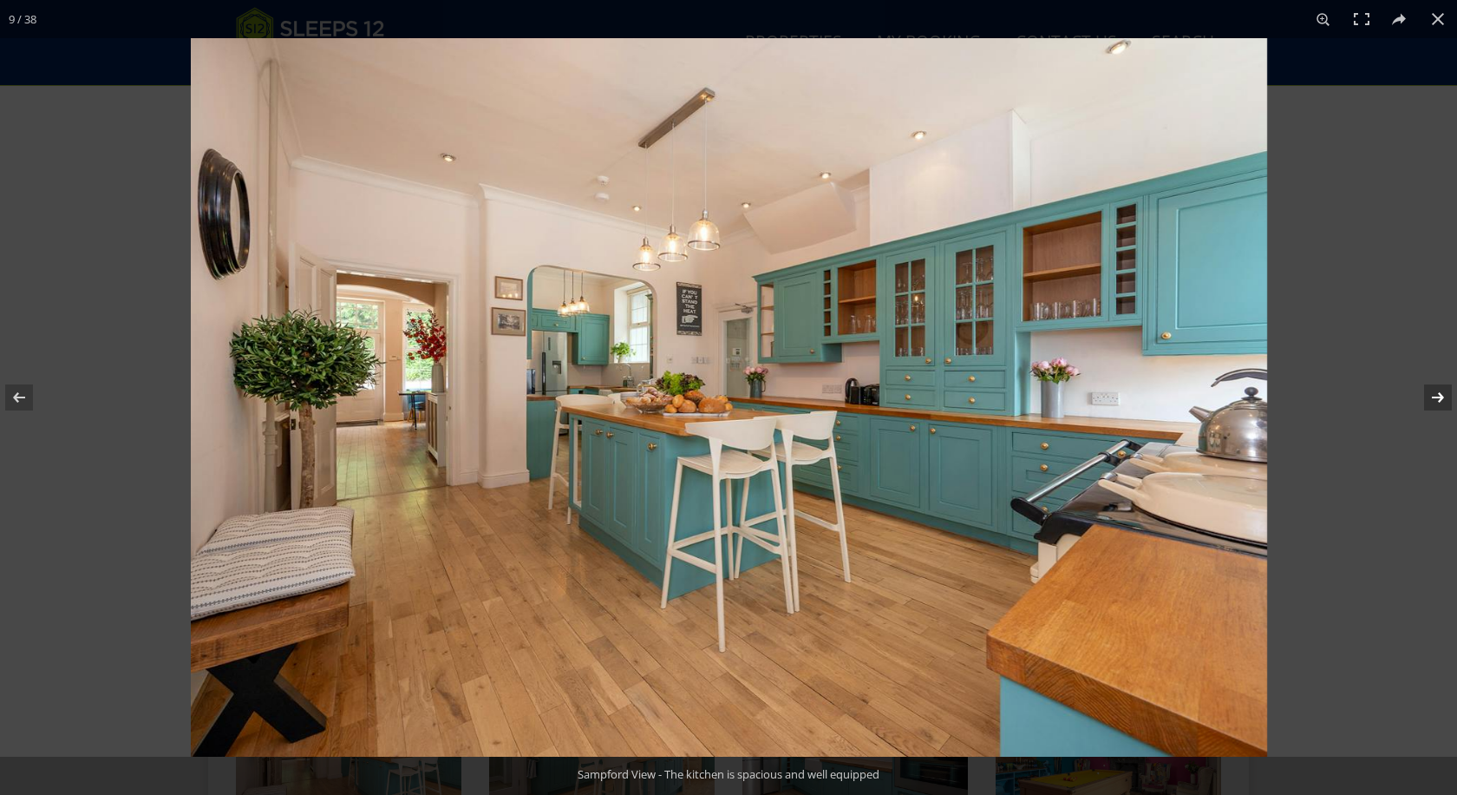
click at [1438, 400] on button at bounding box center [1427, 397] width 61 height 87
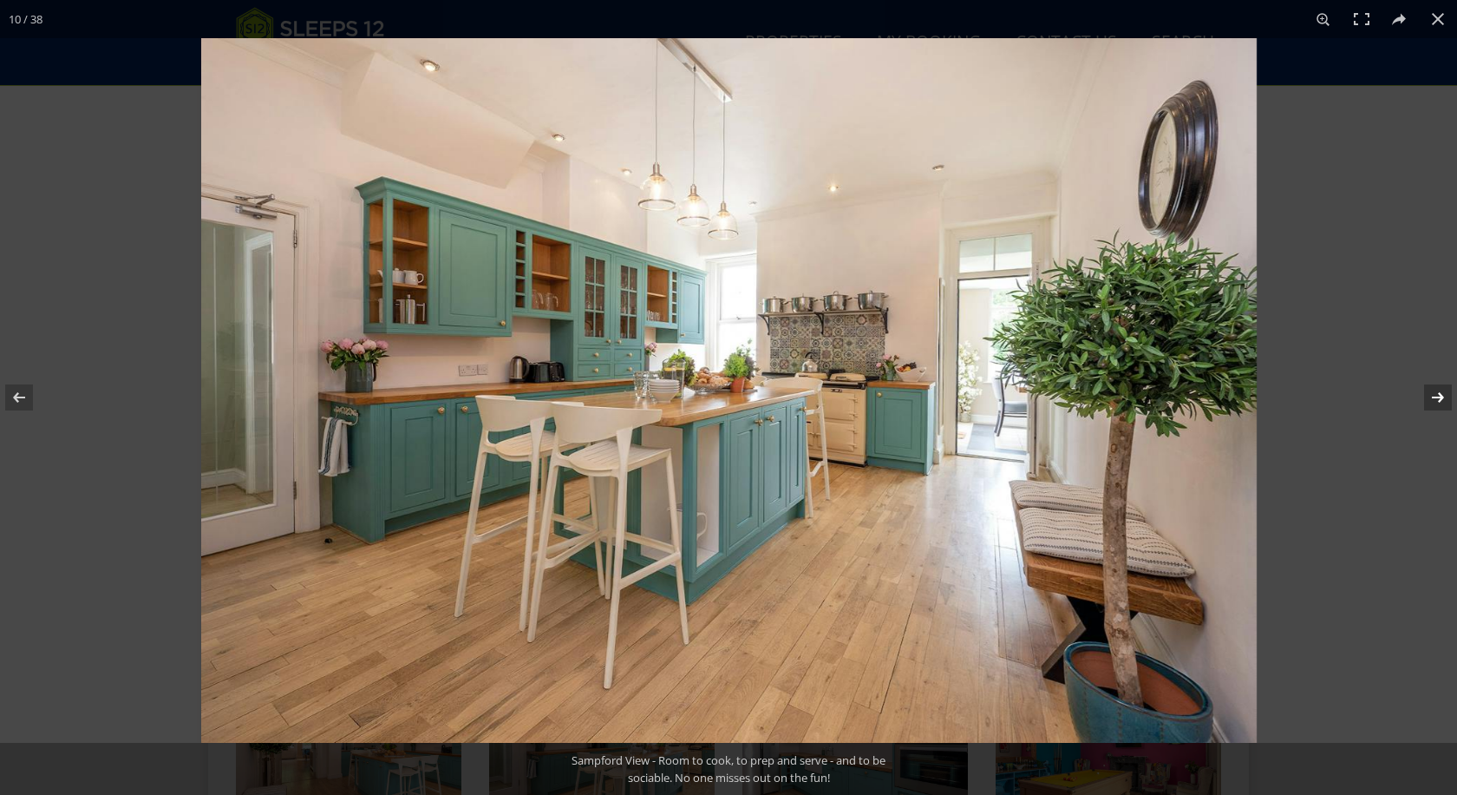
click at [1438, 400] on button at bounding box center [1427, 397] width 61 height 87
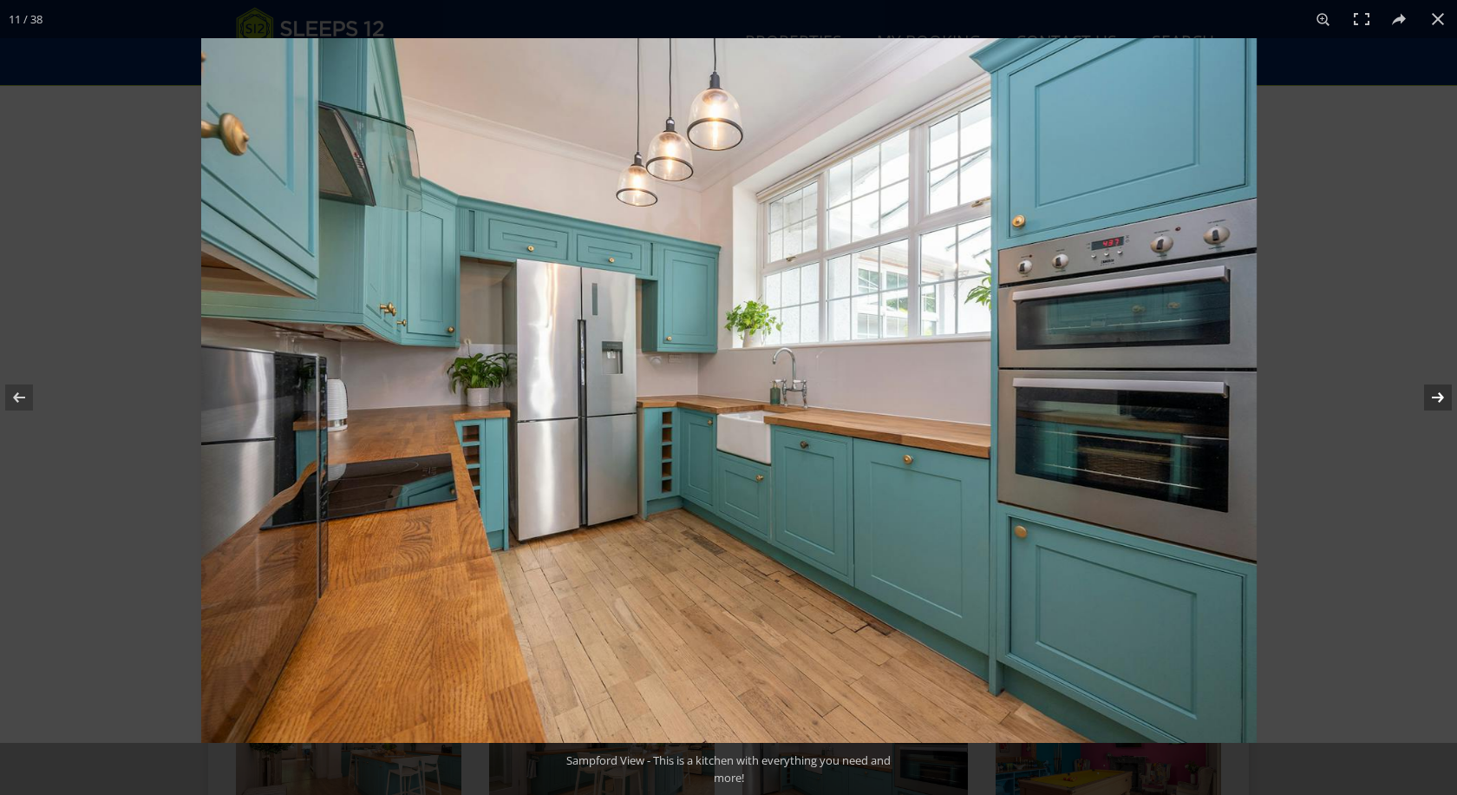
click at [1438, 400] on button at bounding box center [1427, 397] width 61 height 87
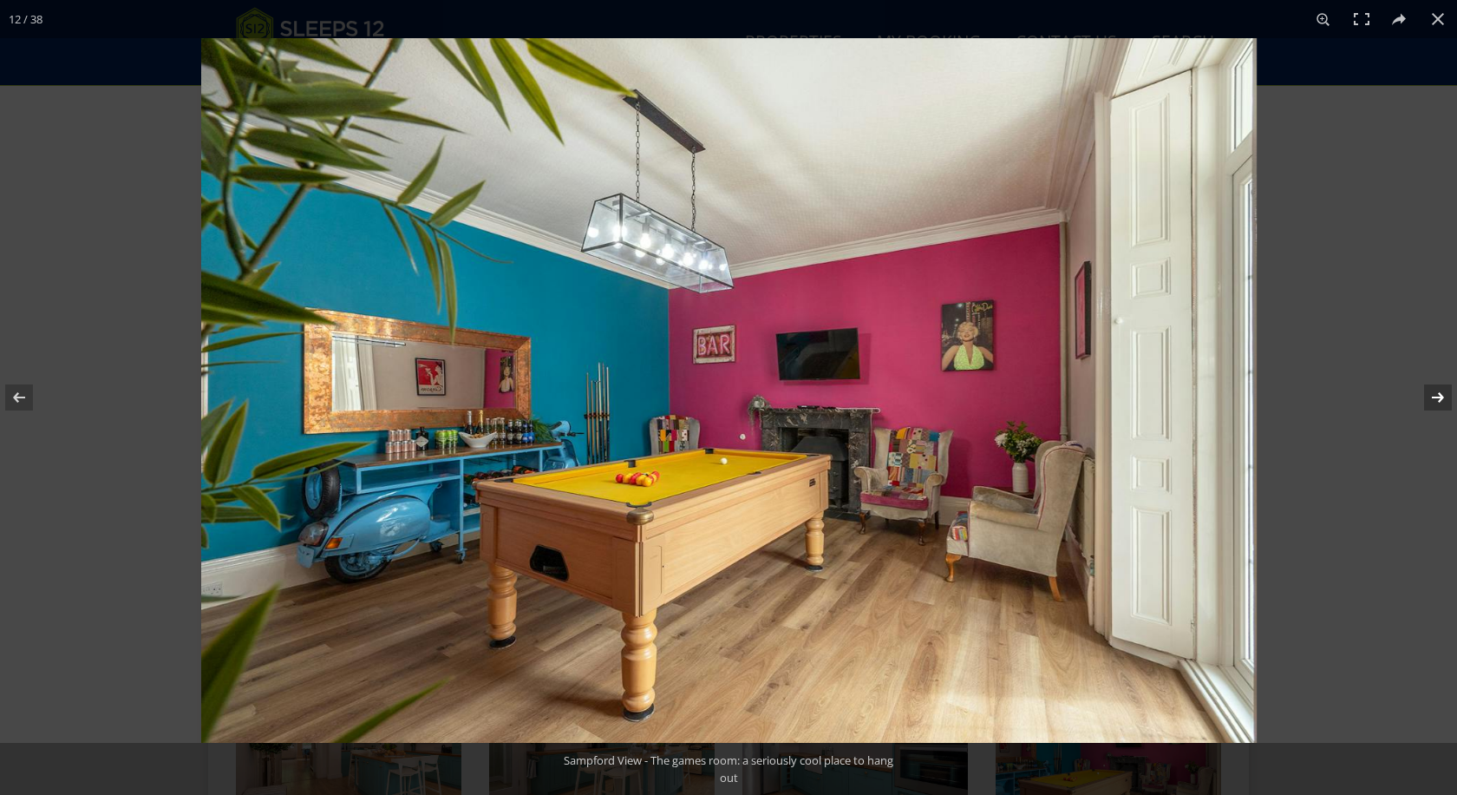
click at [1438, 400] on button at bounding box center [1427, 397] width 61 height 87
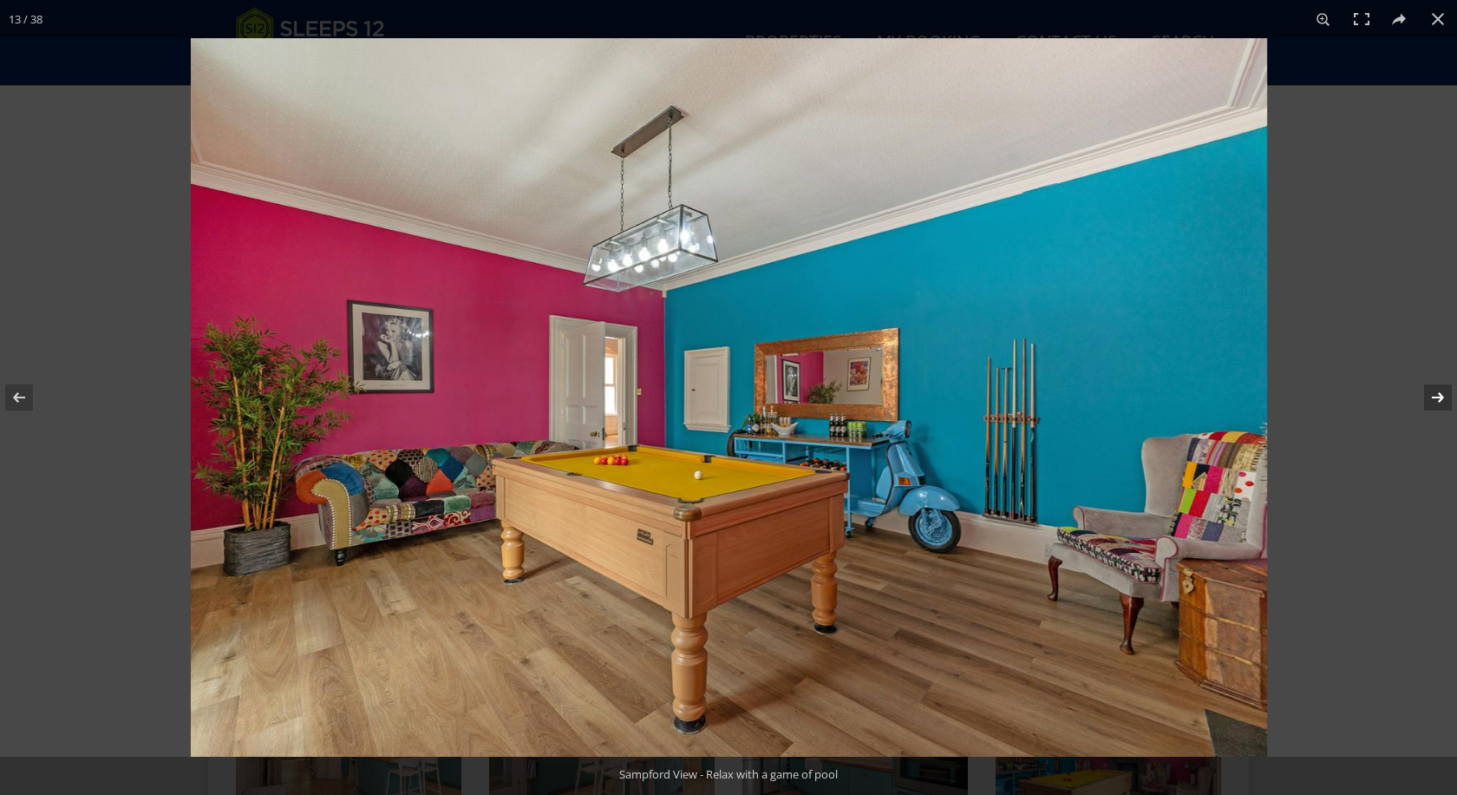
click at [1438, 400] on button at bounding box center [1427, 397] width 61 height 87
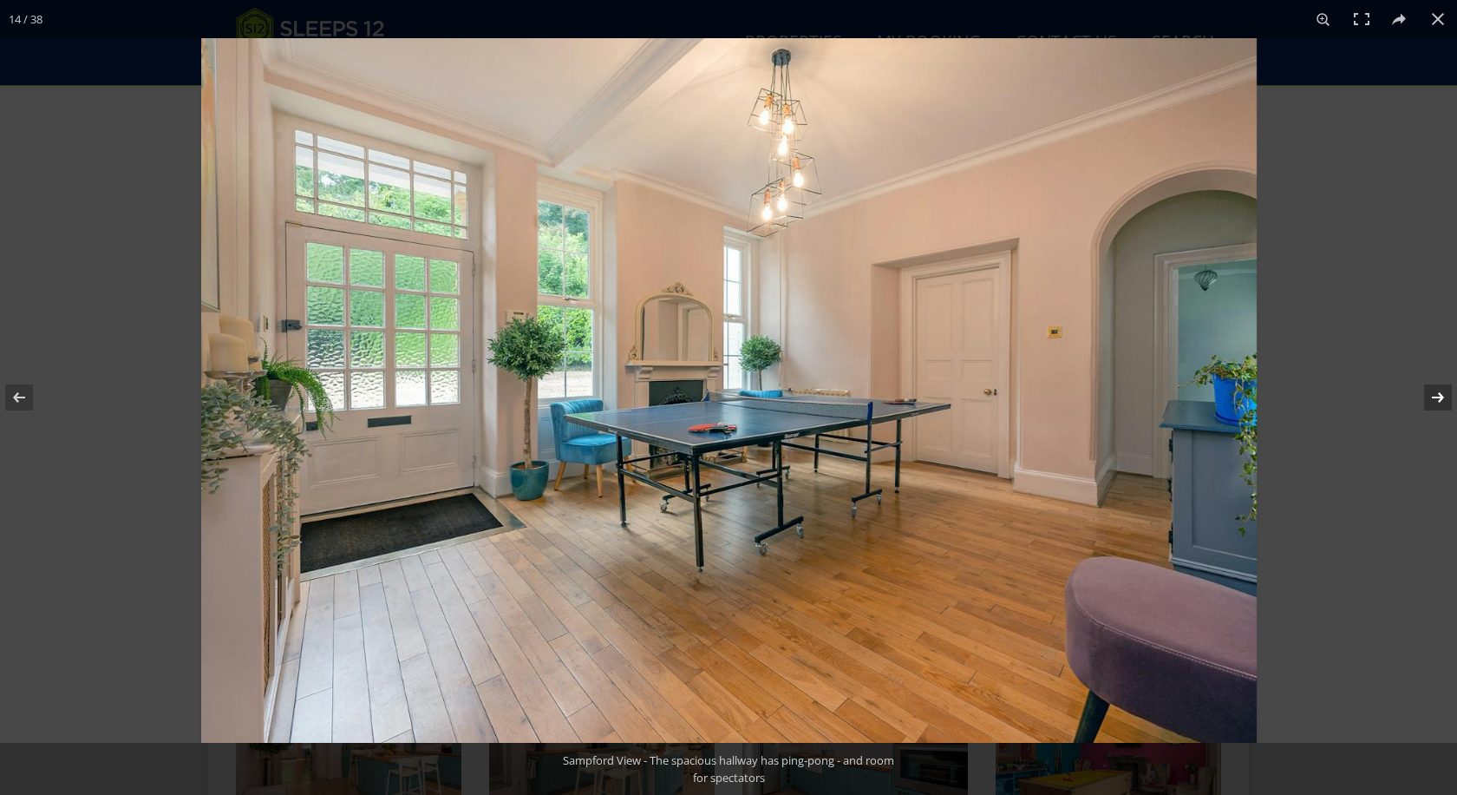
click at [1438, 400] on button at bounding box center [1427, 397] width 61 height 87
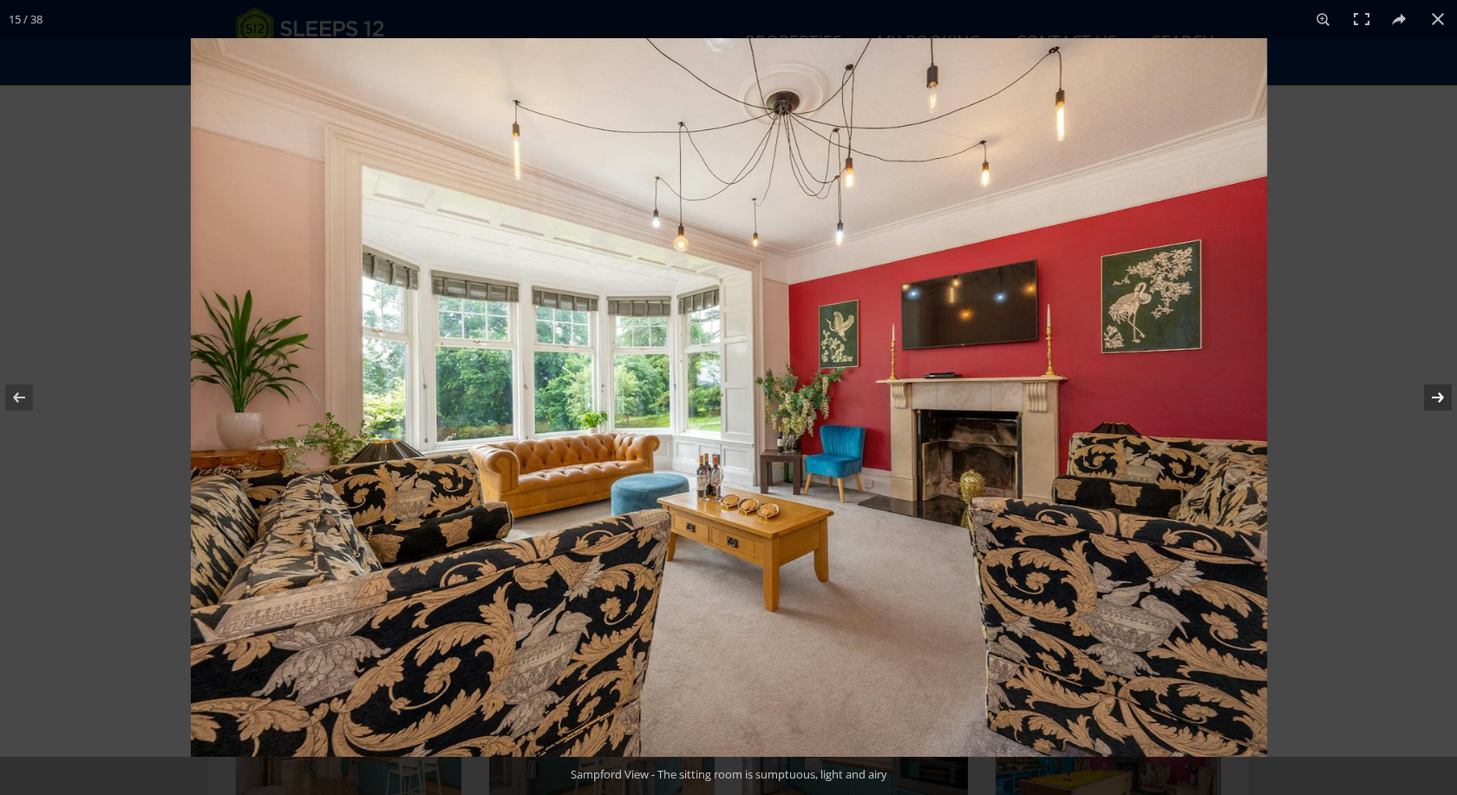
click at [1438, 400] on button at bounding box center [1427, 397] width 61 height 87
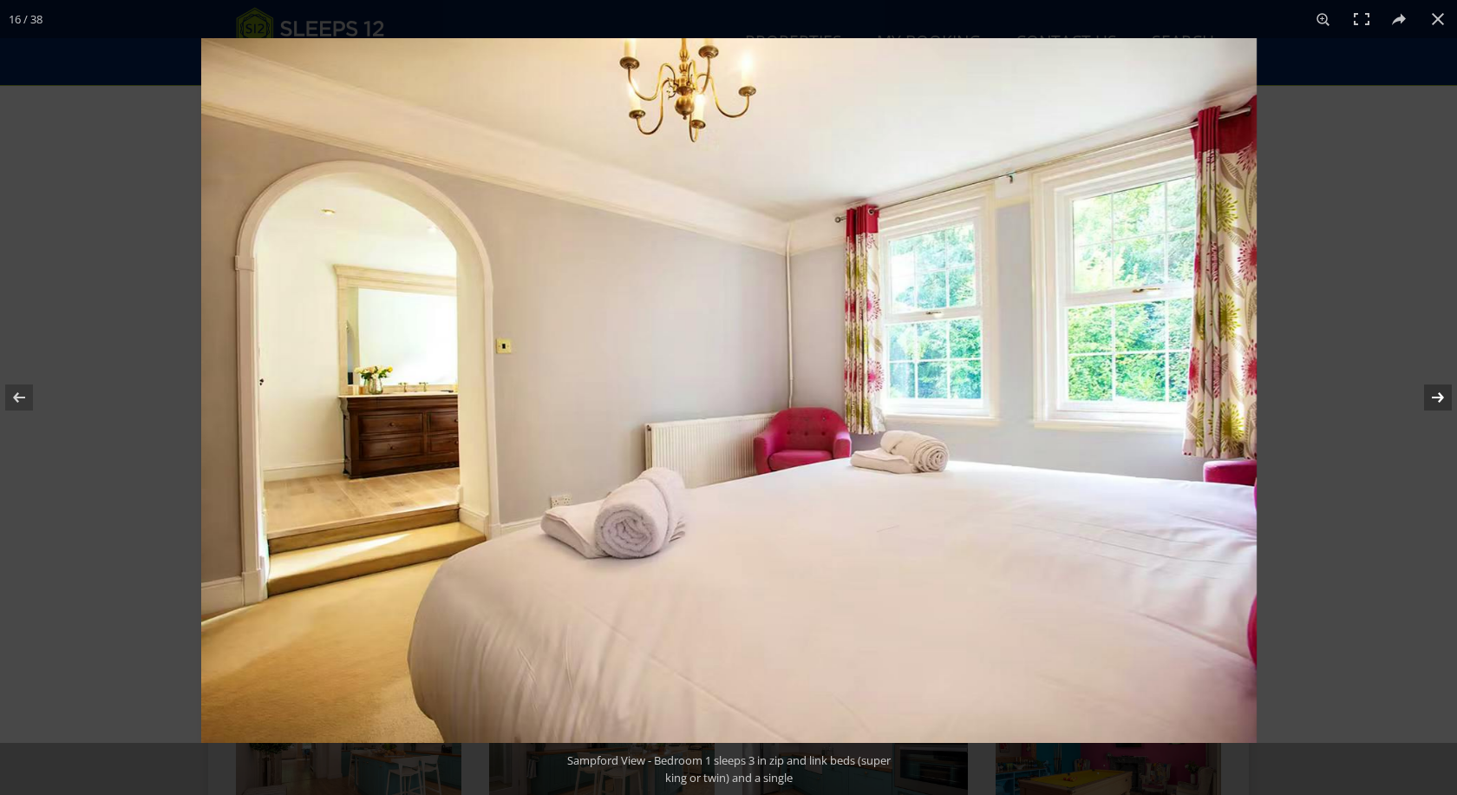
click at [1438, 400] on button at bounding box center [1427, 397] width 61 height 87
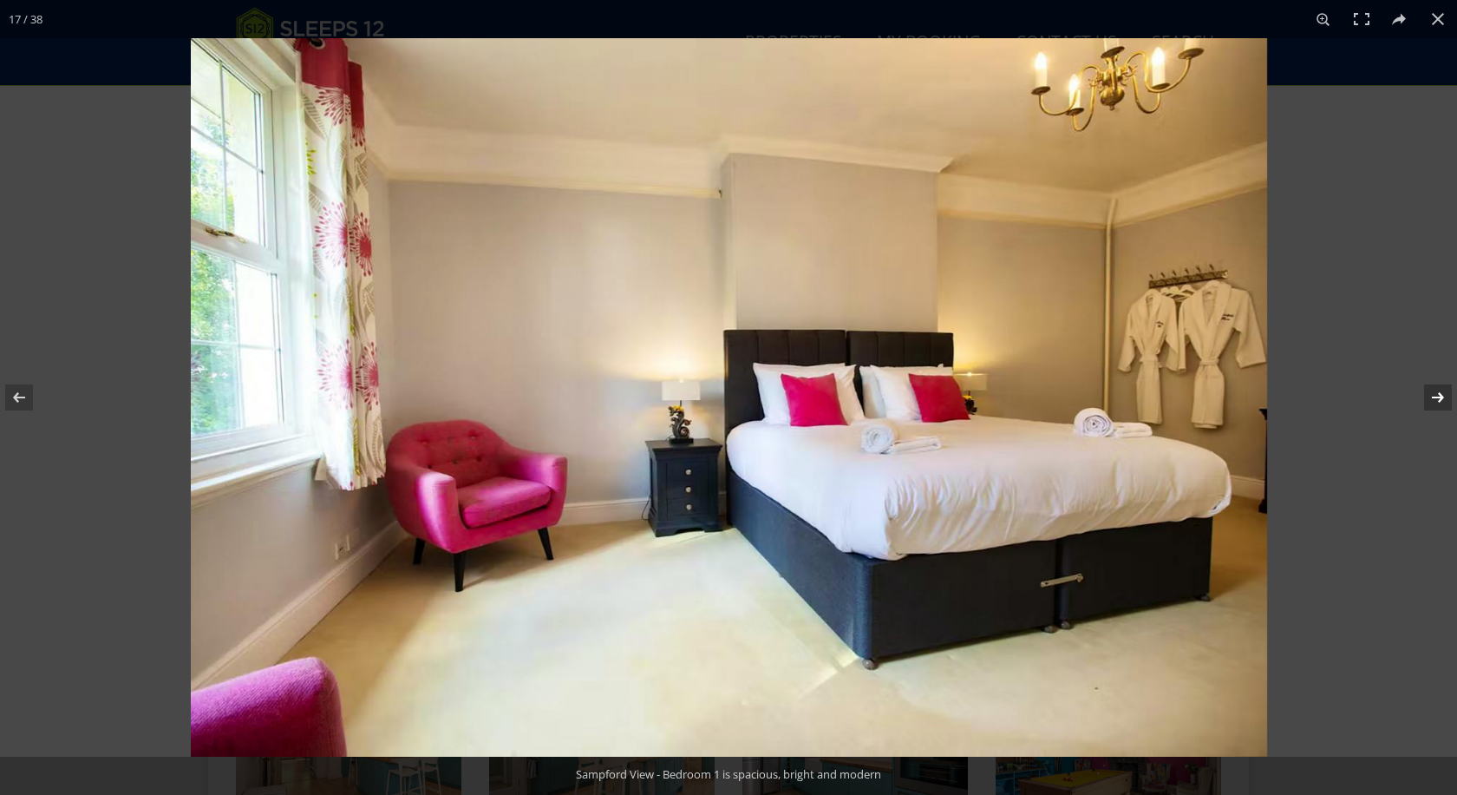
click at [1438, 400] on button at bounding box center [1427, 397] width 61 height 87
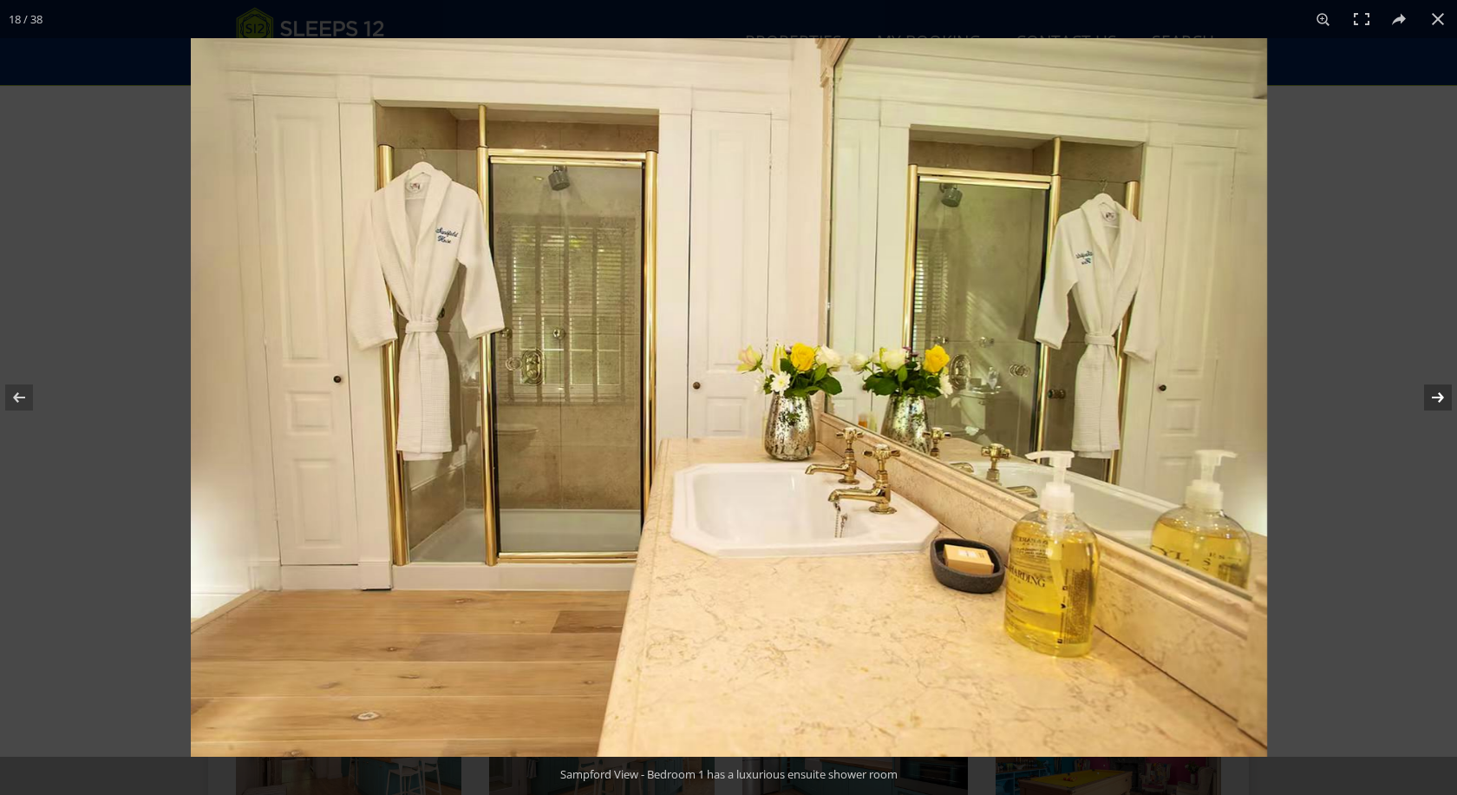
click at [1438, 400] on button at bounding box center [1427, 397] width 61 height 87
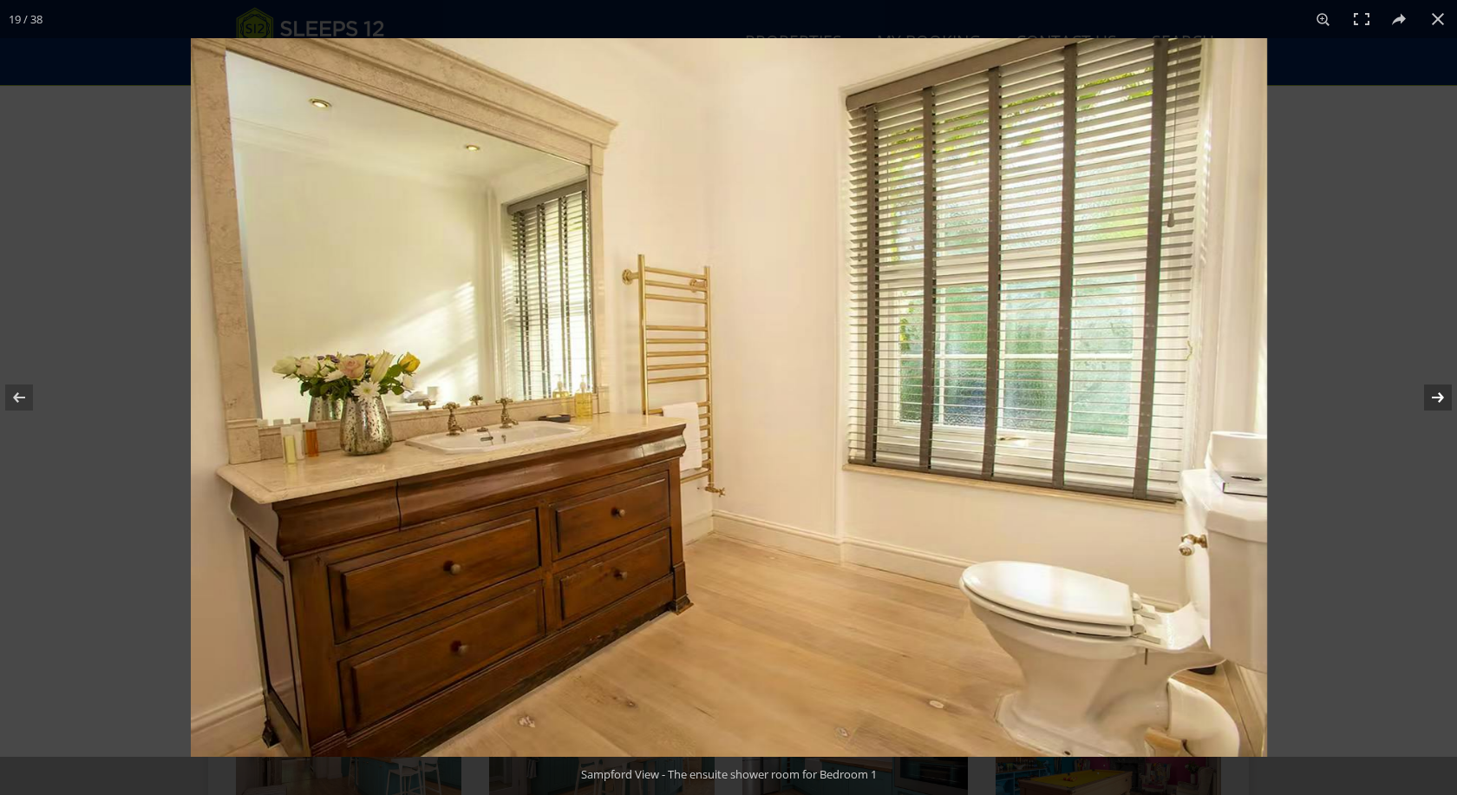
click at [1438, 400] on button at bounding box center [1427, 397] width 61 height 87
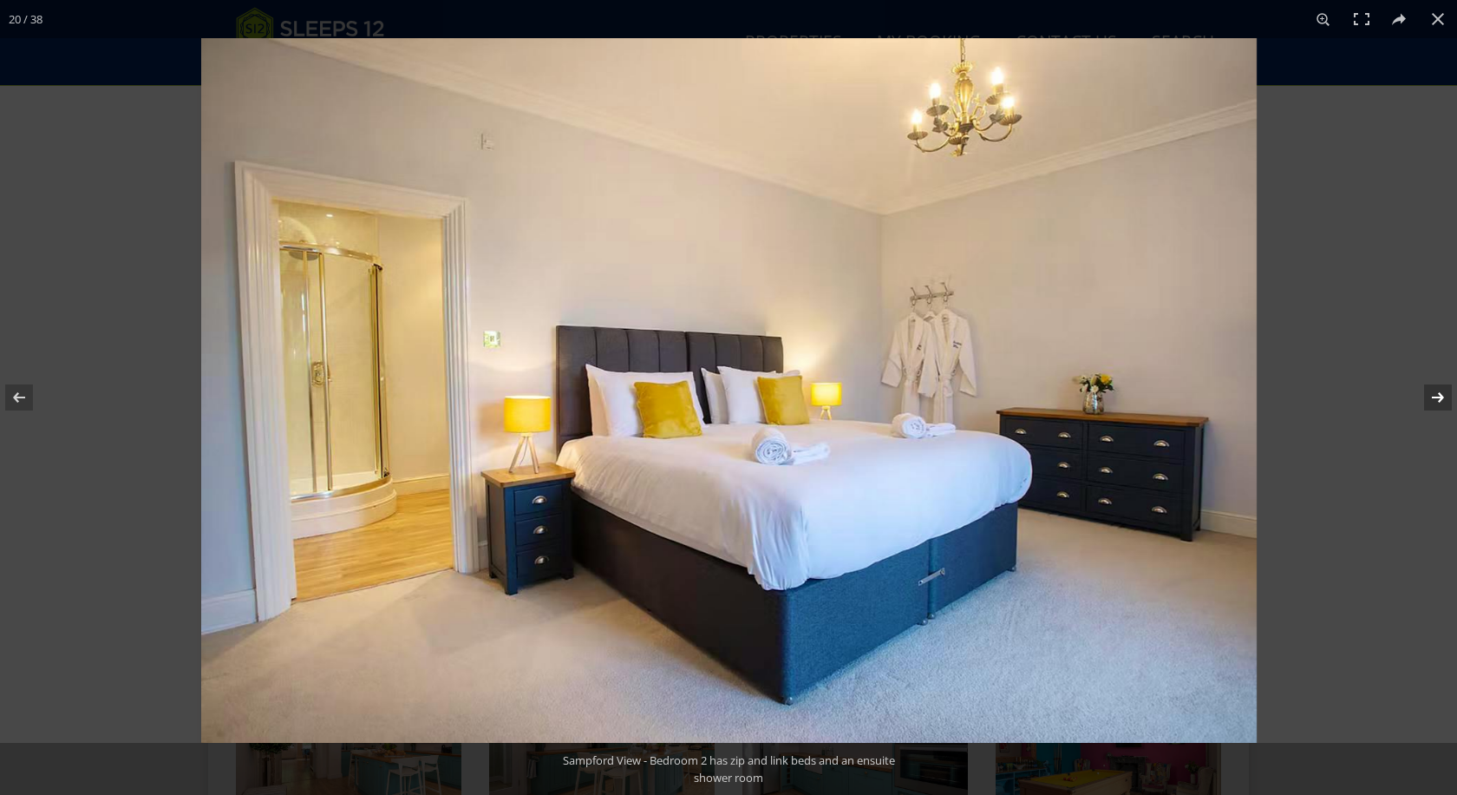
click at [1438, 400] on button at bounding box center [1427, 397] width 61 height 87
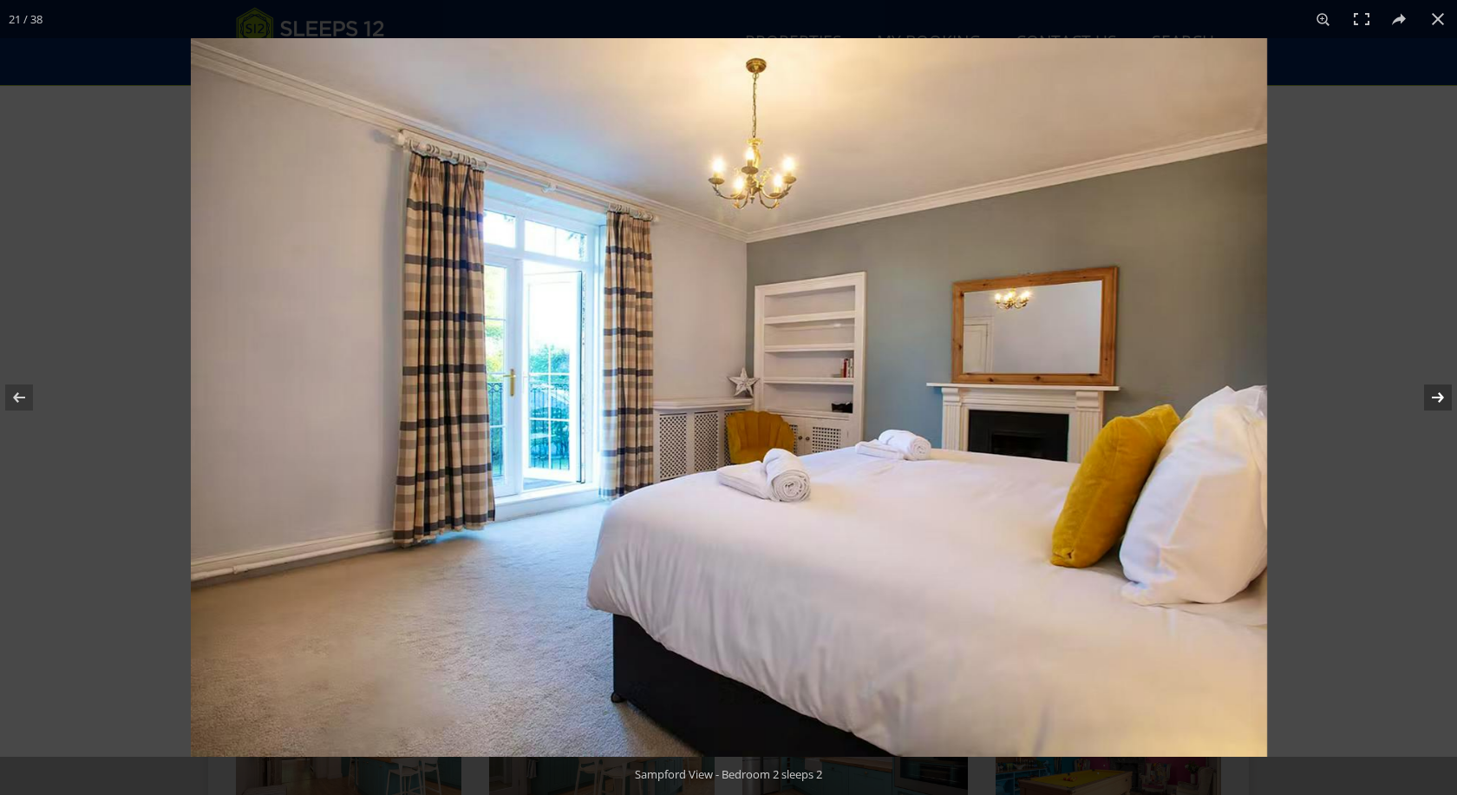
click at [1438, 400] on button at bounding box center [1427, 397] width 61 height 87
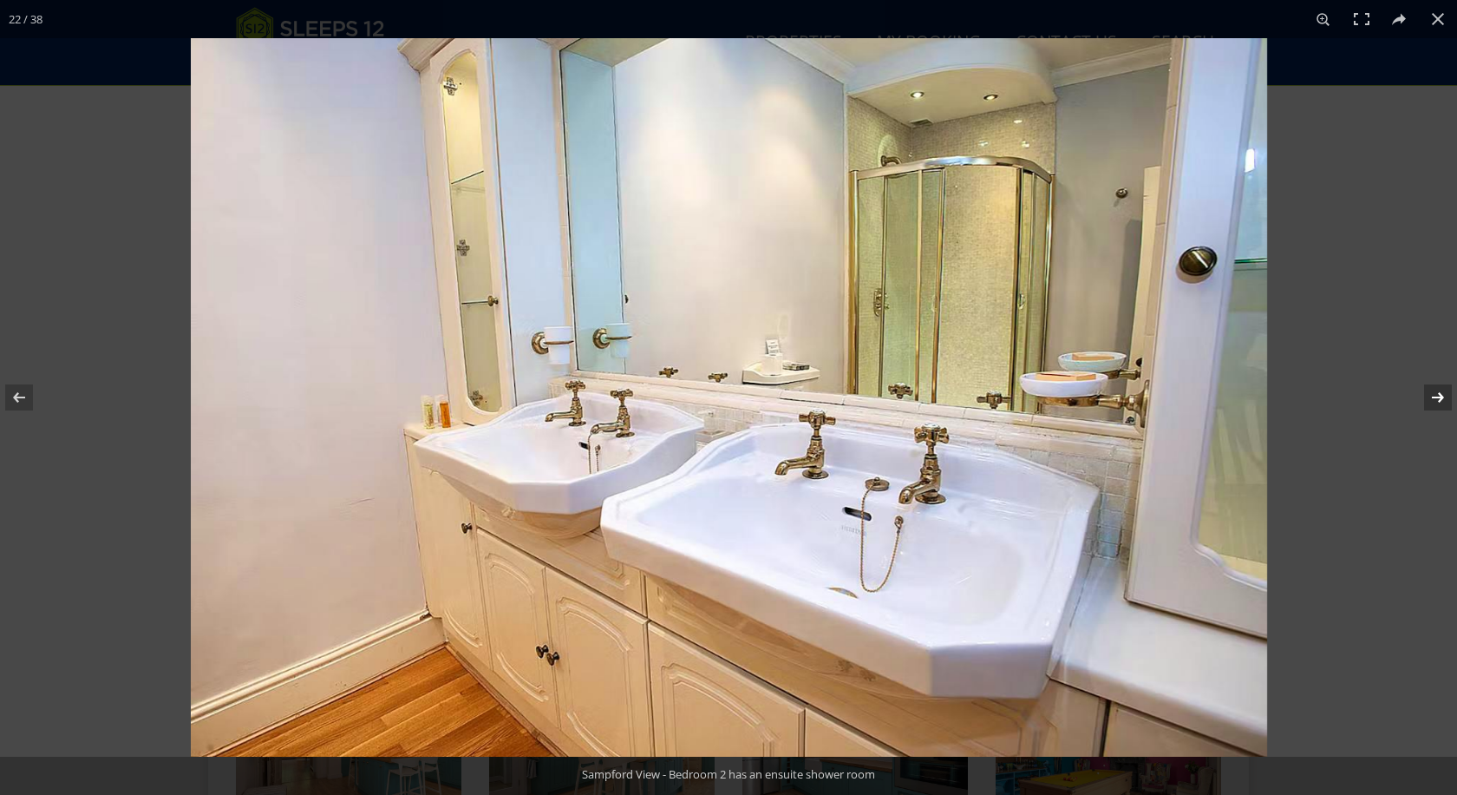
click at [1438, 400] on button at bounding box center [1427, 397] width 61 height 87
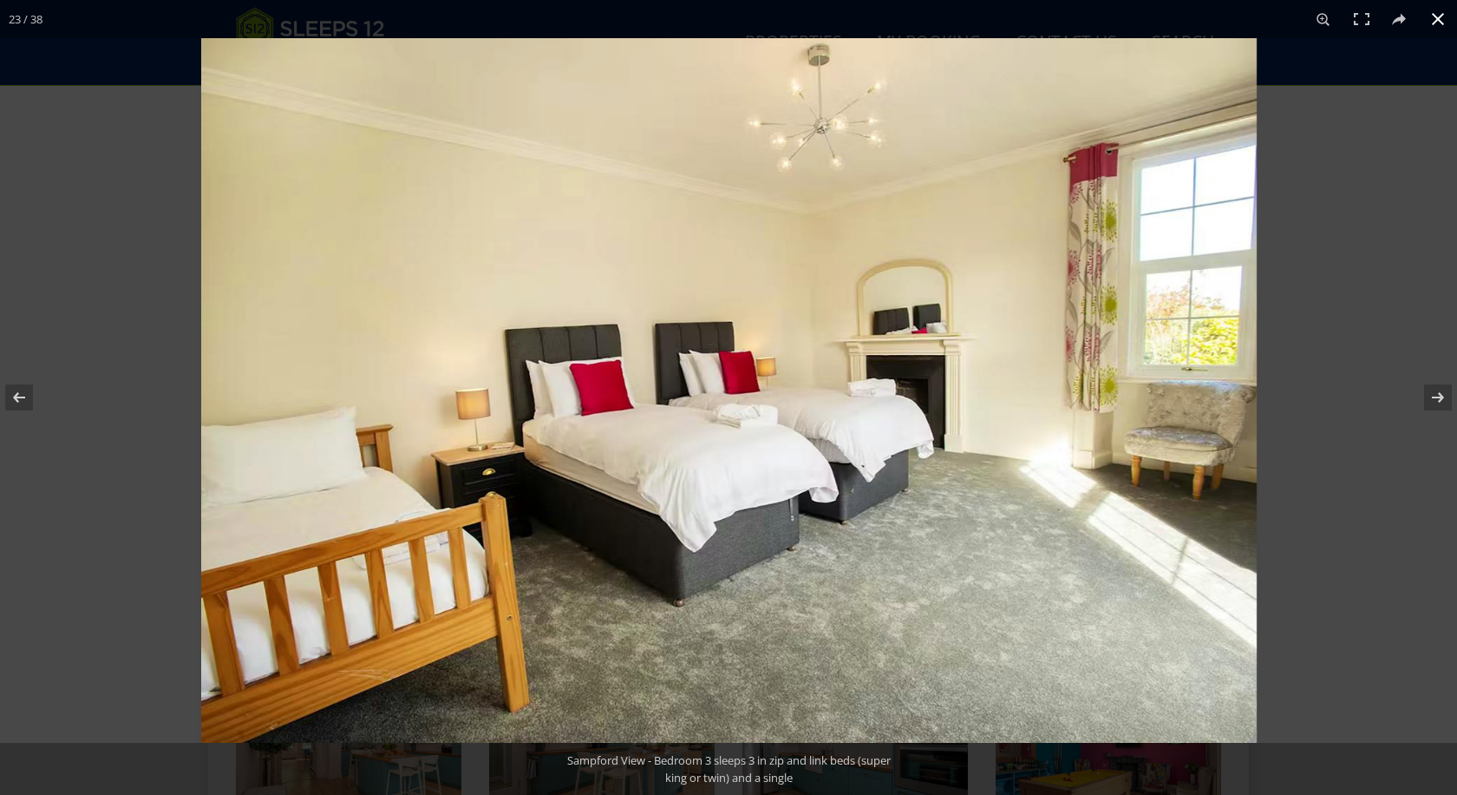
click at [1440, 23] on button at bounding box center [1438, 19] width 38 height 38
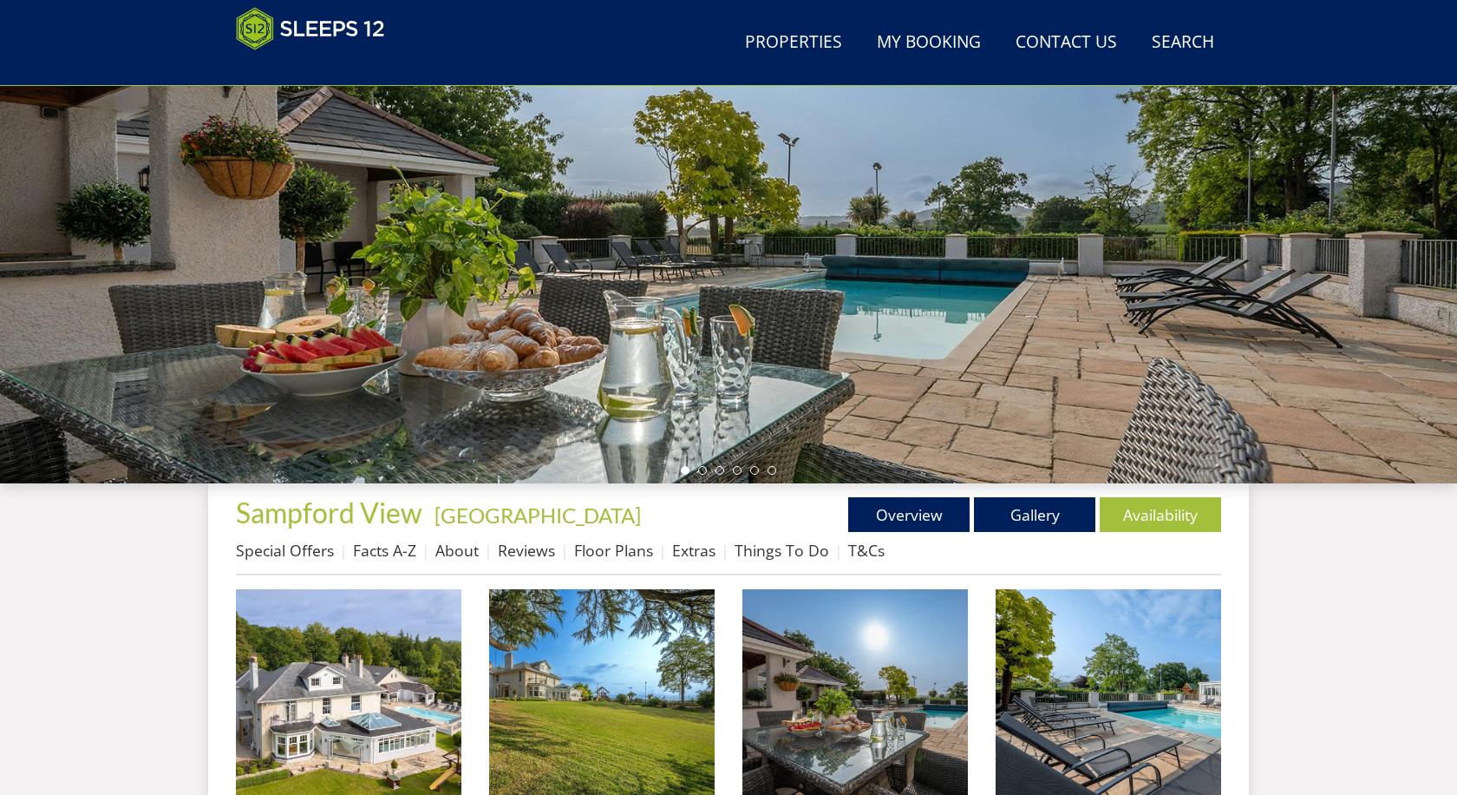
scroll to position [224, 0]
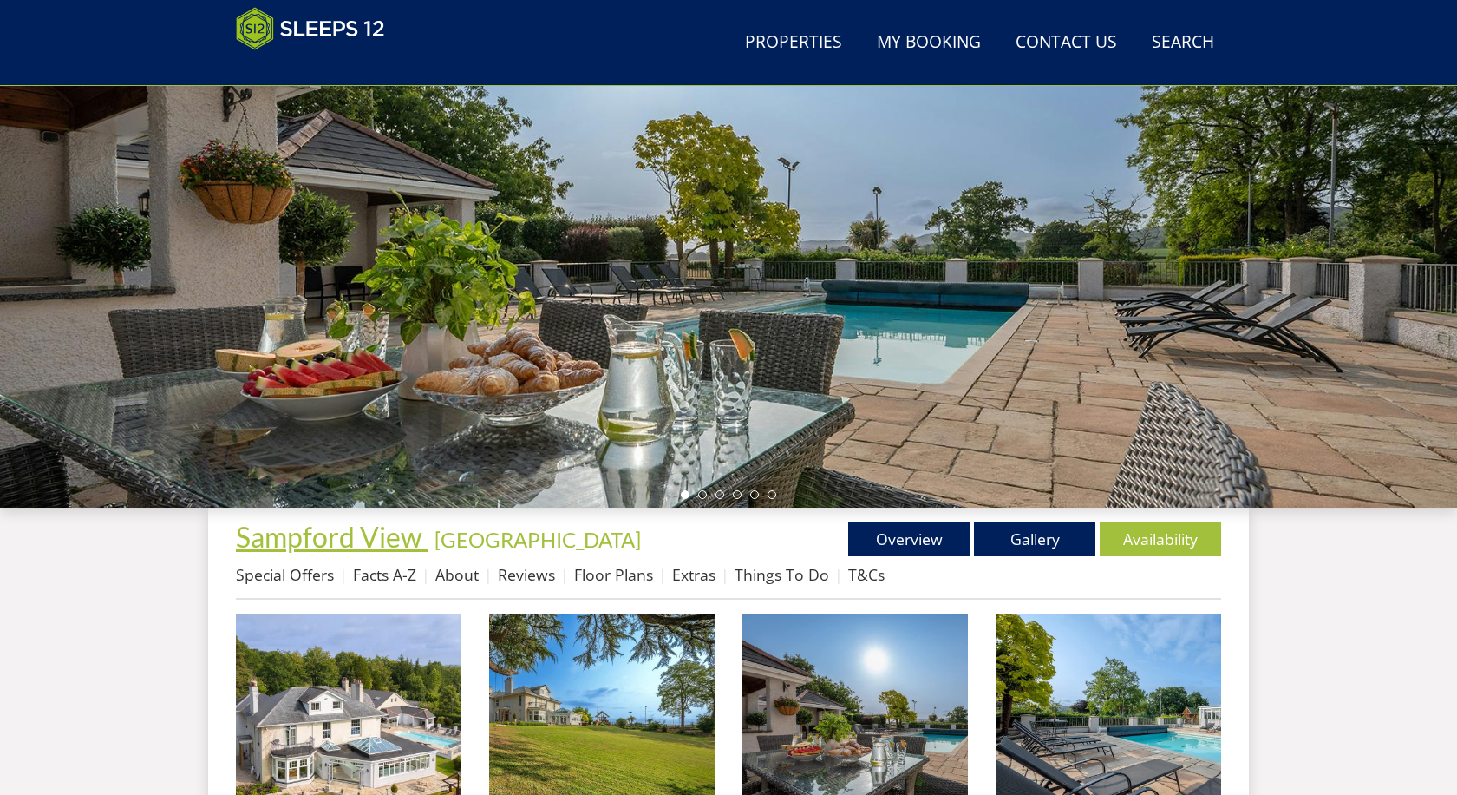
click at [303, 540] on span "Sampford View" at bounding box center [329, 537] width 187 height 34
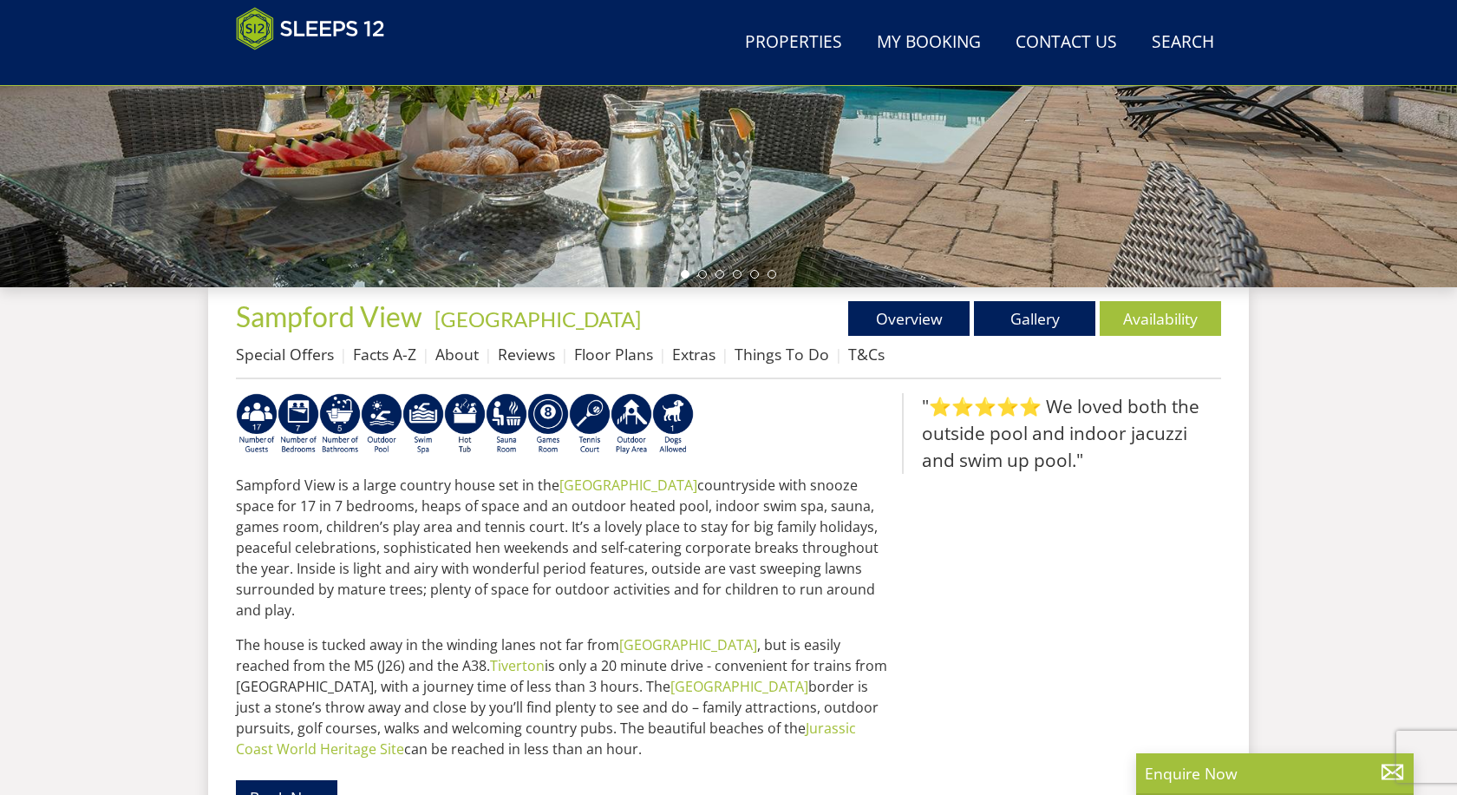
scroll to position [376, 0]
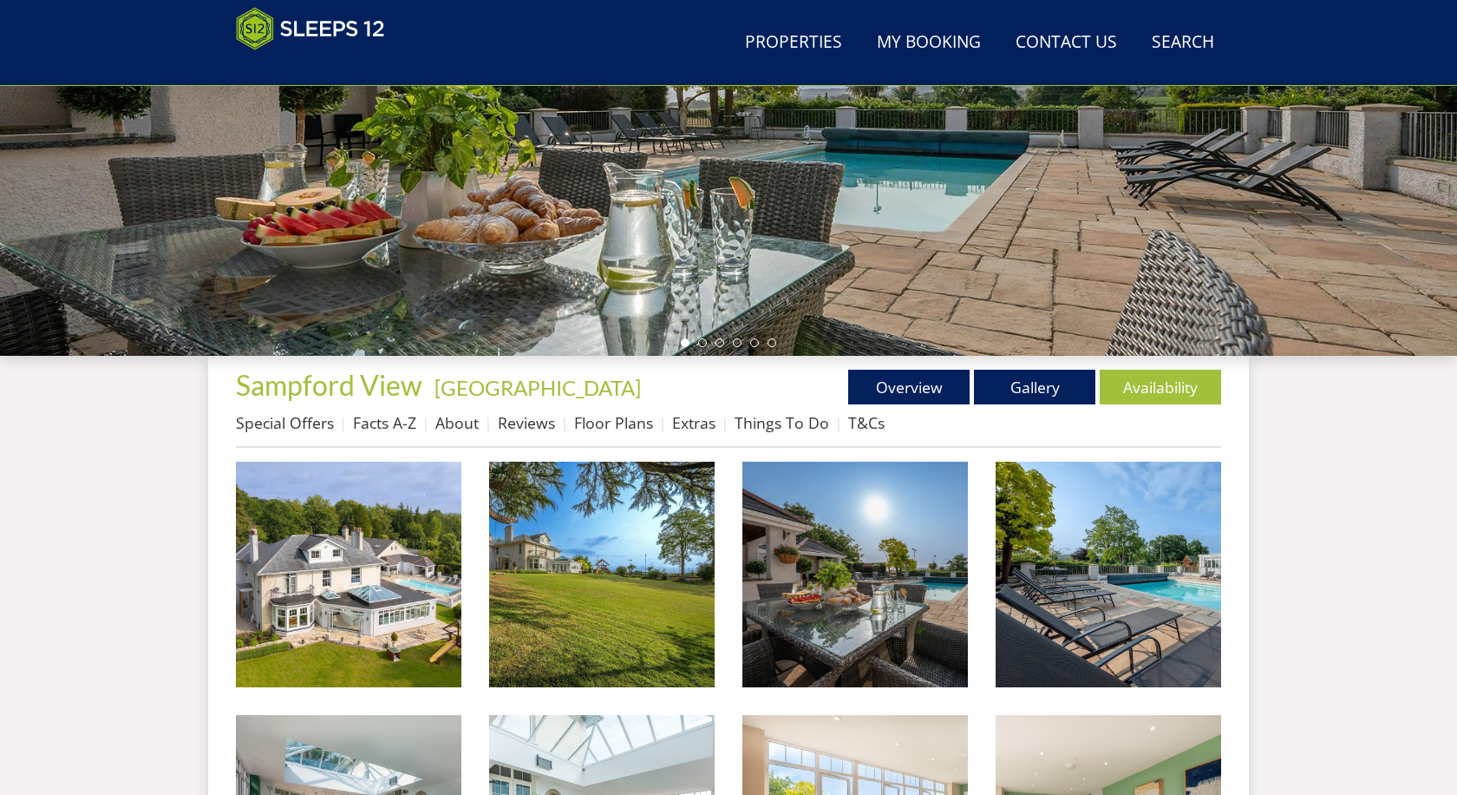
scroll to position [224, 0]
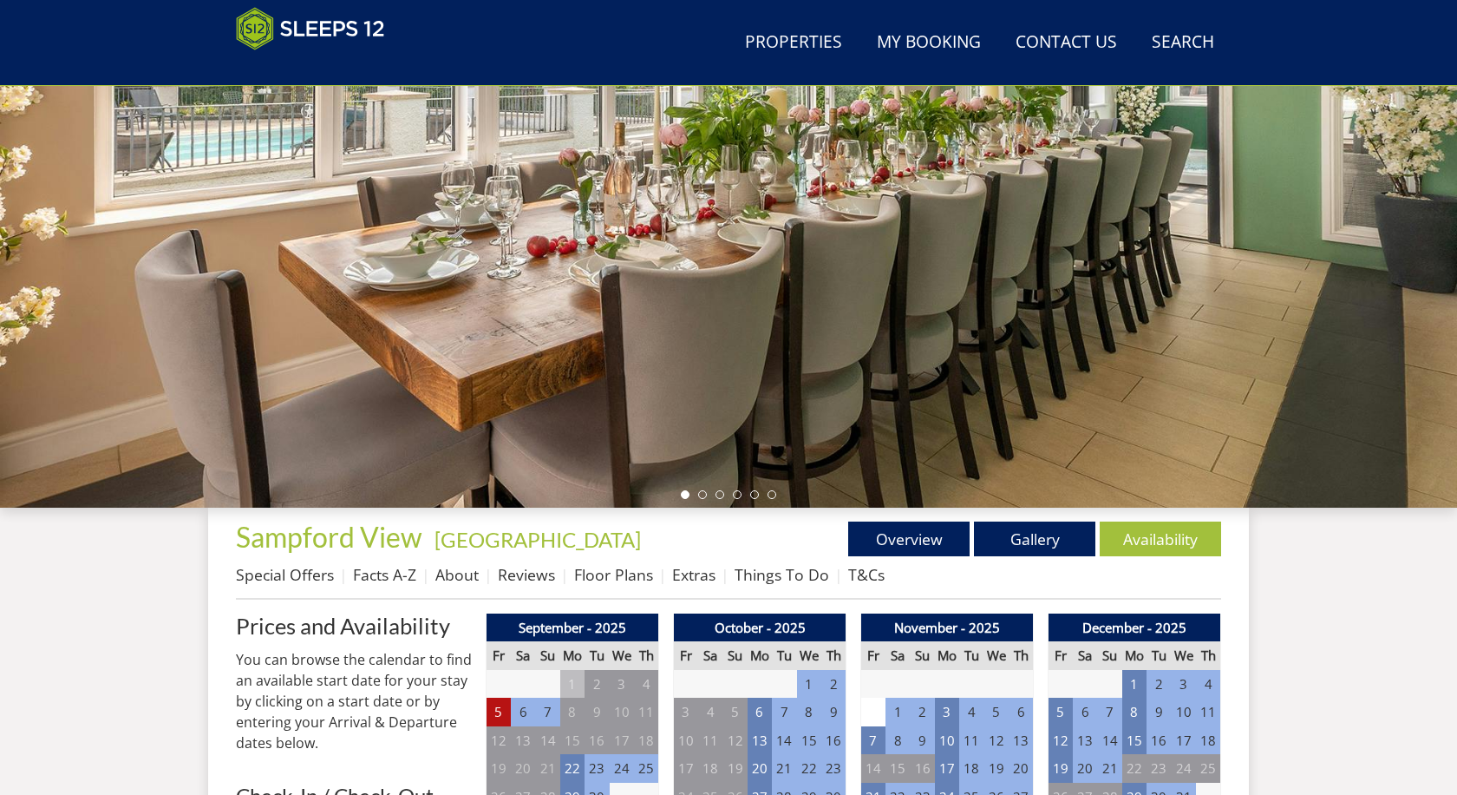
scroll to position [253, 0]
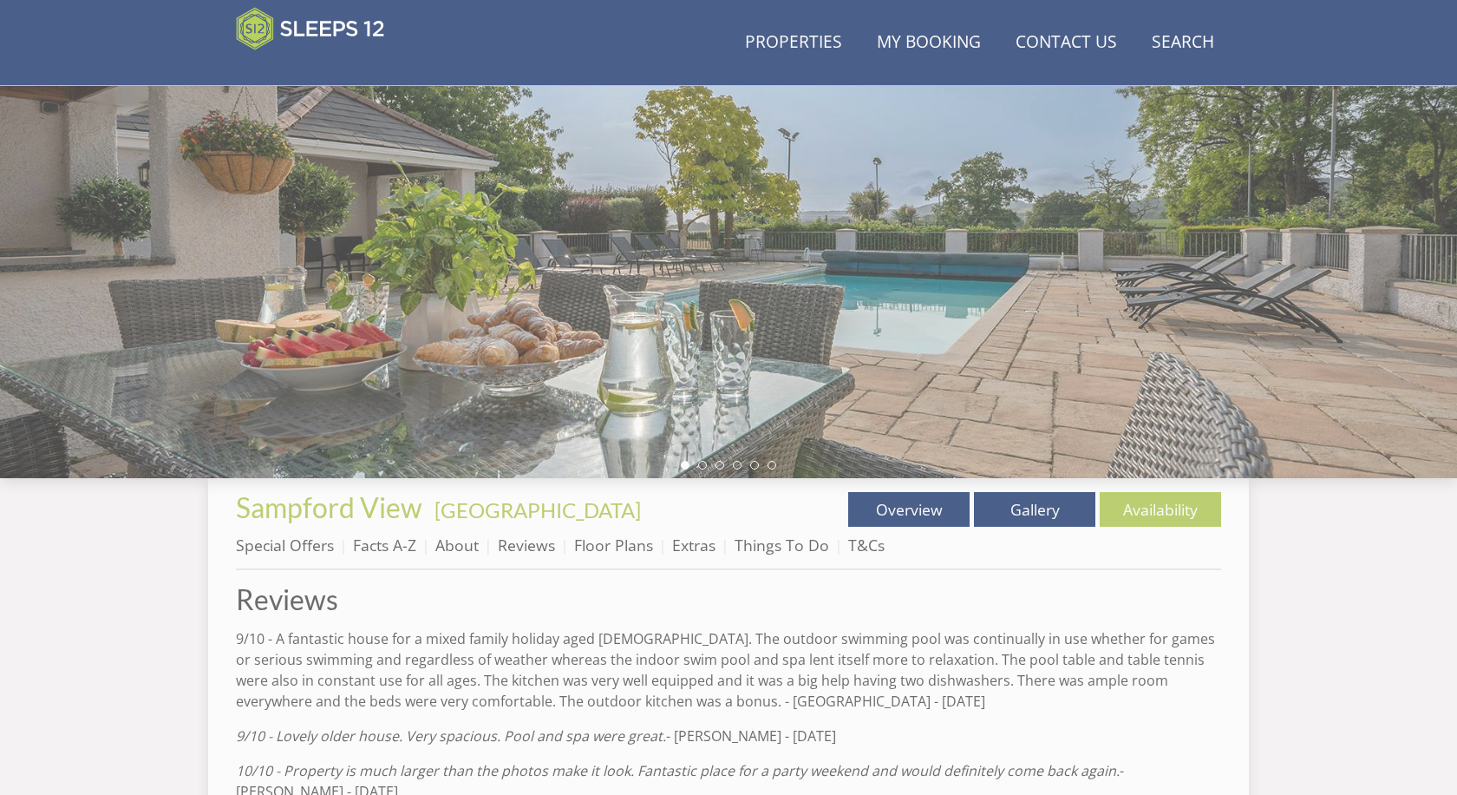
scroll to position [697, 0]
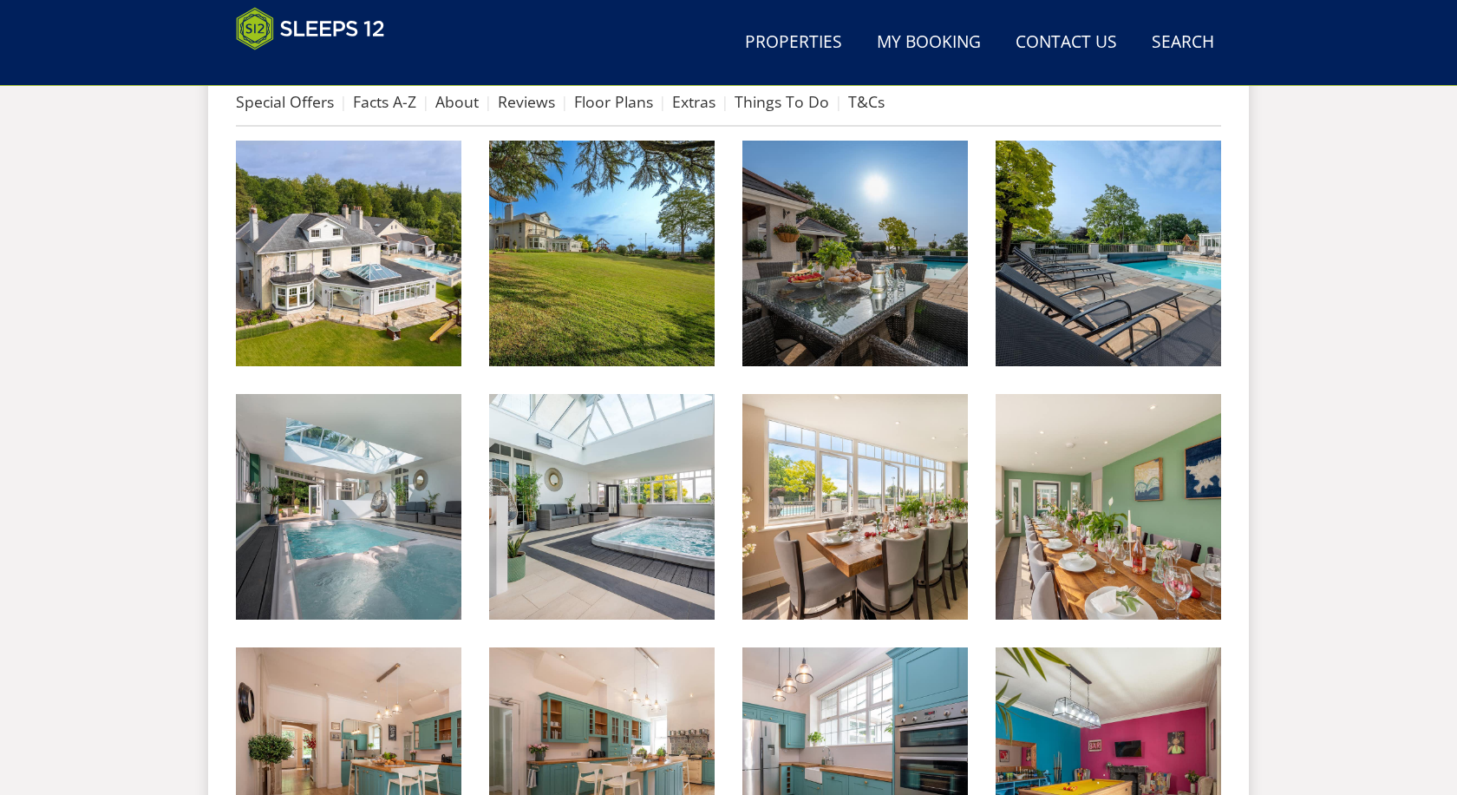
scroll to position [457, 0]
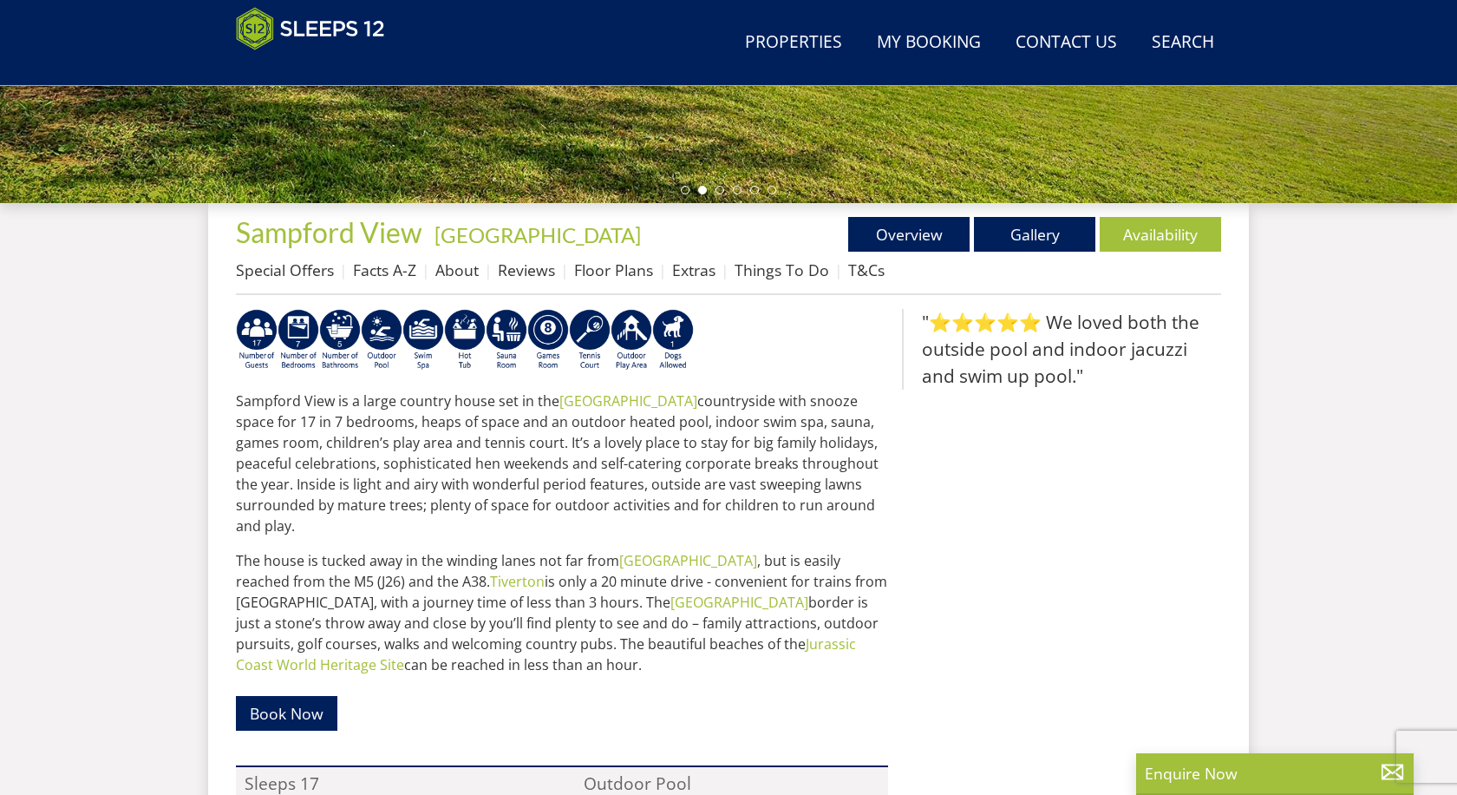
scroll to position [527, 0]
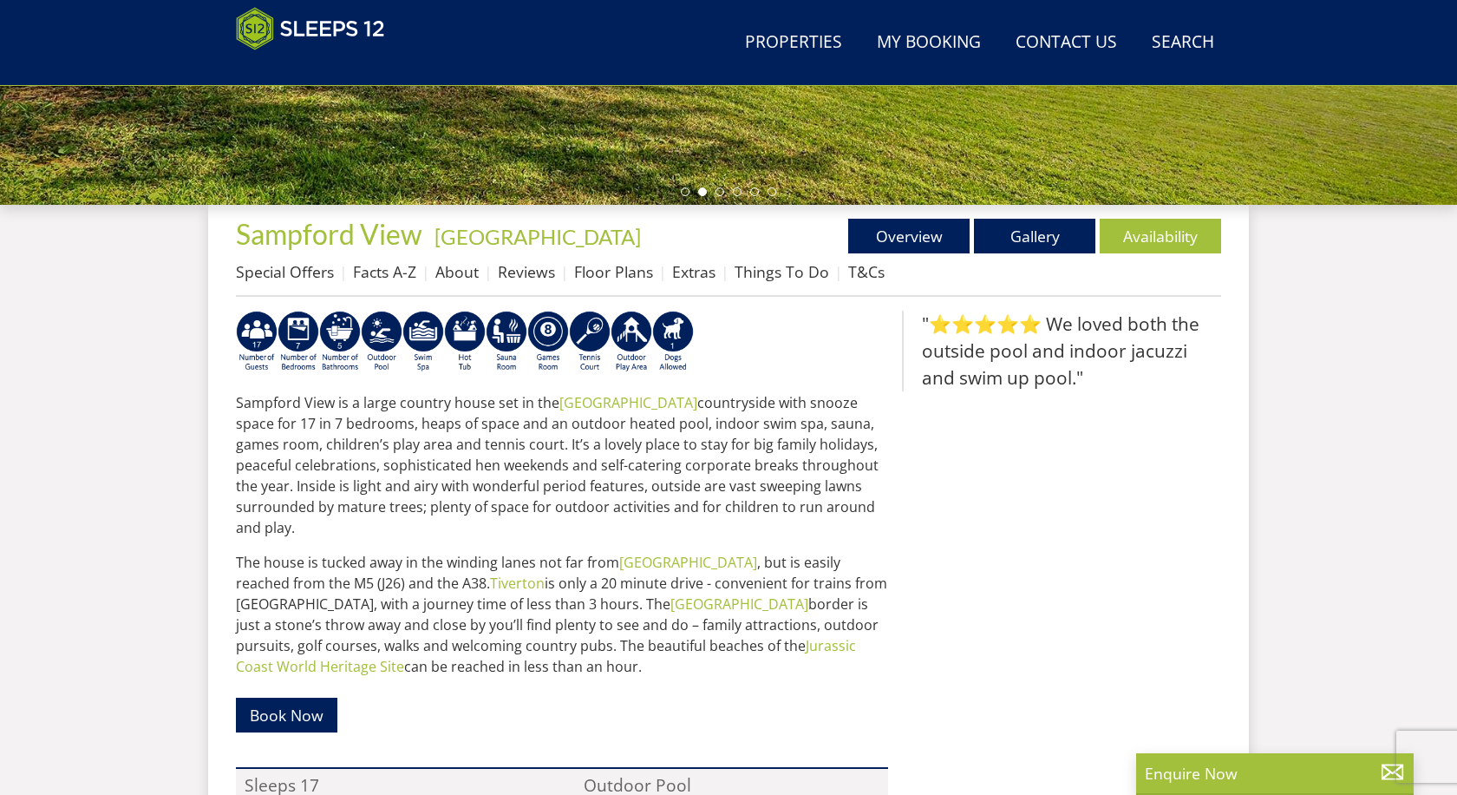
select select "14"
select select "7"
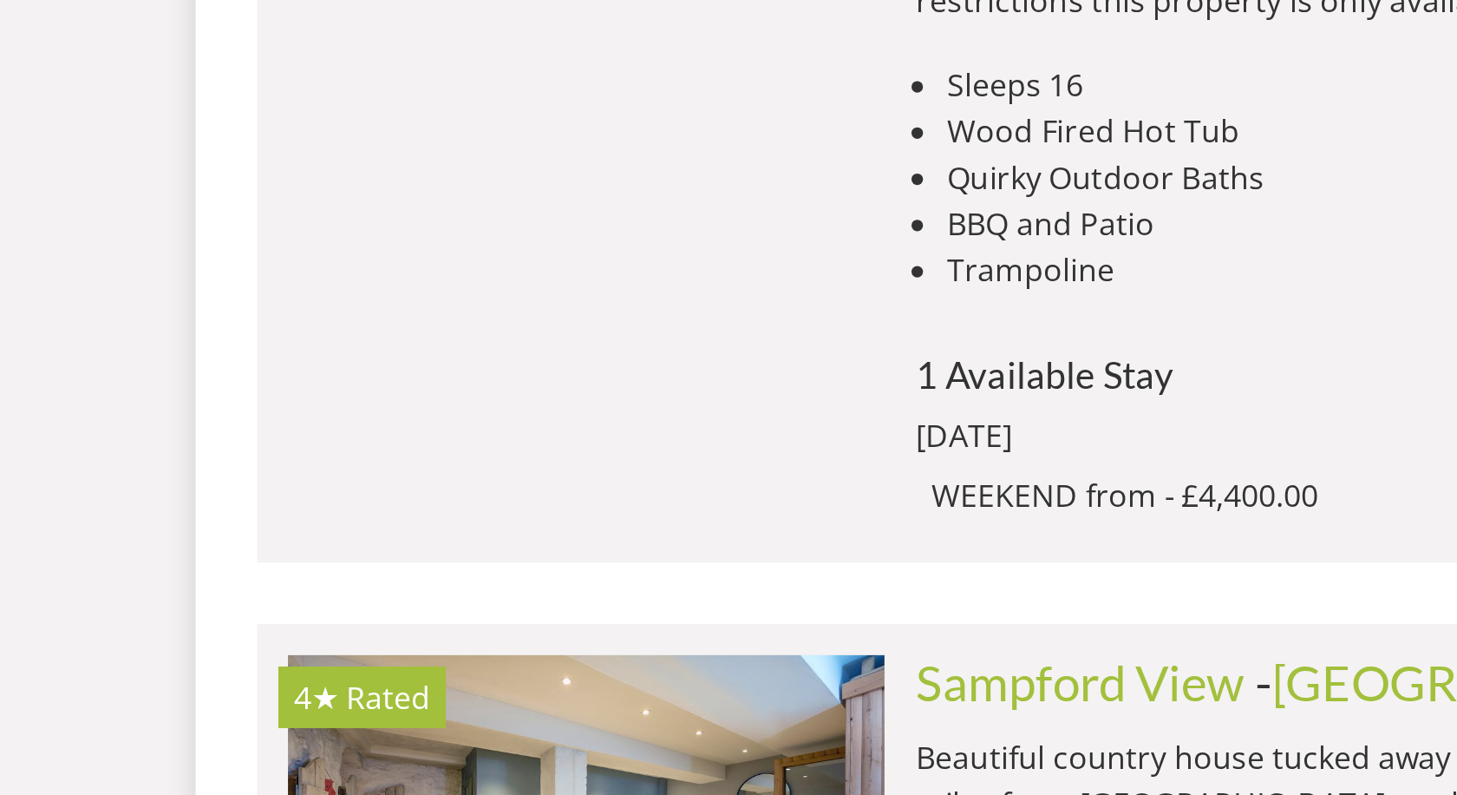
scroll to position [4509, 0]
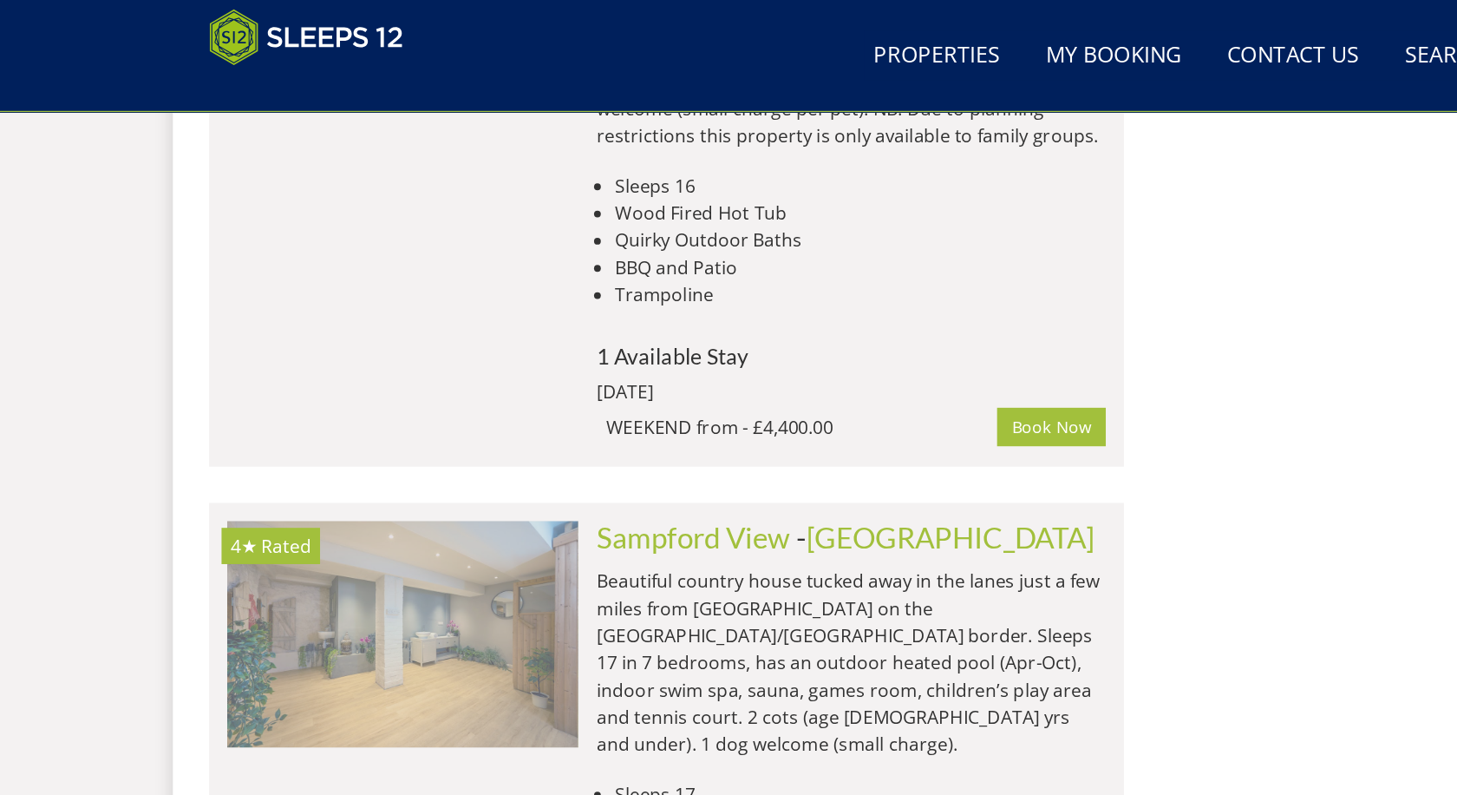
click at [413, 399] on img at bounding box center [384, 486] width 269 height 174
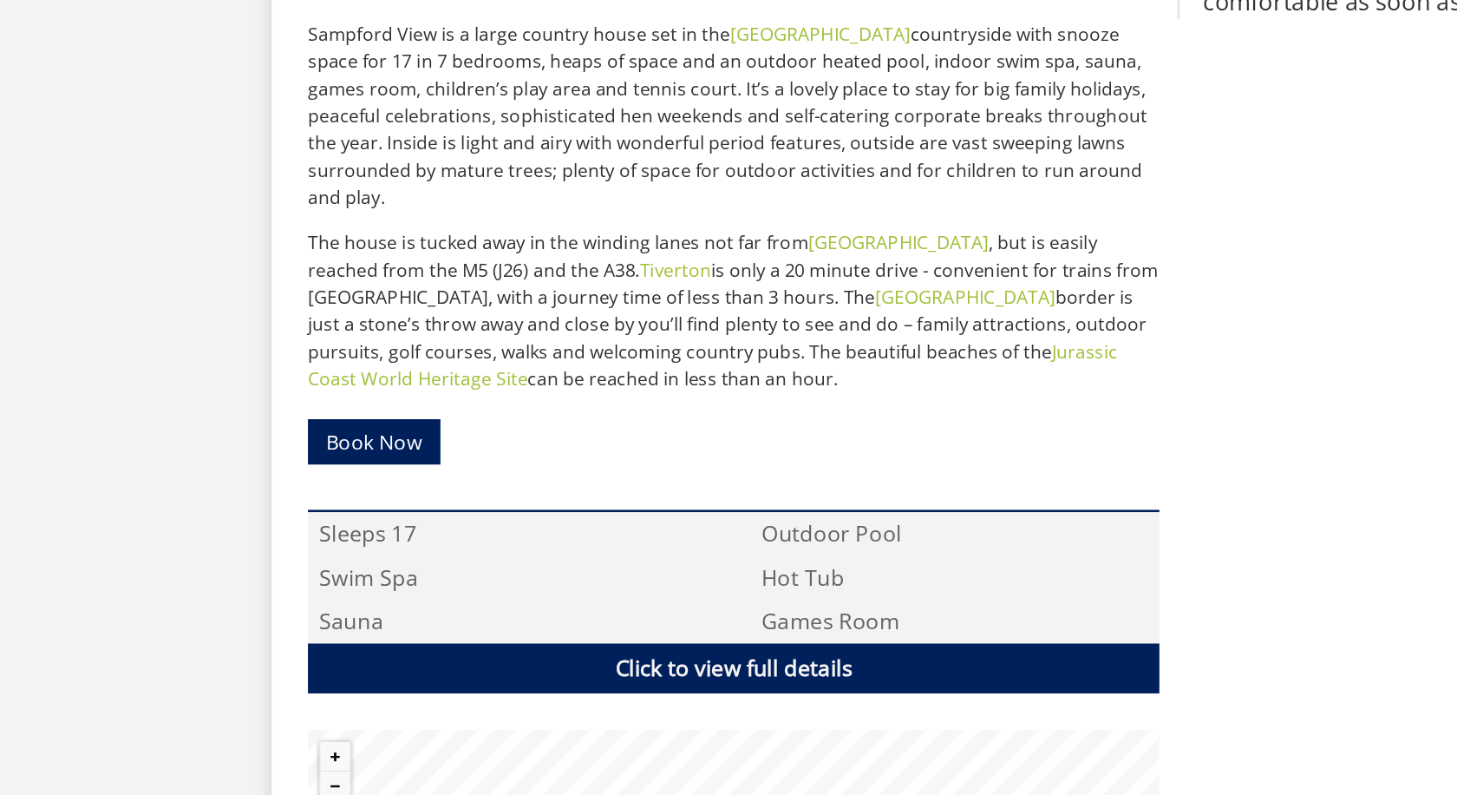
scroll to position [737, 0]
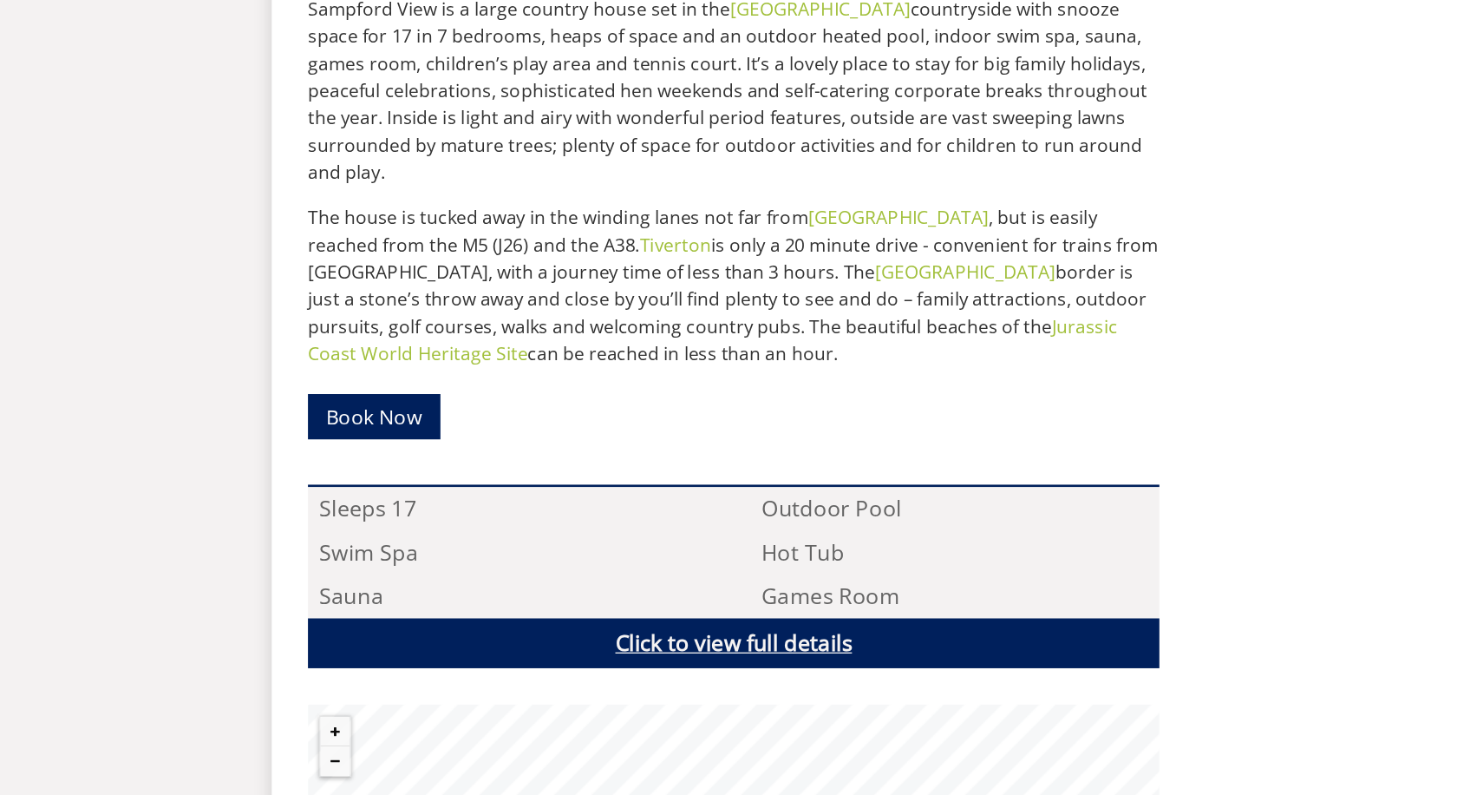
click at [573, 659] on link "Click to view full details" at bounding box center [562, 678] width 652 height 39
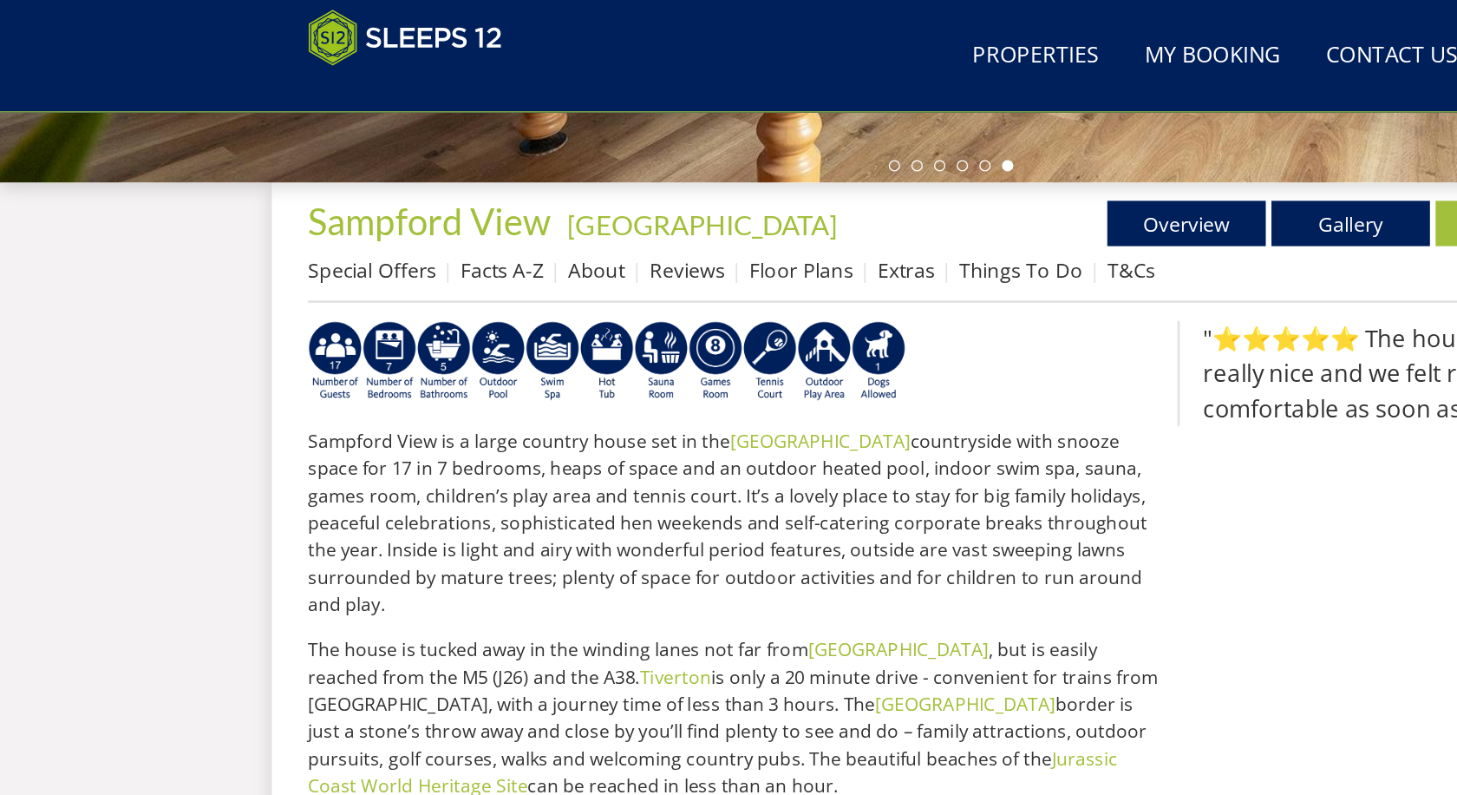
scroll to position [521, 0]
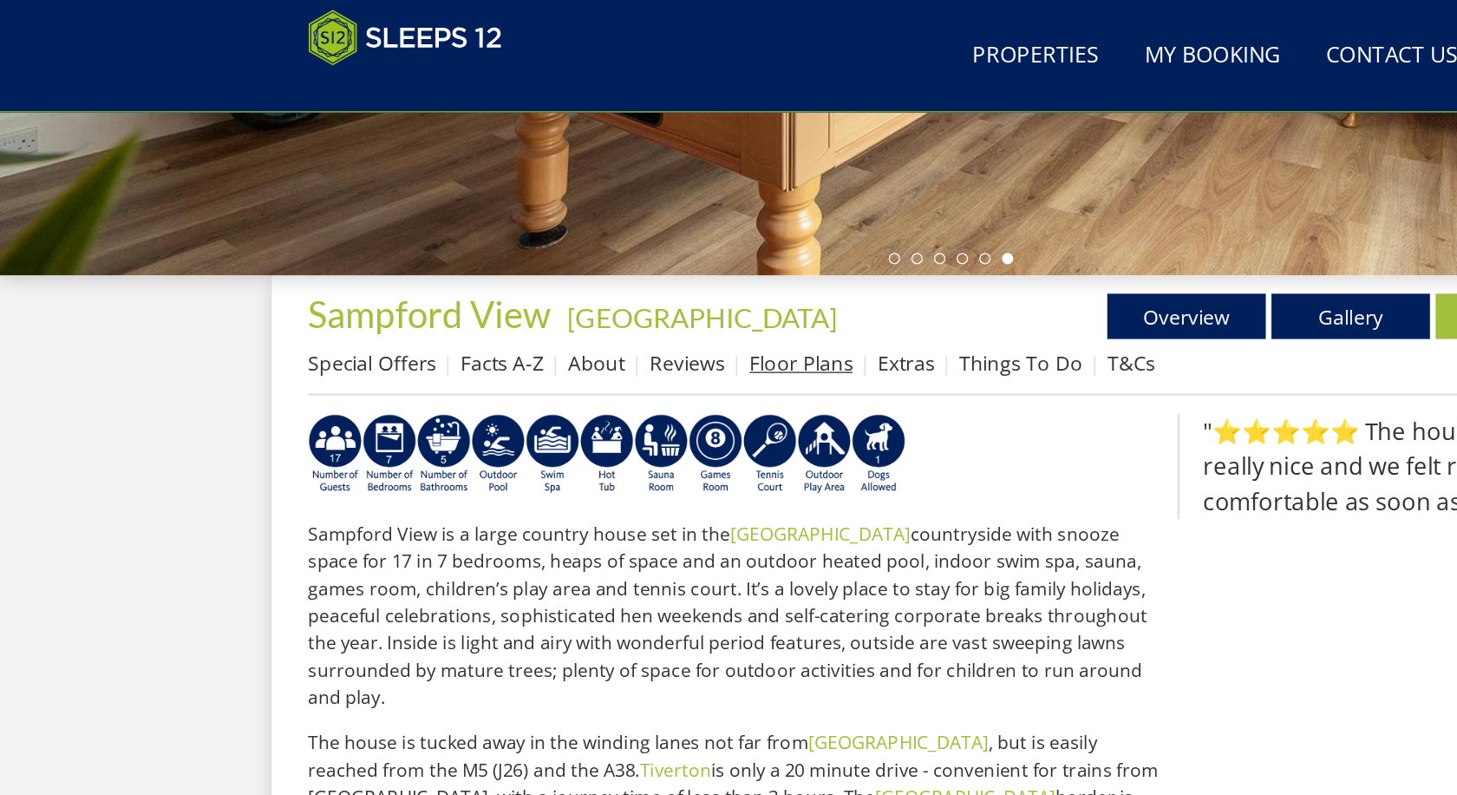
click at [606, 284] on link "Floor Plans" at bounding box center [613, 277] width 79 height 21
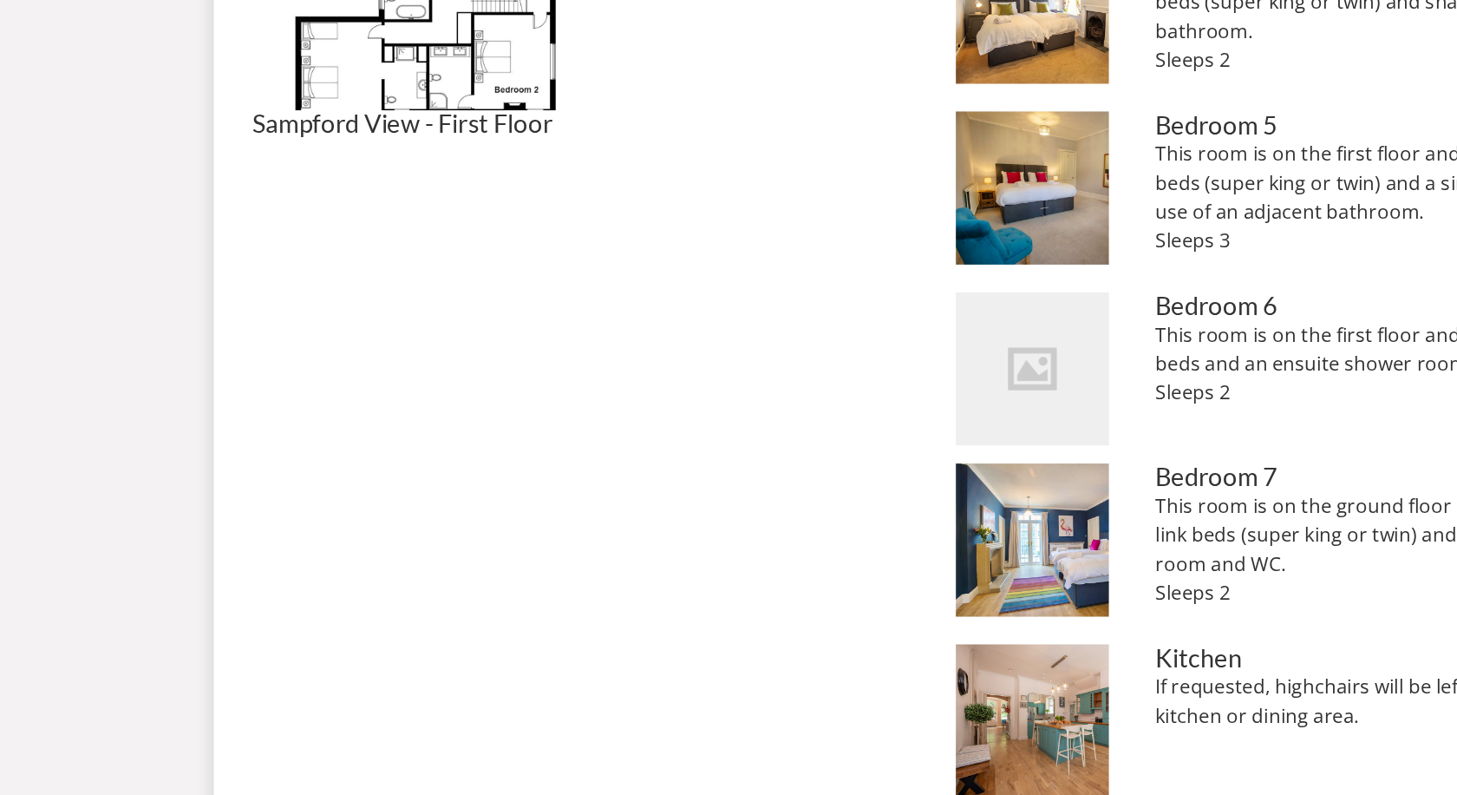
scroll to position [1124, 0]
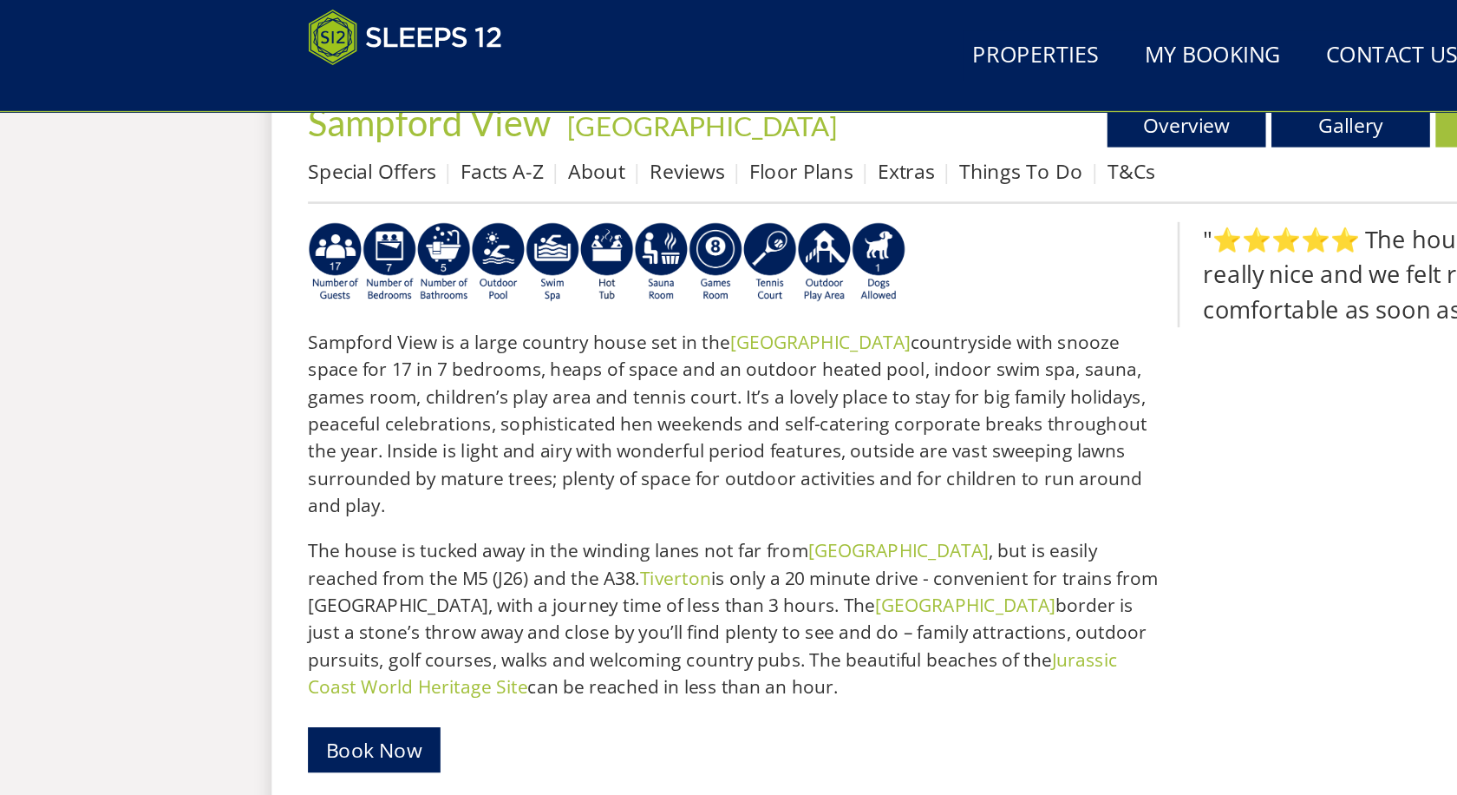
scroll to position [588, 0]
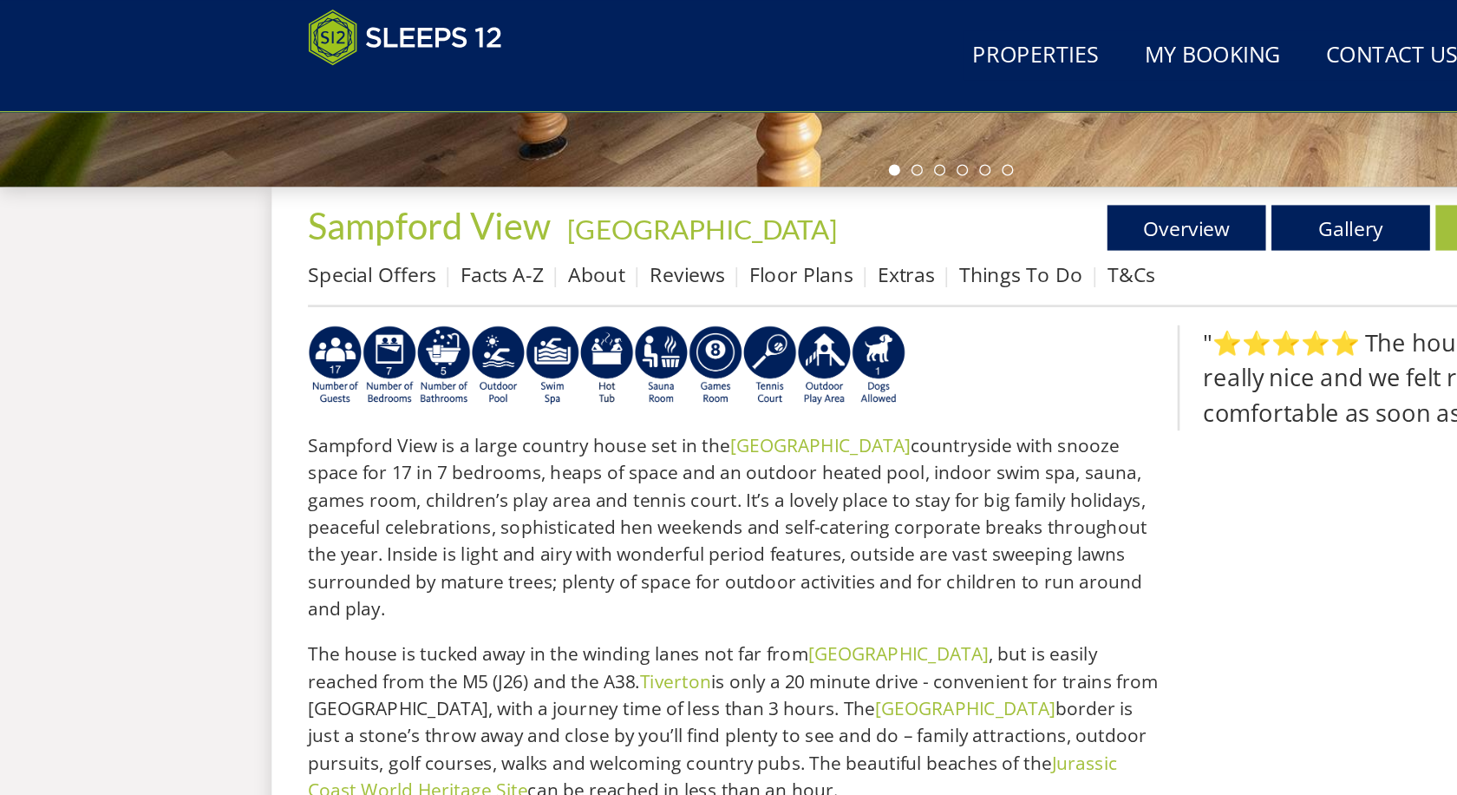
select select "14"
select select "7"
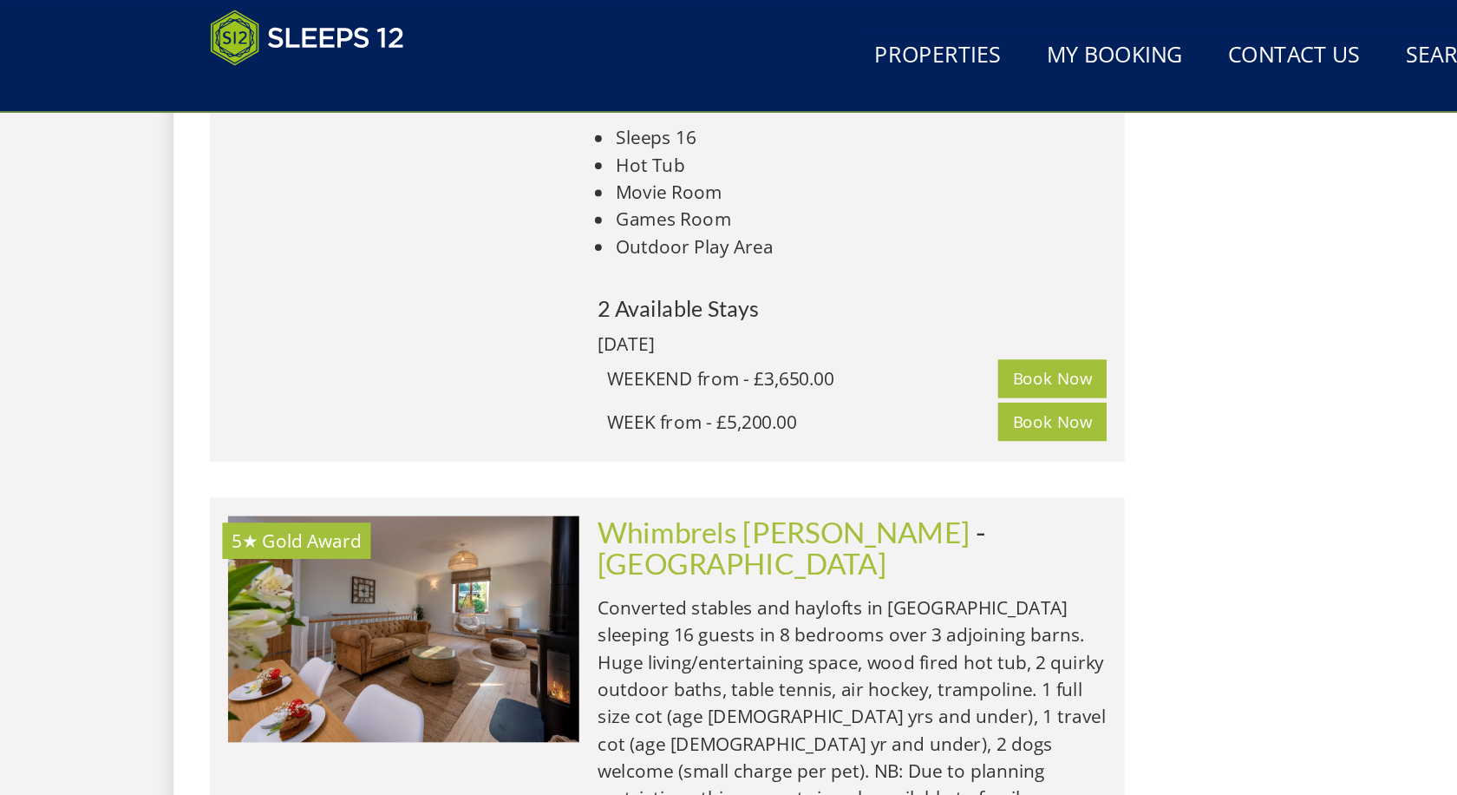
scroll to position [0, 3232]
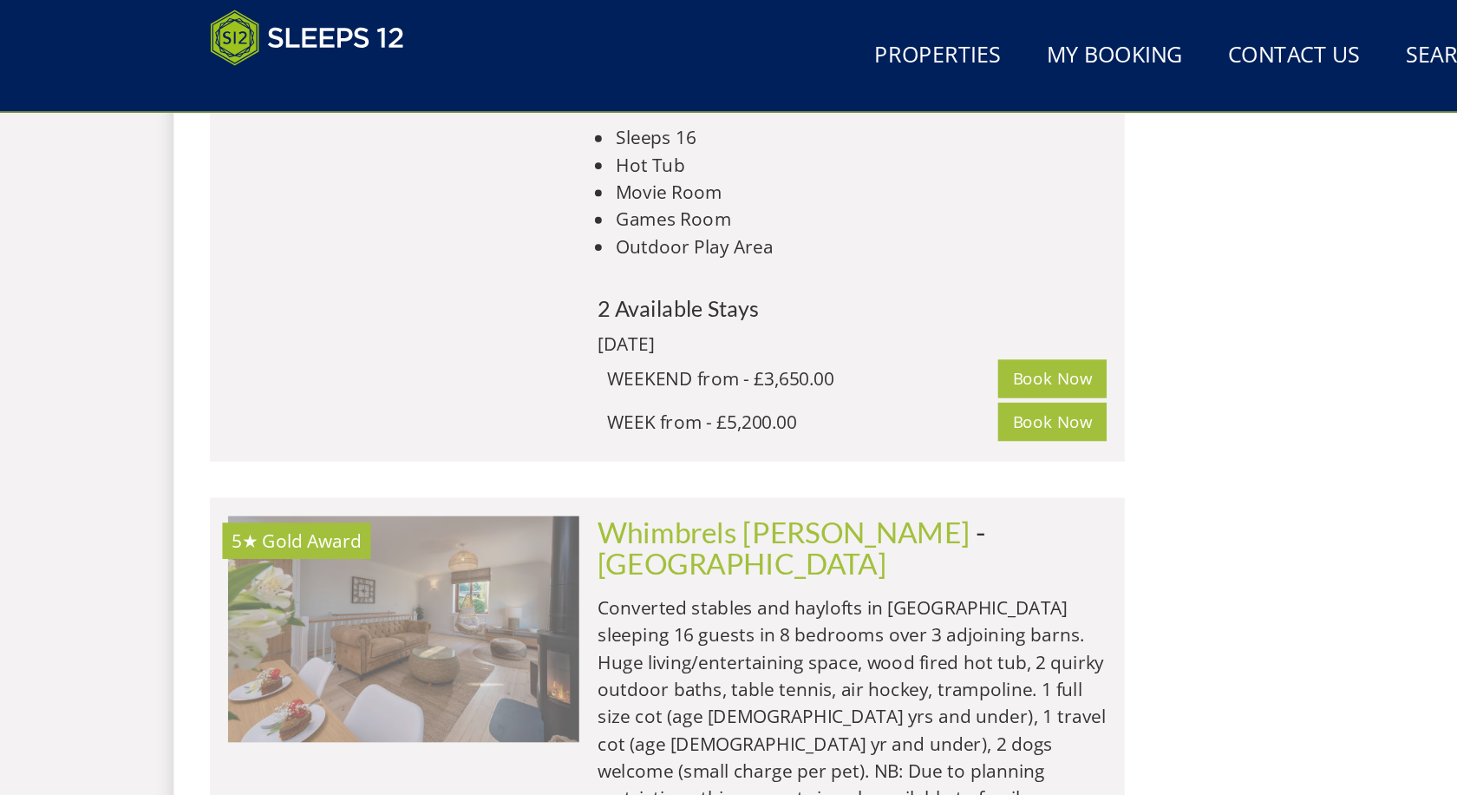
click at [331, 395] on img at bounding box center [384, 482] width 269 height 174
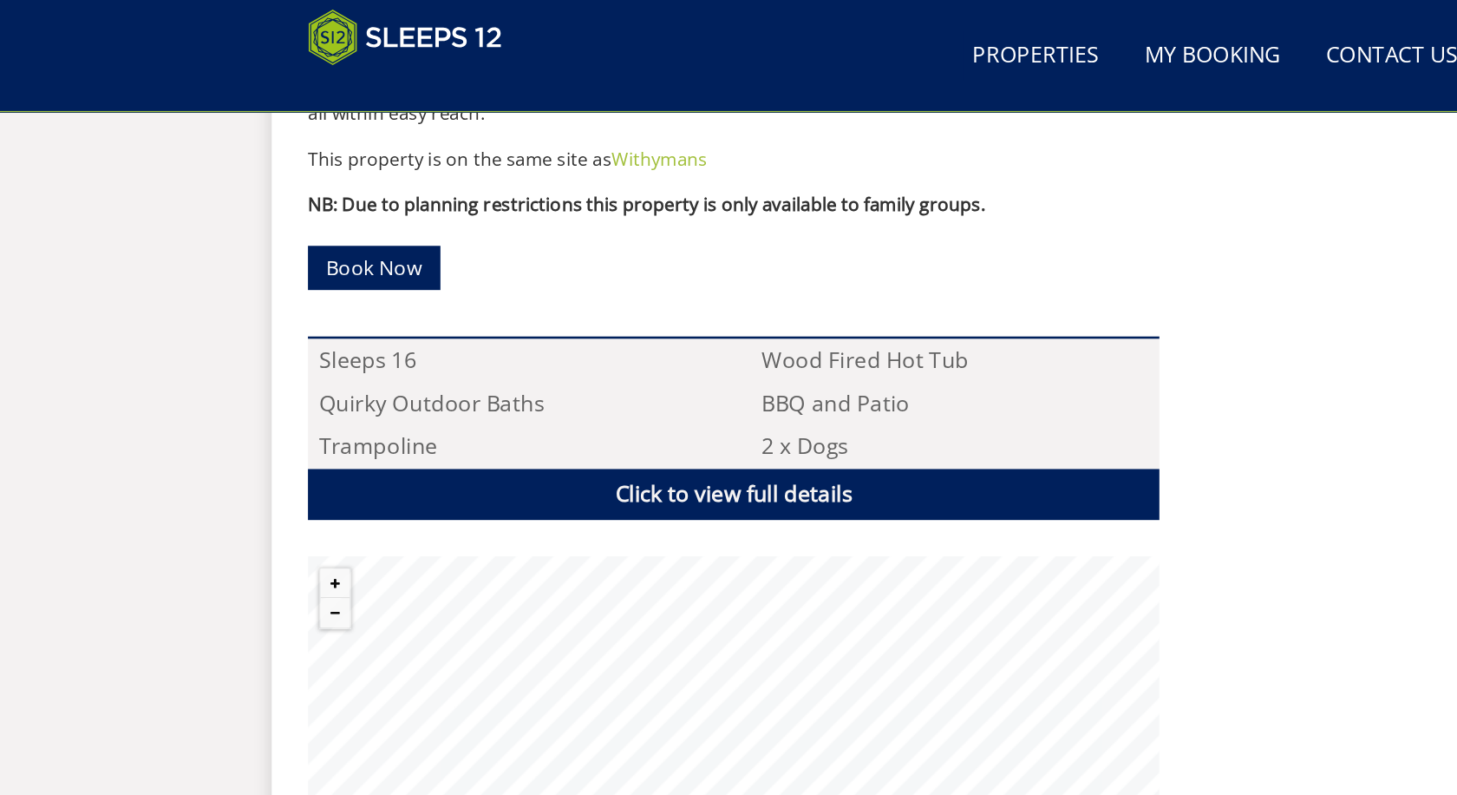
scroll to position [1110, 0]
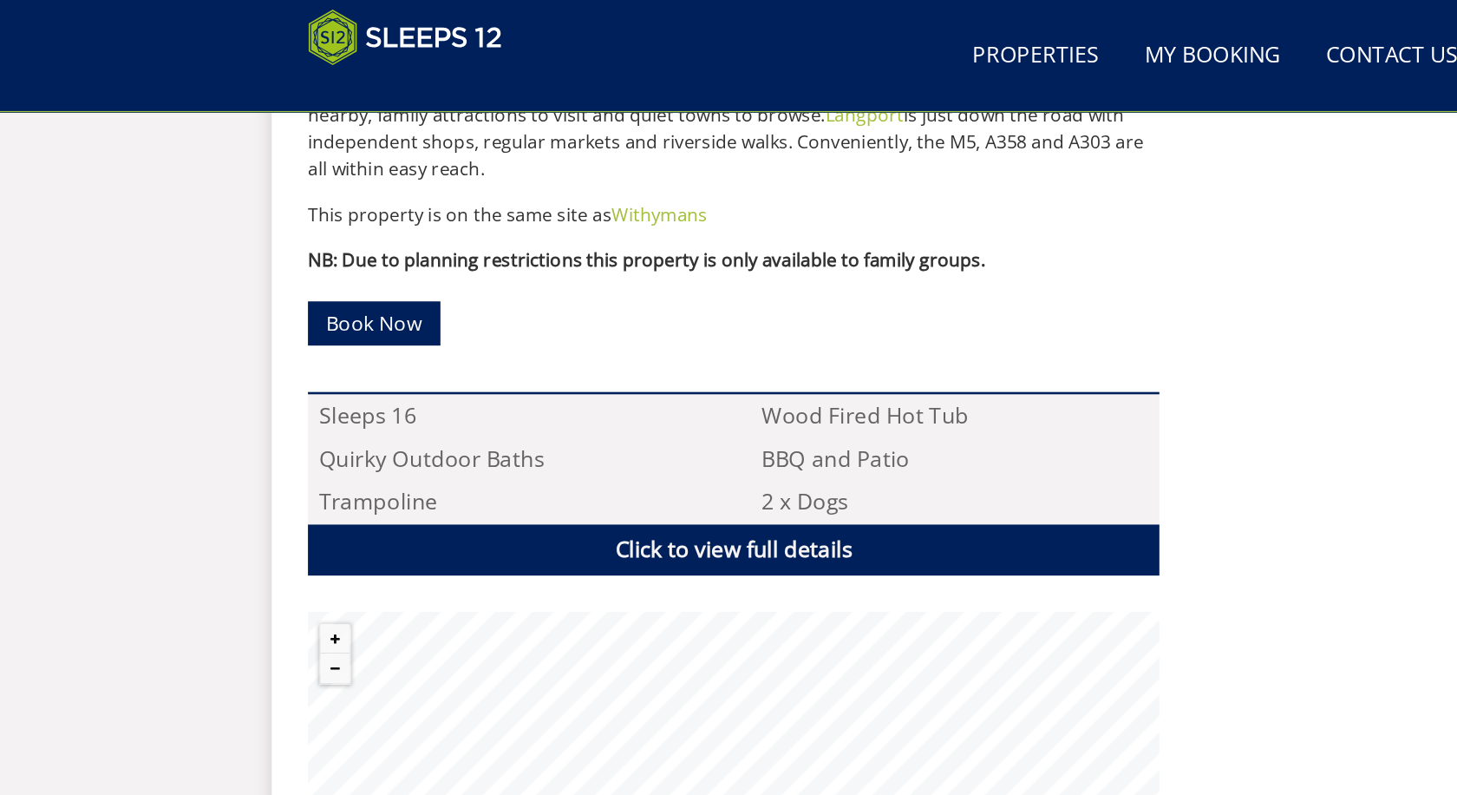
select select "14"
select select "7"
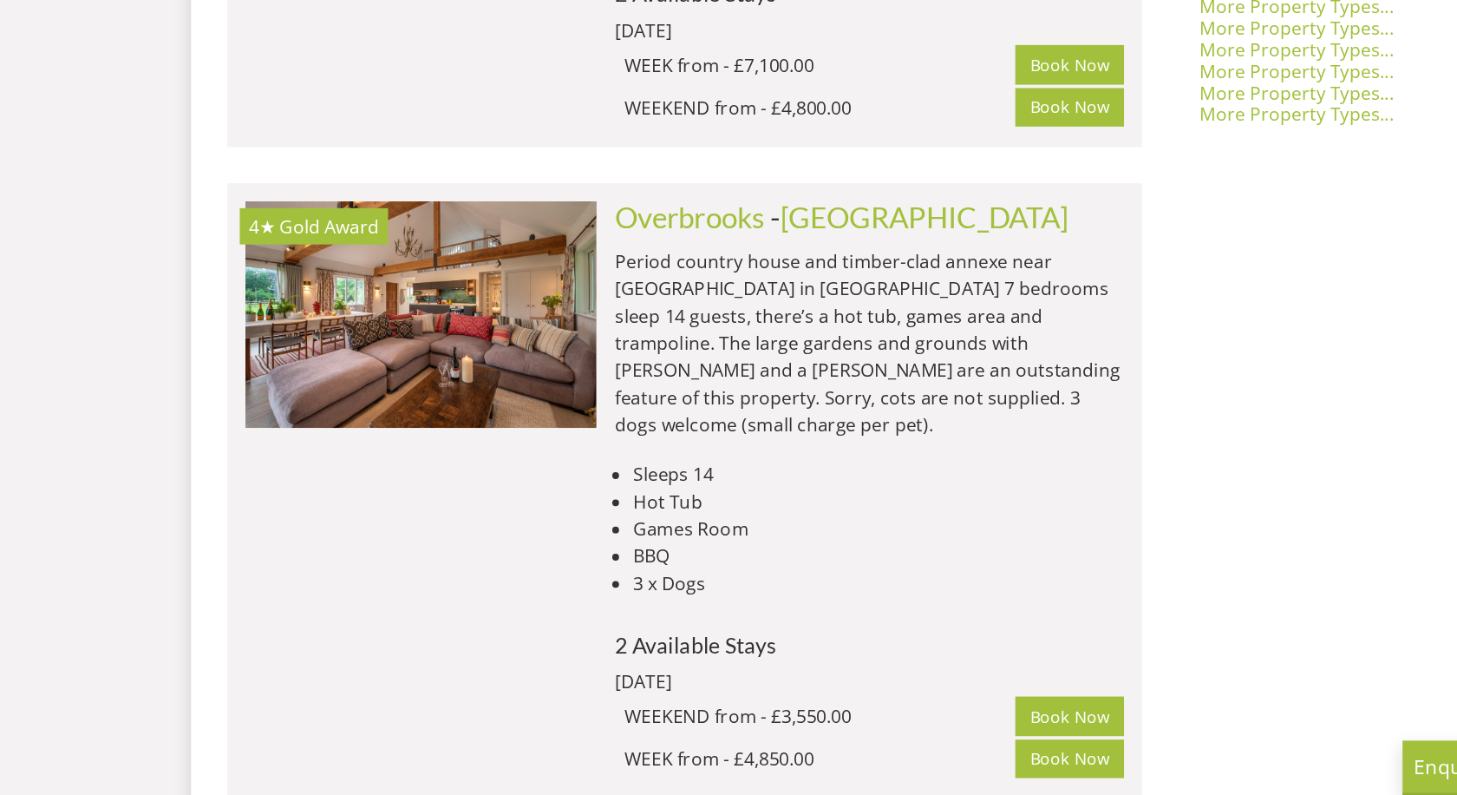
scroll to position [1510, 0]
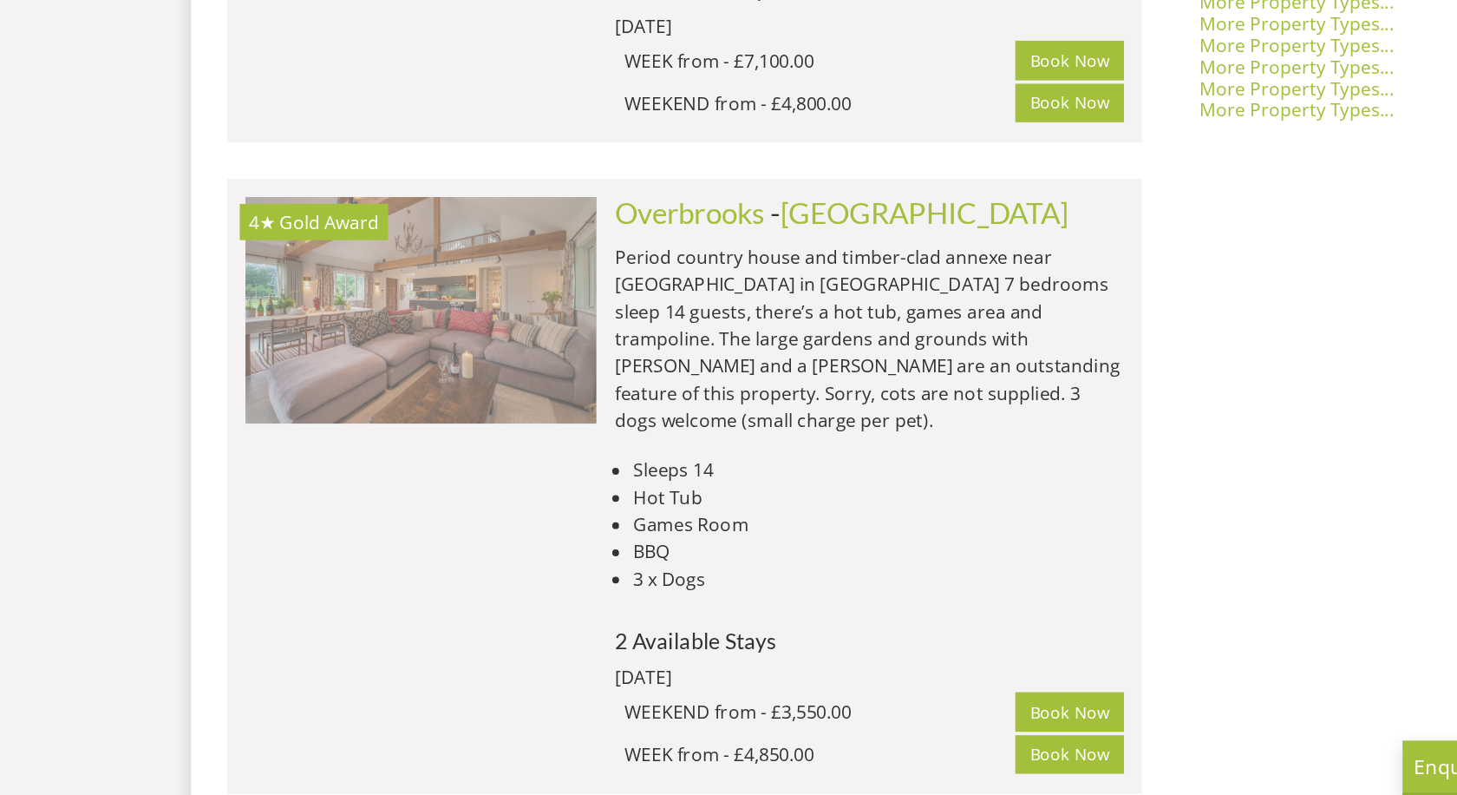
click at [312, 337] on img at bounding box center [384, 424] width 269 height 174
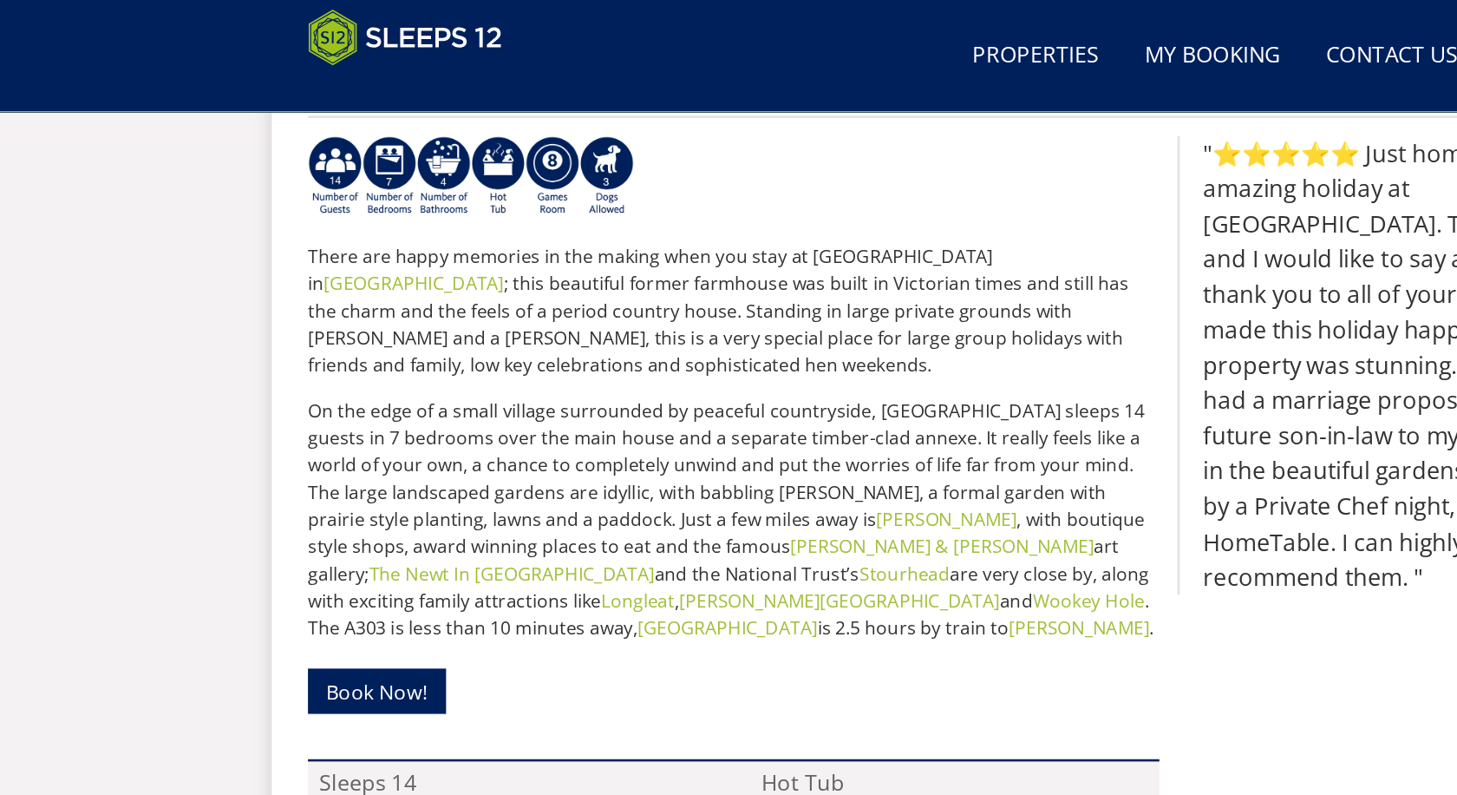
scroll to position [375, 0]
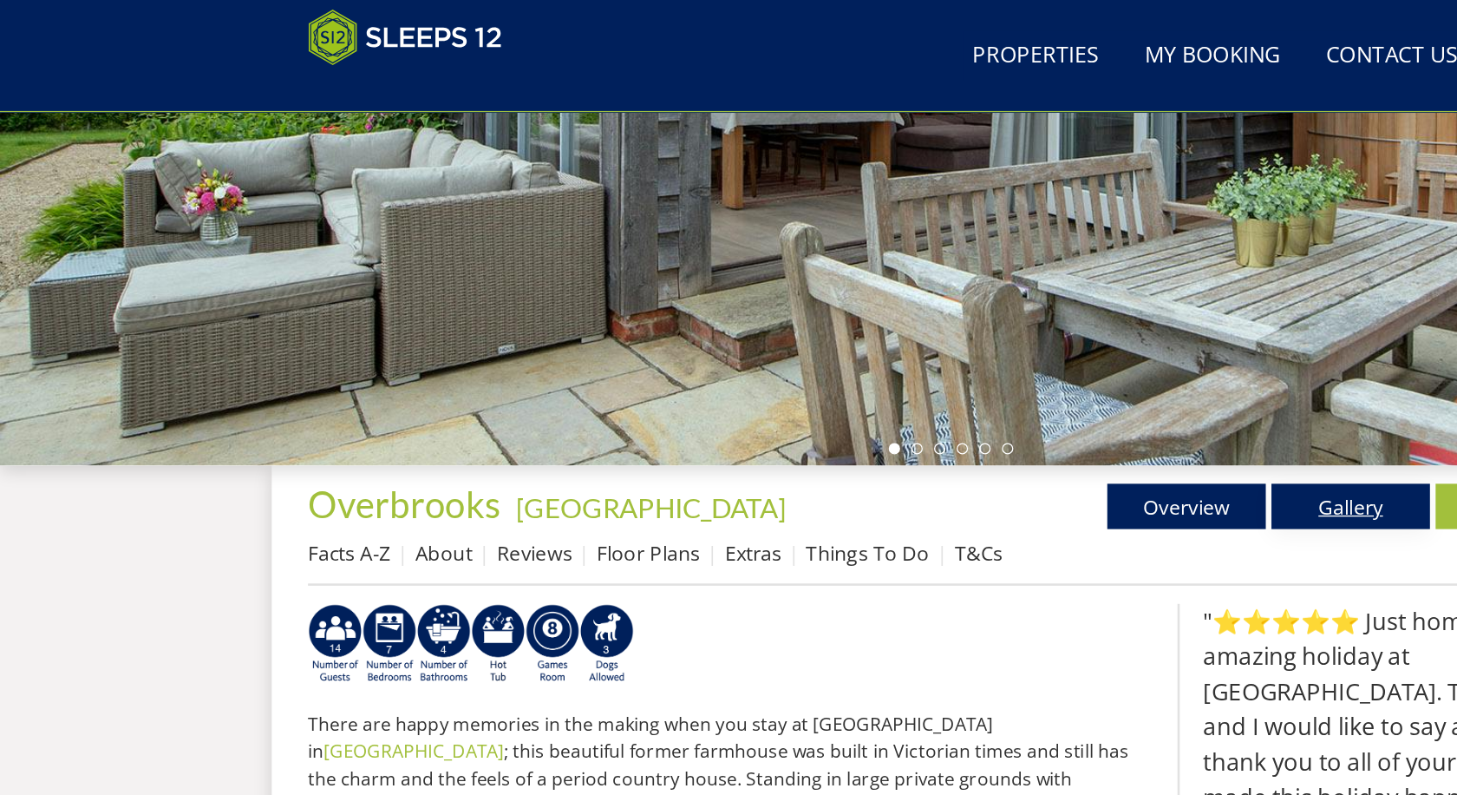
click at [1019, 392] on link "Gallery" at bounding box center [1034, 387] width 121 height 35
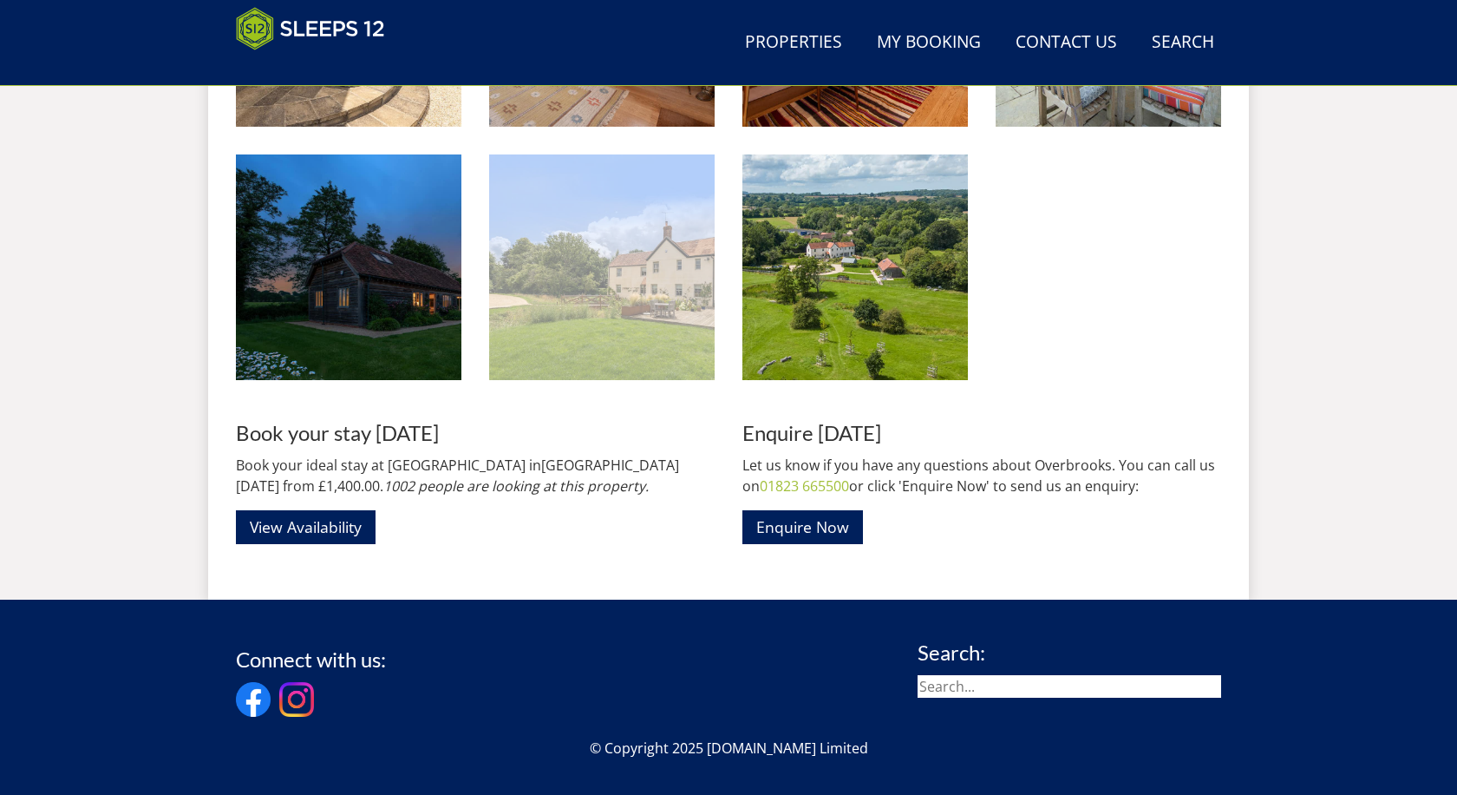
scroll to position [3222, 0]
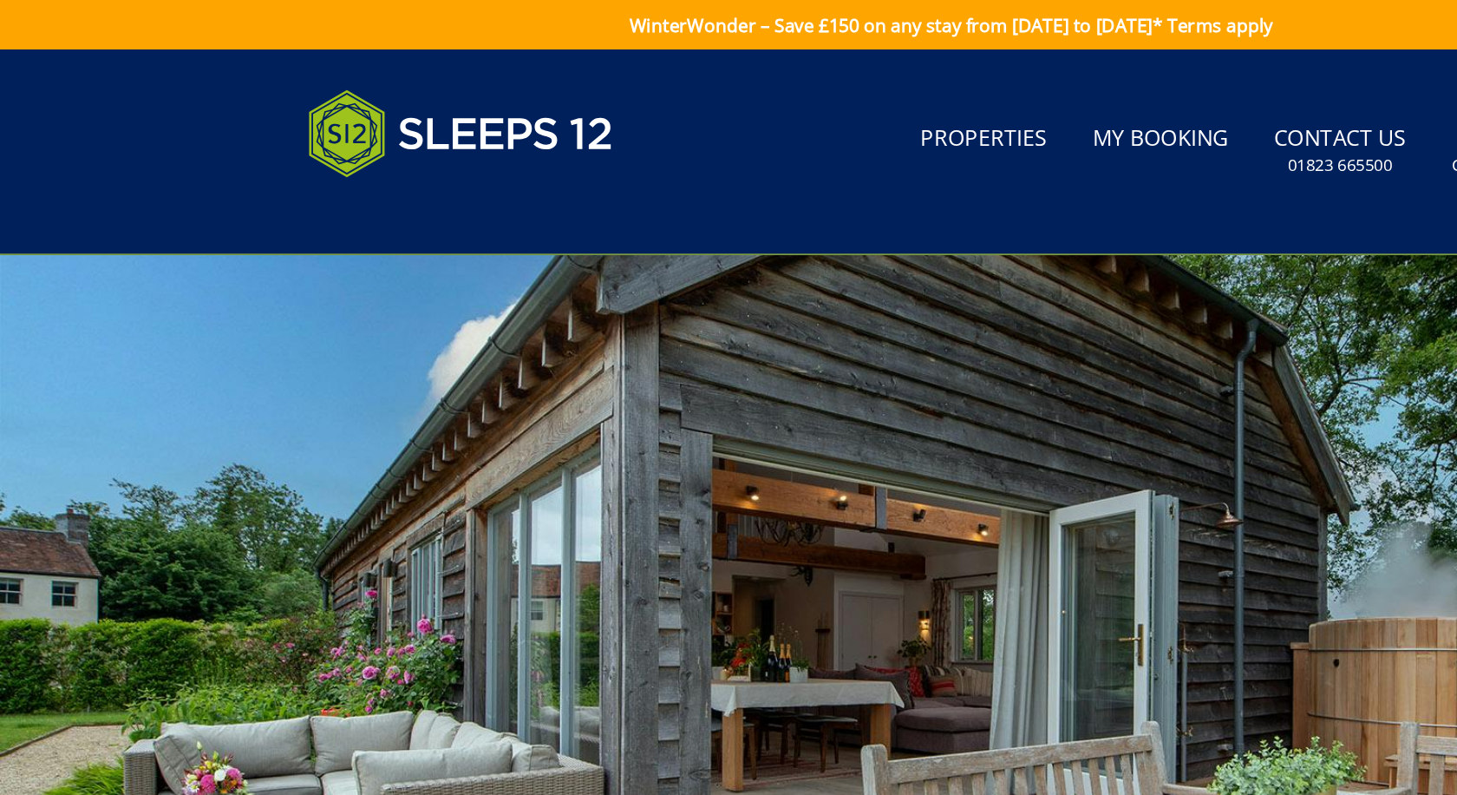
select select "14"
select select "7"
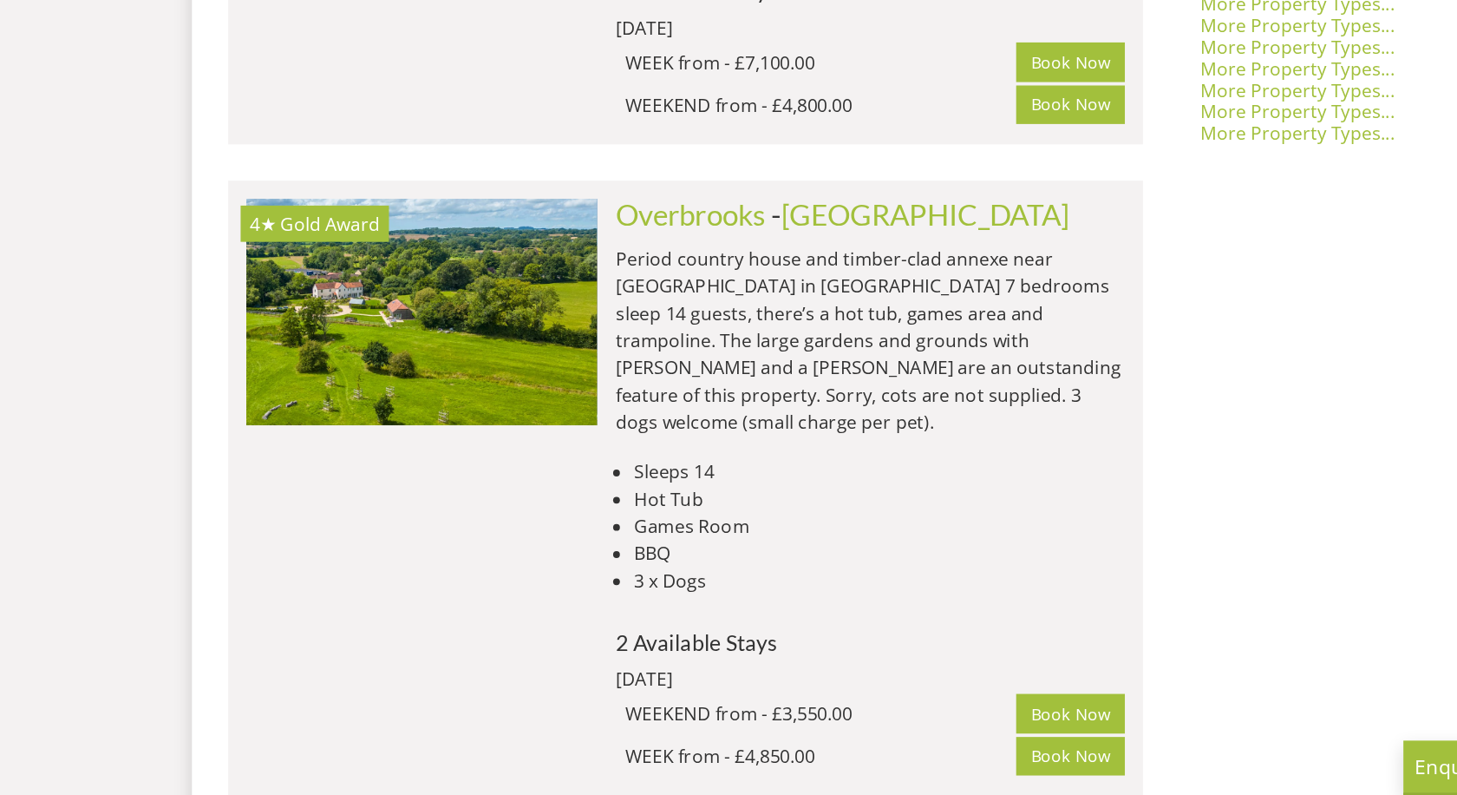
scroll to position [0, 1615]
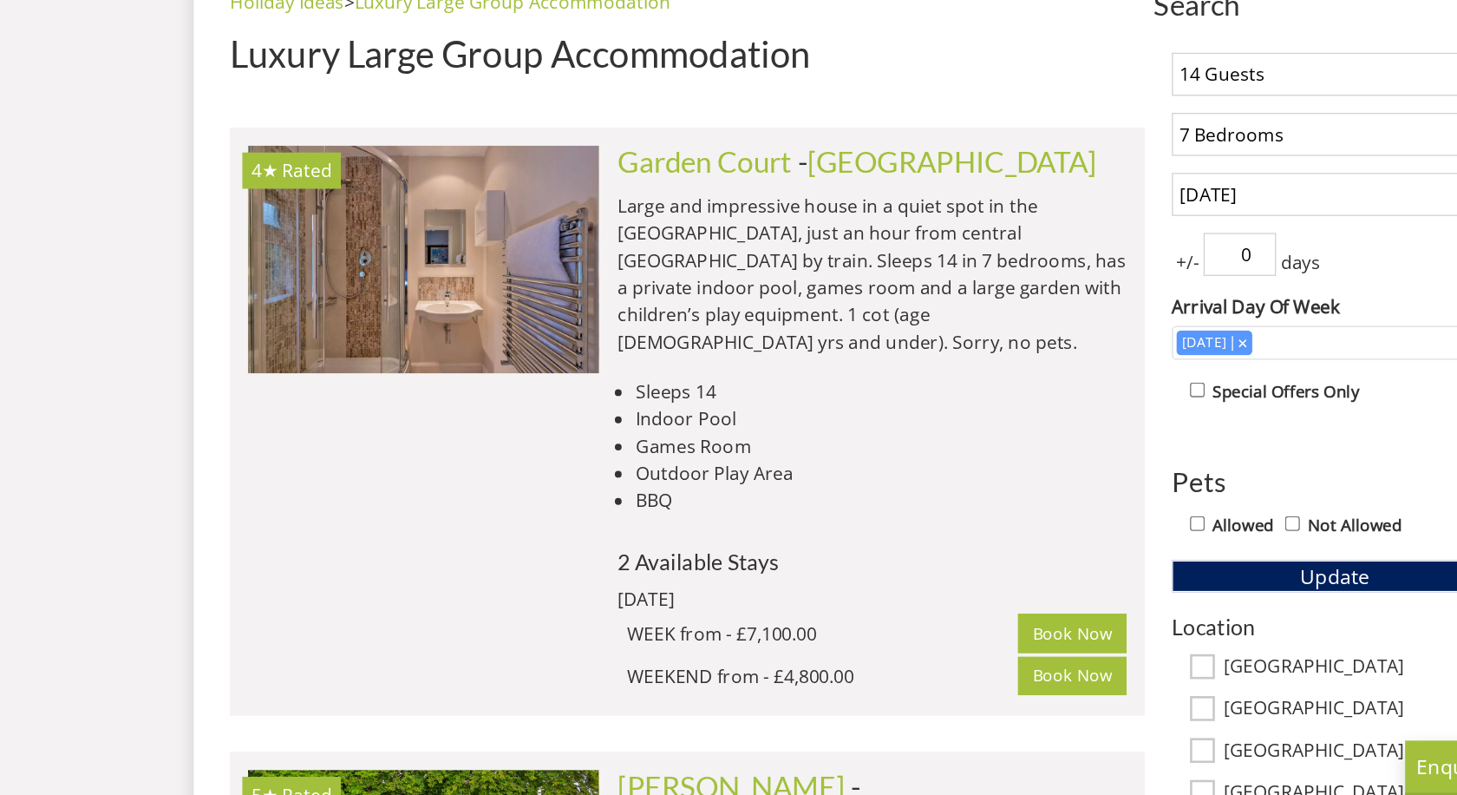
scroll to position [570, 0]
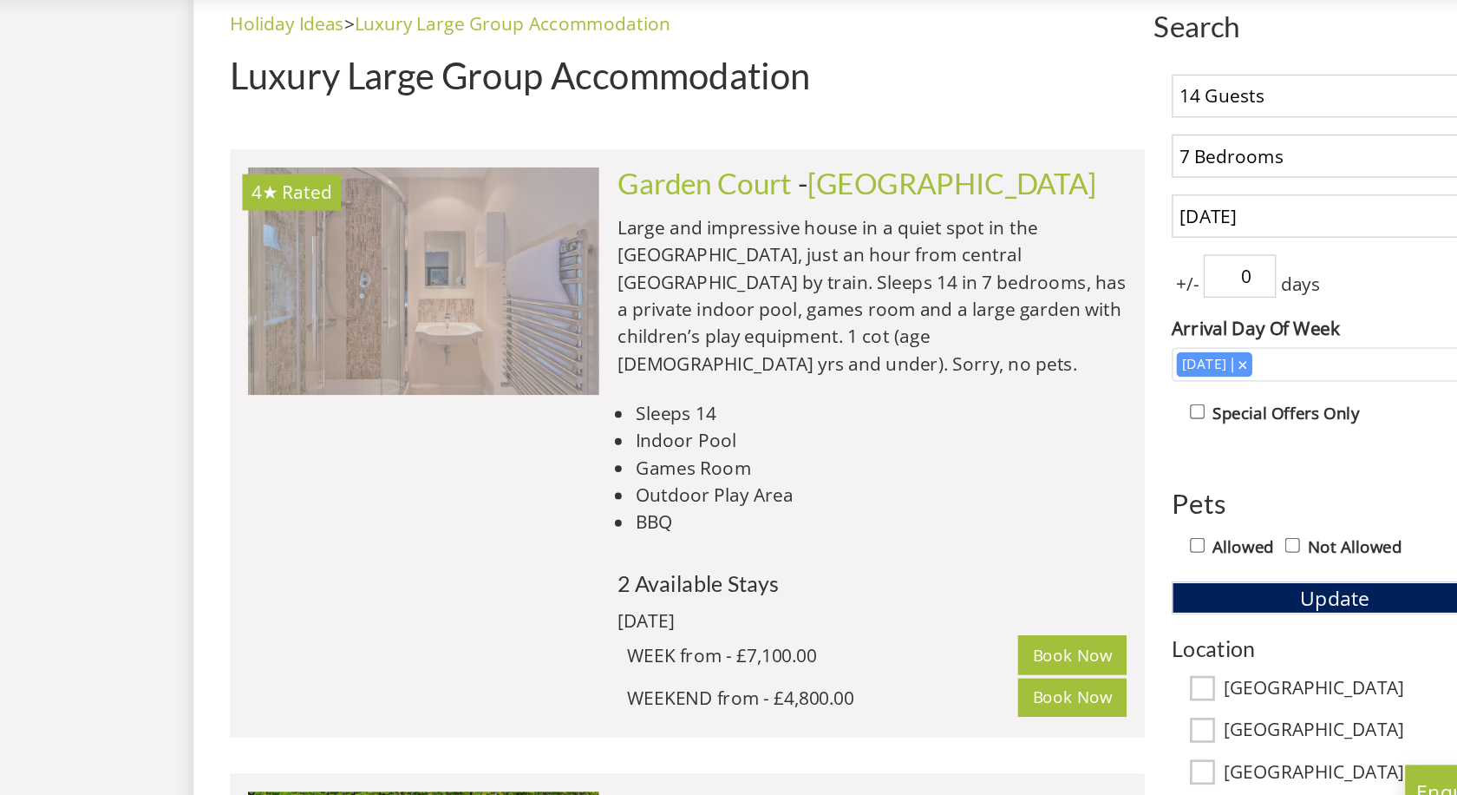
click at [320, 296] on img at bounding box center [384, 383] width 269 height 174
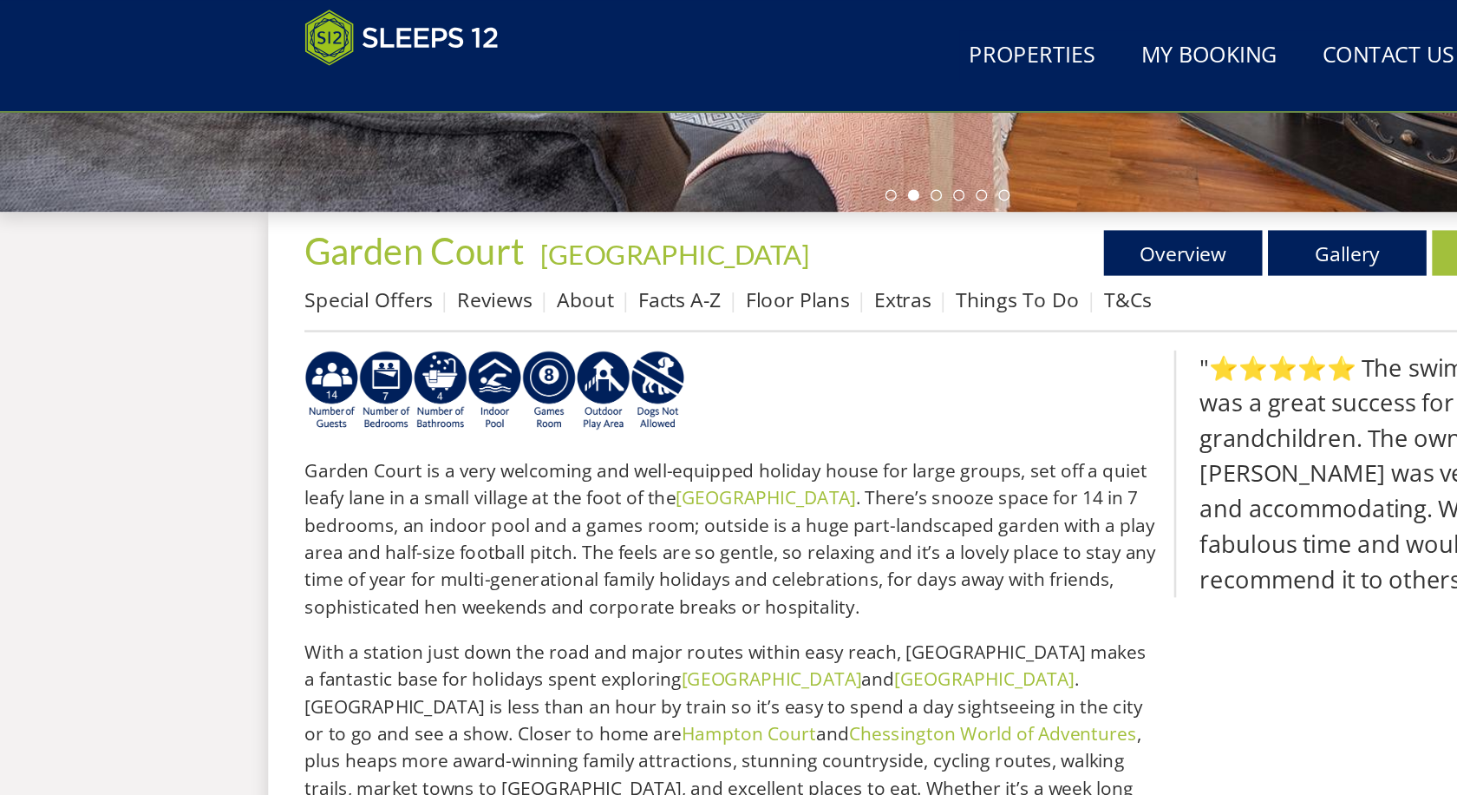
scroll to position [481, 0]
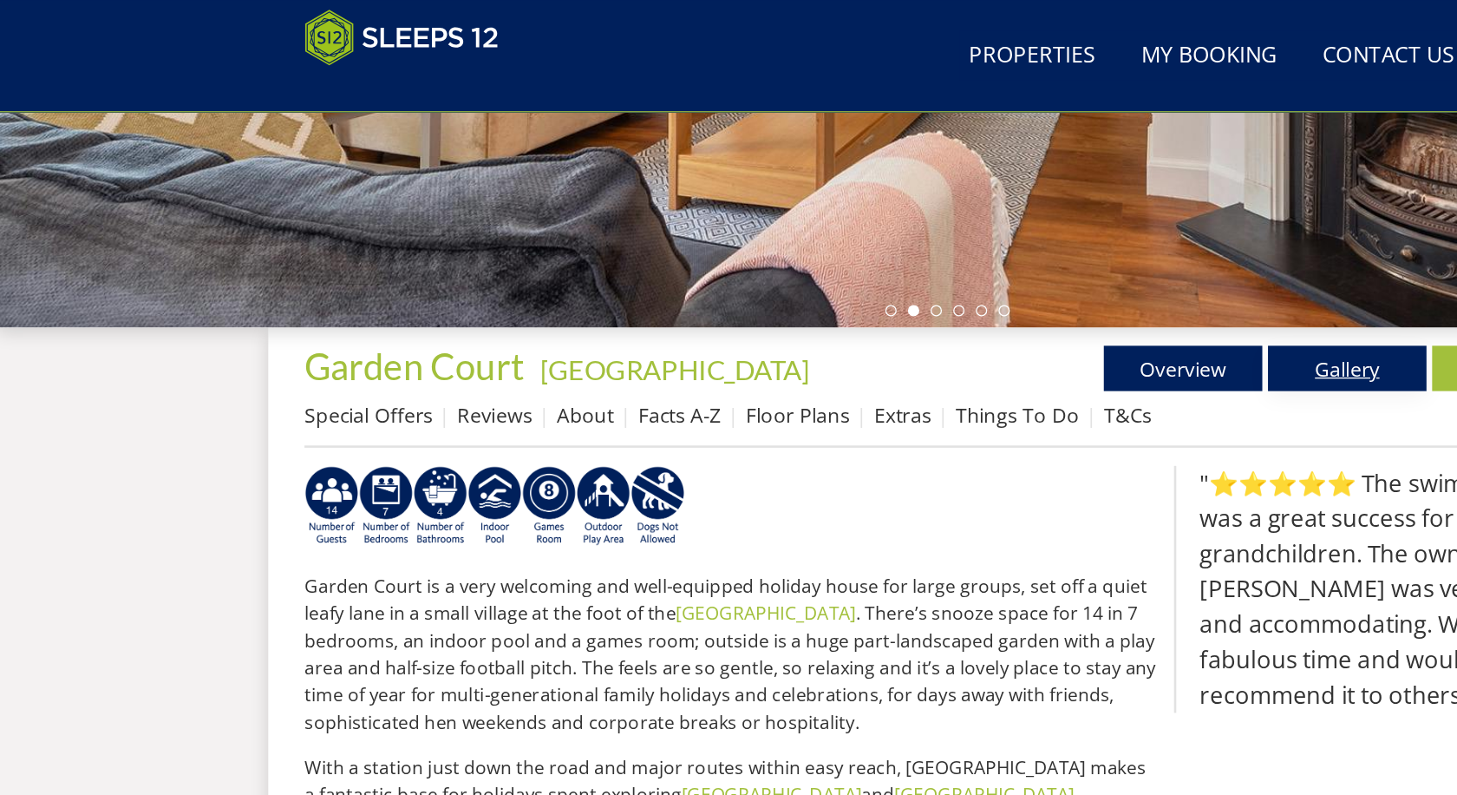
click at [1032, 293] on link "Gallery" at bounding box center [1034, 282] width 121 height 35
